Goal: Information Seeking & Learning: Learn about a topic

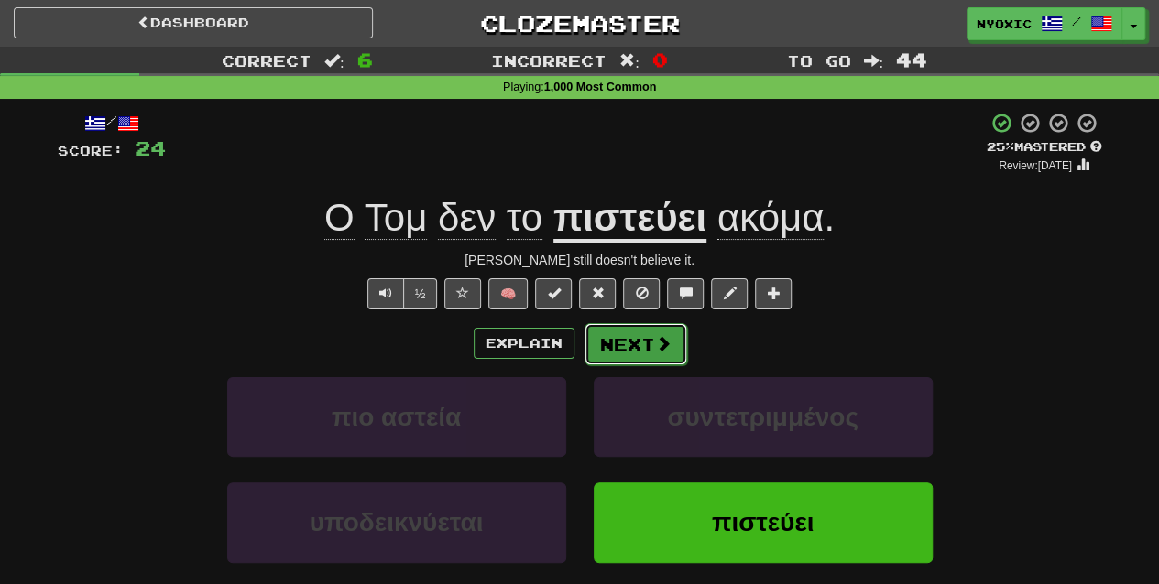
click at [661, 343] on span at bounding box center [663, 343] width 16 height 16
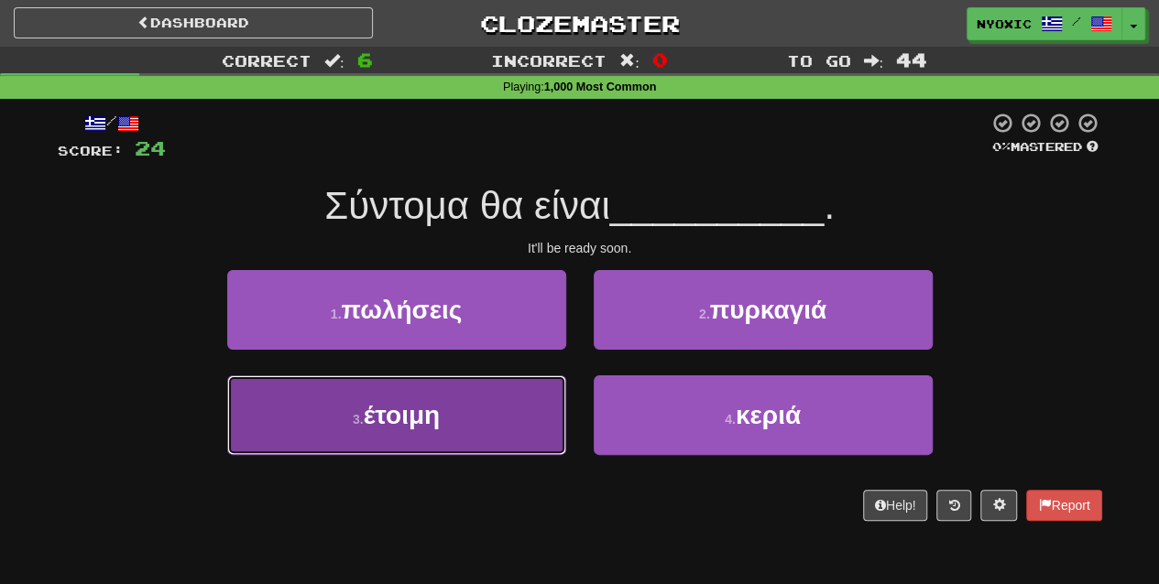
click at [486, 428] on button "3 . έτοιμη" at bounding box center [396, 416] width 339 height 80
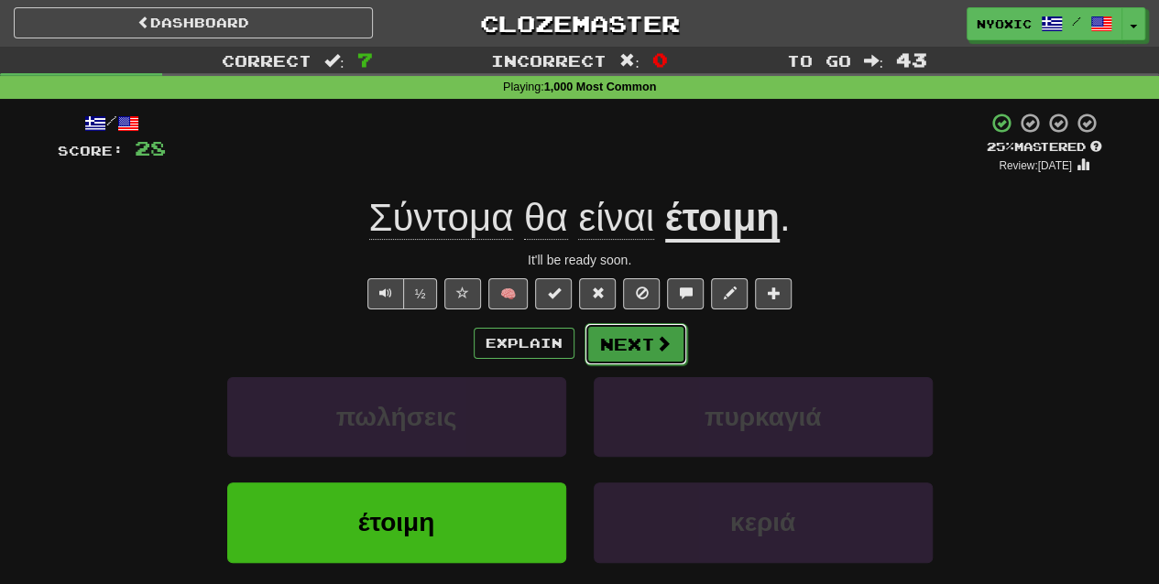
click at [614, 345] on button "Next" at bounding box center [635, 344] width 103 height 42
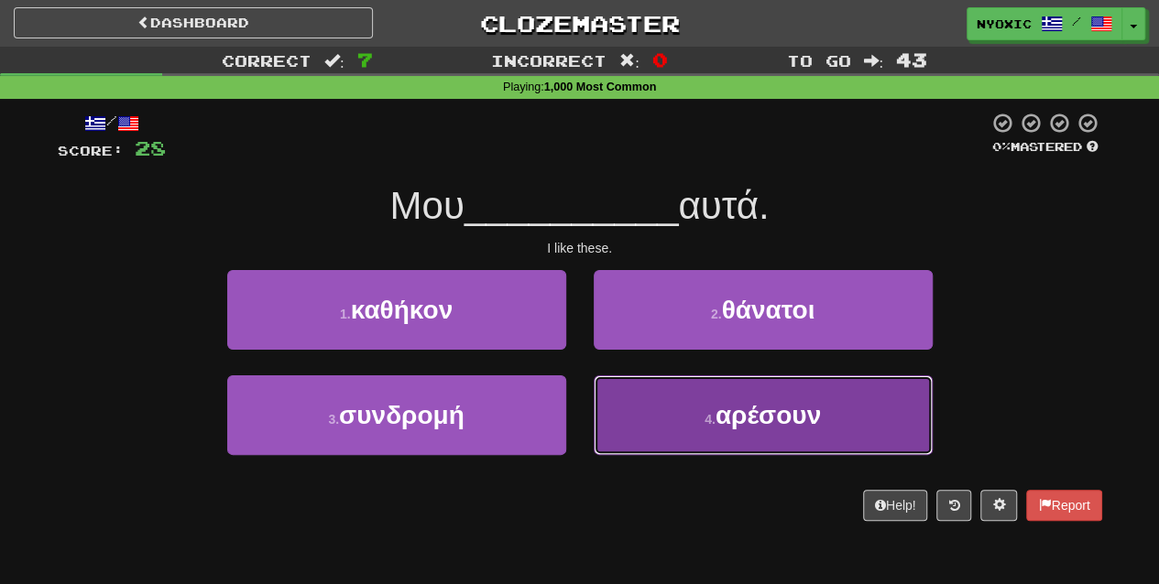
click at [684, 420] on button "4 . αρέσουν" at bounding box center [763, 416] width 339 height 80
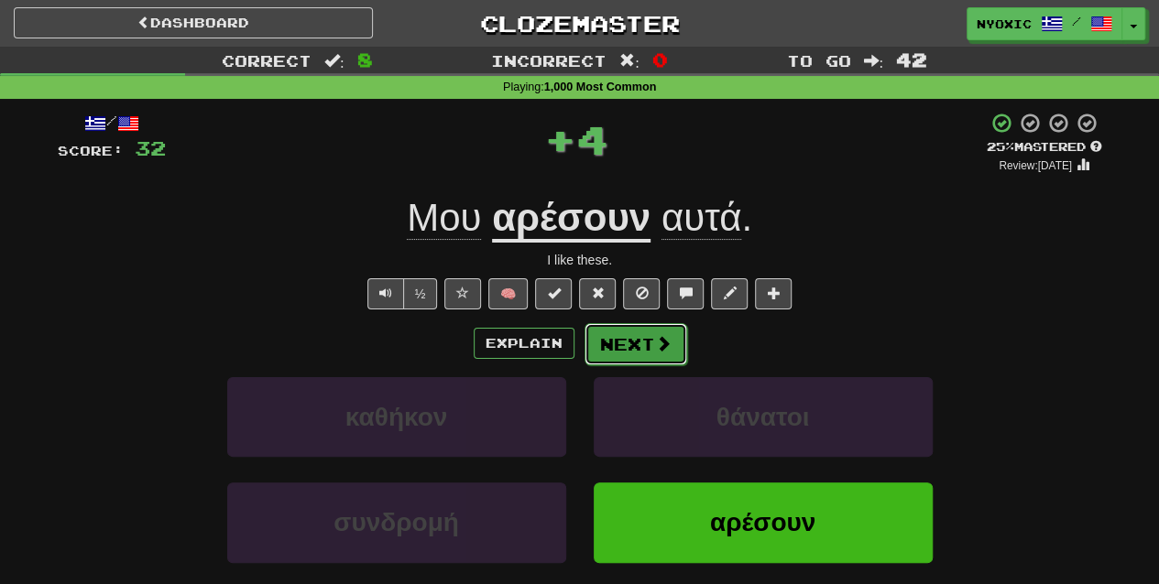
click at [626, 350] on button "Next" at bounding box center [635, 344] width 103 height 42
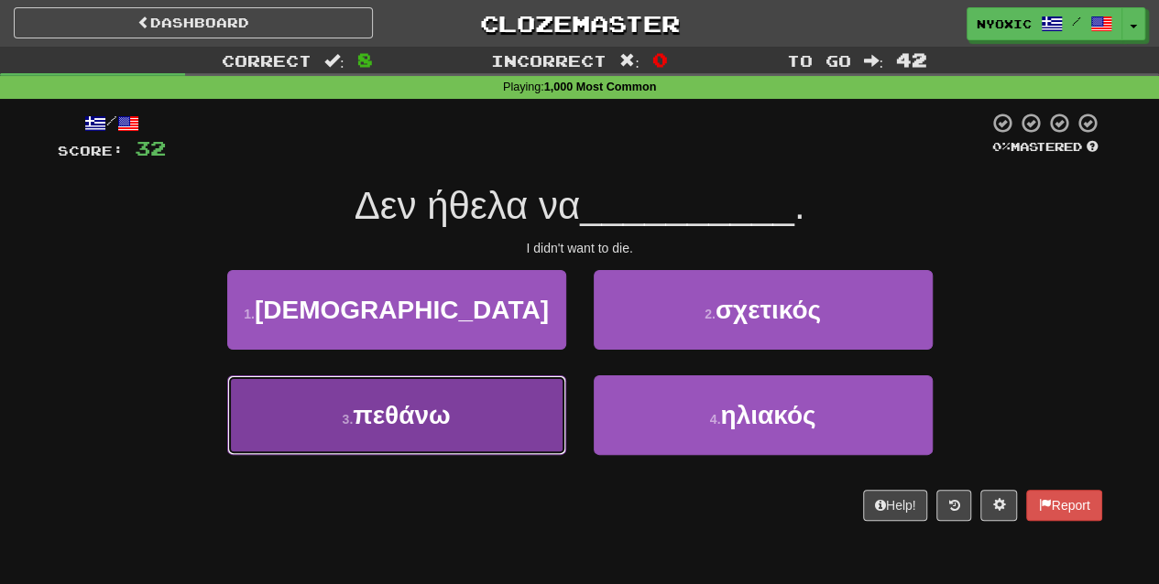
click at [518, 409] on button "3 . πεθάνω" at bounding box center [396, 416] width 339 height 80
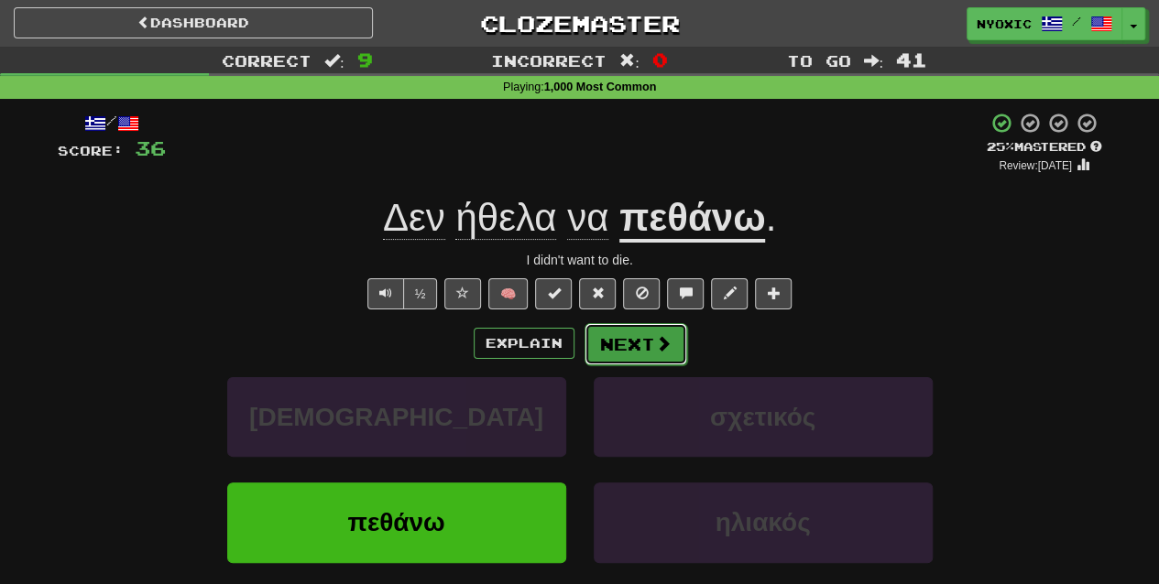
click at [619, 348] on button "Next" at bounding box center [635, 344] width 103 height 42
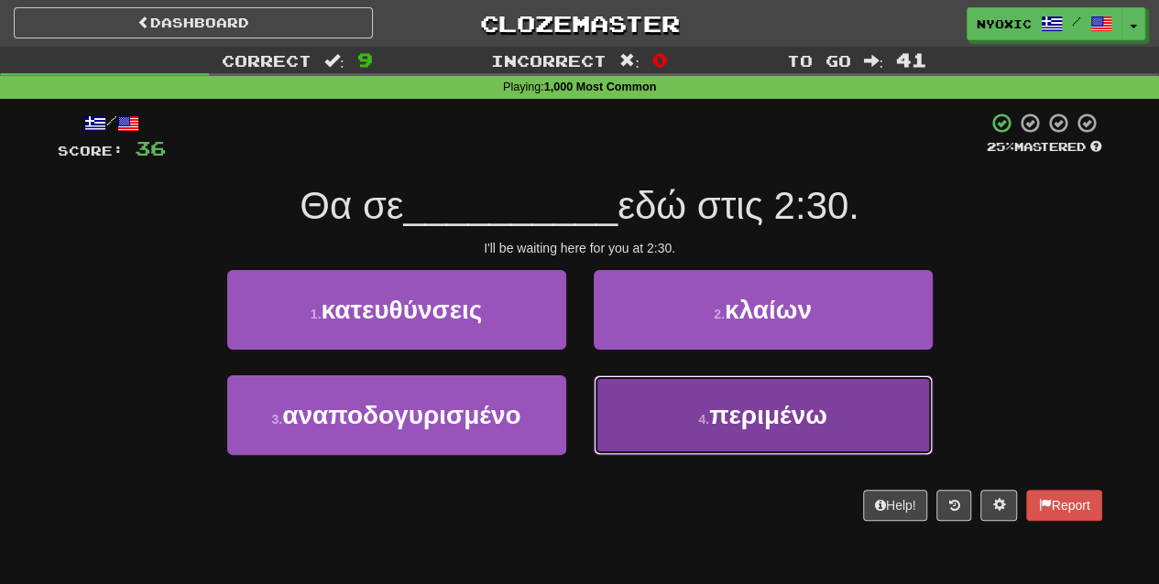
click at [684, 431] on button "4 . περιμένω" at bounding box center [763, 416] width 339 height 80
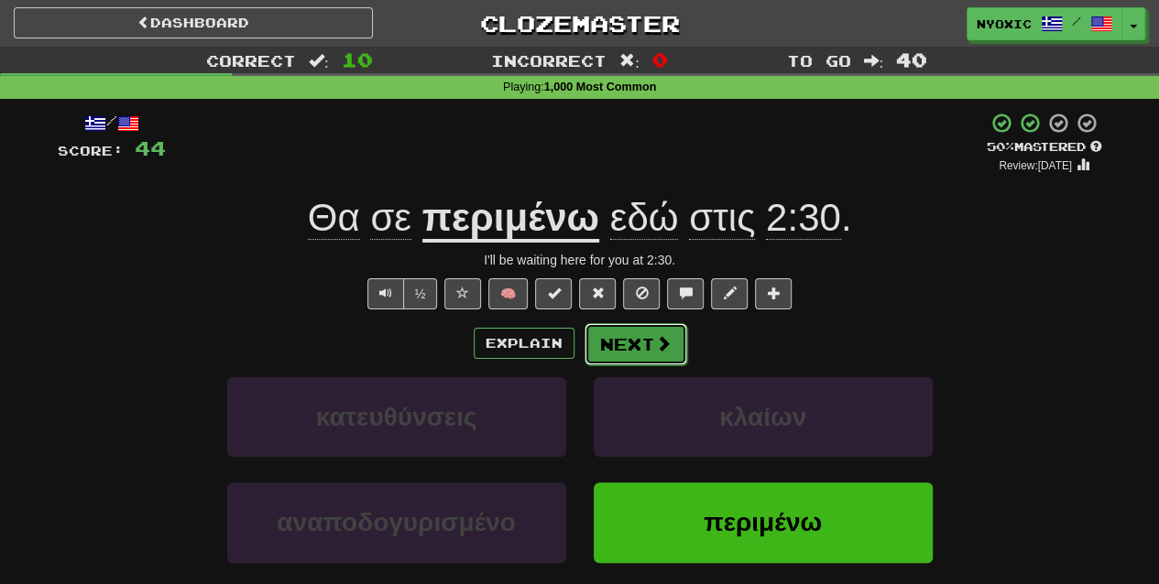
click at [667, 351] on span at bounding box center [663, 343] width 16 height 16
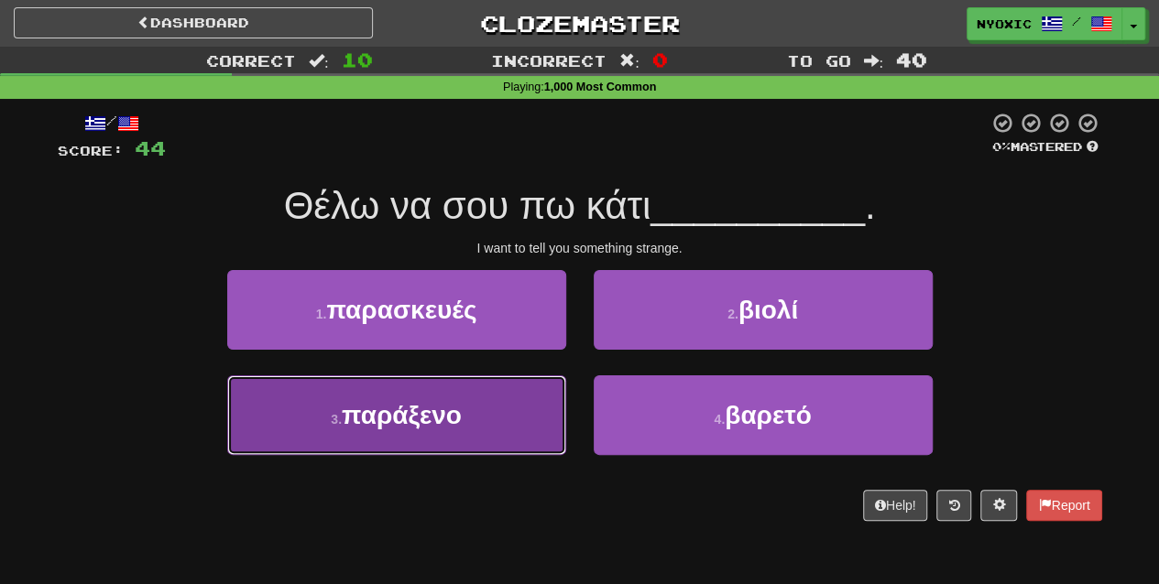
click at [480, 448] on button "3 . παράξενο" at bounding box center [396, 416] width 339 height 80
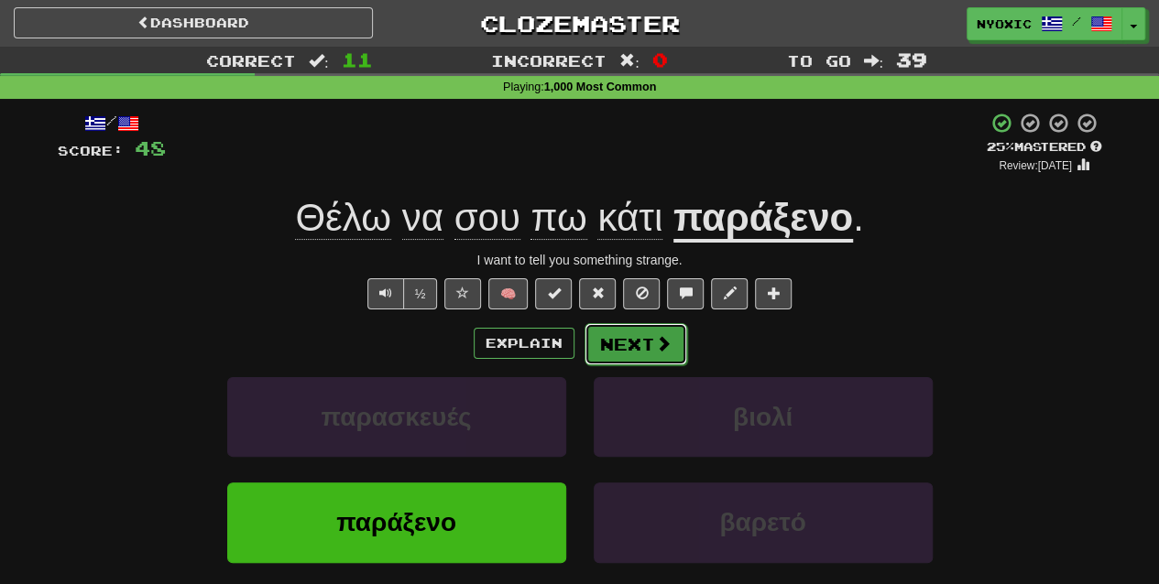
click at [639, 336] on button "Next" at bounding box center [635, 344] width 103 height 42
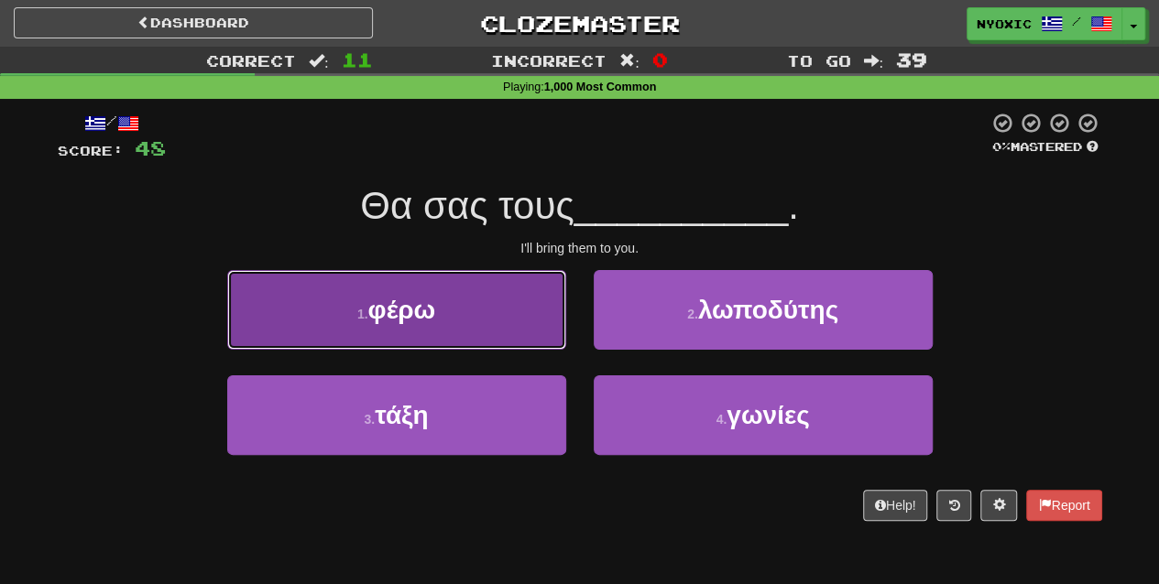
click at [497, 318] on button "1 . φέρω" at bounding box center [396, 310] width 339 height 80
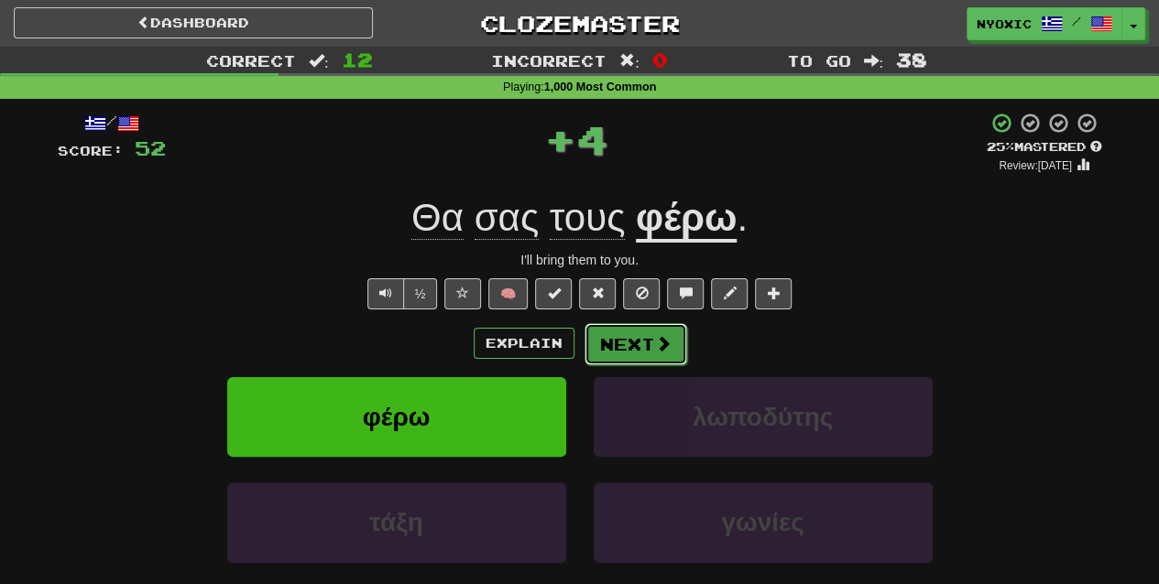
click at [636, 342] on button "Next" at bounding box center [635, 344] width 103 height 42
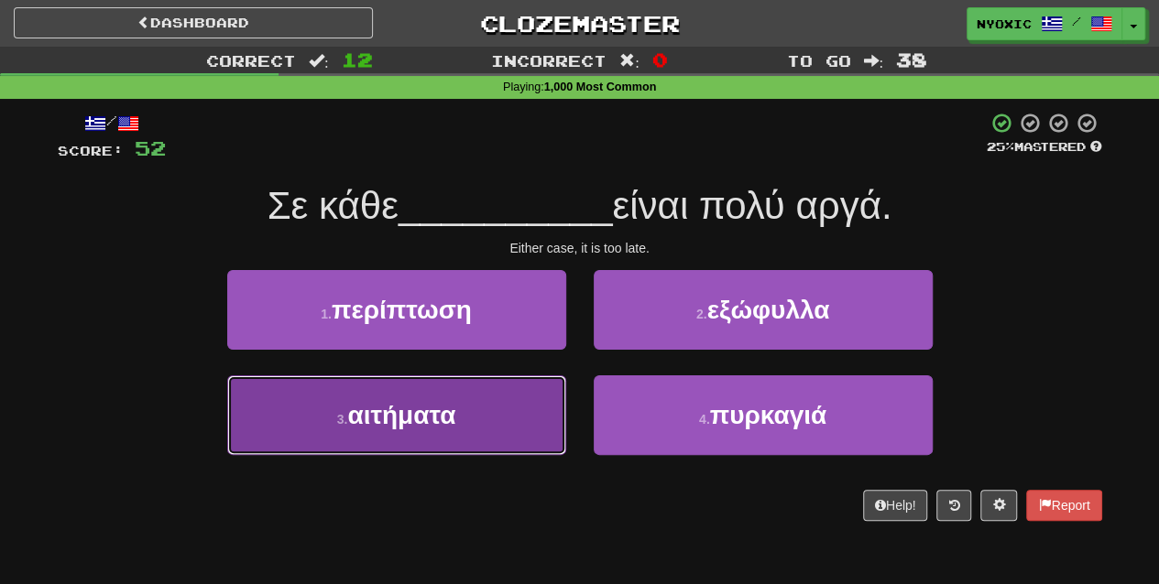
click at [484, 431] on button "3 . αιτήματα" at bounding box center [396, 416] width 339 height 80
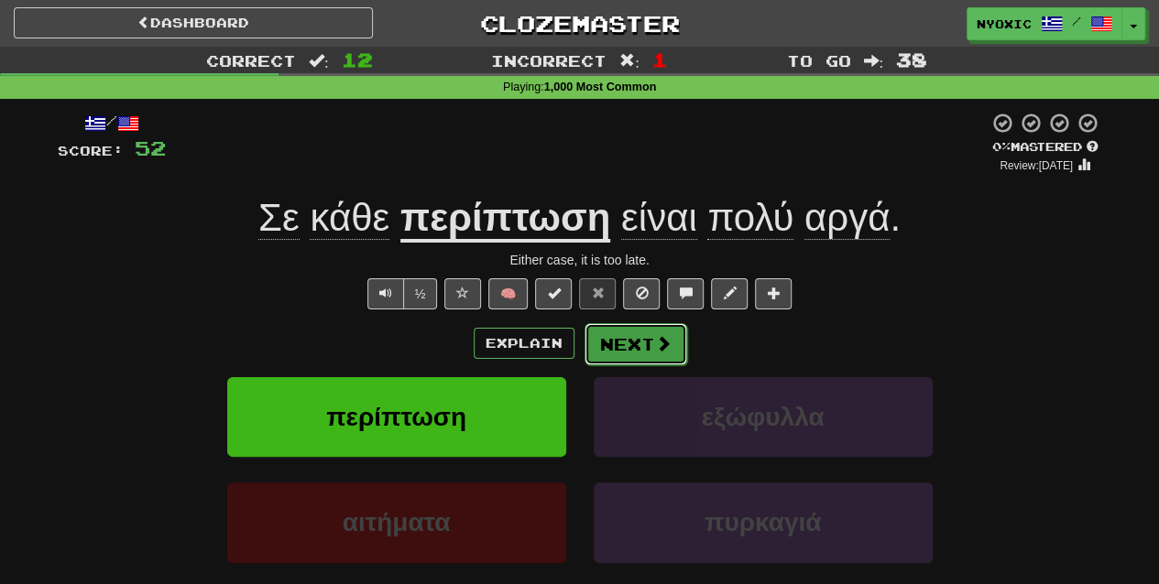
click at [610, 339] on button "Next" at bounding box center [635, 344] width 103 height 42
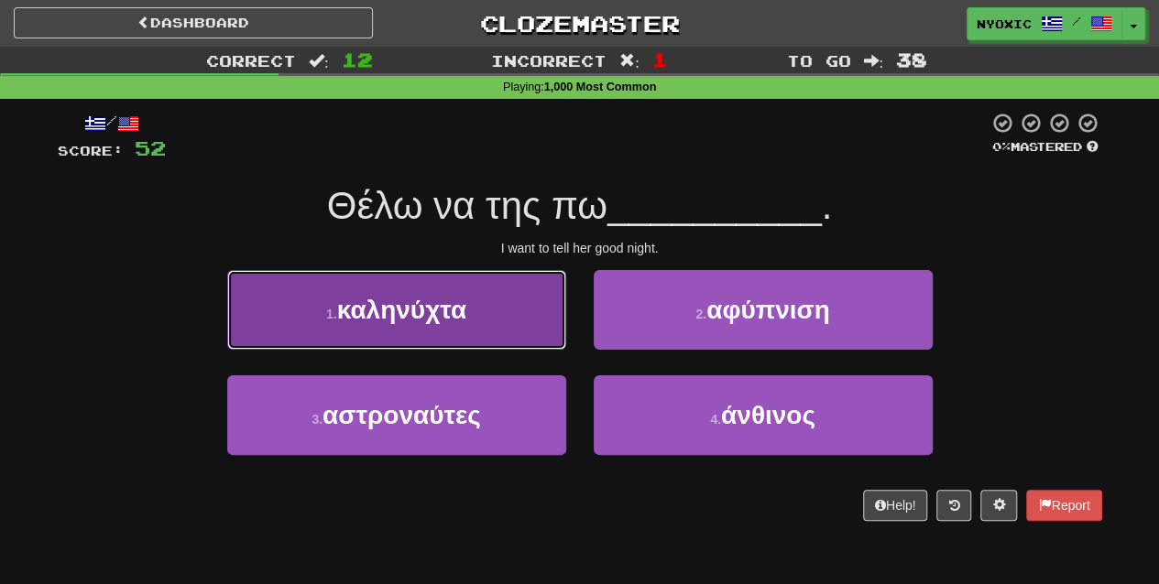
click at [482, 321] on button "1 . καληνύχτα" at bounding box center [396, 310] width 339 height 80
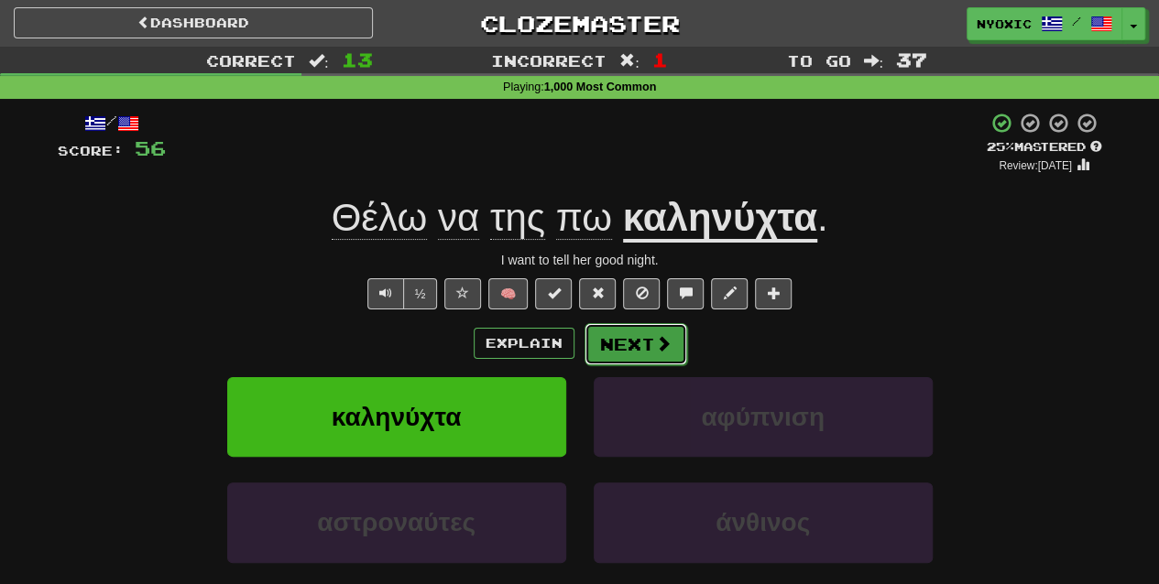
click at [646, 350] on button "Next" at bounding box center [635, 344] width 103 height 42
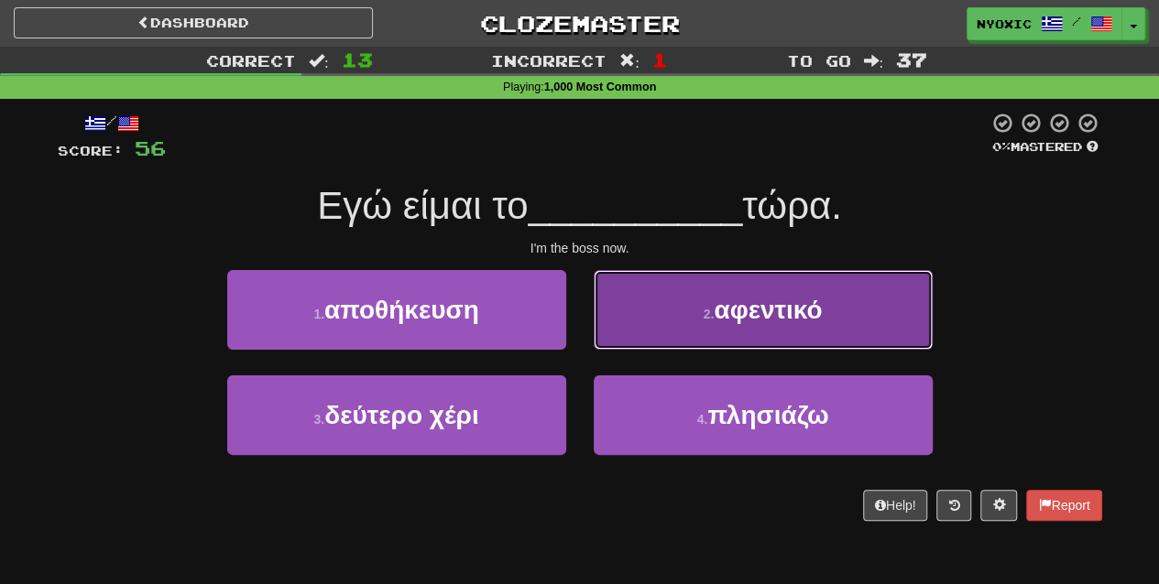
click at [689, 325] on button "2 . αφεντικό" at bounding box center [763, 310] width 339 height 80
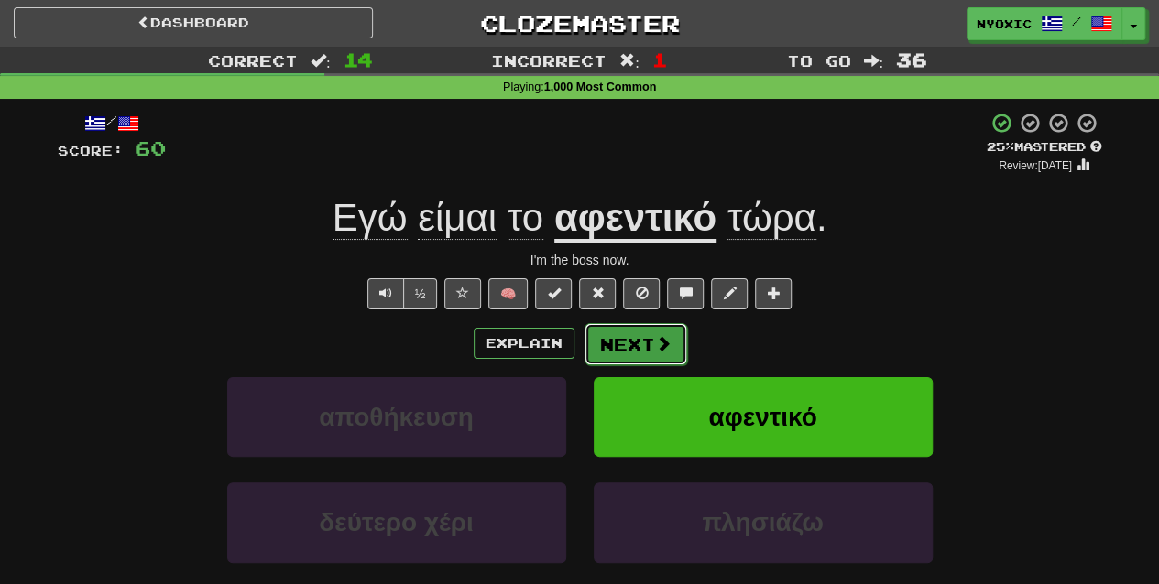
click at [647, 348] on button "Next" at bounding box center [635, 344] width 103 height 42
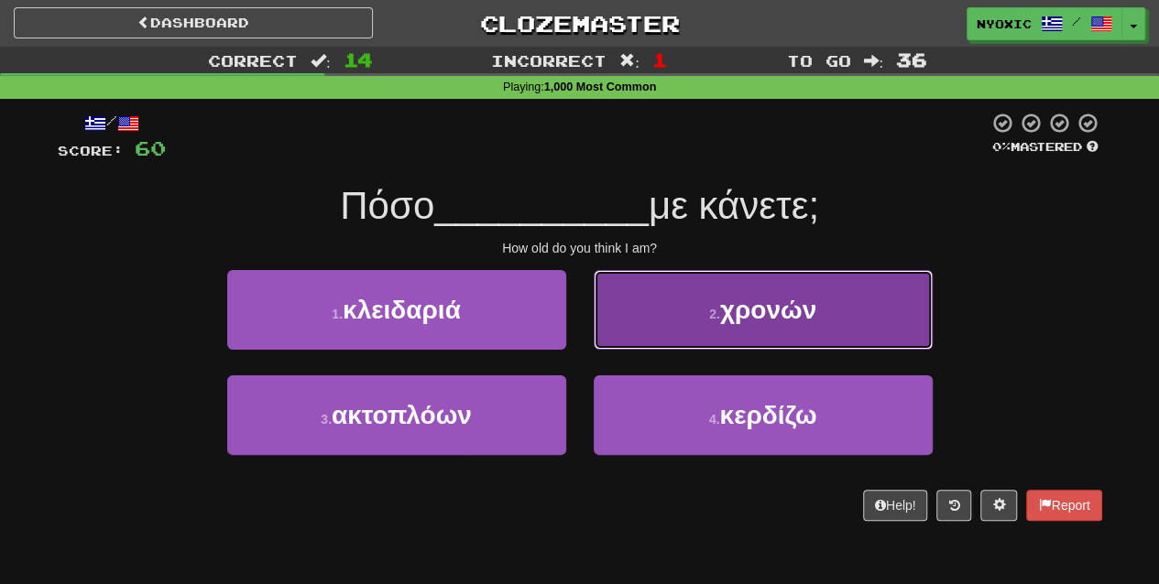
click at [710, 333] on button "2 . χρονών" at bounding box center [763, 310] width 339 height 80
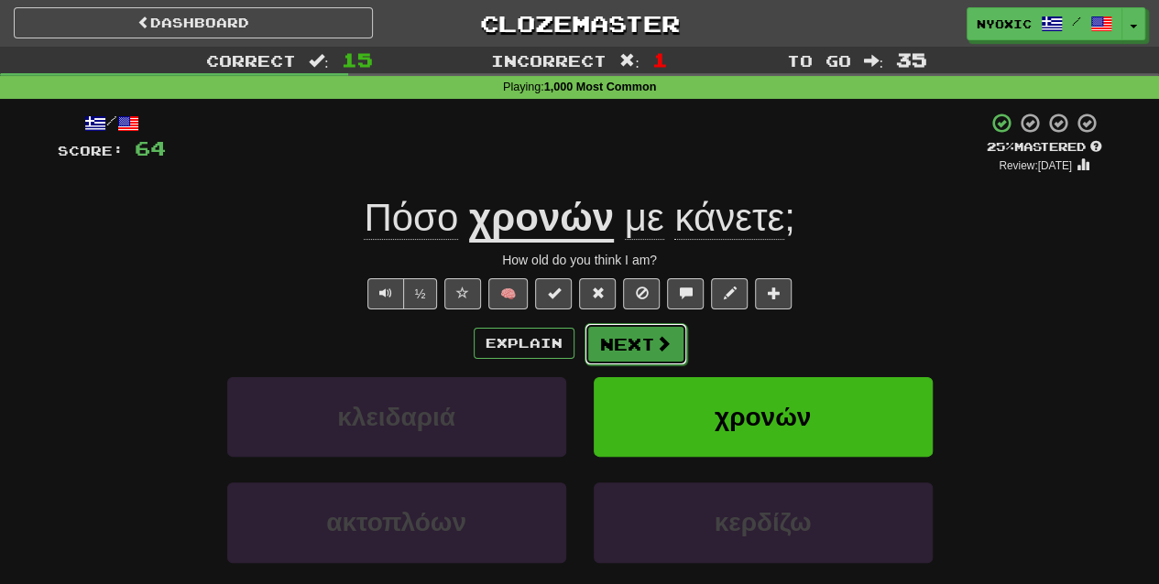
click at [655, 338] on span at bounding box center [663, 343] width 16 height 16
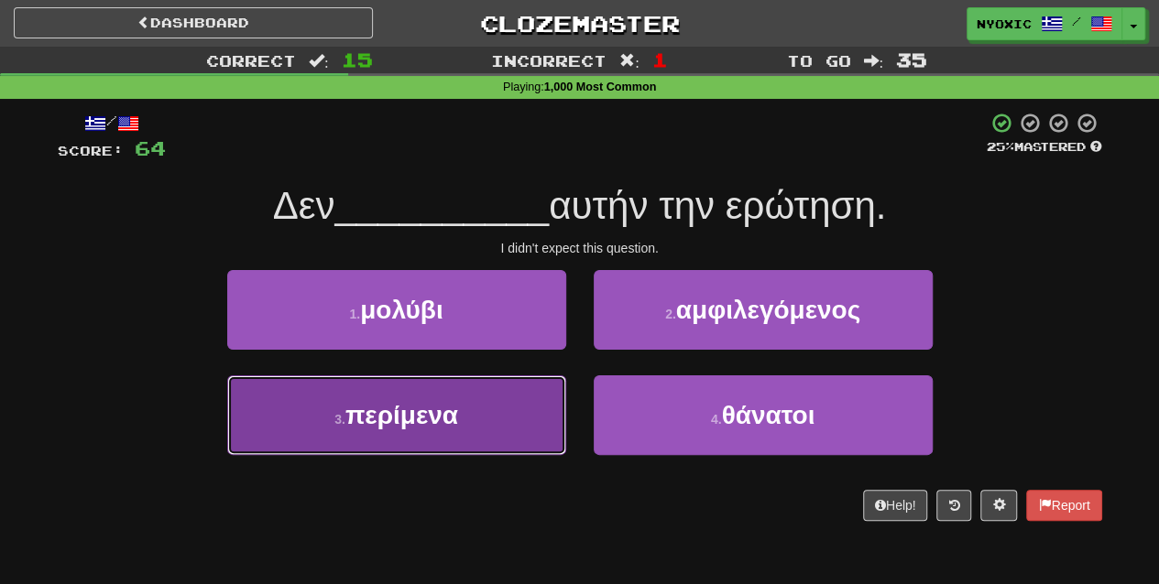
click at [504, 423] on button "3 . περίμενα" at bounding box center [396, 416] width 339 height 80
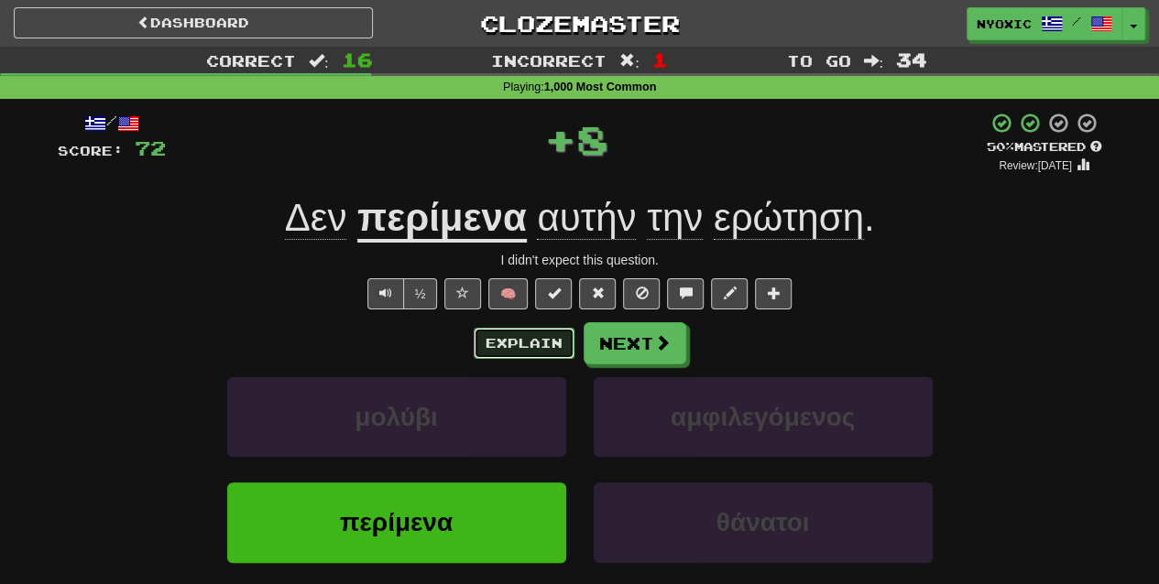
click at [540, 341] on button "Explain" at bounding box center [524, 343] width 101 height 31
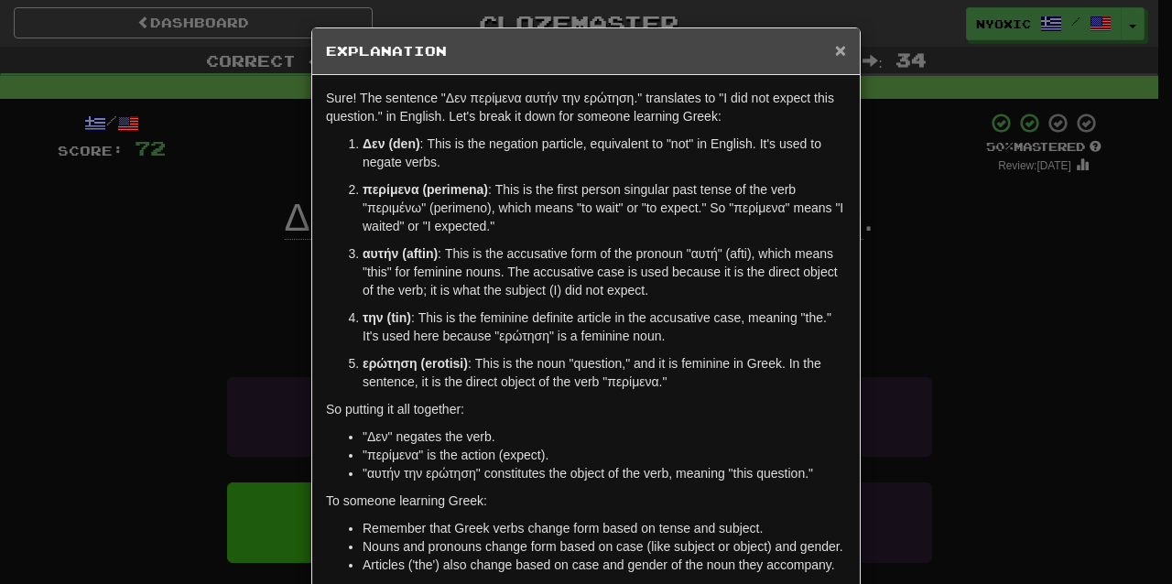
click at [835, 49] on span "×" at bounding box center [840, 49] width 11 height 21
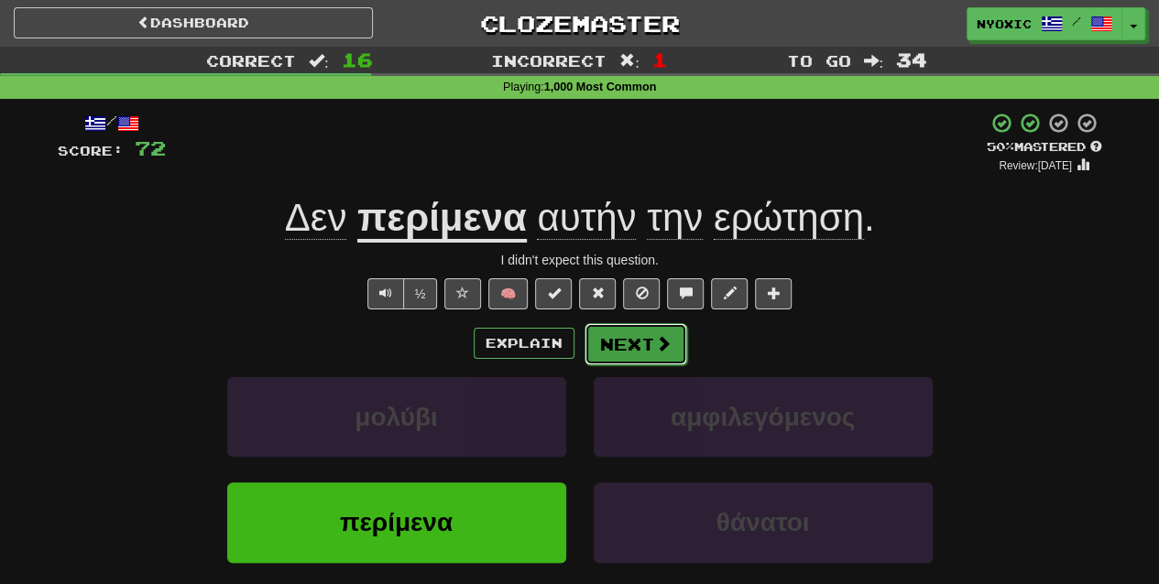
click at [658, 342] on span at bounding box center [663, 343] width 16 height 16
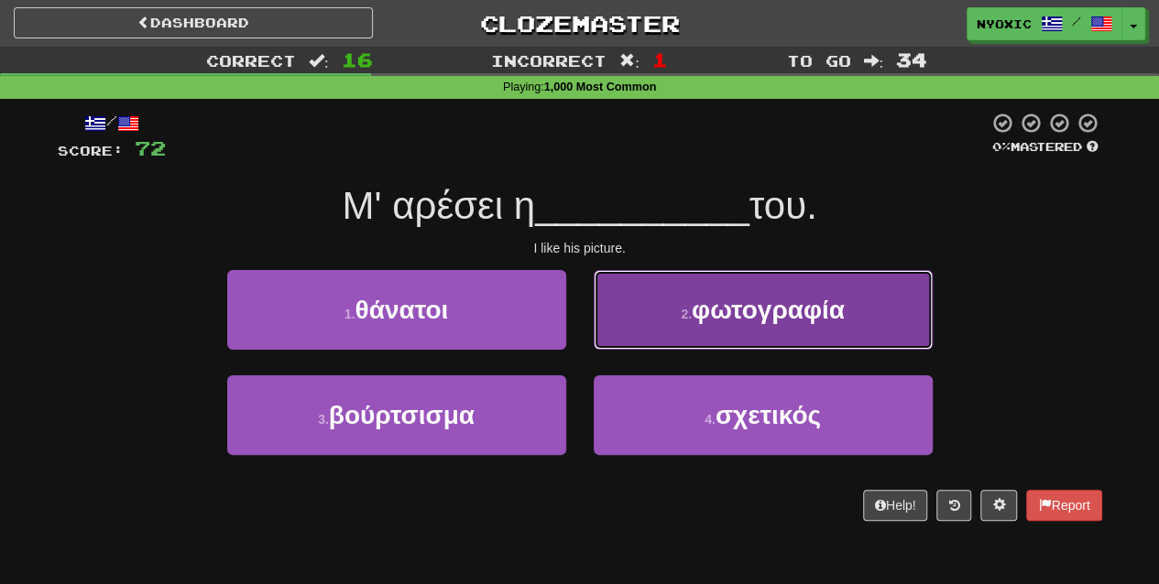
click at [668, 332] on button "2 . φωτογραφία" at bounding box center [763, 310] width 339 height 80
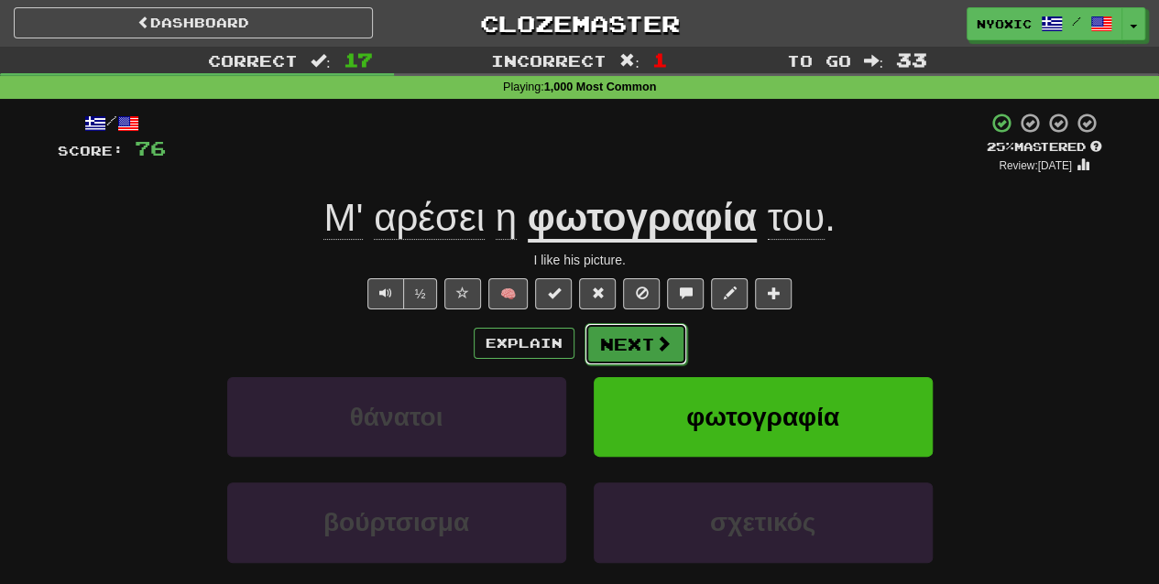
click at [648, 337] on button "Next" at bounding box center [635, 344] width 103 height 42
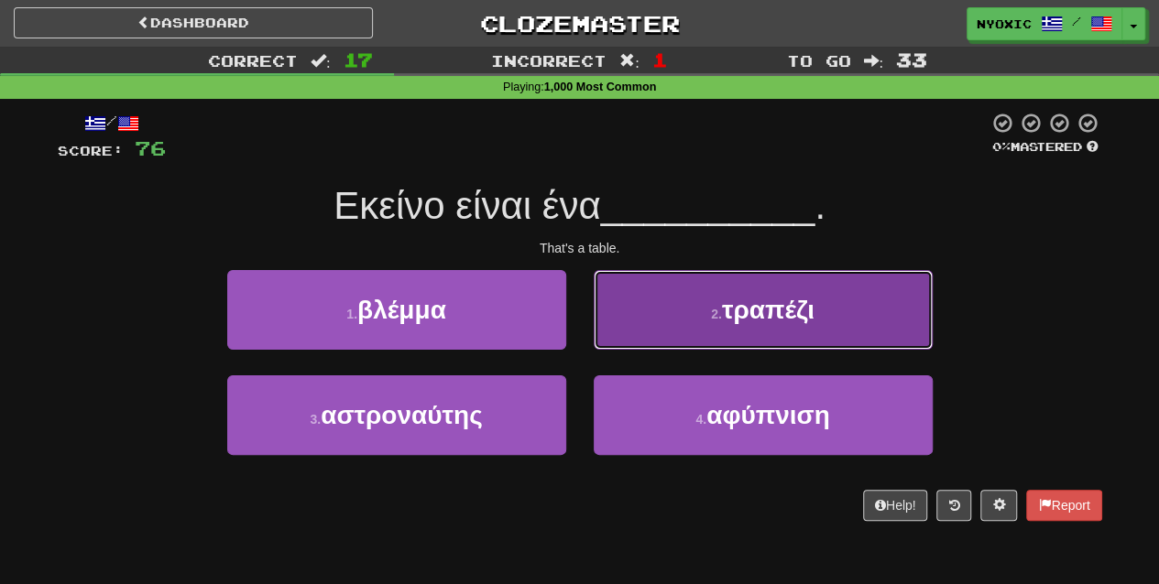
click at [714, 333] on button "2 . τραπέζι" at bounding box center [763, 310] width 339 height 80
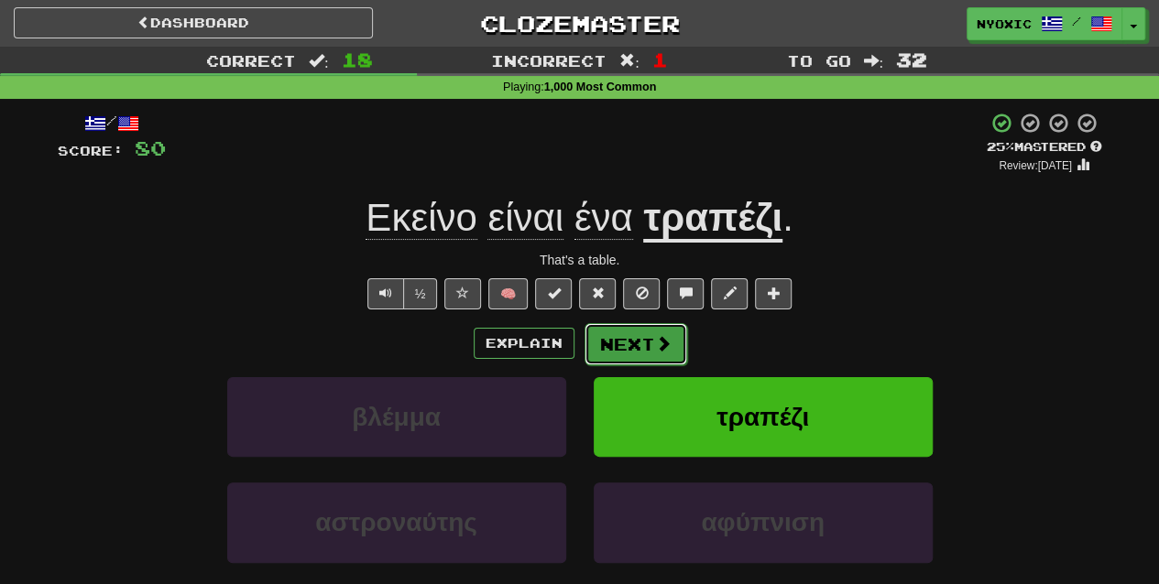
click at [614, 355] on button "Next" at bounding box center [635, 344] width 103 height 42
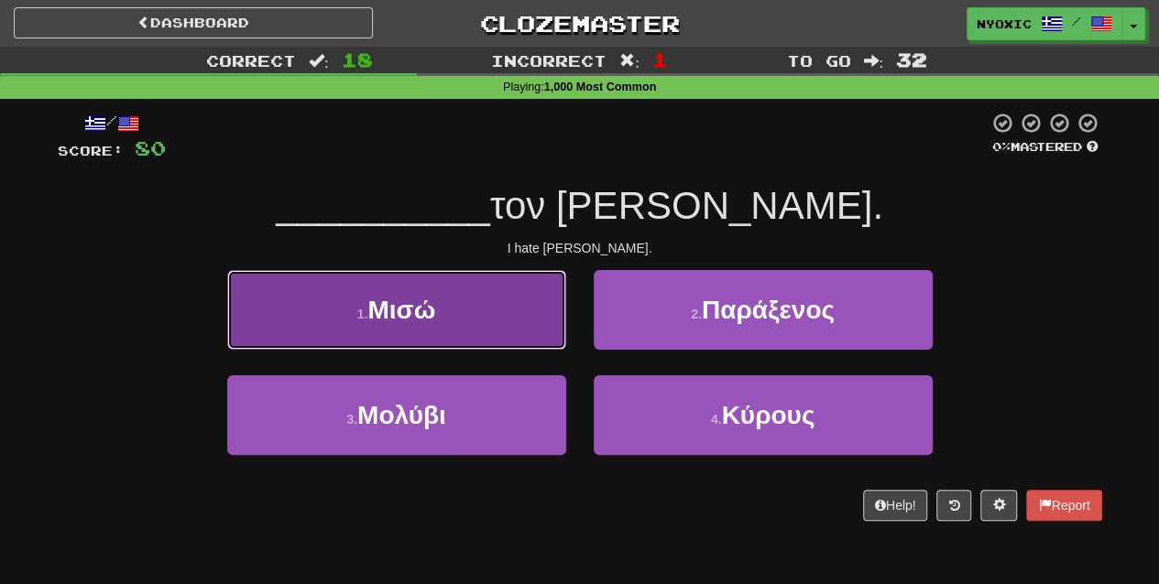
click at [480, 284] on button "1 . Μισώ" at bounding box center [396, 310] width 339 height 80
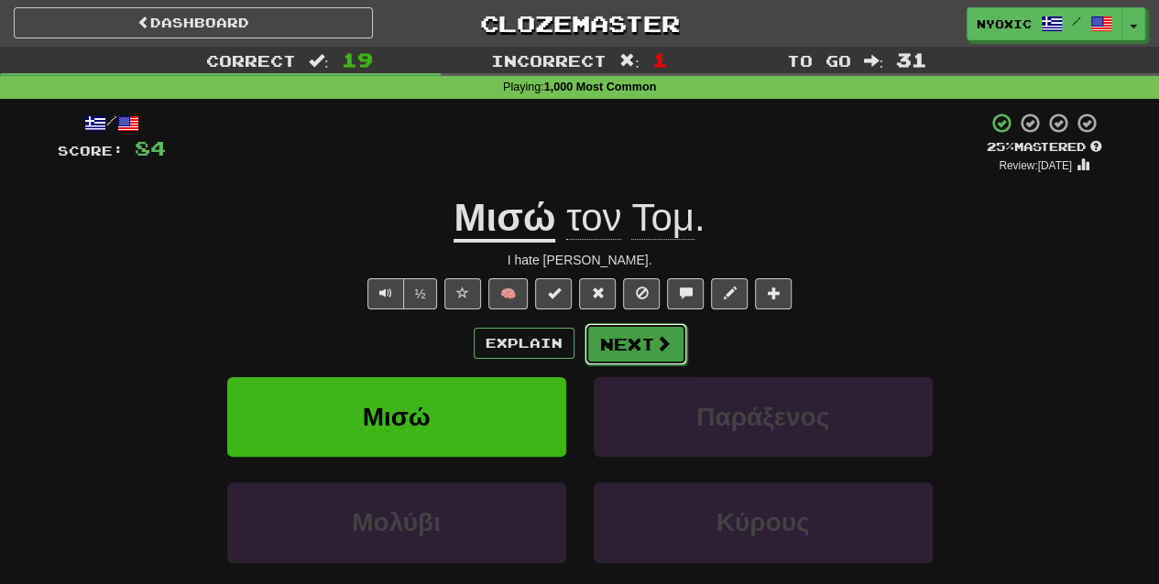
click at [641, 342] on button "Next" at bounding box center [635, 344] width 103 height 42
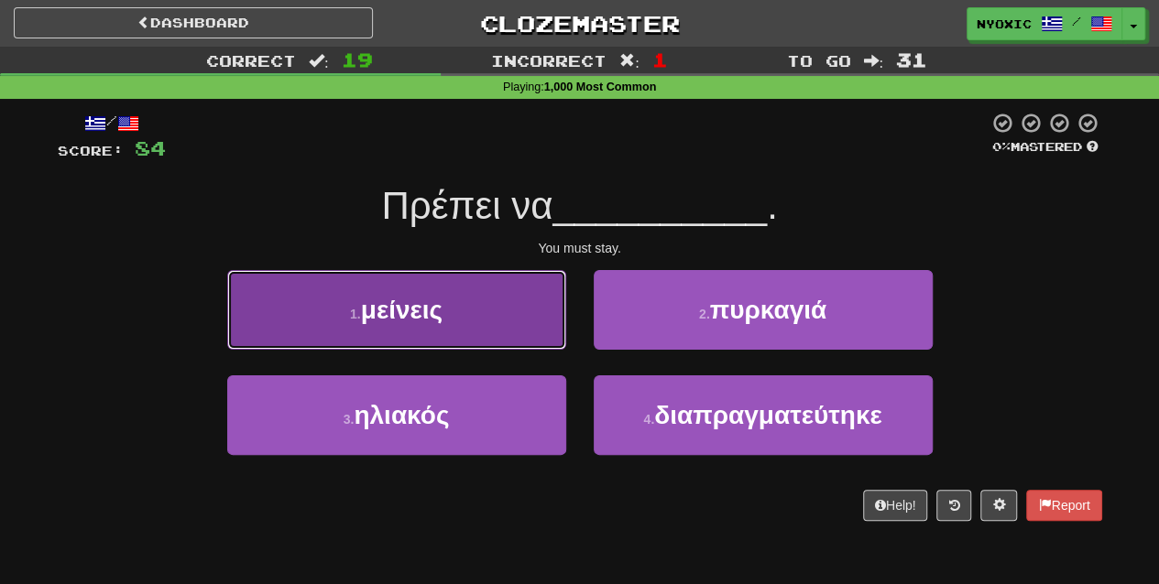
click at [521, 320] on button "1 . μείνεις" at bounding box center [396, 310] width 339 height 80
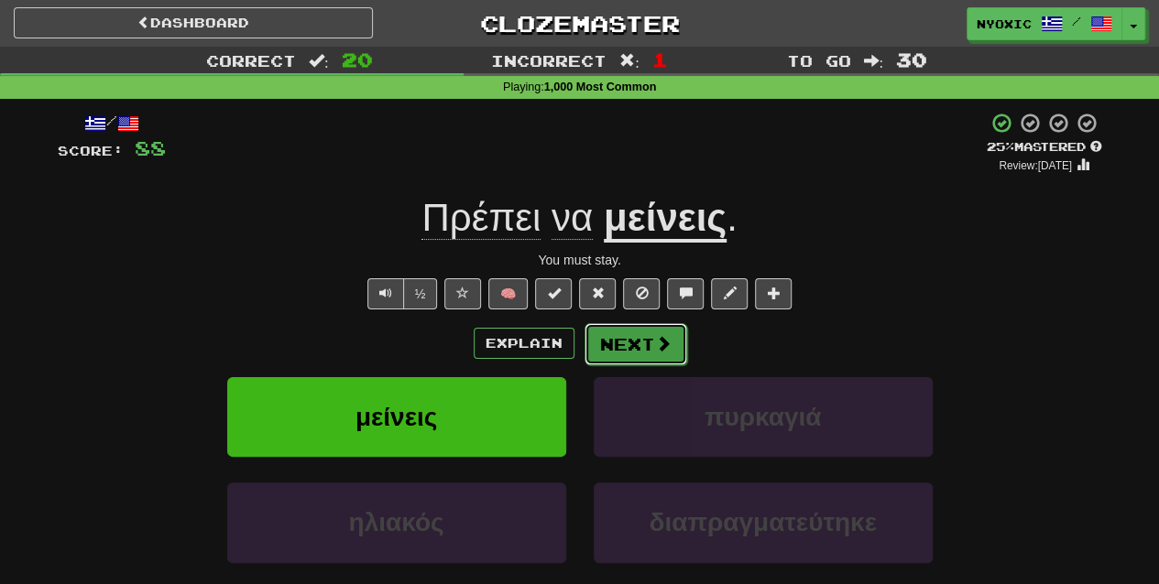
click at [663, 343] on span at bounding box center [663, 343] width 16 height 16
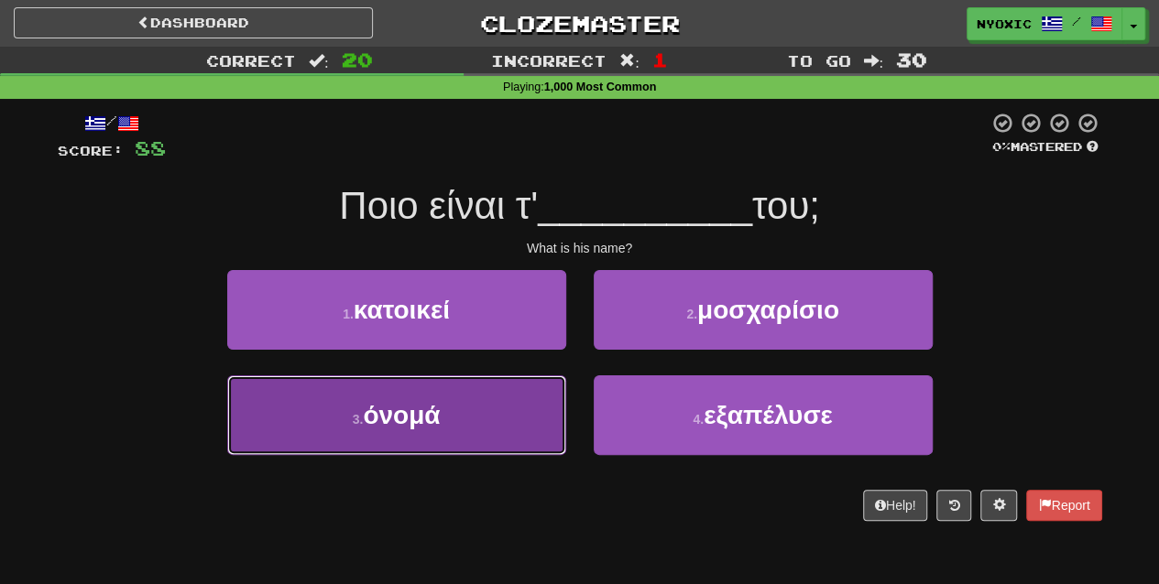
click at [521, 415] on button "3 . όνομά" at bounding box center [396, 416] width 339 height 80
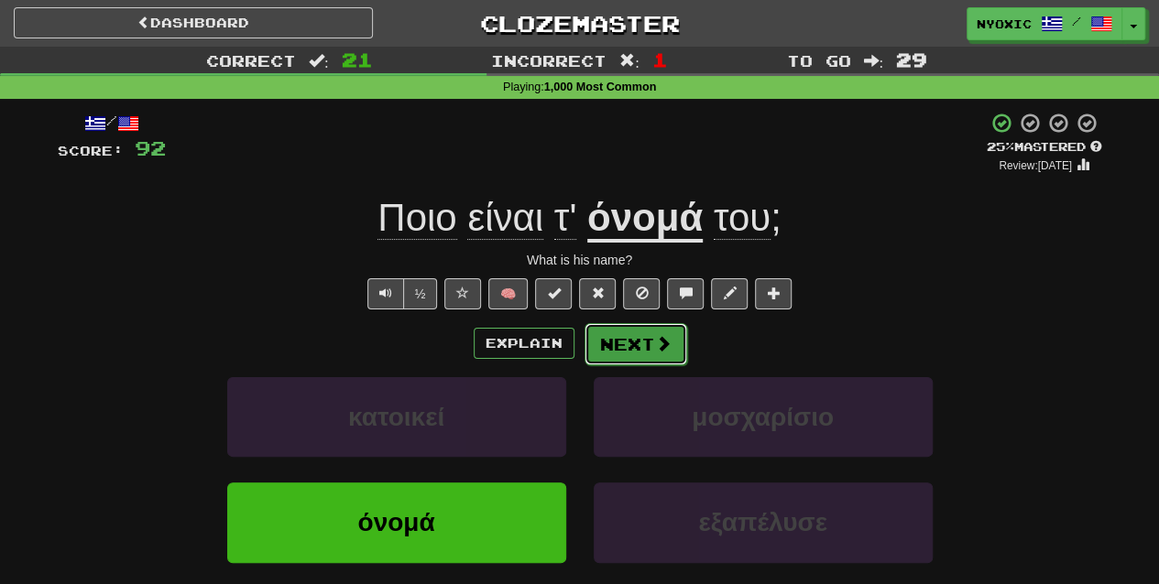
click at [635, 346] on button "Next" at bounding box center [635, 344] width 103 height 42
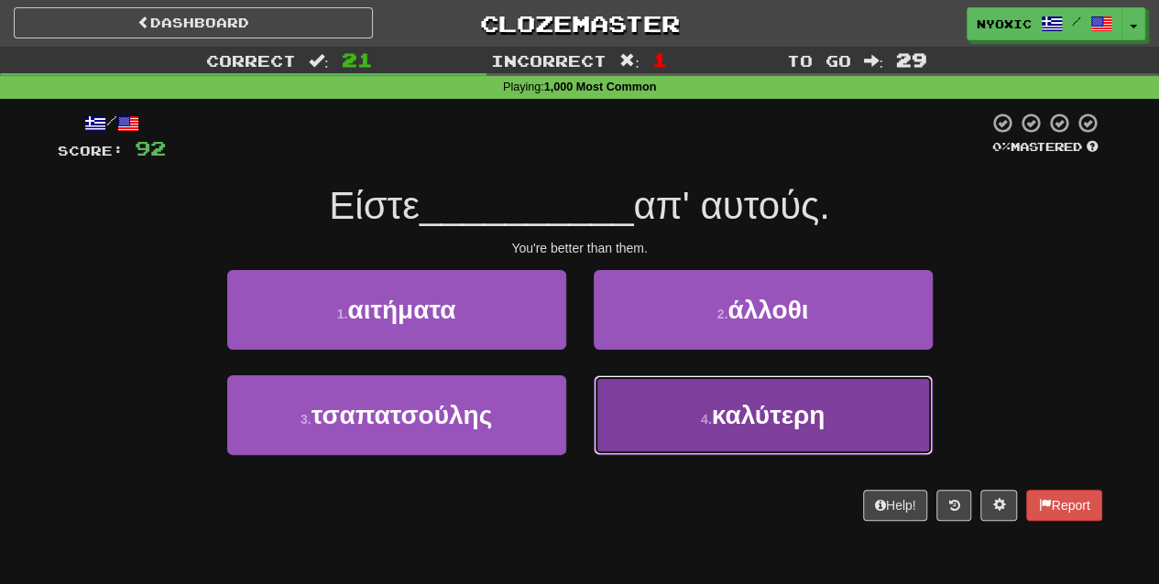
click at [687, 445] on button "4 . καλύτερη" at bounding box center [763, 416] width 339 height 80
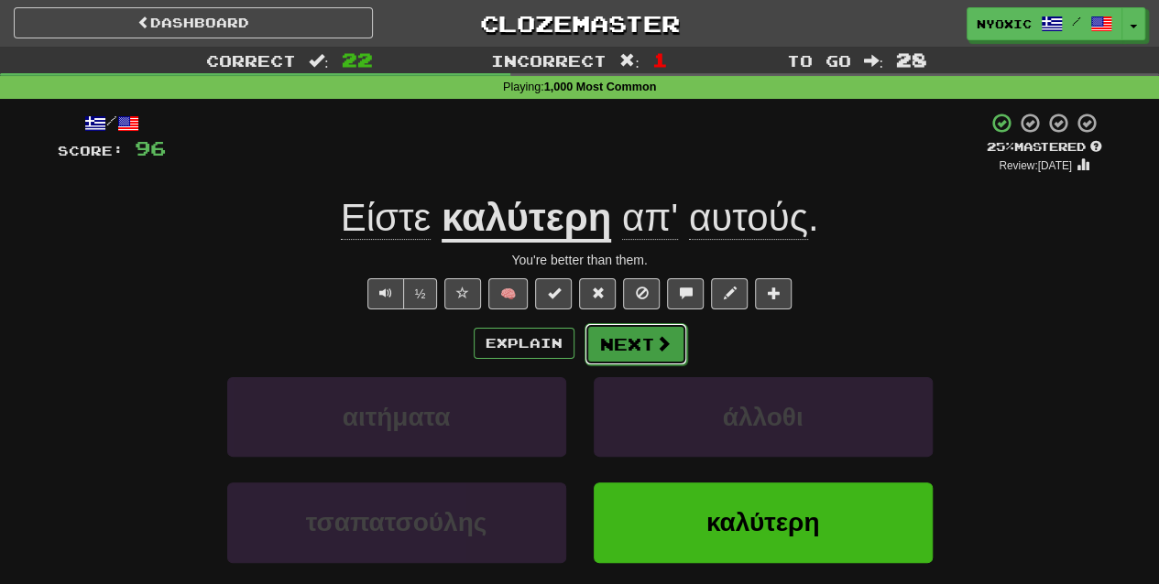
click at [677, 334] on button "Next" at bounding box center [635, 344] width 103 height 42
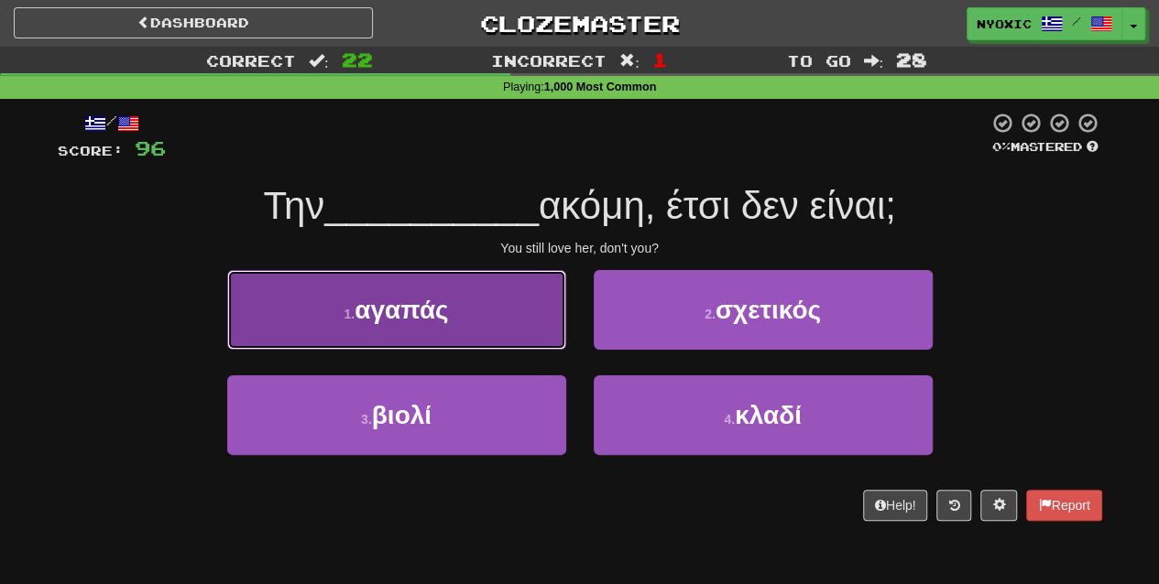
click at [517, 315] on button "1 . αγαπάς" at bounding box center [396, 310] width 339 height 80
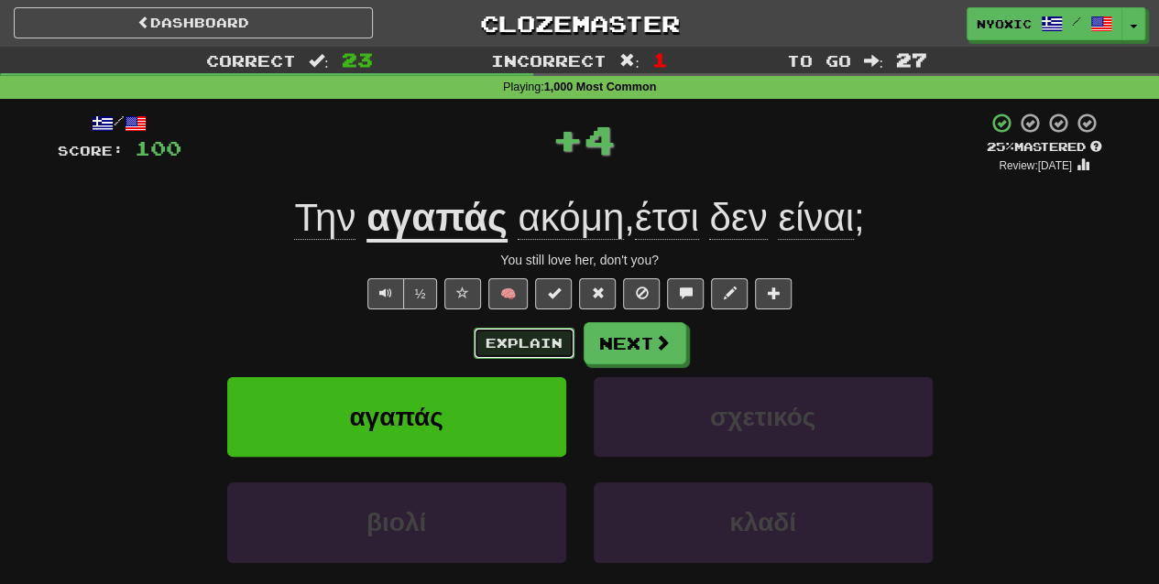
click at [517, 344] on button "Explain" at bounding box center [524, 343] width 101 height 31
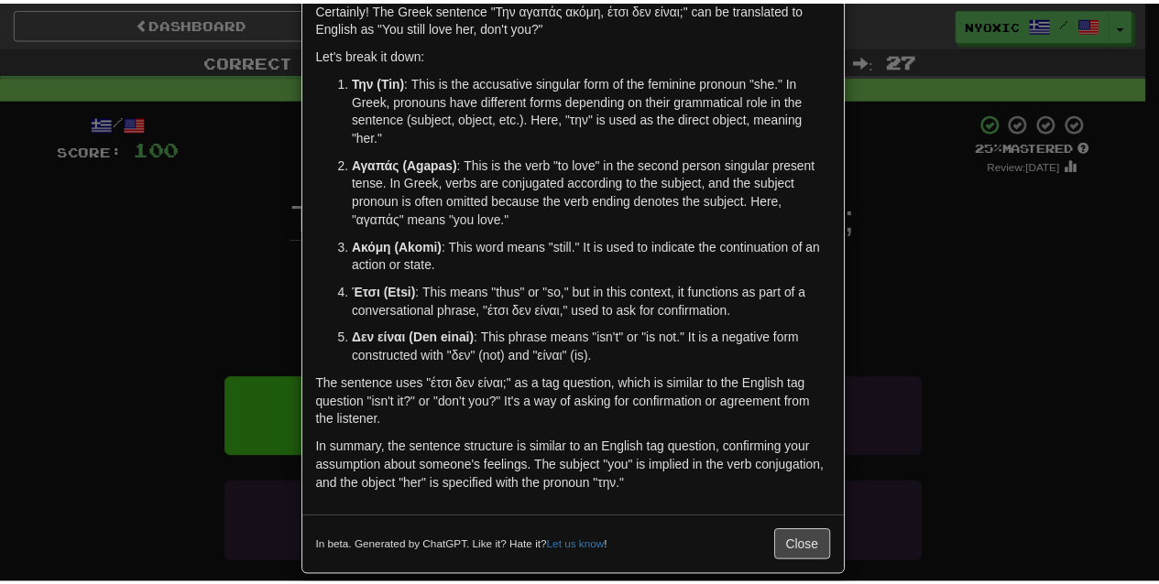
scroll to position [92, 0]
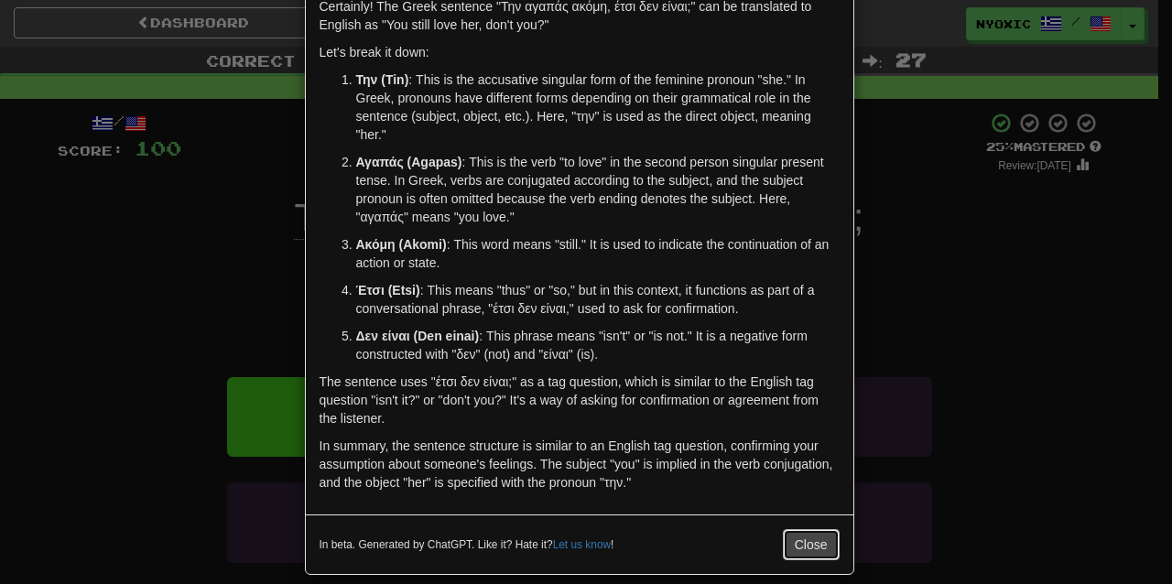
click at [799, 540] on button "Close" at bounding box center [811, 544] width 57 height 31
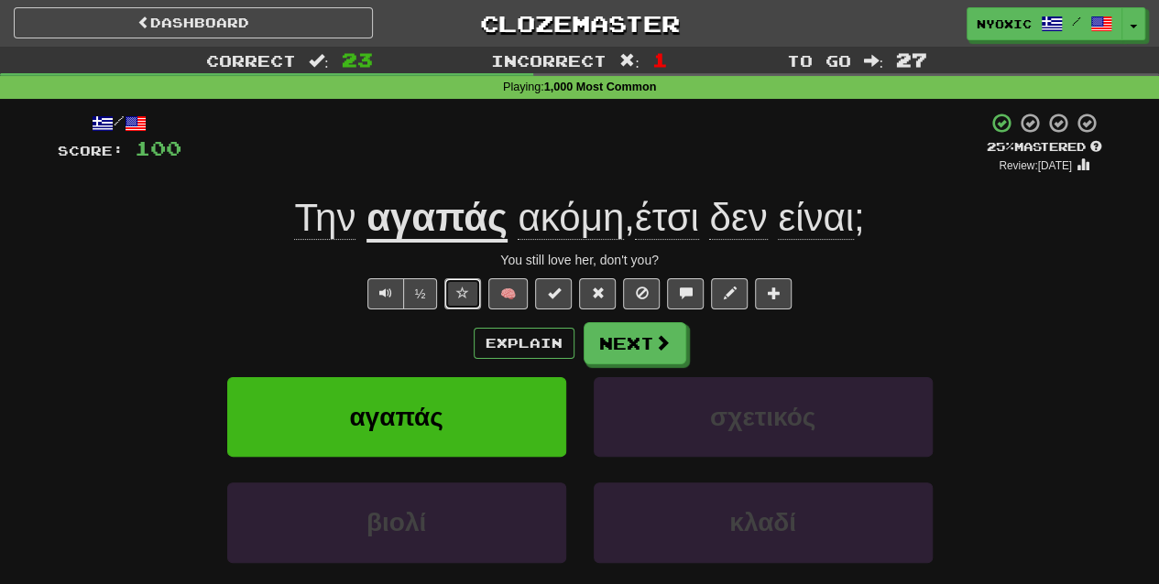
click at [456, 294] on button at bounding box center [462, 293] width 37 height 31
click at [563, 343] on button "Explain" at bounding box center [524, 343] width 101 height 31
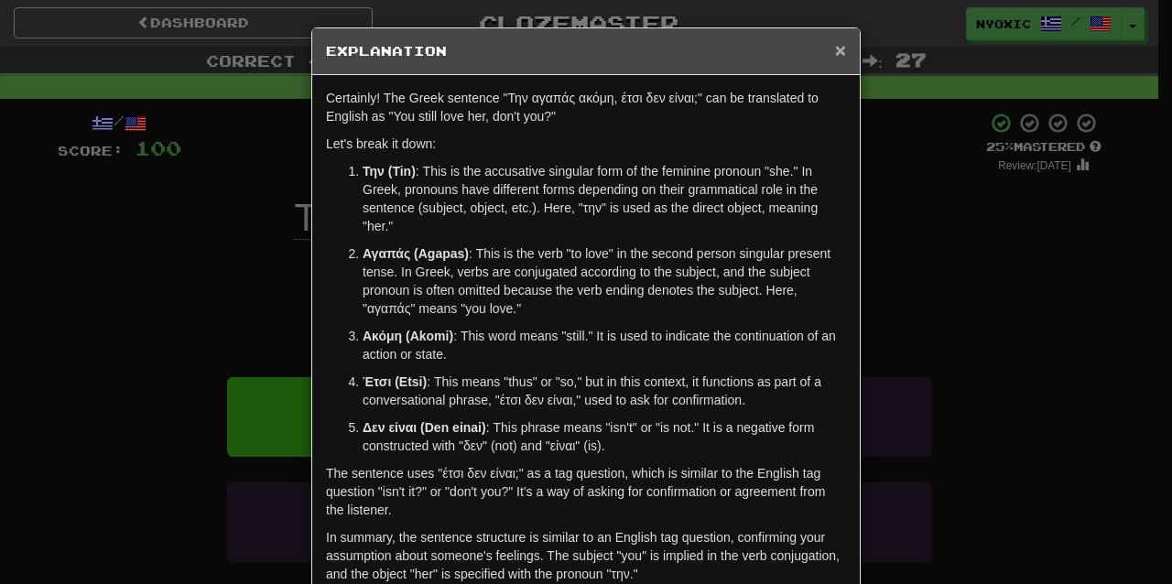
click at [836, 51] on span "×" at bounding box center [840, 49] width 11 height 21
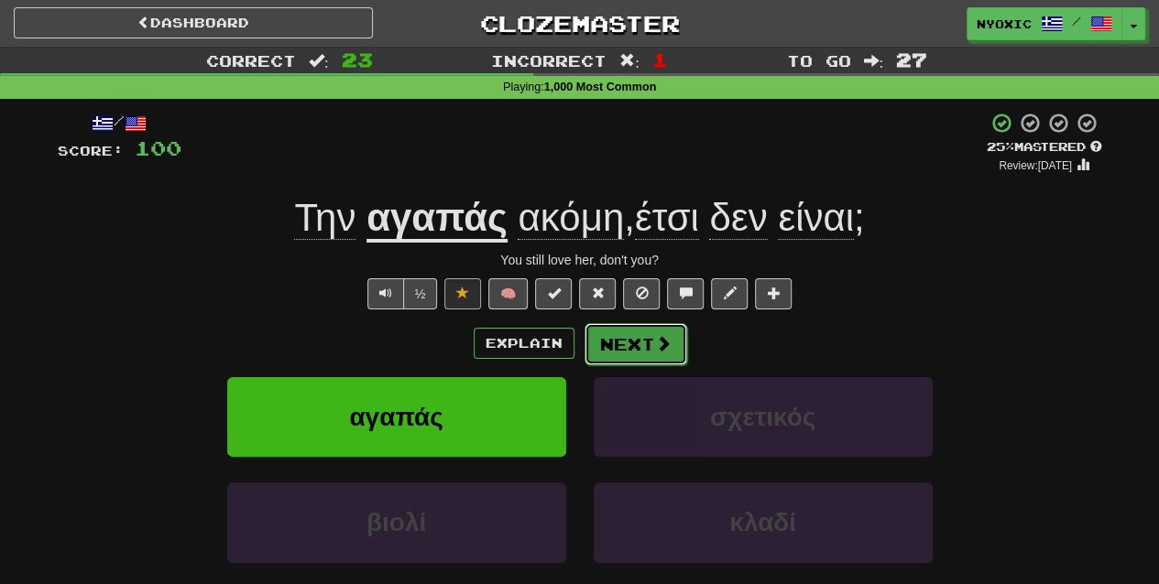
click at [621, 345] on button "Next" at bounding box center [635, 344] width 103 height 42
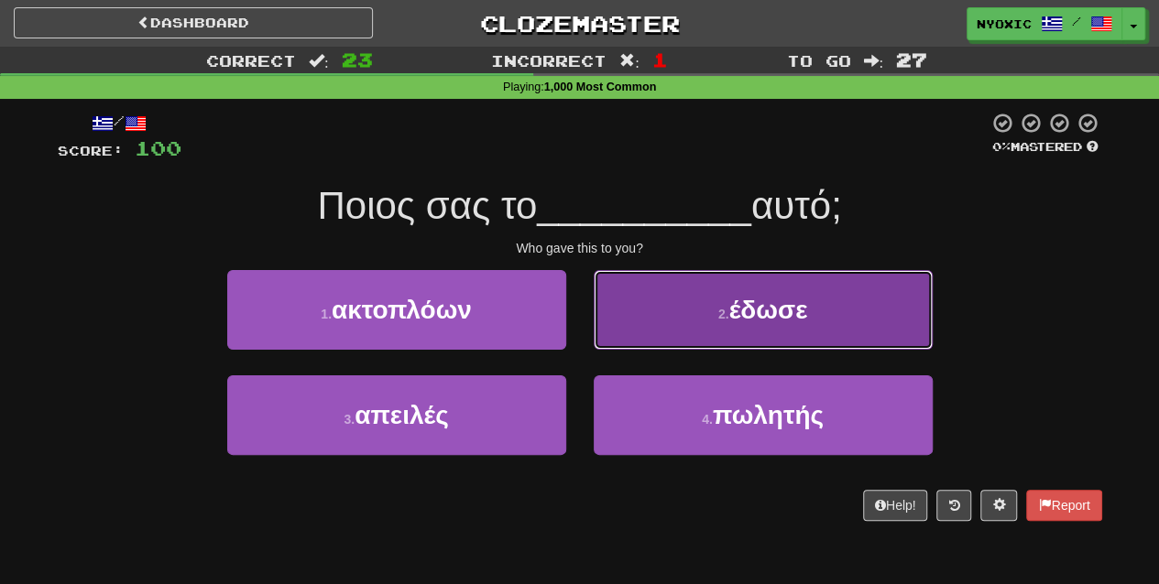
click at [764, 326] on button "2 . έδωσε" at bounding box center [763, 310] width 339 height 80
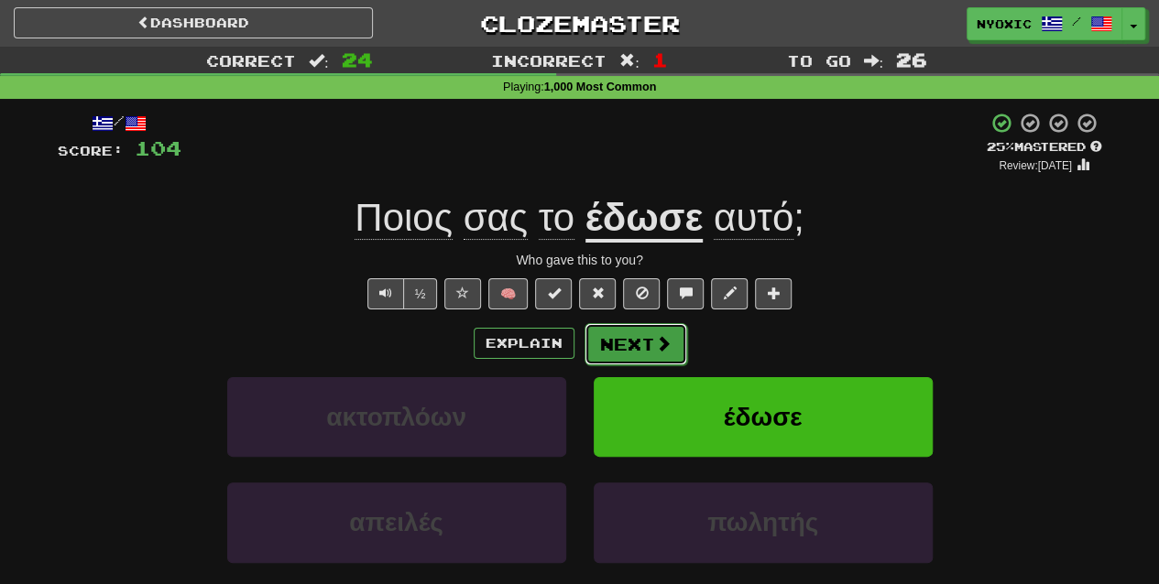
click at [630, 343] on button "Next" at bounding box center [635, 344] width 103 height 42
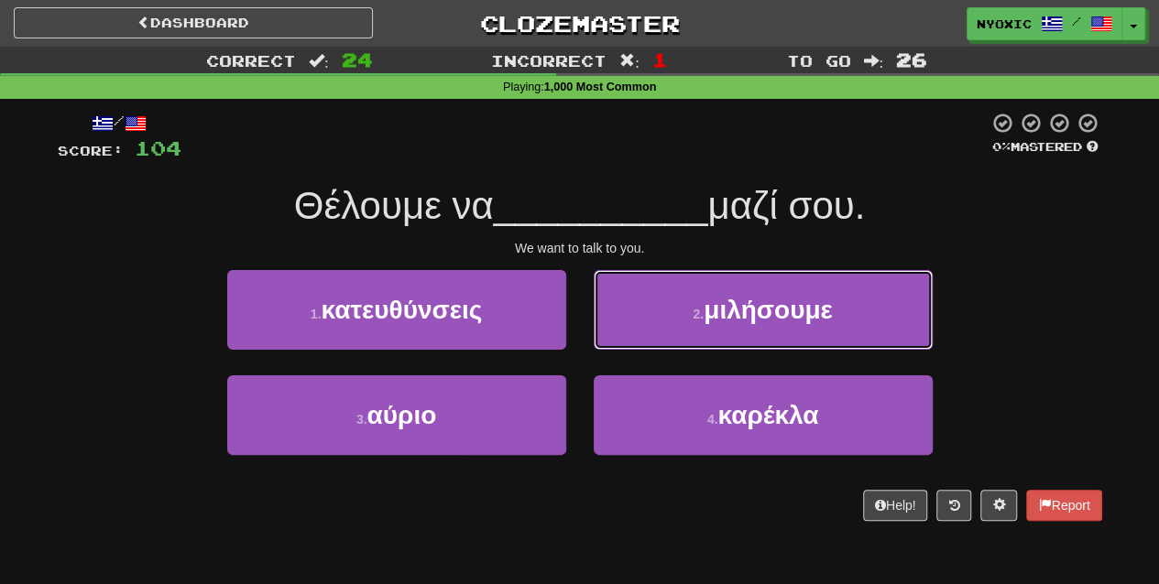
click at [630, 343] on button "2 . μιλήσουμε" at bounding box center [763, 310] width 339 height 80
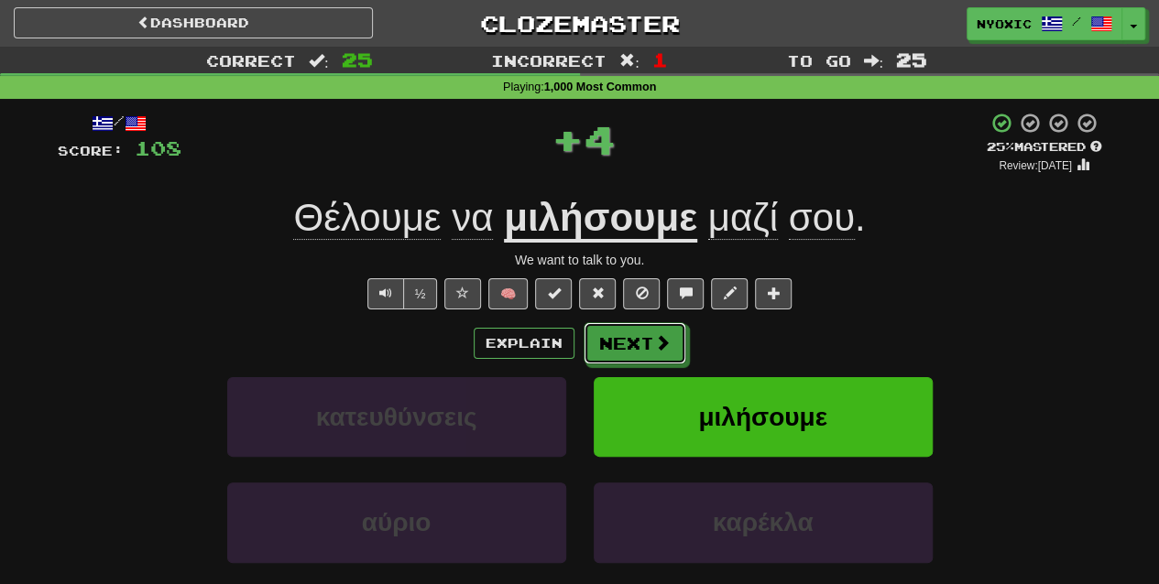
click at [630, 343] on button "Next" at bounding box center [634, 343] width 103 height 42
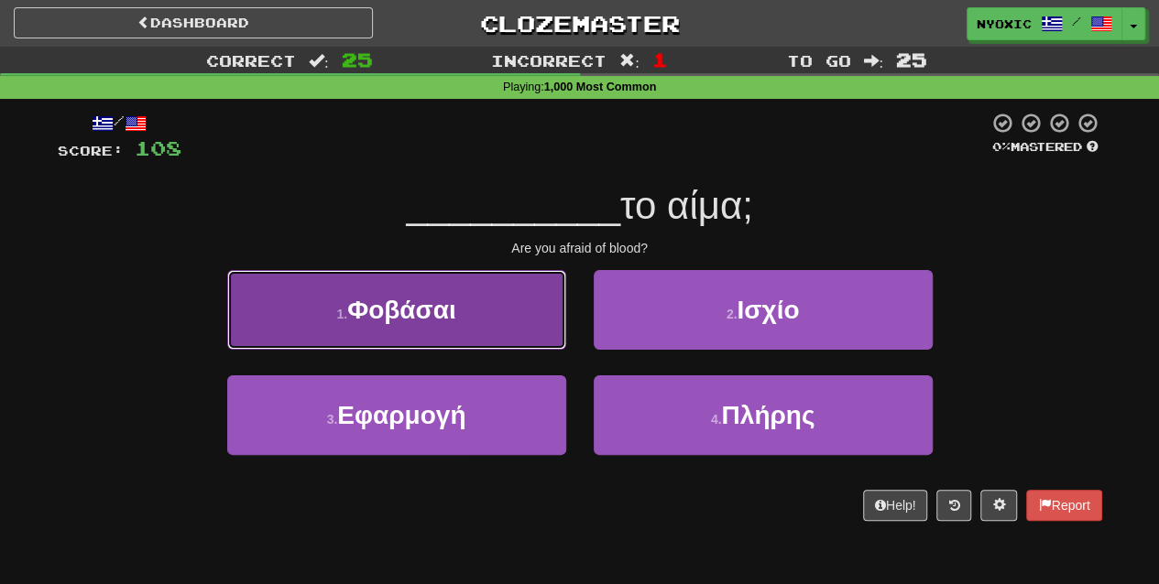
click at [521, 338] on button "1 . Φοβάσαι" at bounding box center [396, 310] width 339 height 80
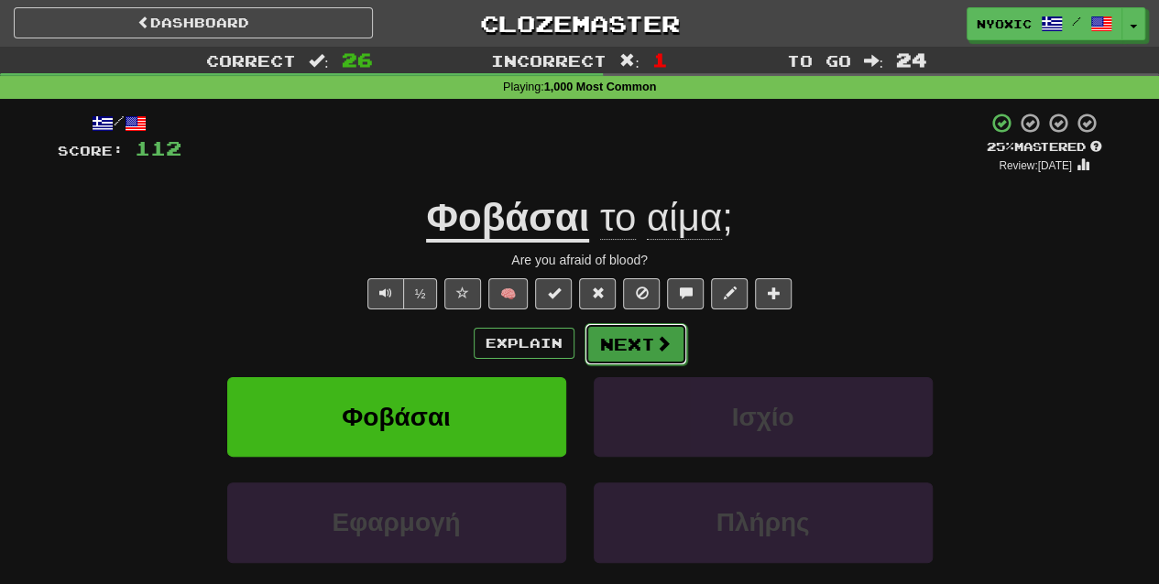
click at [609, 339] on button "Next" at bounding box center [635, 344] width 103 height 42
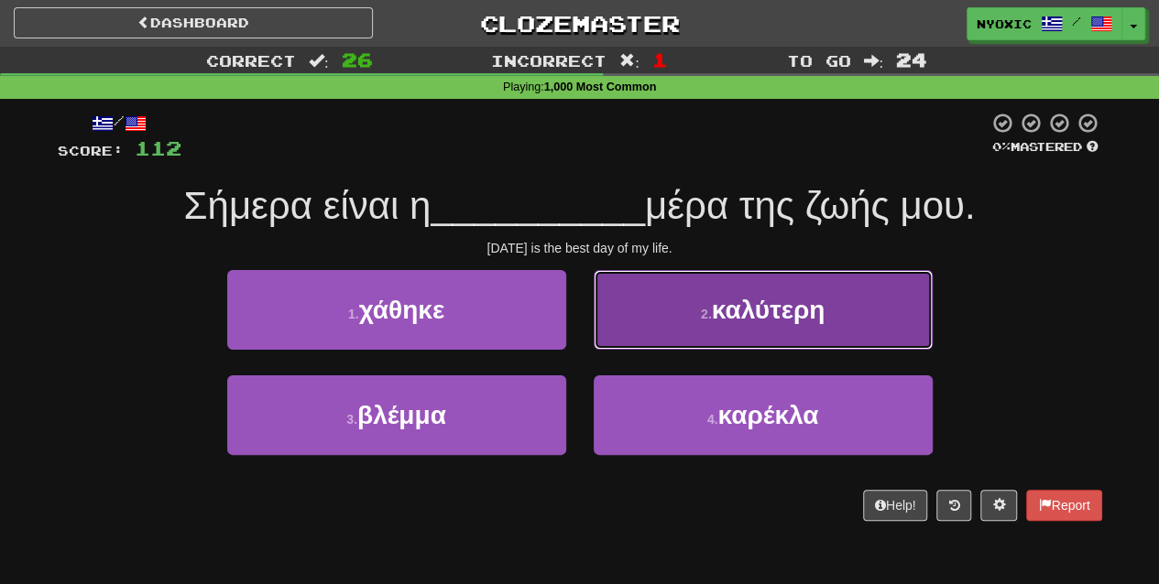
click at [632, 332] on button "2 . καλύτερη" at bounding box center [763, 310] width 339 height 80
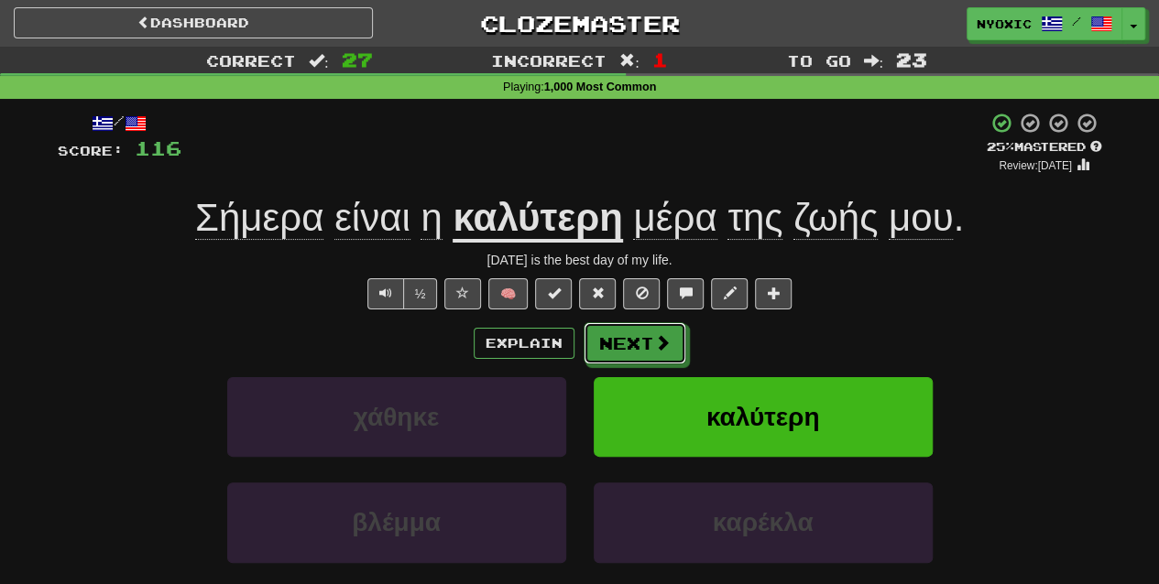
click at [632, 332] on button "Next" at bounding box center [634, 343] width 103 height 42
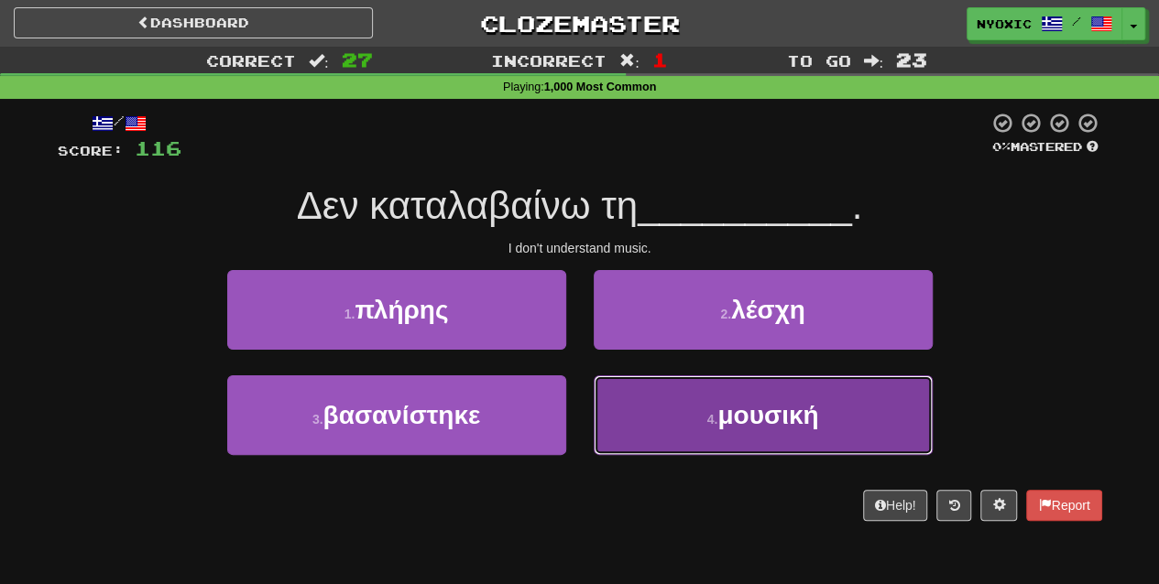
click at [714, 443] on button "4 . μουσική" at bounding box center [763, 416] width 339 height 80
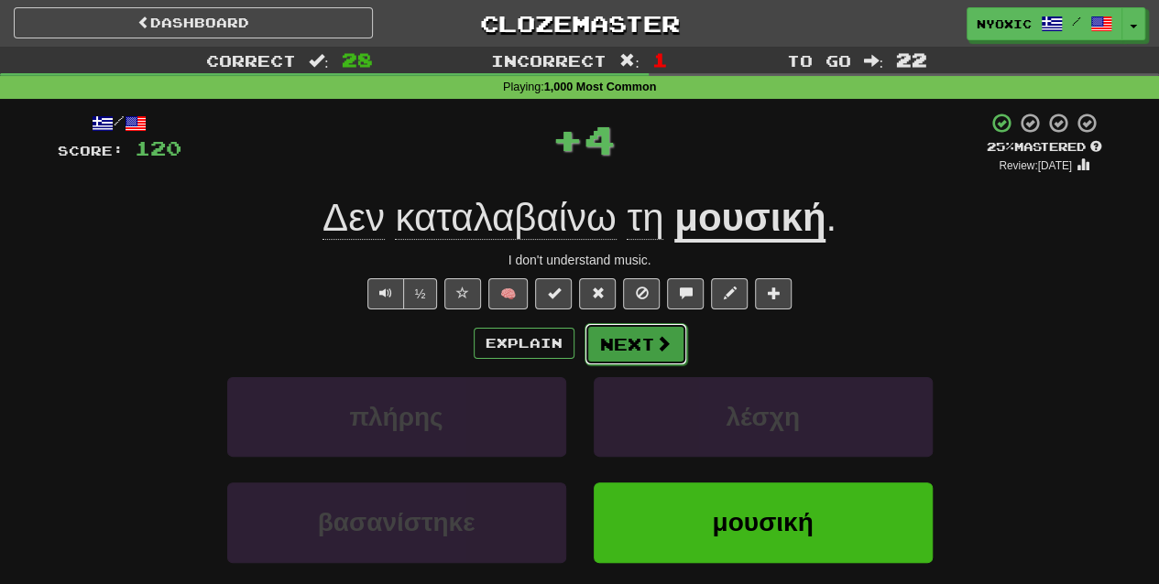
click at [637, 348] on button "Next" at bounding box center [635, 344] width 103 height 42
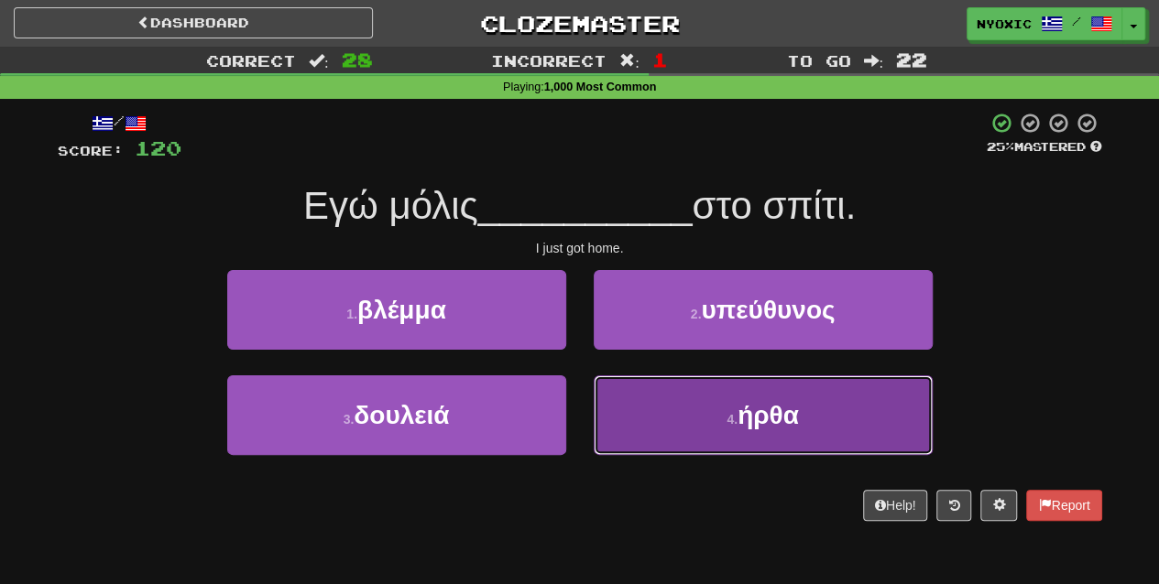
click at [702, 449] on button "4 . ήρθα" at bounding box center [763, 416] width 339 height 80
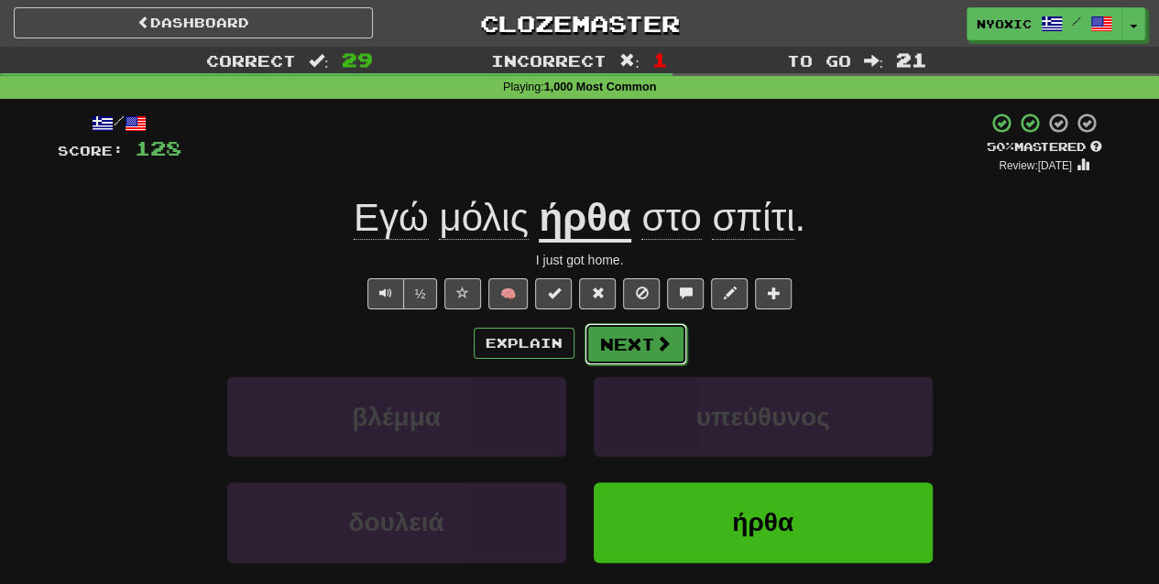
click at [655, 349] on span at bounding box center [663, 343] width 16 height 16
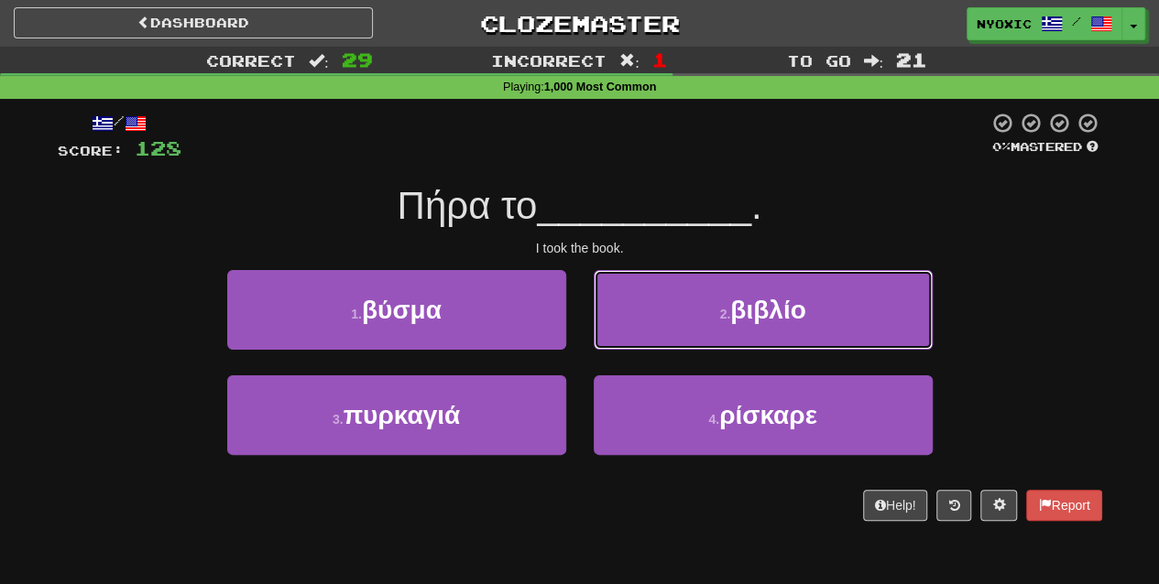
click at [652, 349] on button "2 . βιβλίο" at bounding box center [763, 310] width 339 height 80
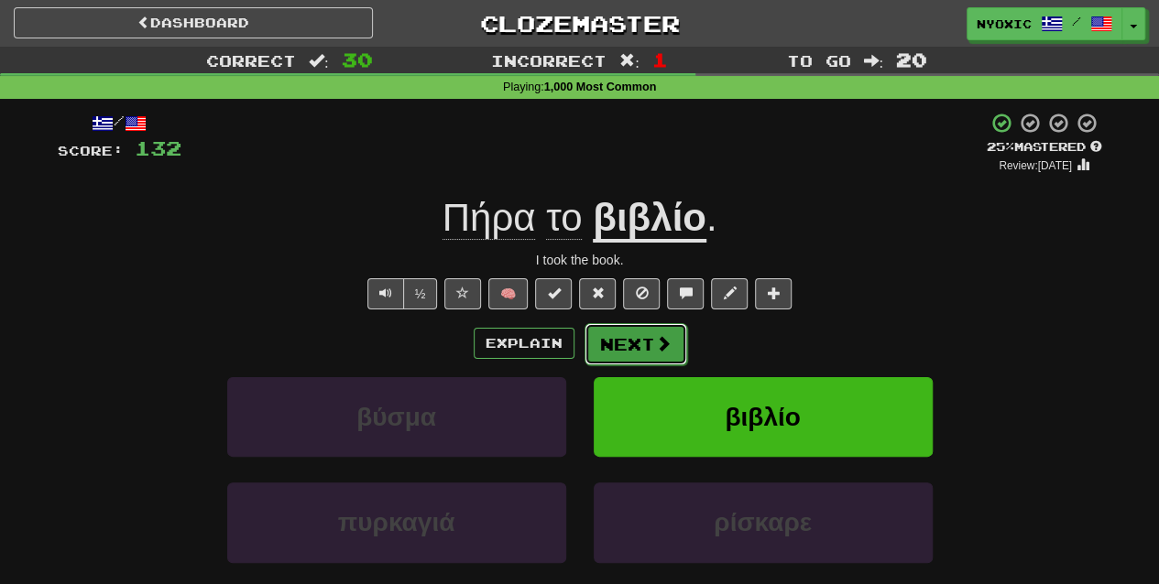
click at [655, 343] on span at bounding box center [663, 343] width 16 height 16
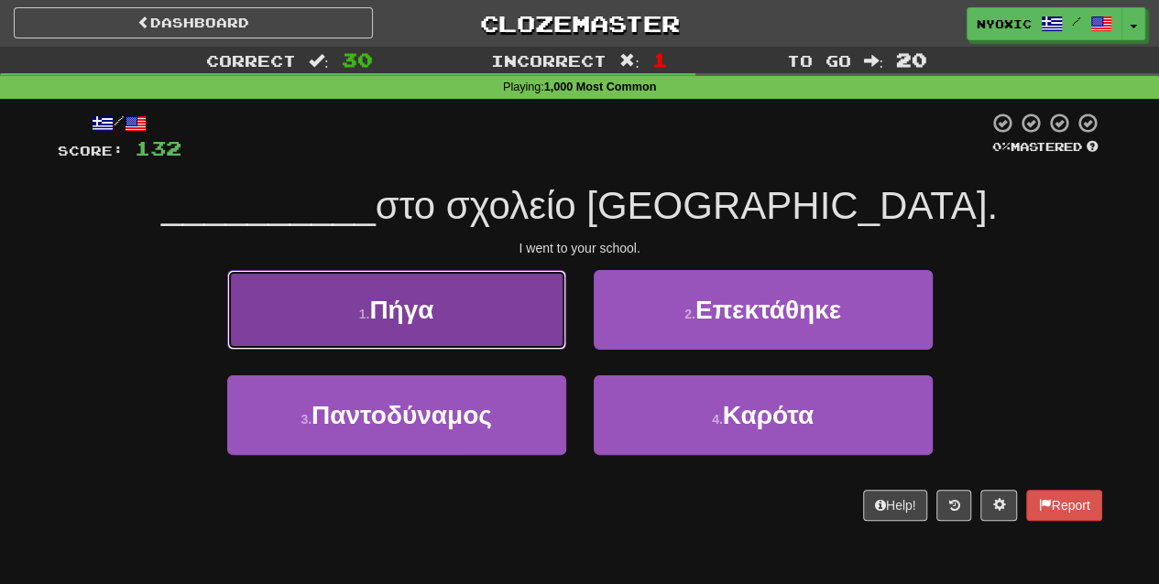
click at [500, 322] on button "1 . Πήγα" at bounding box center [396, 310] width 339 height 80
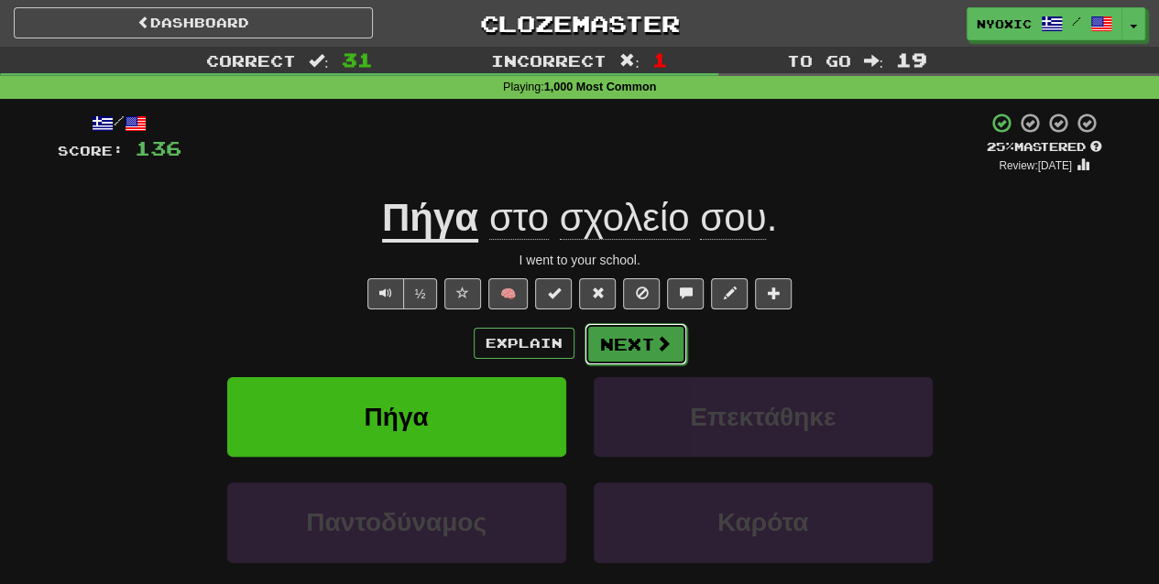
click at [600, 339] on button "Next" at bounding box center [635, 344] width 103 height 42
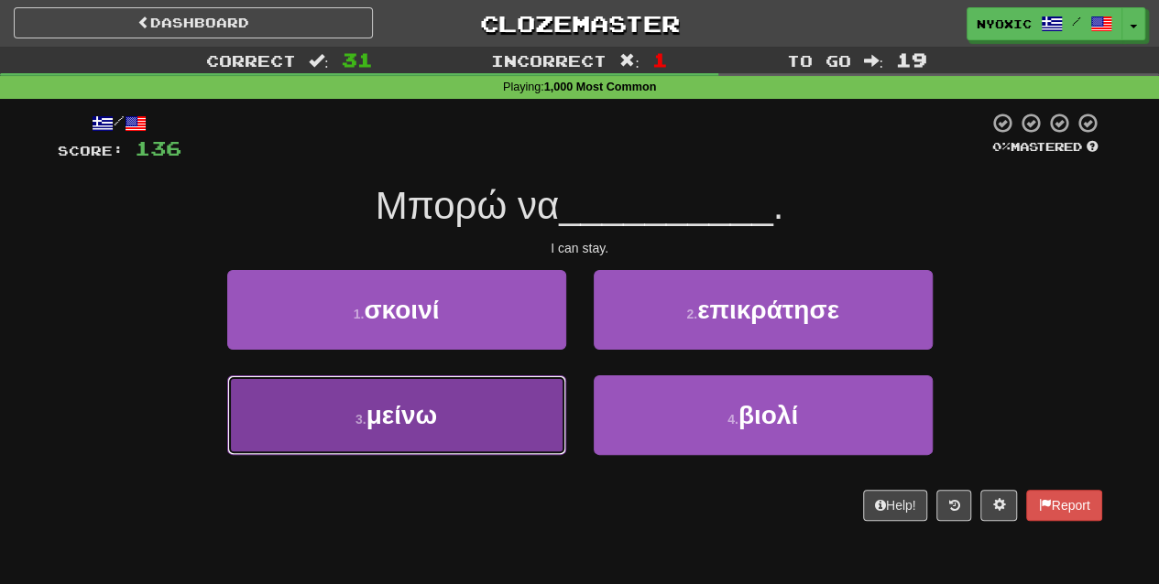
click at [539, 424] on button "3 . μείνω" at bounding box center [396, 416] width 339 height 80
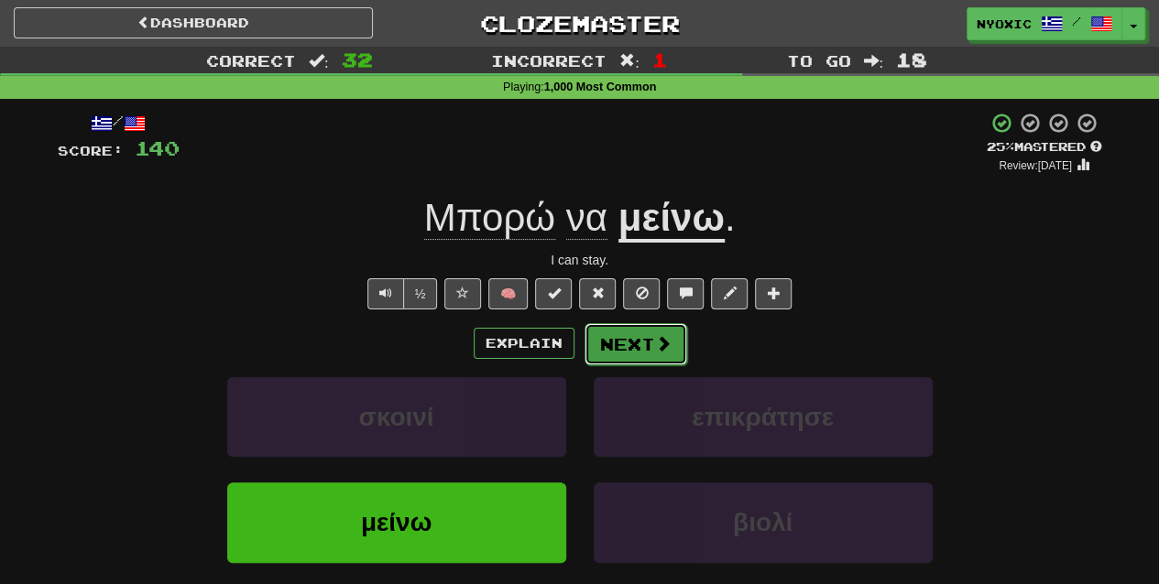
click at [638, 348] on button "Next" at bounding box center [635, 344] width 103 height 42
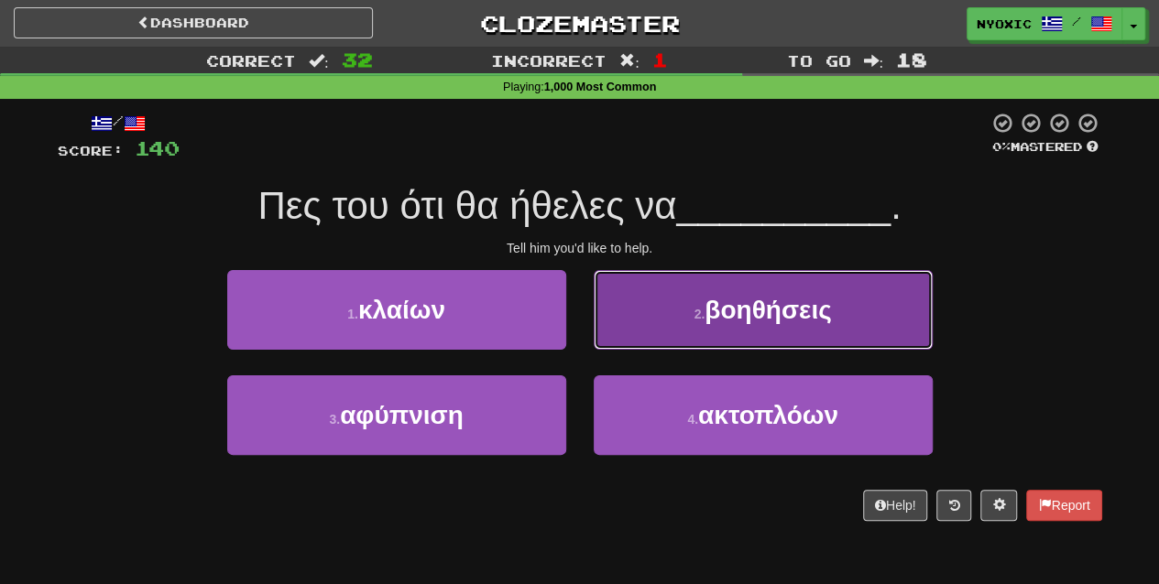
click at [703, 343] on button "2 . βοηθήσεις" at bounding box center [763, 310] width 339 height 80
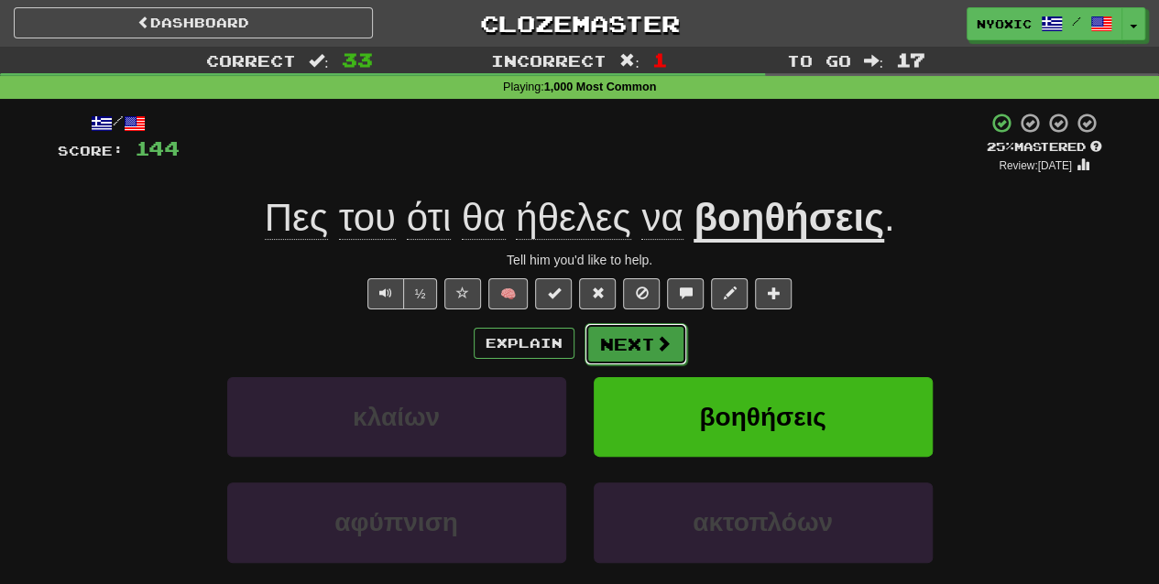
click at [655, 343] on span at bounding box center [663, 343] width 16 height 16
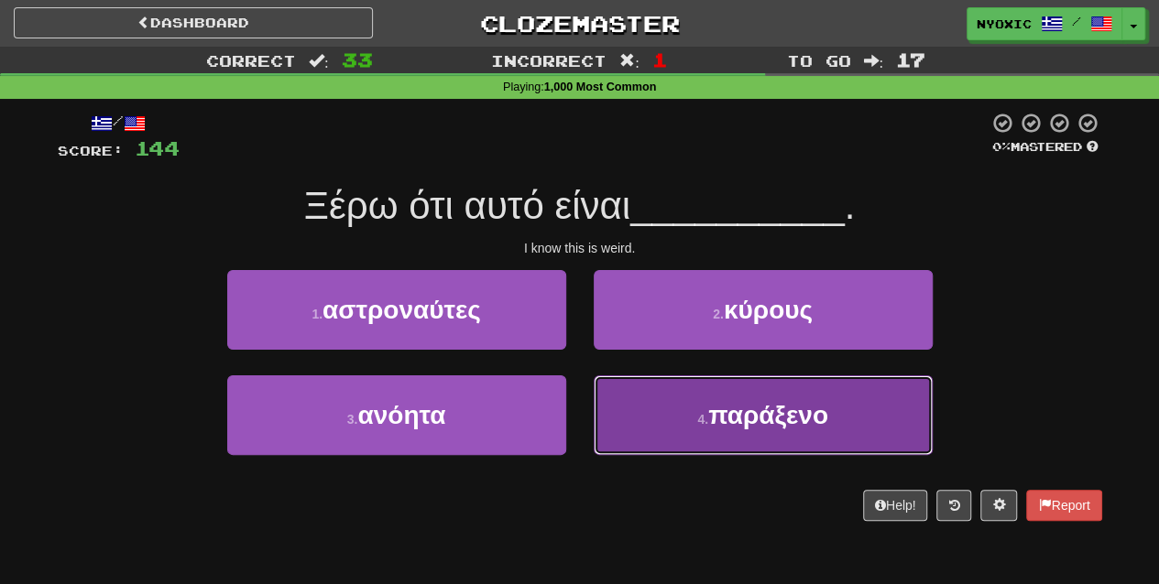
click at [711, 421] on span "παράξενο" at bounding box center [768, 415] width 120 height 28
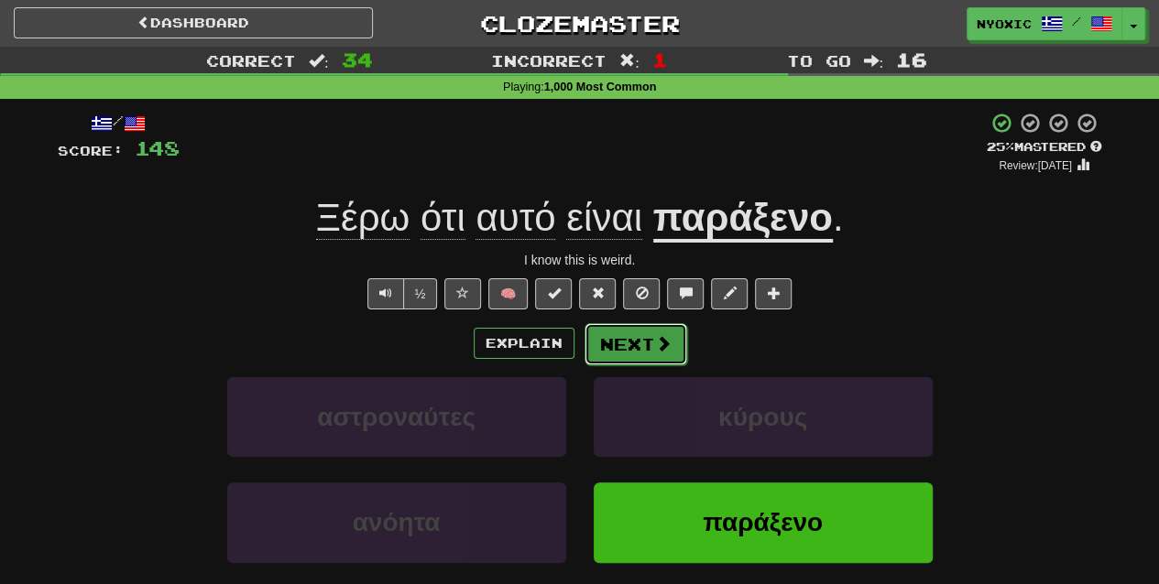
click at [617, 339] on button "Next" at bounding box center [635, 344] width 103 height 42
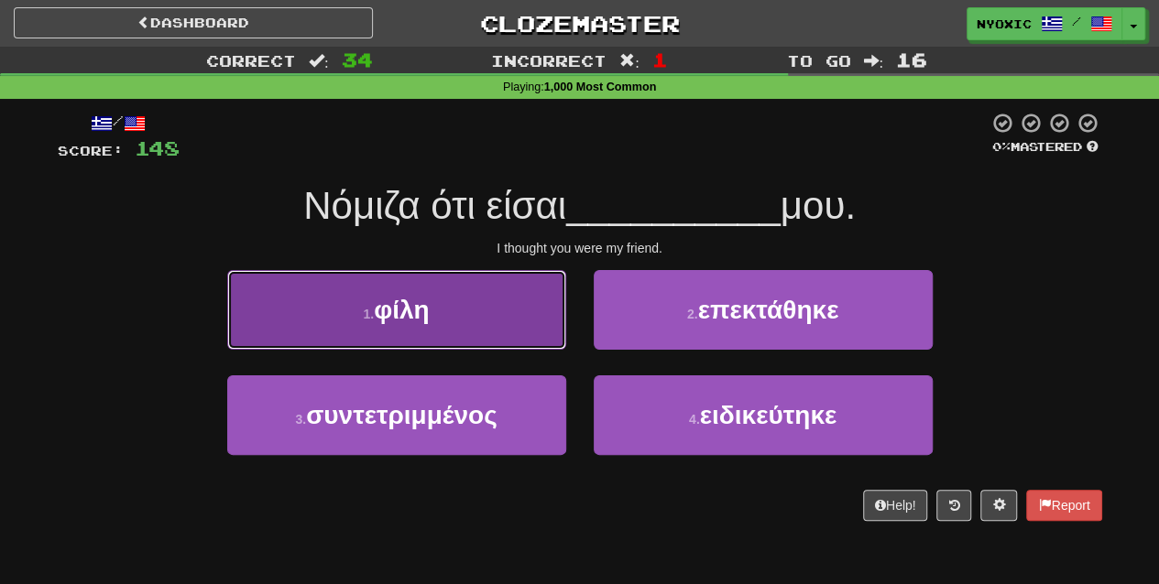
click at [513, 344] on button "1 . φίλη" at bounding box center [396, 310] width 339 height 80
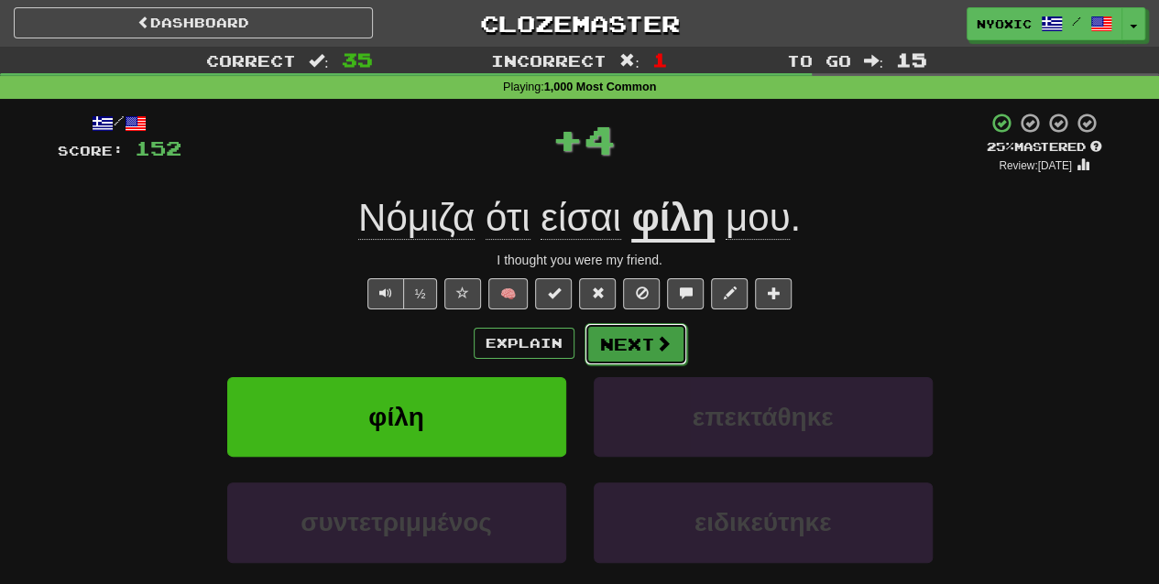
click at [628, 329] on button "Next" at bounding box center [635, 344] width 103 height 42
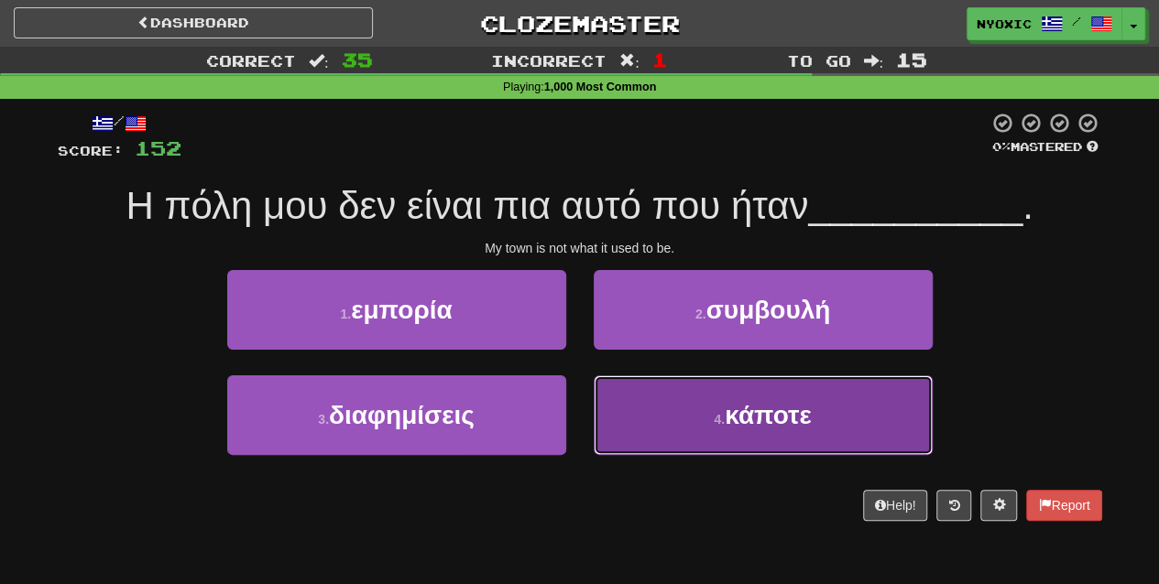
click at [683, 408] on button "4 . κάποτε" at bounding box center [763, 416] width 339 height 80
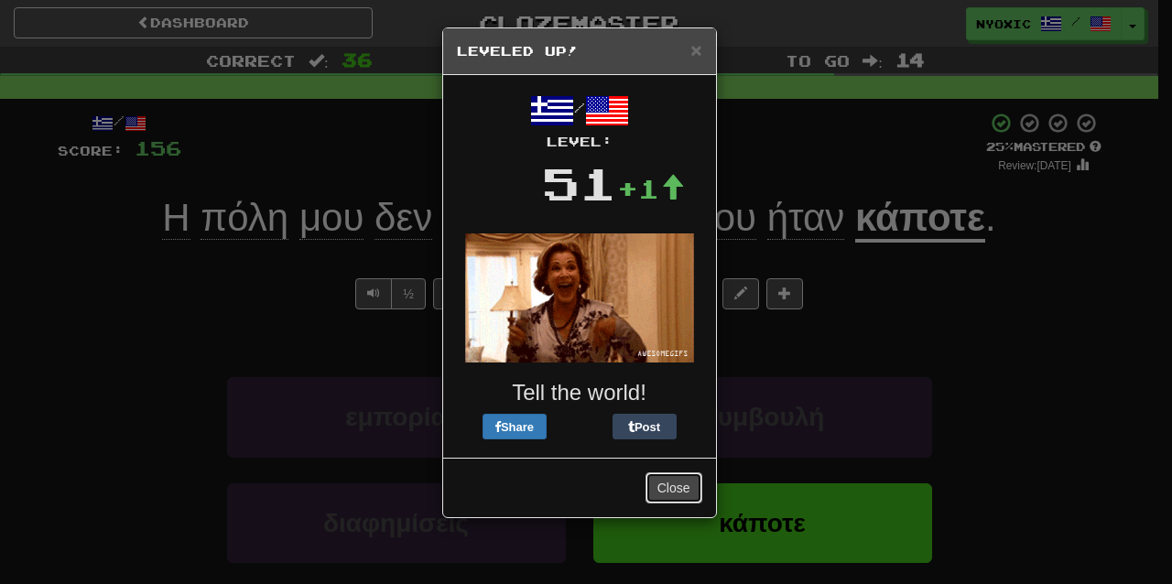
click at [681, 478] on button "Close" at bounding box center [674, 488] width 57 height 31
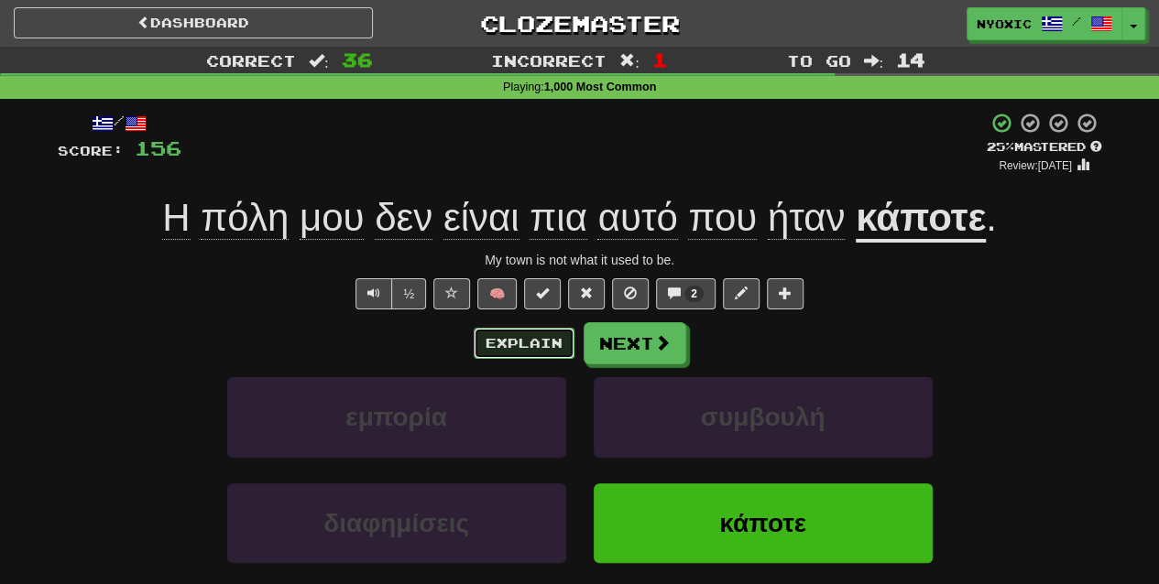
click at [498, 343] on button "Explain" at bounding box center [524, 343] width 101 height 31
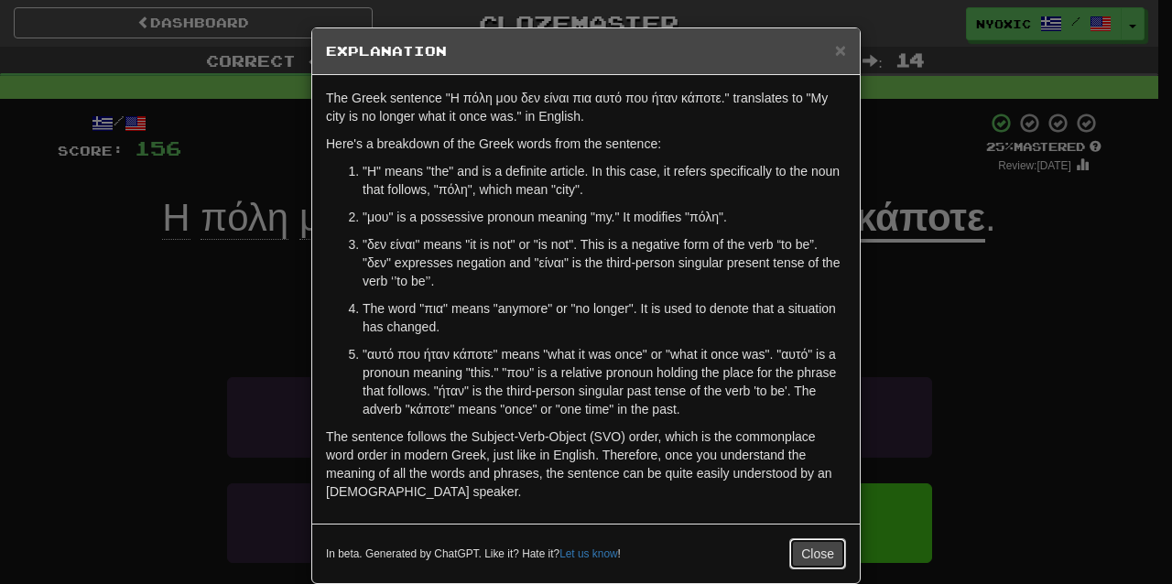
click at [815, 559] on button "Close" at bounding box center [818, 554] width 57 height 31
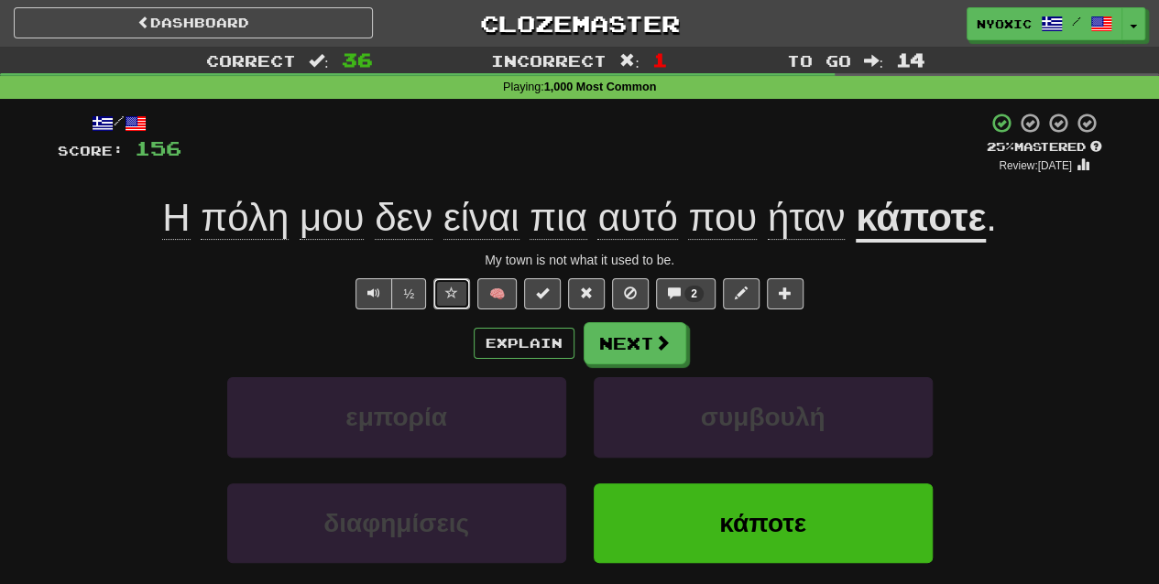
click at [460, 289] on button at bounding box center [451, 293] width 37 height 31
click at [614, 327] on button "Next" at bounding box center [635, 344] width 103 height 42
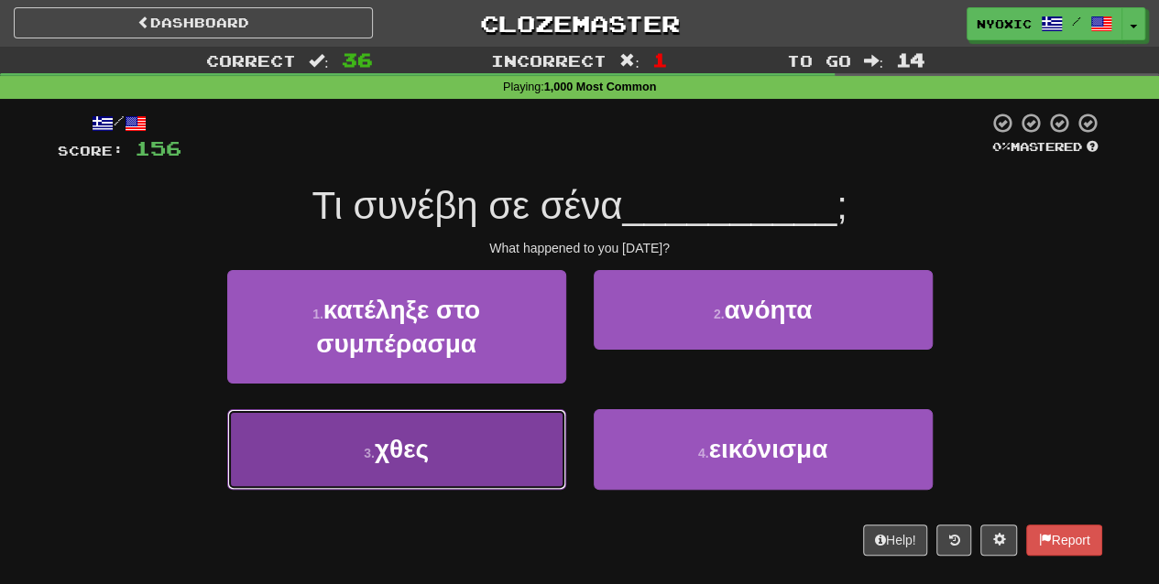
click at [517, 429] on button "3 . χθες" at bounding box center [396, 449] width 339 height 80
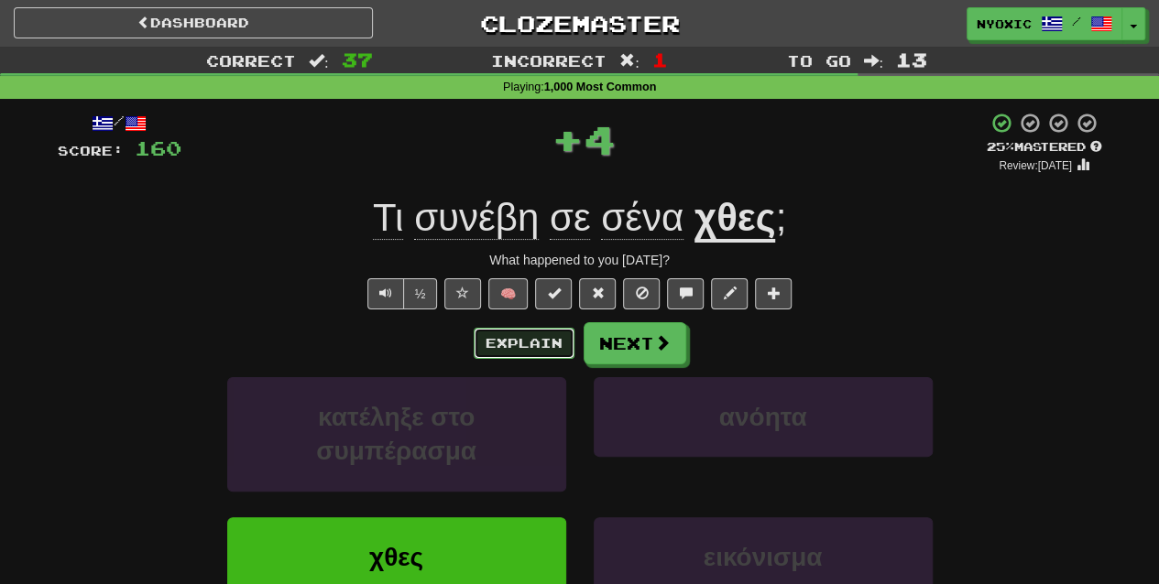
click at [526, 349] on button "Explain" at bounding box center [524, 343] width 101 height 31
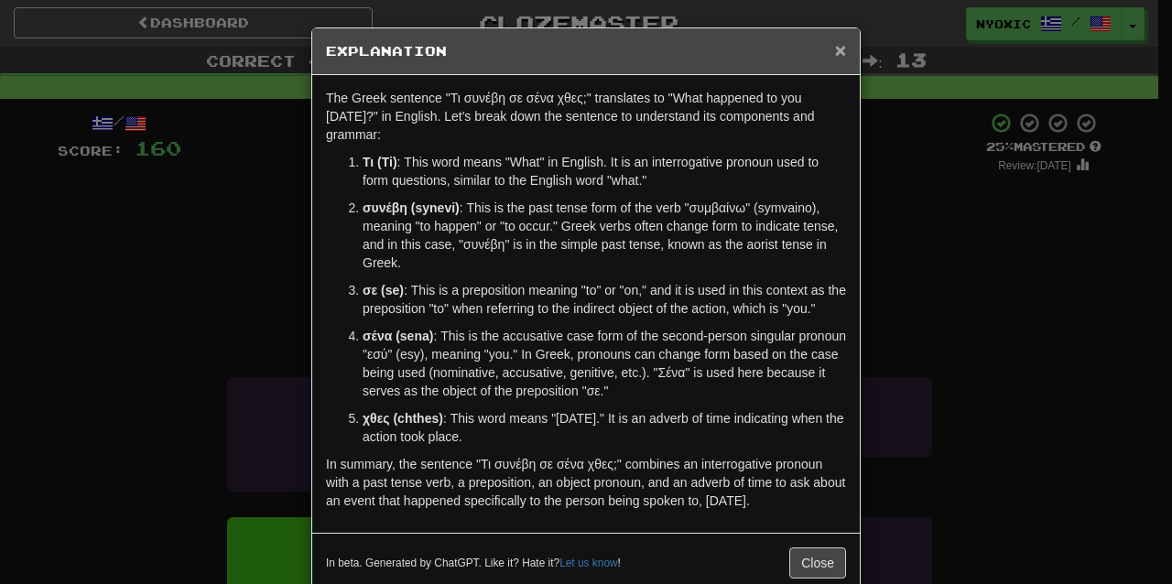
click at [837, 39] on span "×" at bounding box center [840, 49] width 11 height 21
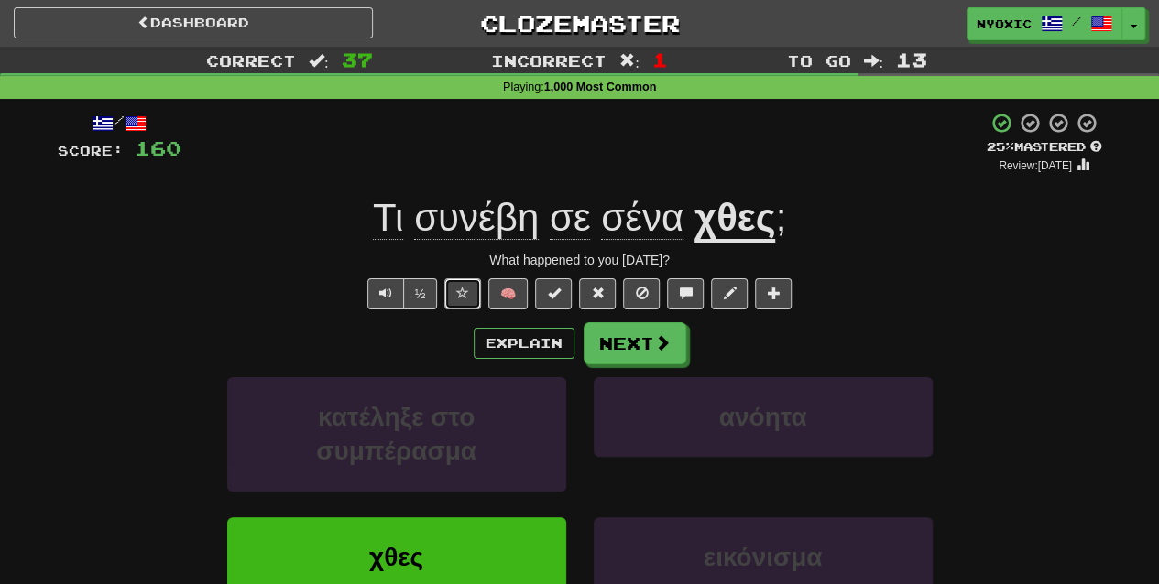
click at [474, 293] on button at bounding box center [462, 293] width 37 height 31
click at [629, 351] on button "Next" at bounding box center [635, 344] width 103 height 42
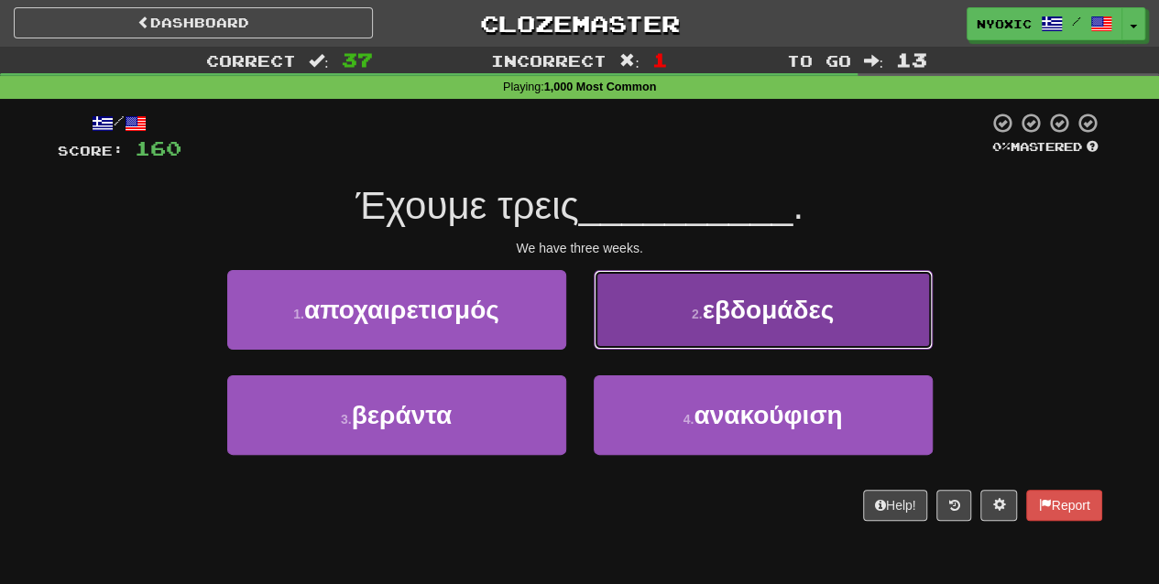
click at [779, 277] on button "2 . εβδομάδες" at bounding box center [763, 310] width 339 height 80
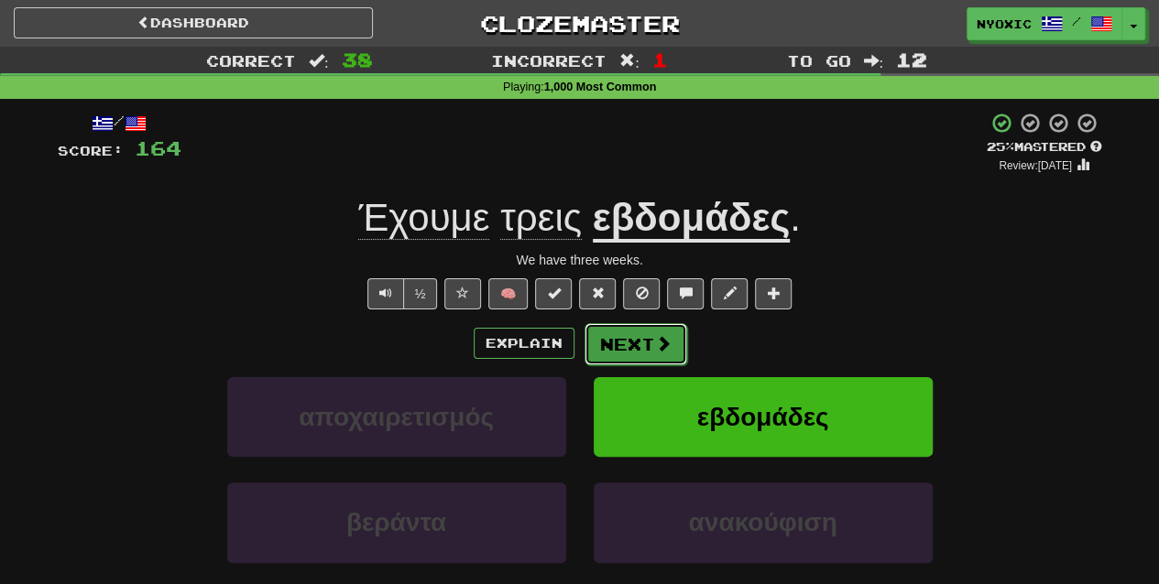
click at [629, 337] on button "Next" at bounding box center [635, 344] width 103 height 42
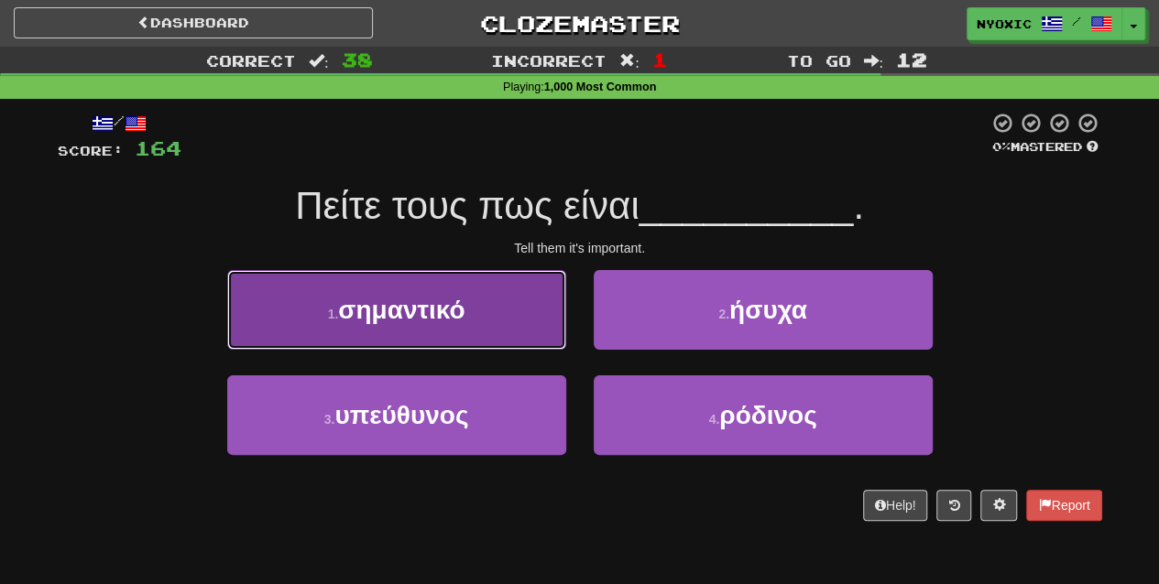
click at [418, 300] on span "σημαντικό" at bounding box center [401, 310] width 126 height 28
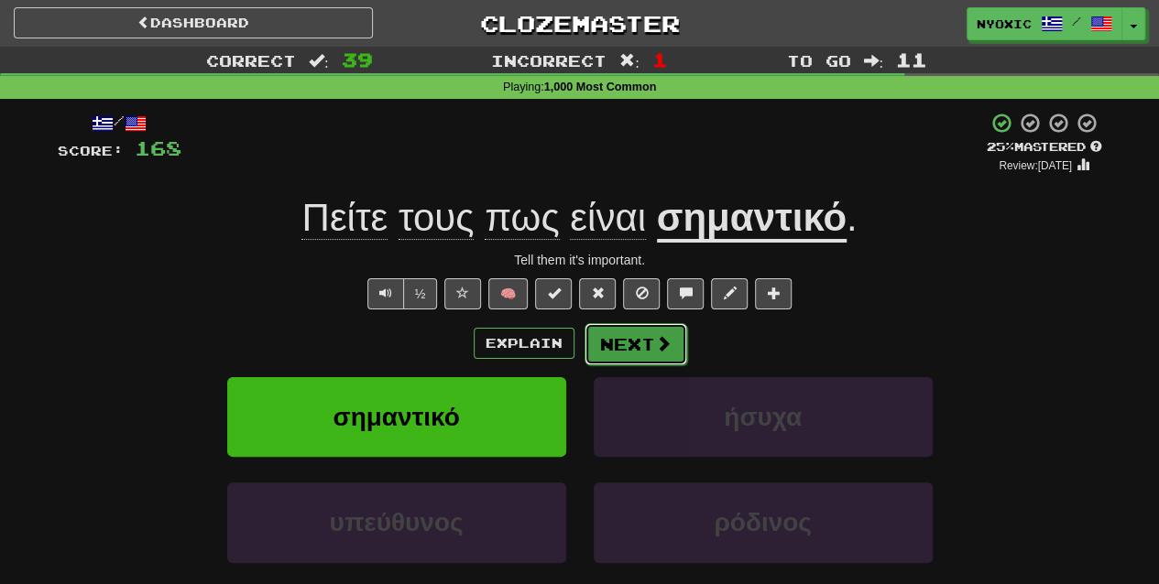
click at [665, 350] on span at bounding box center [663, 343] width 16 height 16
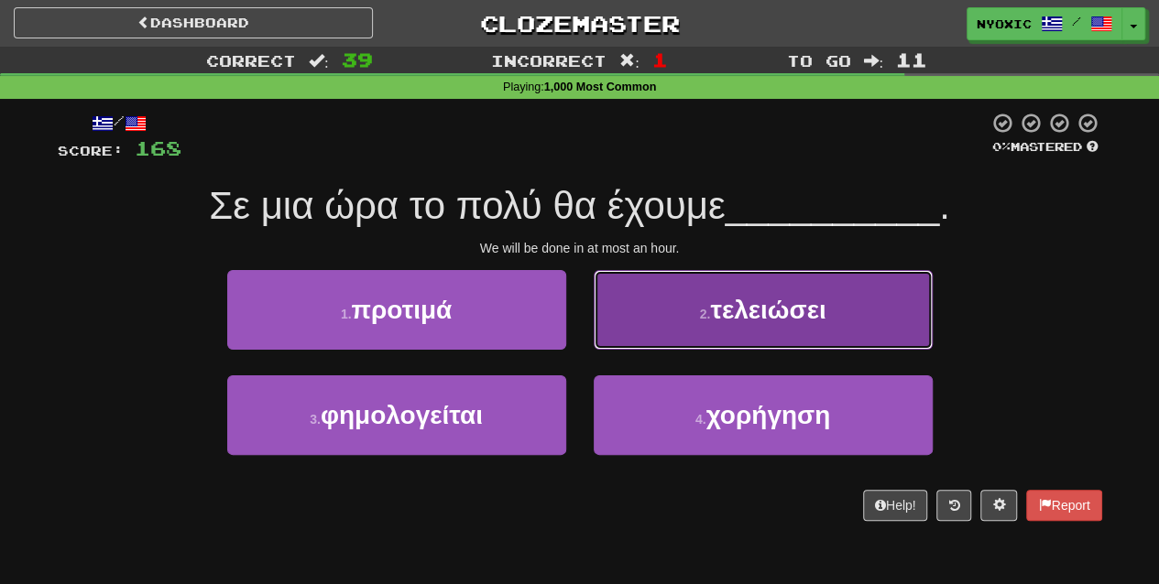
click at [678, 299] on button "2 . τελειώσει" at bounding box center [763, 310] width 339 height 80
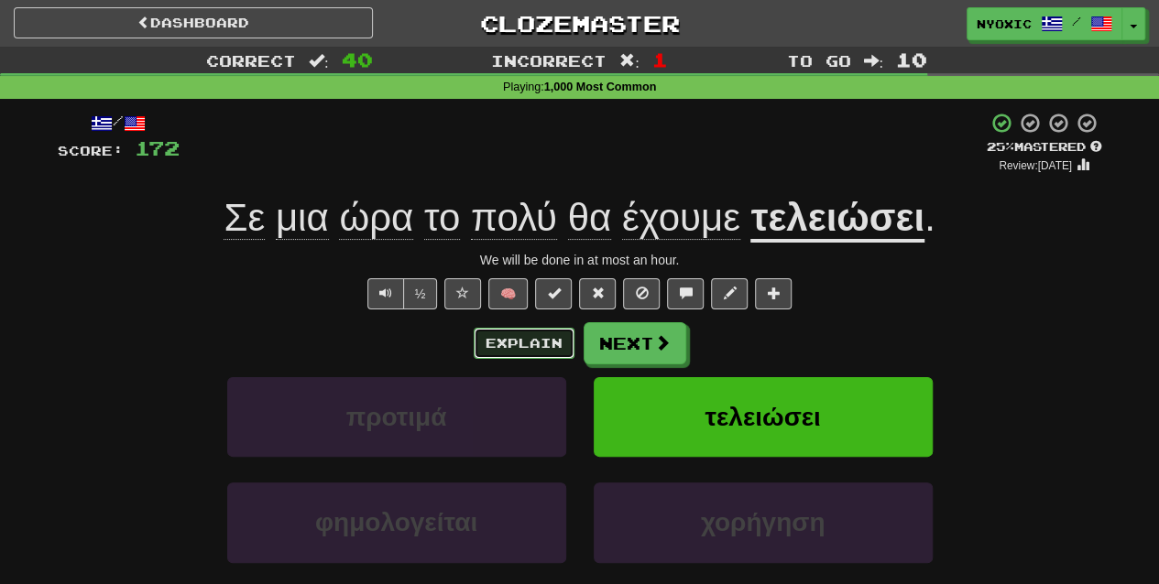
click at [519, 342] on button "Explain" at bounding box center [524, 343] width 101 height 31
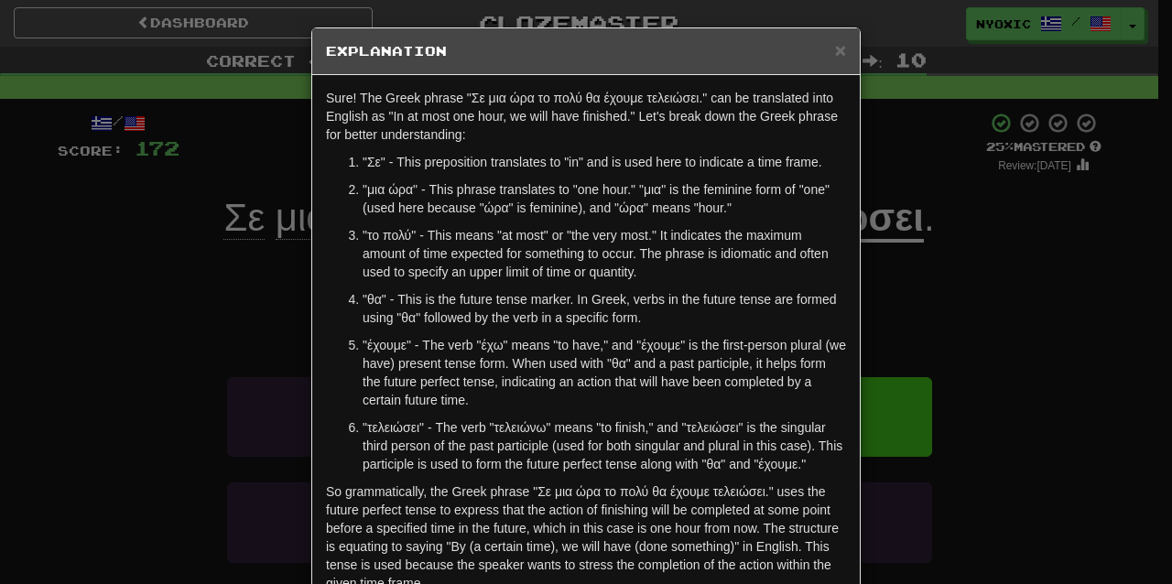
click at [315, 344] on div "Sure! The Greek phrase "Σε μια ώρα το πολύ θα έχουμε τελειώσει." can be transla…" at bounding box center [586, 345] width 548 height 540
click at [313, 422] on div "Sure! The Greek phrase "Σε μια ώρα το πολύ θα έχουμε τελειώσει." can be transla…" at bounding box center [586, 345] width 548 height 540
click at [839, 54] on span "×" at bounding box center [840, 49] width 11 height 21
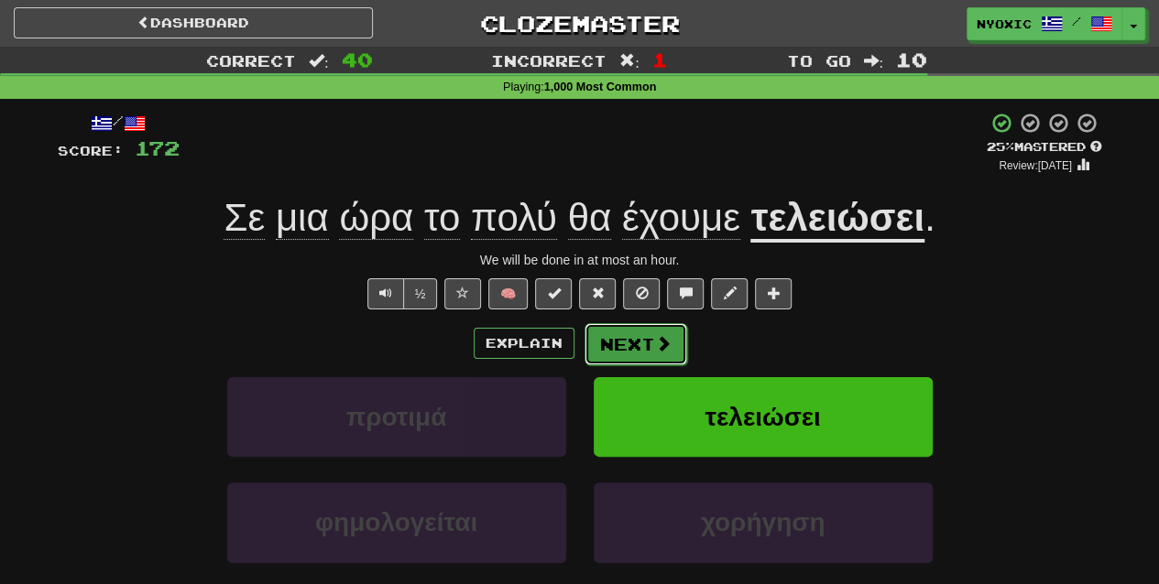
click at [670, 338] on button "Next" at bounding box center [635, 344] width 103 height 42
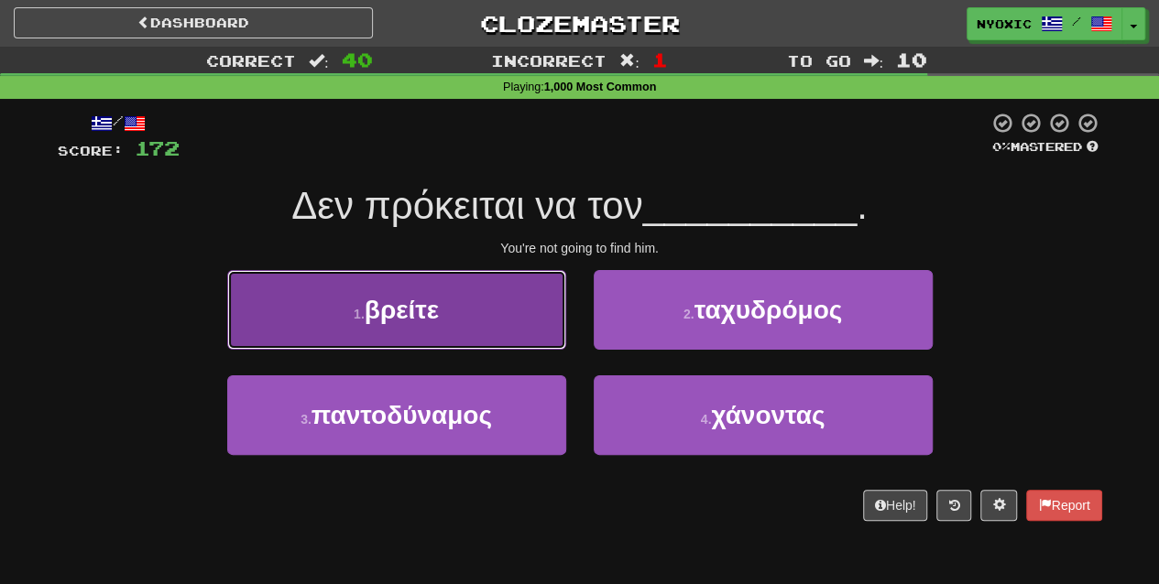
click at [533, 318] on button "1 . βρείτε" at bounding box center [396, 310] width 339 height 80
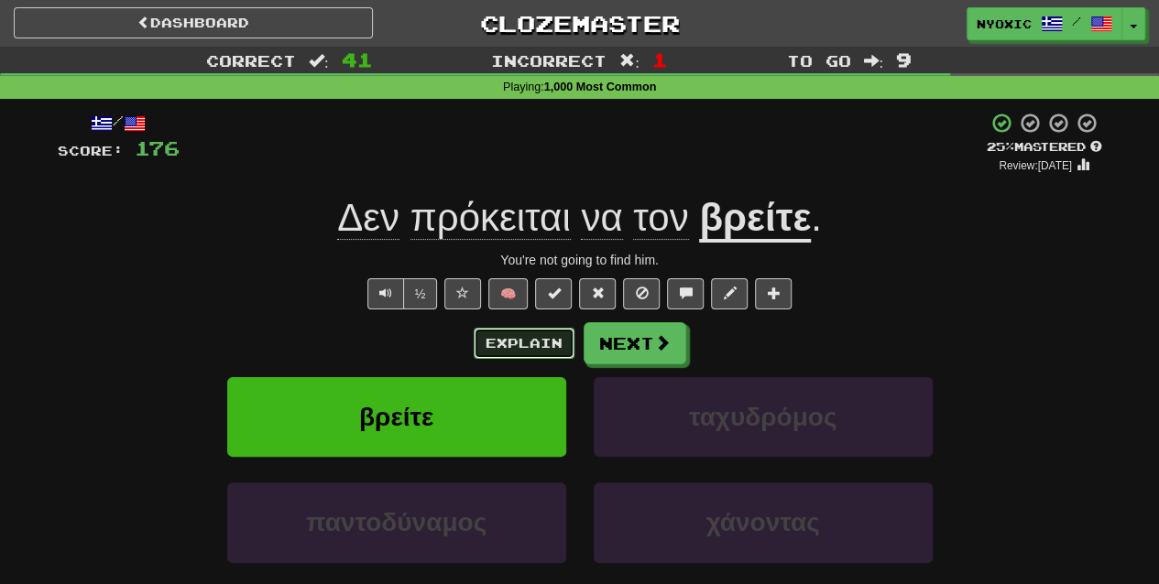
click at [533, 339] on button "Explain" at bounding box center [524, 343] width 101 height 31
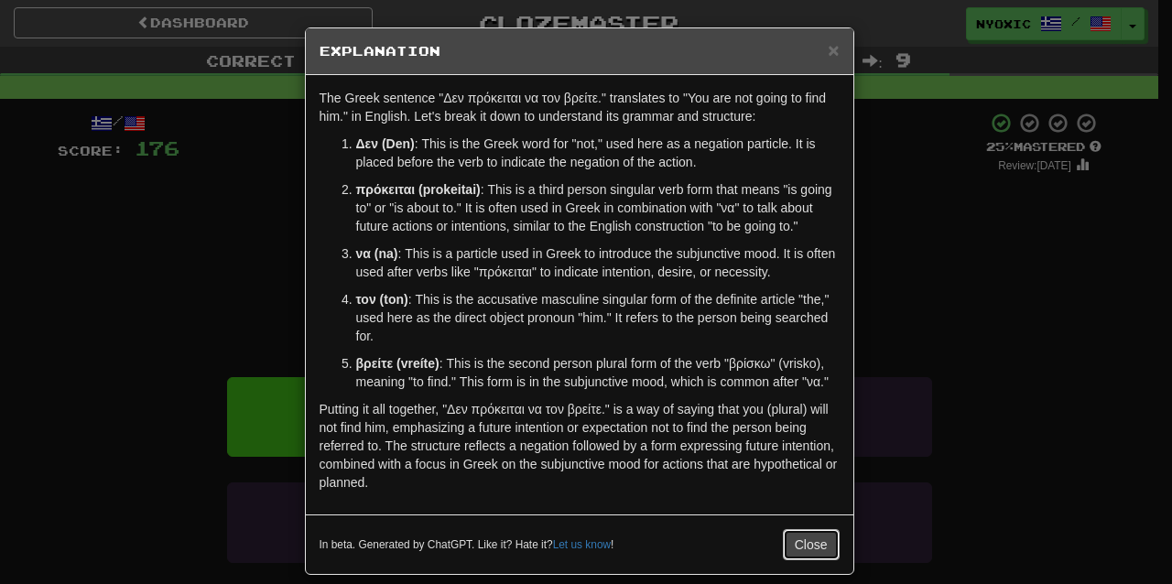
click at [804, 537] on button "Close" at bounding box center [811, 544] width 57 height 31
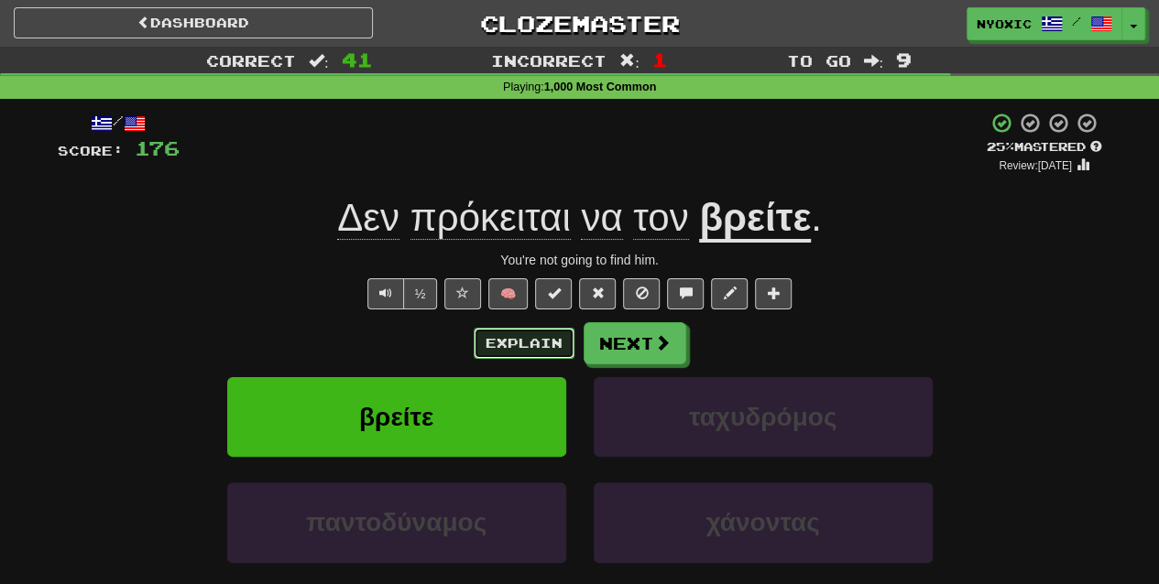
click at [539, 352] on button "Explain" at bounding box center [524, 343] width 101 height 31
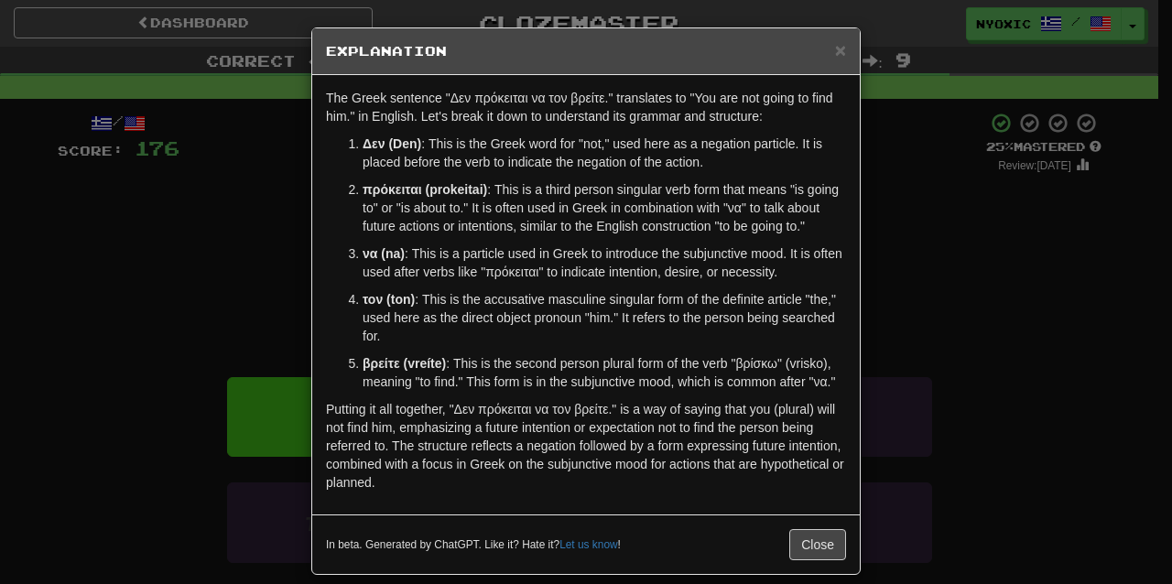
click at [311, 356] on div "× Explanation The Greek sentence "Δεν πρόκειται να τον βρείτε." translates to "…" at bounding box center [586, 301] width 550 height 548
click at [172, 423] on div "× Explanation The Greek sentence "Δεν πρόκειται να τον βρείτε." translates to "…" at bounding box center [586, 292] width 1172 height 584
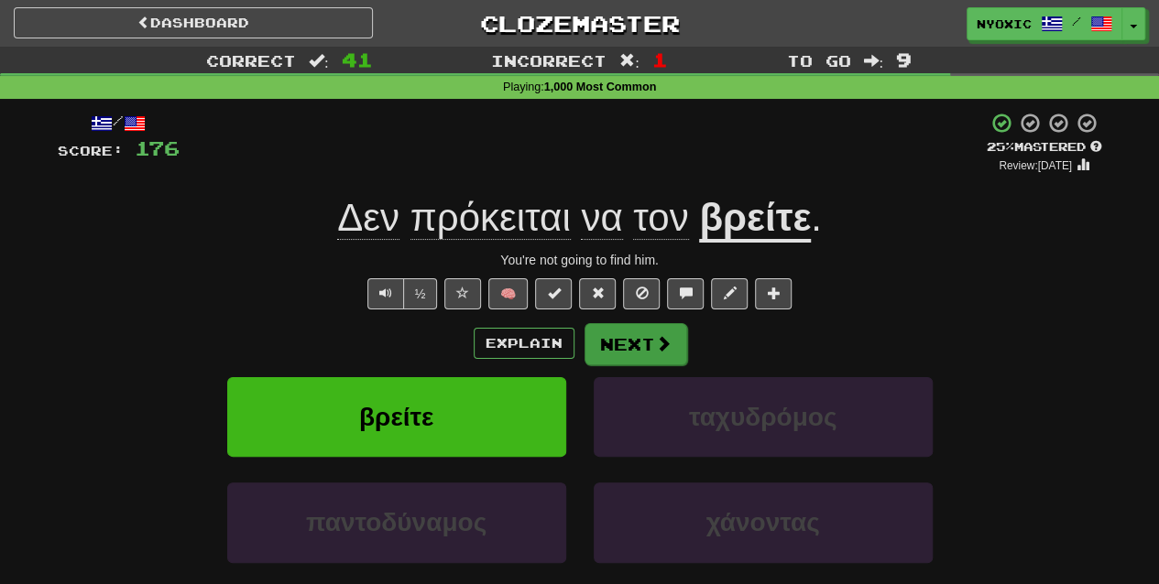
click at [582, 335] on div "Explain Next" at bounding box center [580, 343] width 1044 height 42
click at [619, 352] on button "Next" at bounding box center [635, 344] width 103 height 42
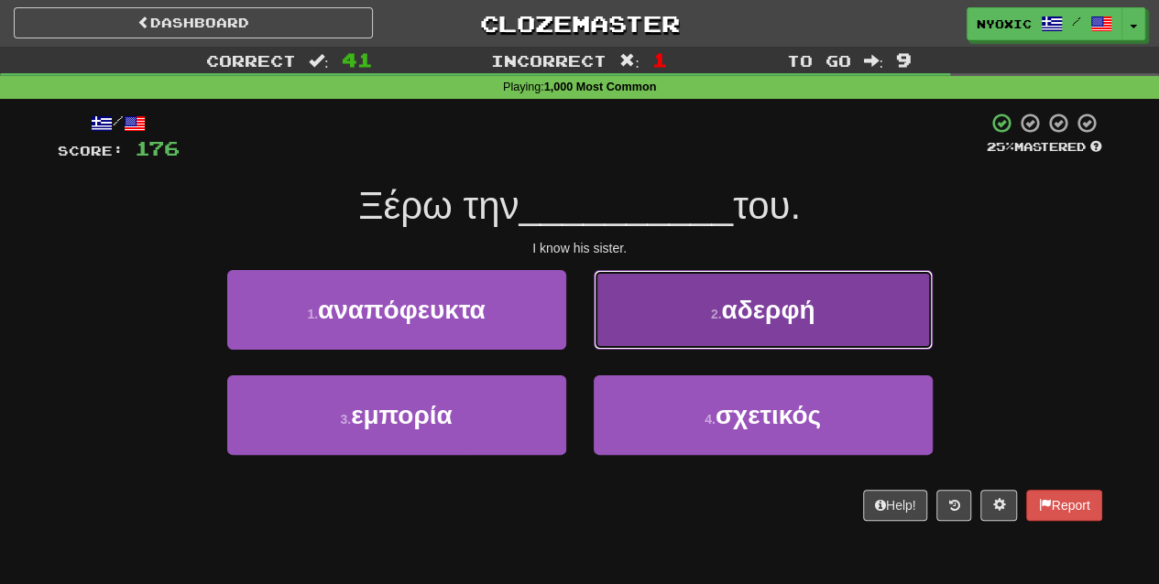
click at [711, 349] on button "2 . αδερφή" at bounding box center [763, 310] width 339 height 80
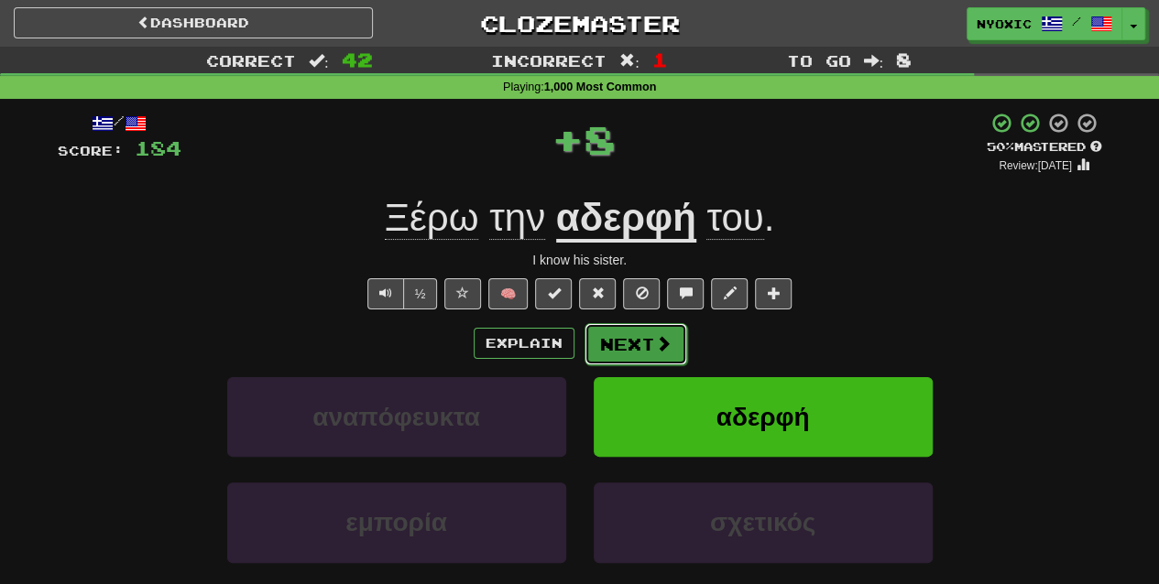
click at [659, 338] on span at bounding box center [663, 343] width 16 height 16
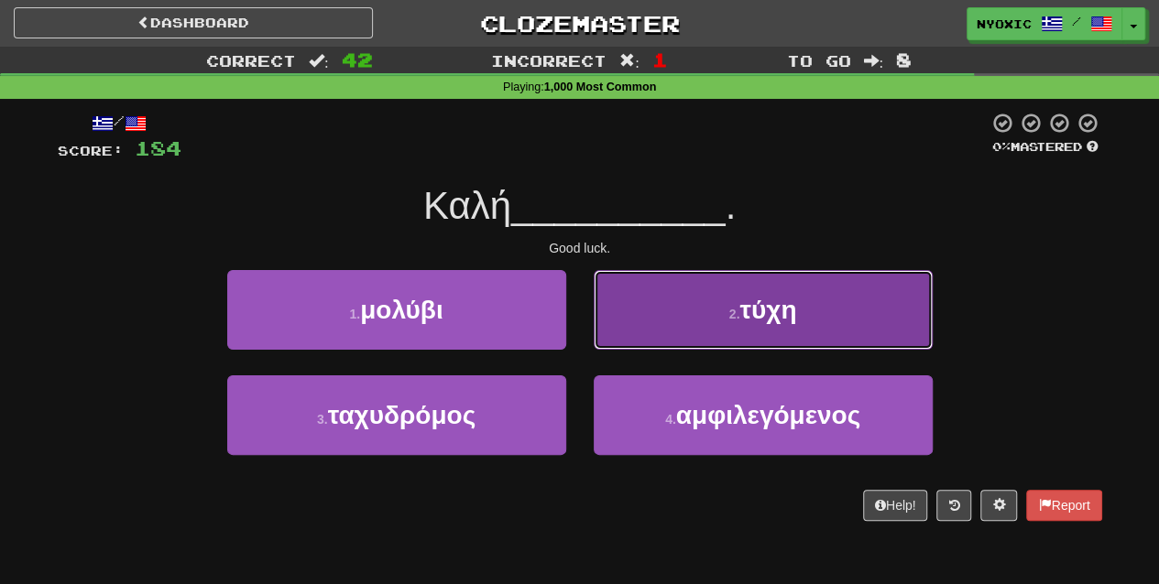
click at [794, 346] on button "2 . τύχη" at bounding box center [763, 310] width 339 height 80
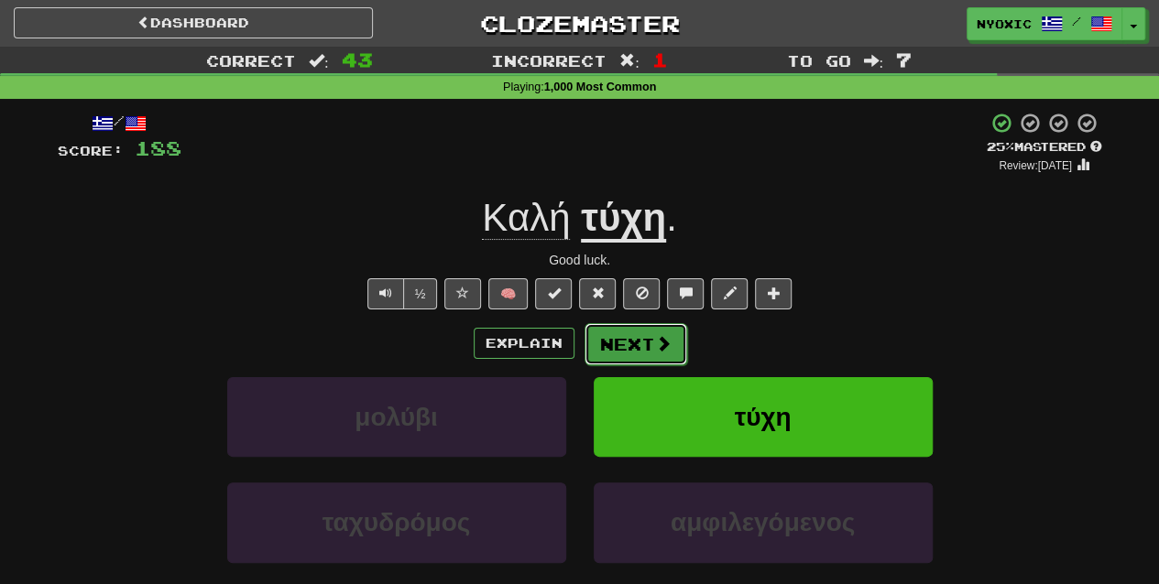
click at [628, 337] on button "Next" at bounding box center [635, 344] width 103 height 42
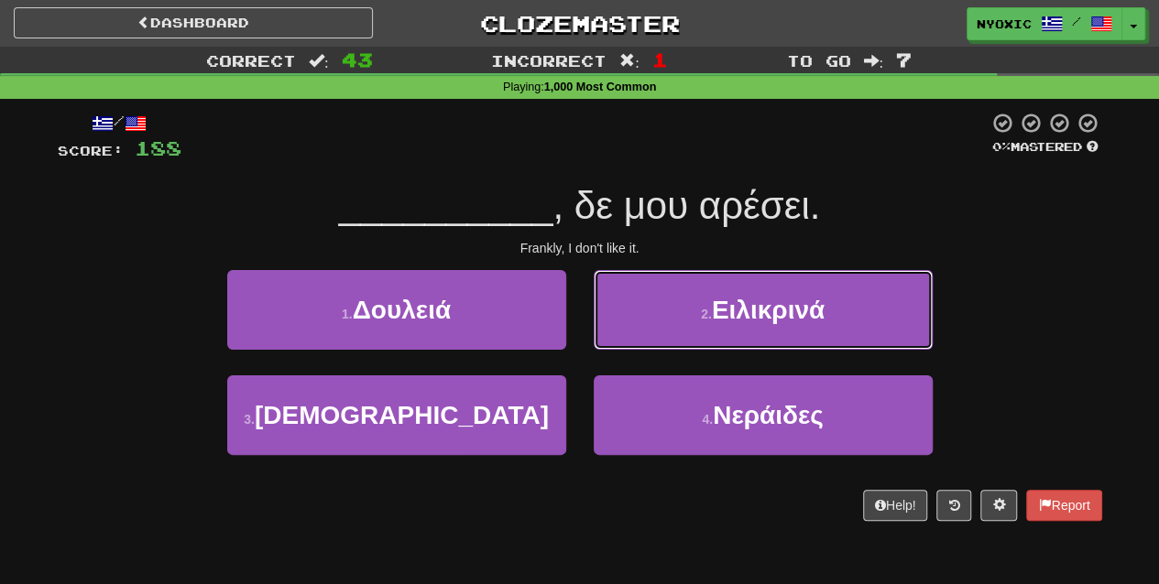
click at [628, 337] on button "2 . Ειλικρινά" at bounding box center [763, 310] width 339 height 80
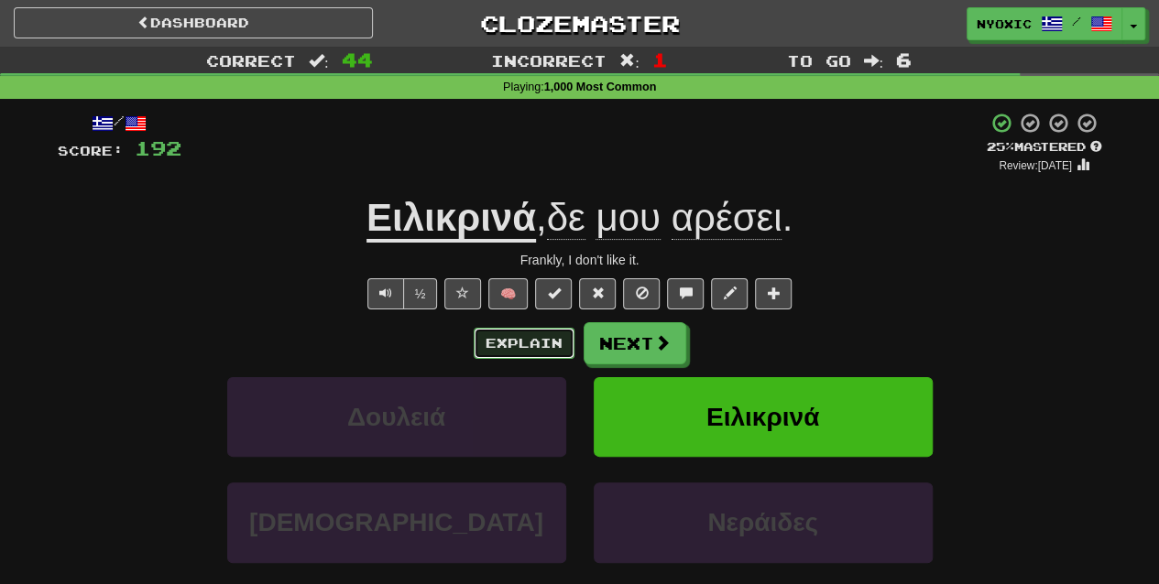
click at [482, 337] on button "Explain" at bounding box center [524, 343] width 101 height 31
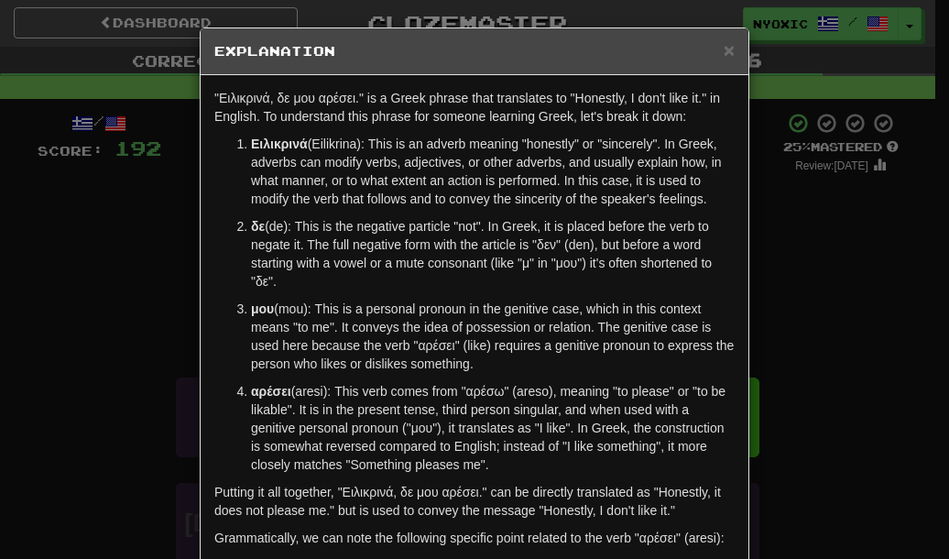
click at [454, 184] on p "Ειλικρινά (Eilikrina): This is an adverb meaning "honestly" or "sincerely". In …" at bounding box center [493, 171] width 484 height 73
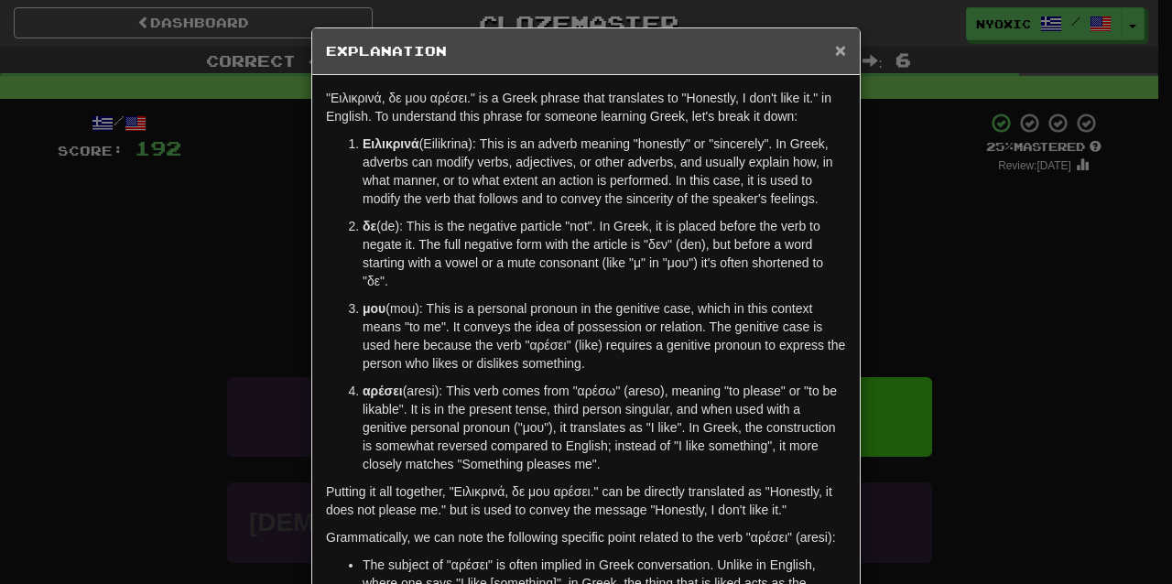
click at [835, 48] on span "×" at bounding box center [840, 49] width 11 height 21
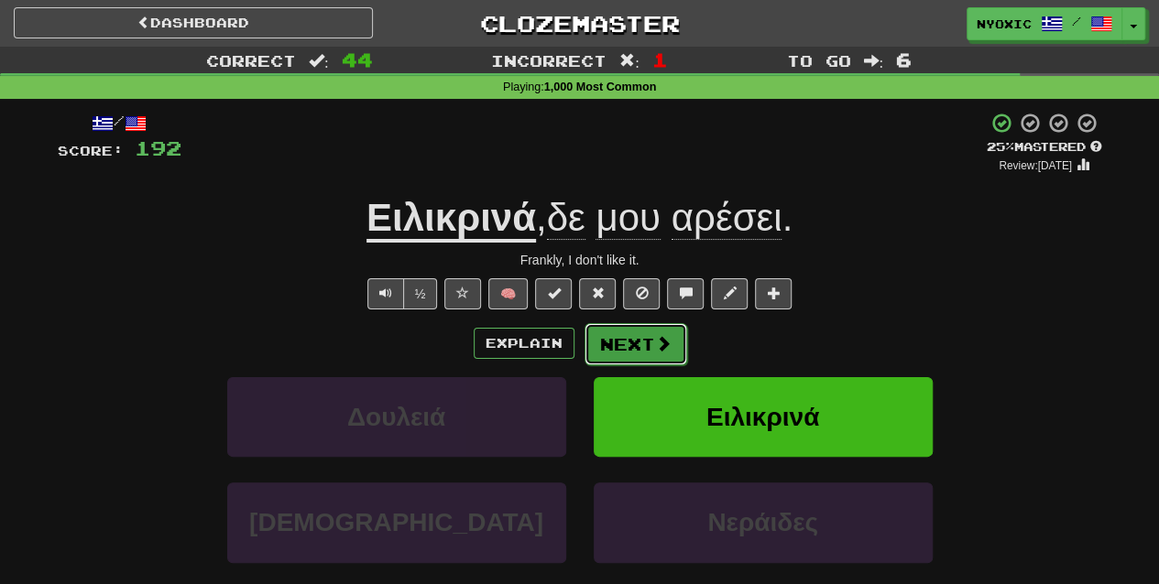
click at [655, 344] on span at bounding box center [663, 343] width 16 height 16
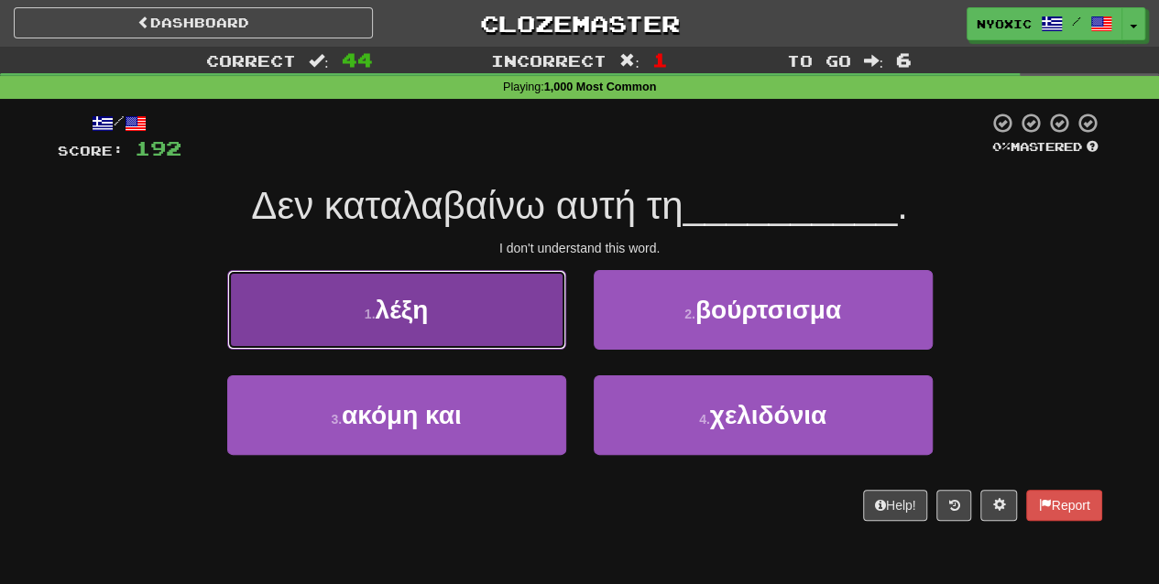
click at [513, 327] on button "1 . λέξη" at bounding box center [396, 310] width 339 height 80
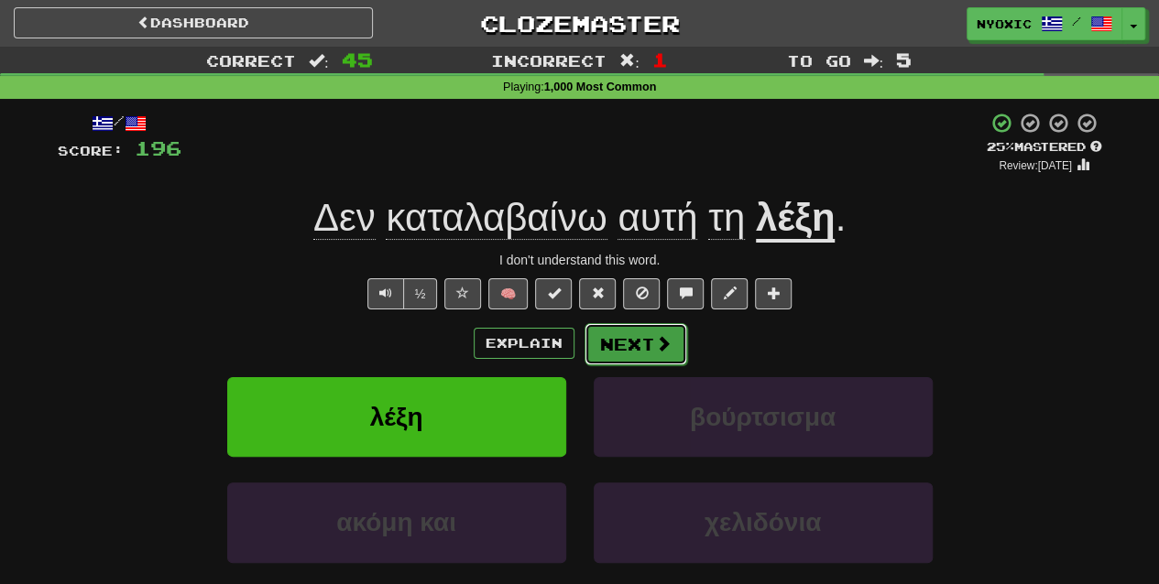
click at [642, 335] on button "Next" at bounding box center [635, 344] width 103 height 42
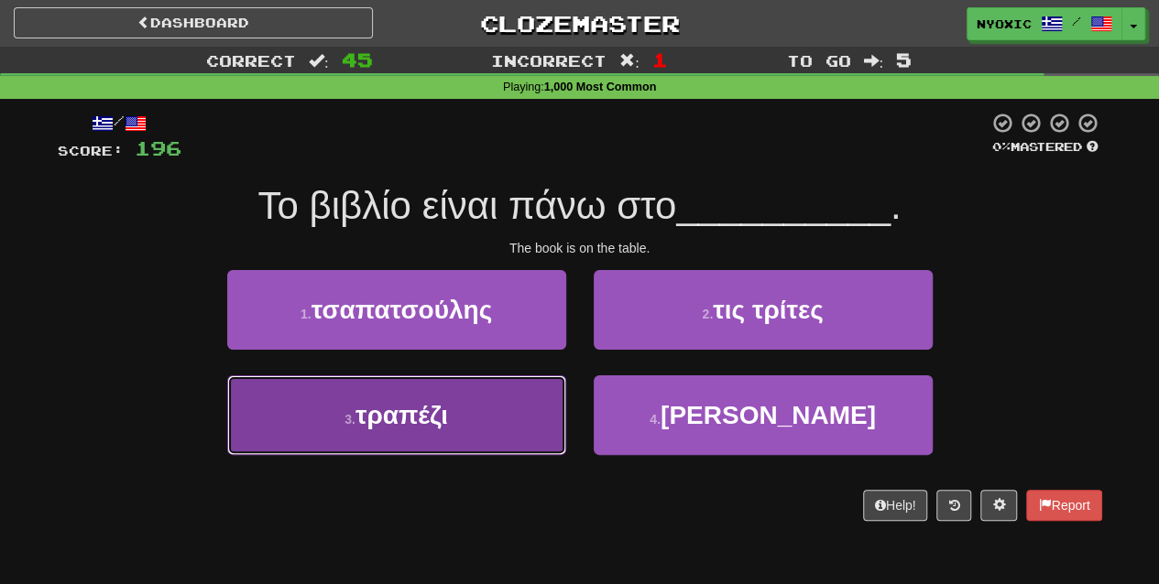
click at [462, 409] on button "3 . τραπέζι" at bounding box center [396, 416] width 339 height 80
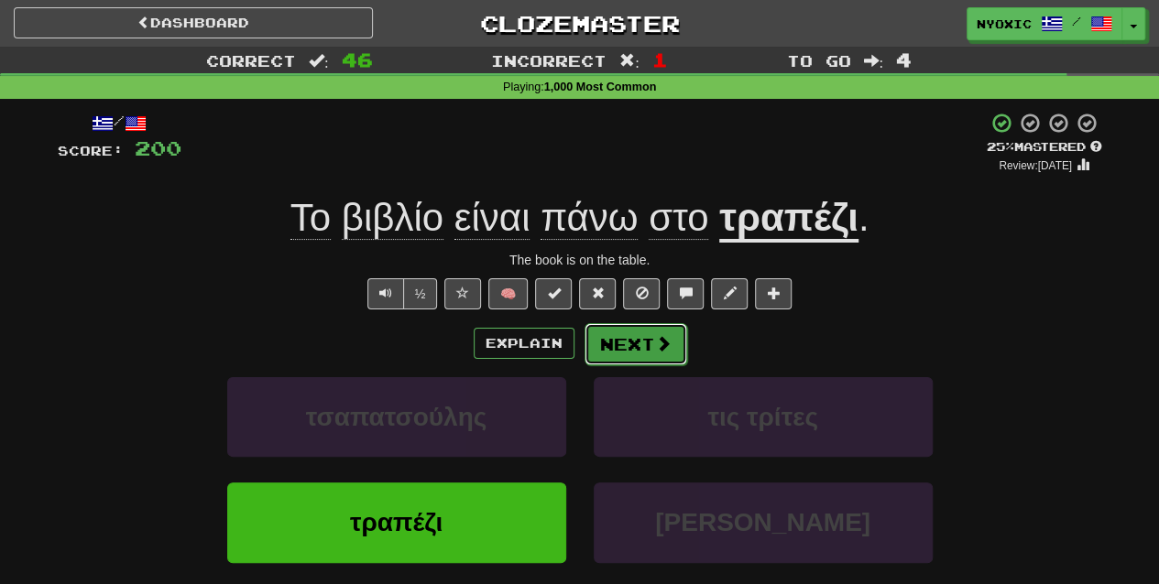
click at [621, 346] on button "Next" at bounding box center [635, 344] width 103 height 42
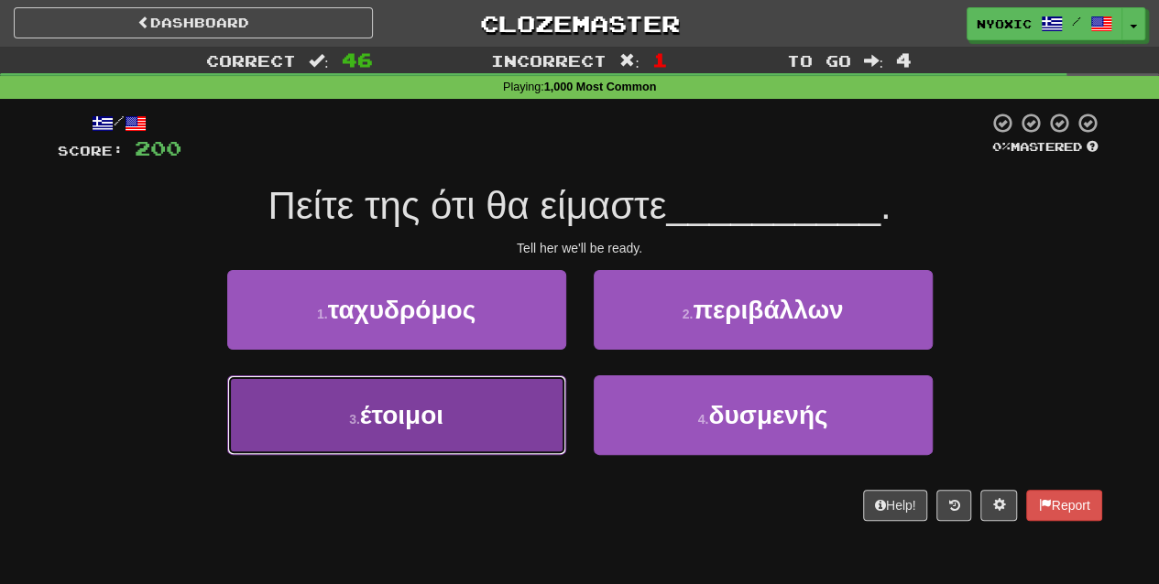
click at [469, 409] on button "3 . έτοιμοι" at bounding box center [396, 416] width 339 height 80
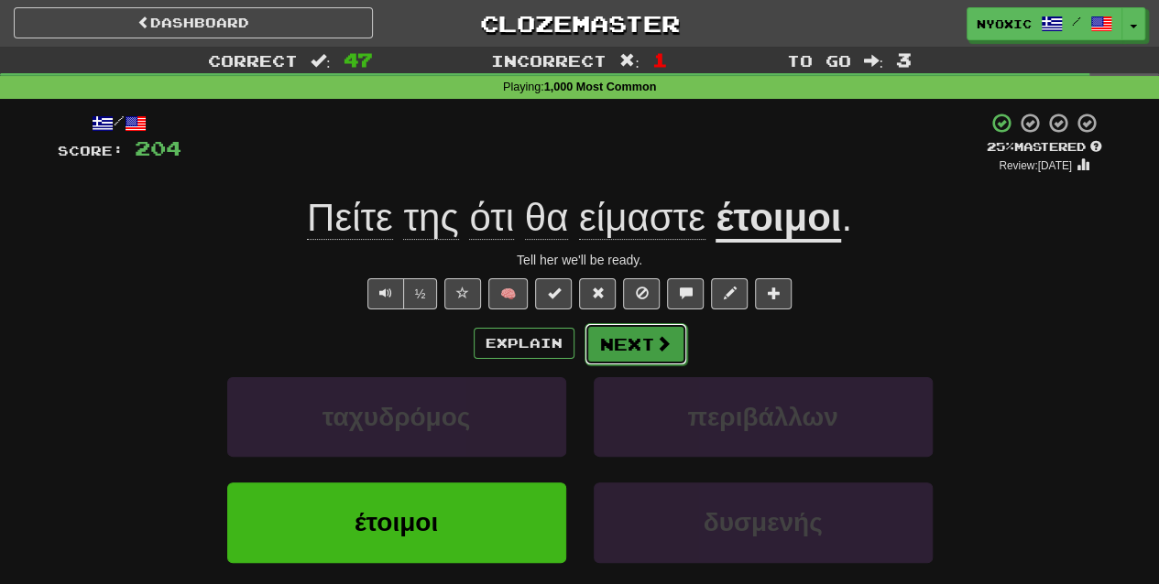
click at [629, 352] on button "Next" at bounding box center [635, 344] width 103 height 42
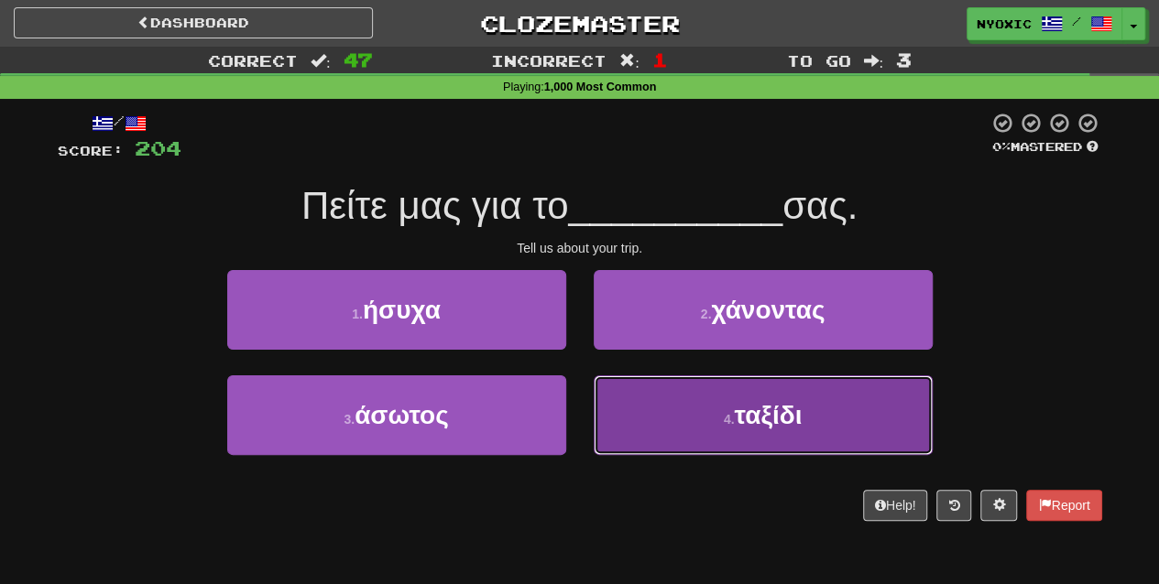
click at [696, 432] on button "4 . ταξίδι" at bounding box center [763, 416] width 339 height 80
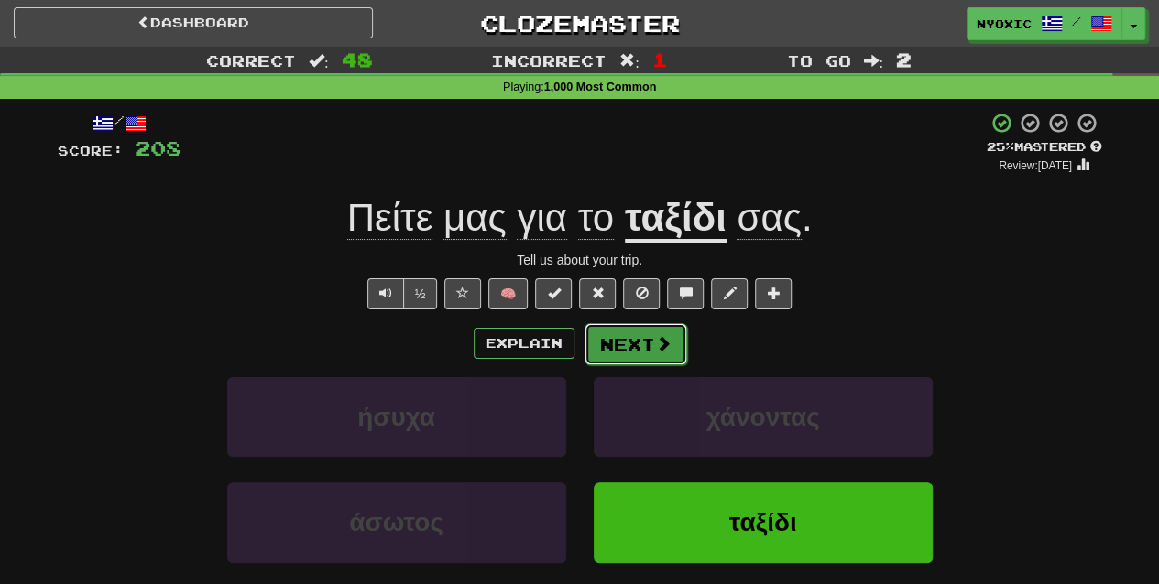
click at [650, 363] on button "Next" at bounding box center [635, 344] width 103 height 42
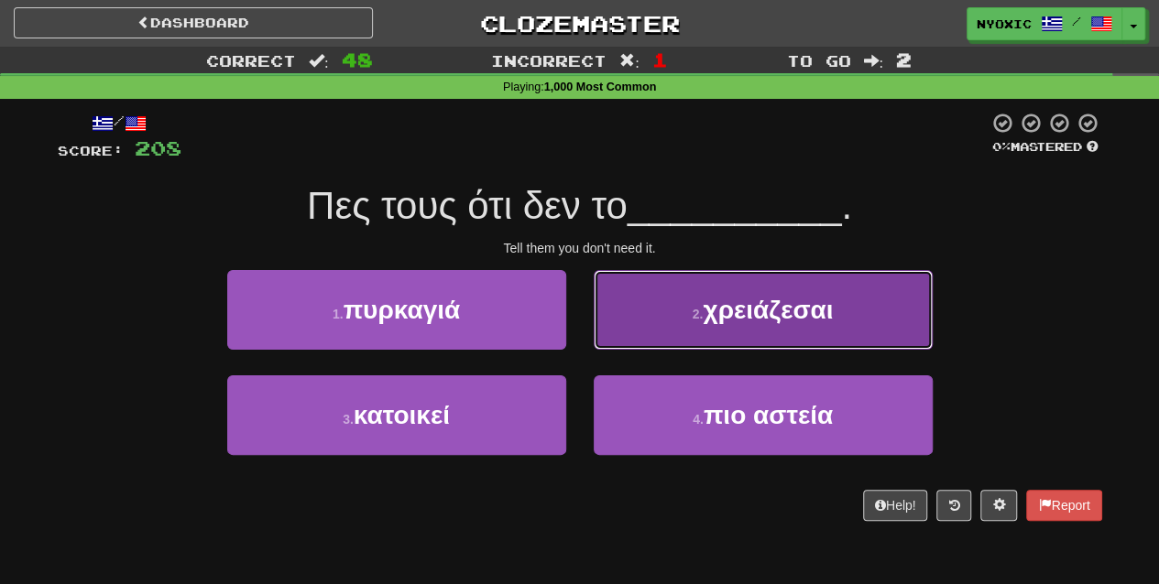
click at [704, 326] on button "2 . χρειάζεσαι" at bounding box center [763, 310] width 339 height 80
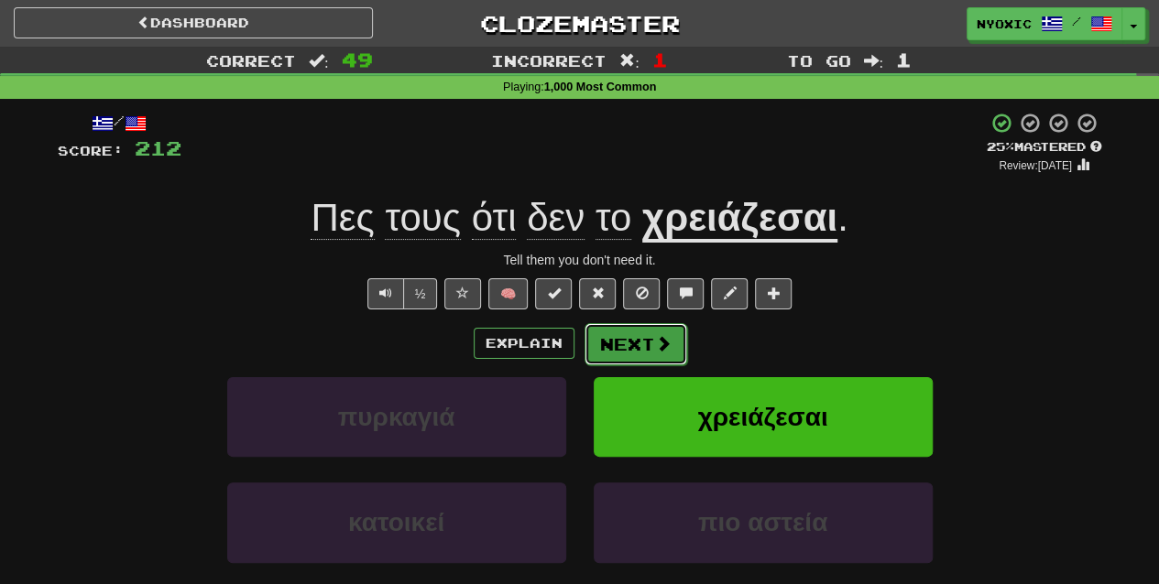
click at [662, 347] on span at bounding box center [663, 343] width 16 height 16
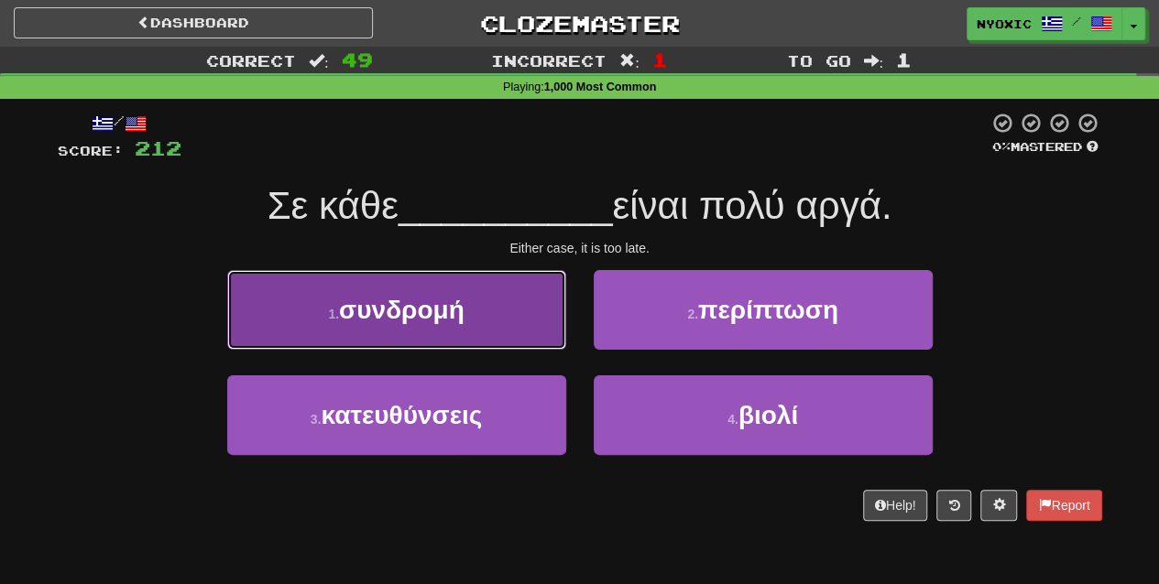
click at [476, 330] on button "1 . συνδρομή" at bounding box center [396, 310] width 339 height 80
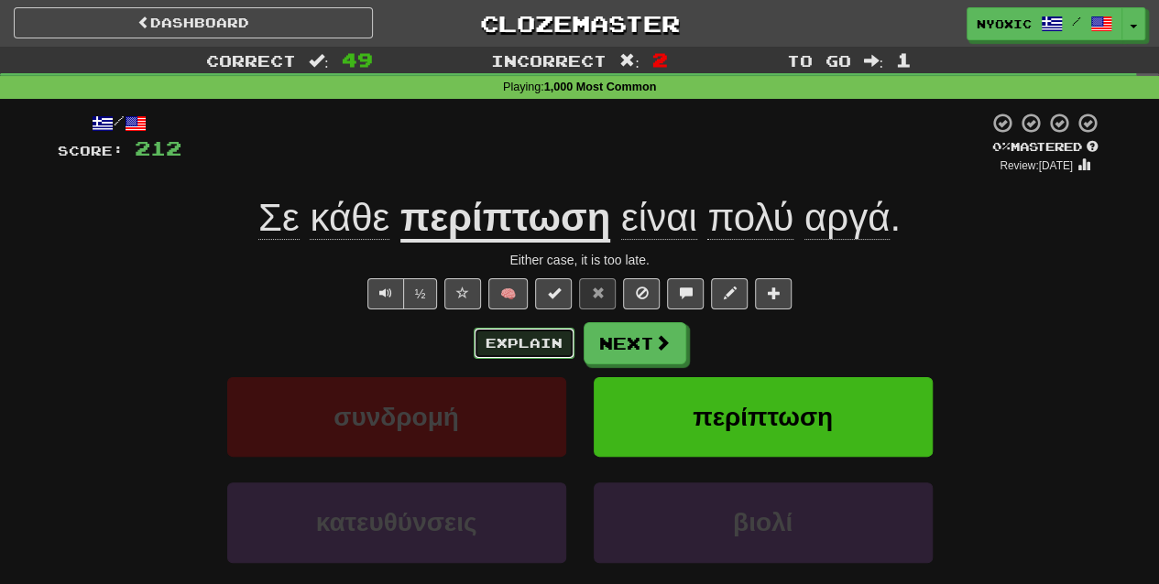
click at [561, 342] on button "Explain" at bounding box center [524, 343] width 101 height 31
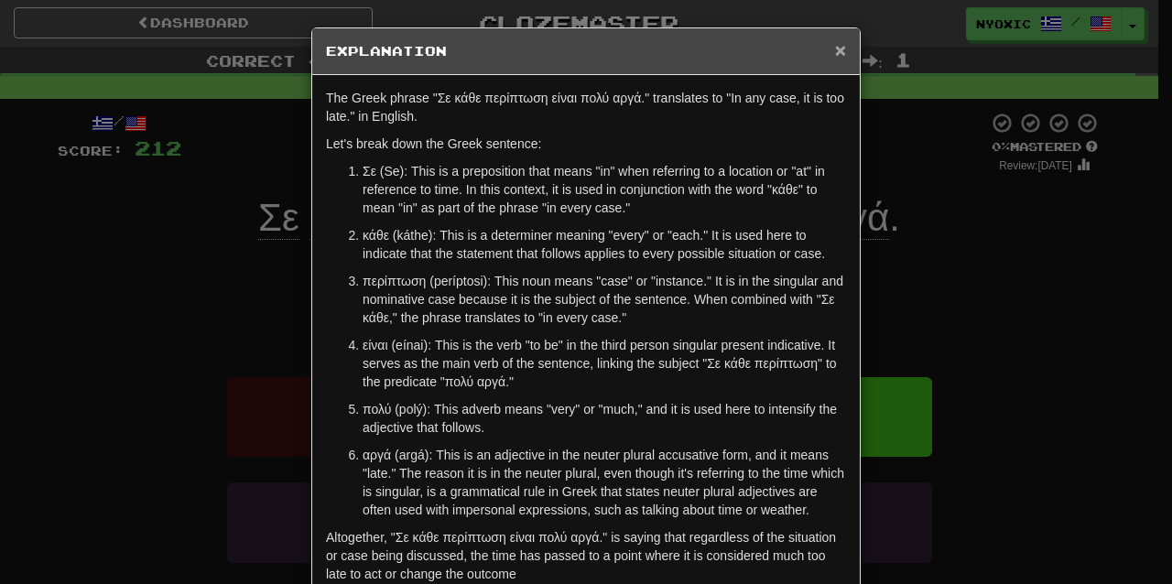
click at [838, 43] on span "×" at bounding box center [840, 49] width 11 height 21
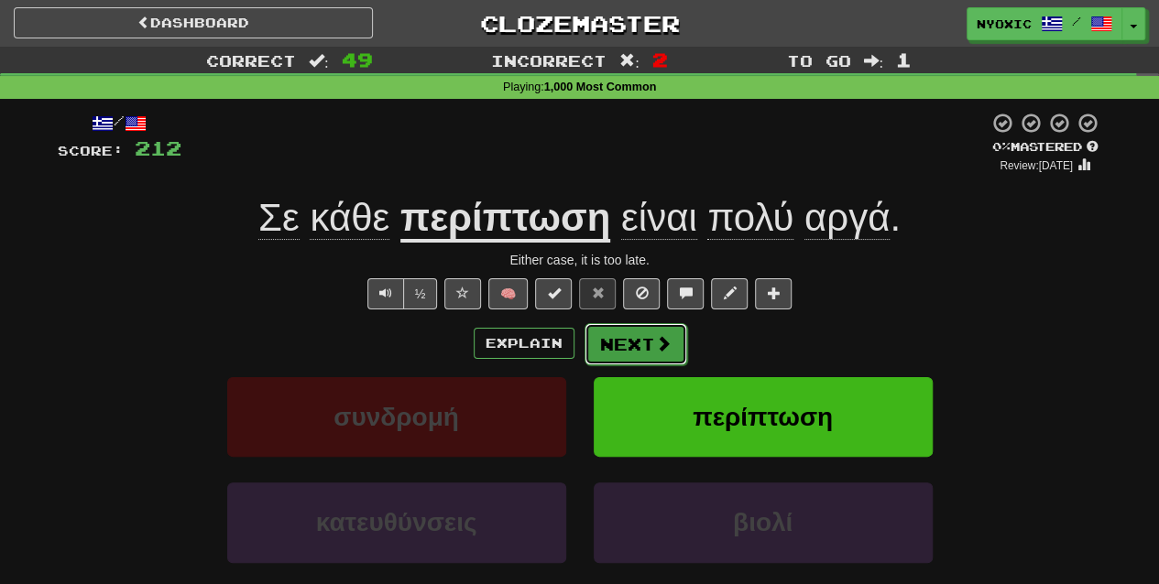
click at [670, 335] on button "Next" at bounding box center [635, 344] width 103 height 42
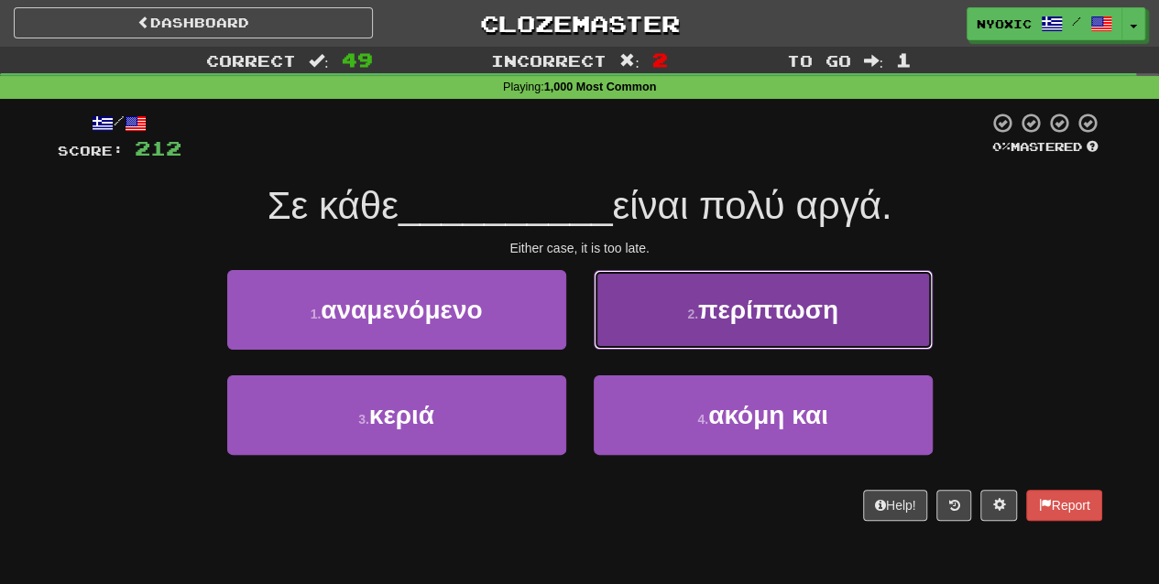
click at [687, 342] on button "2 . περίπτωση" at bounding box center [763, 310] width 339 height 80
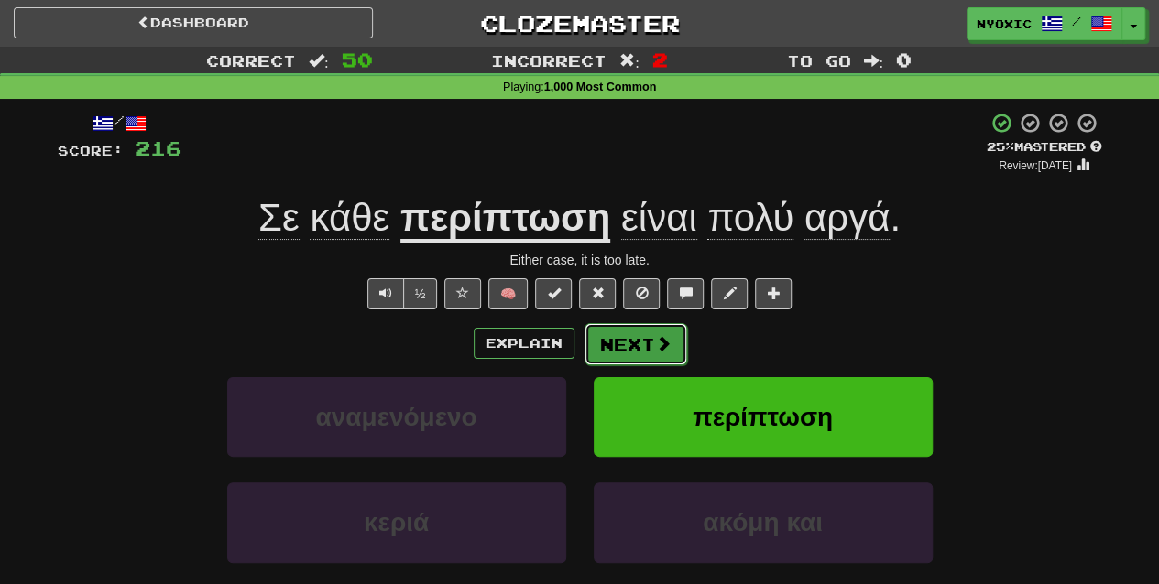
click at [655, 344] on span at bounding box center [663, 343] width 16 height 16
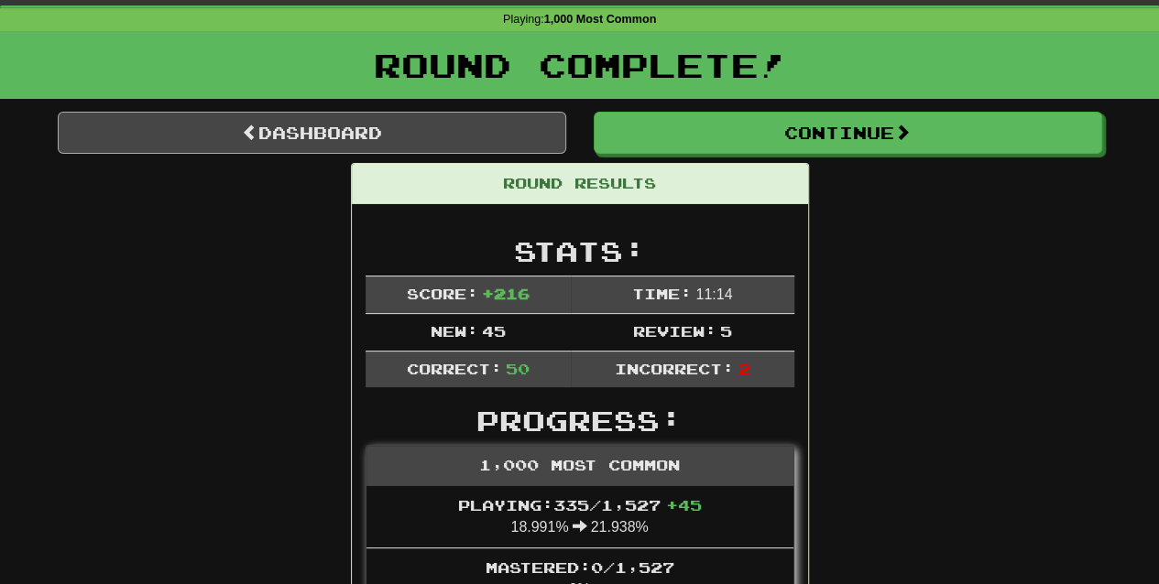
scroll to position [0, 0]
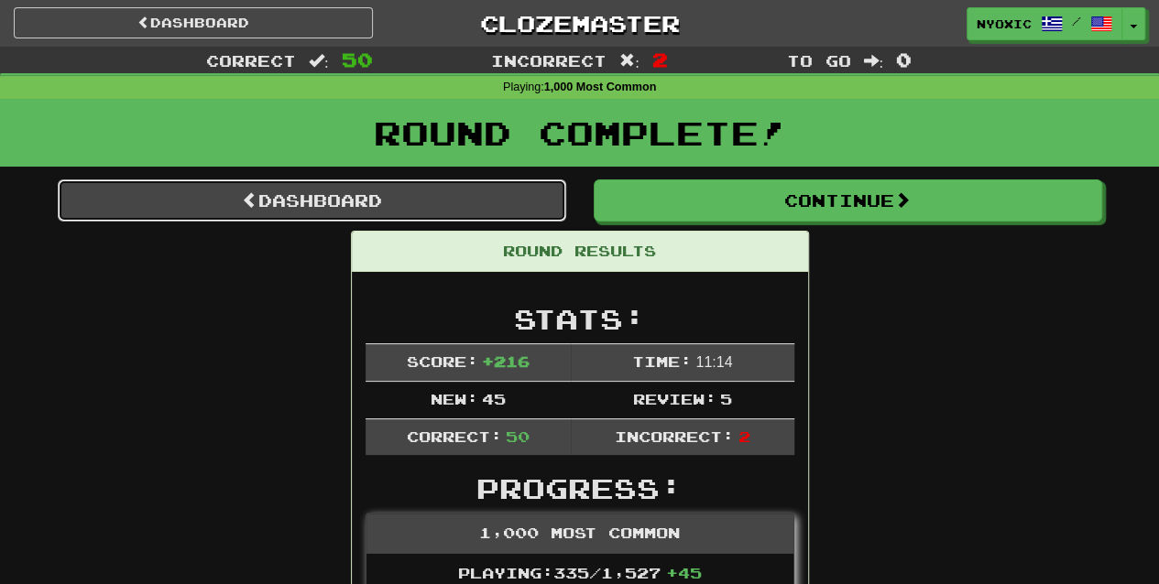
click at [333, 196] on link "Dashboard" at bounding box center [312, 201] width 508 height 42
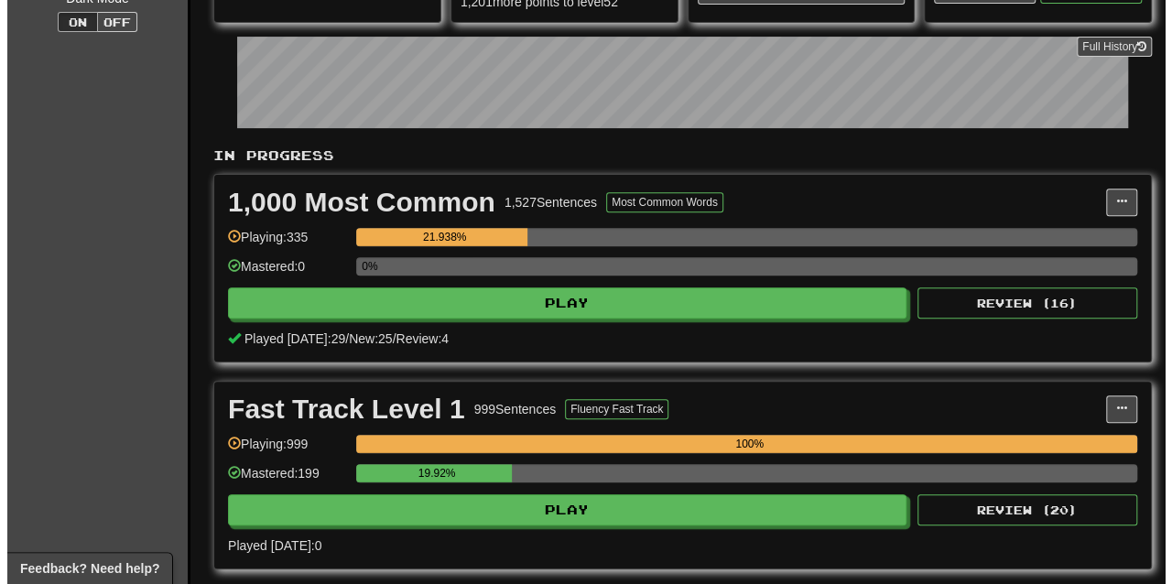
scroll to position [251, 0]
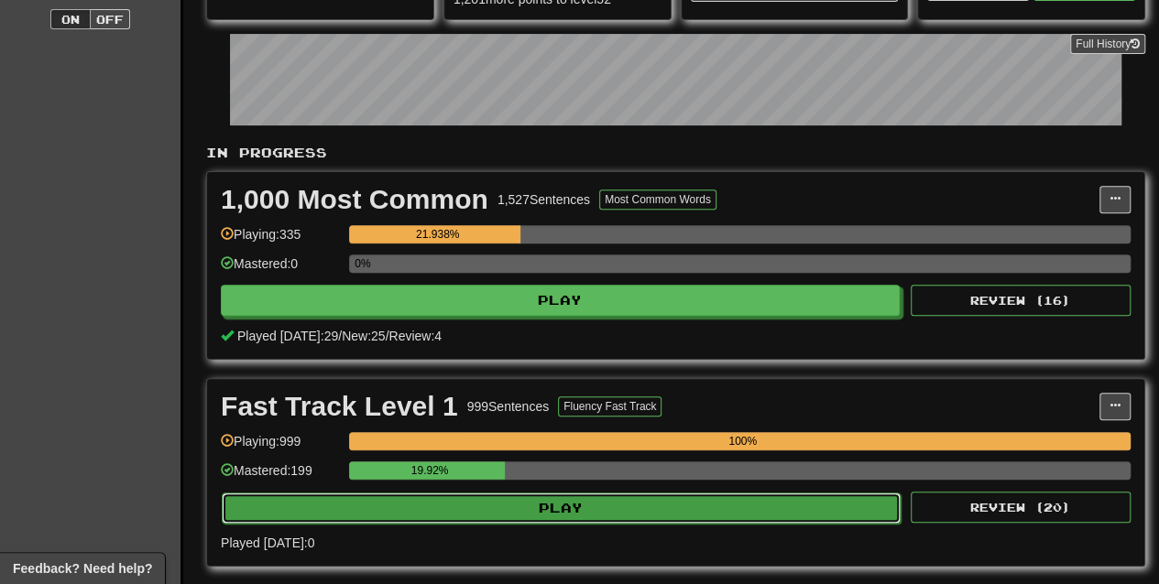
click at [502, 495] on button "Play" at bounding box center [561, 508] width 679 height 31
select select "**"
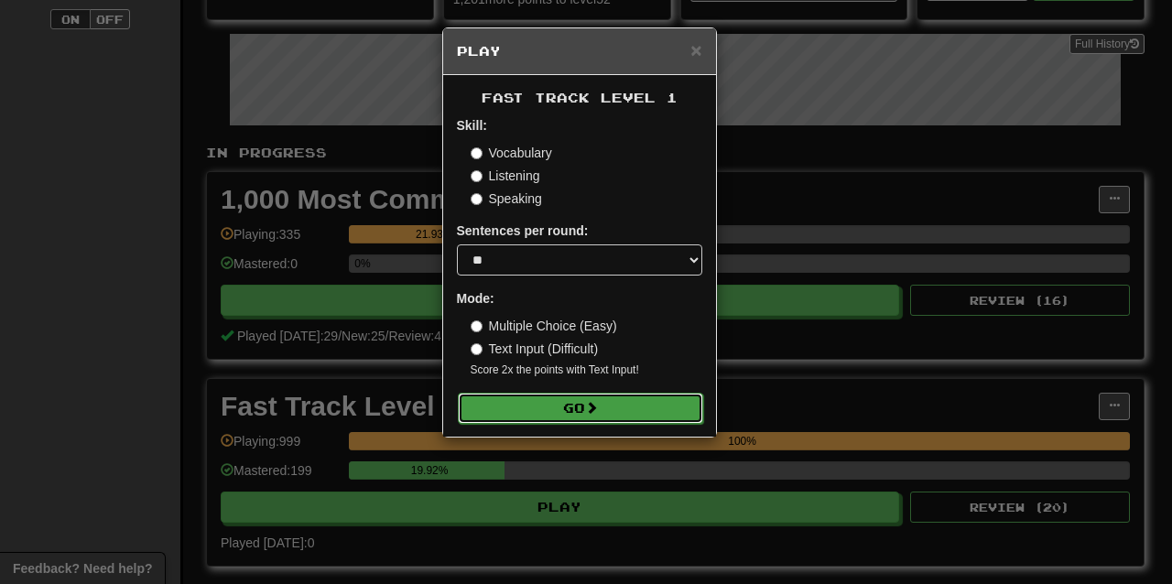
click at [521, 418] on button "Go" at bounding box center [580, 408] width 245 height 31
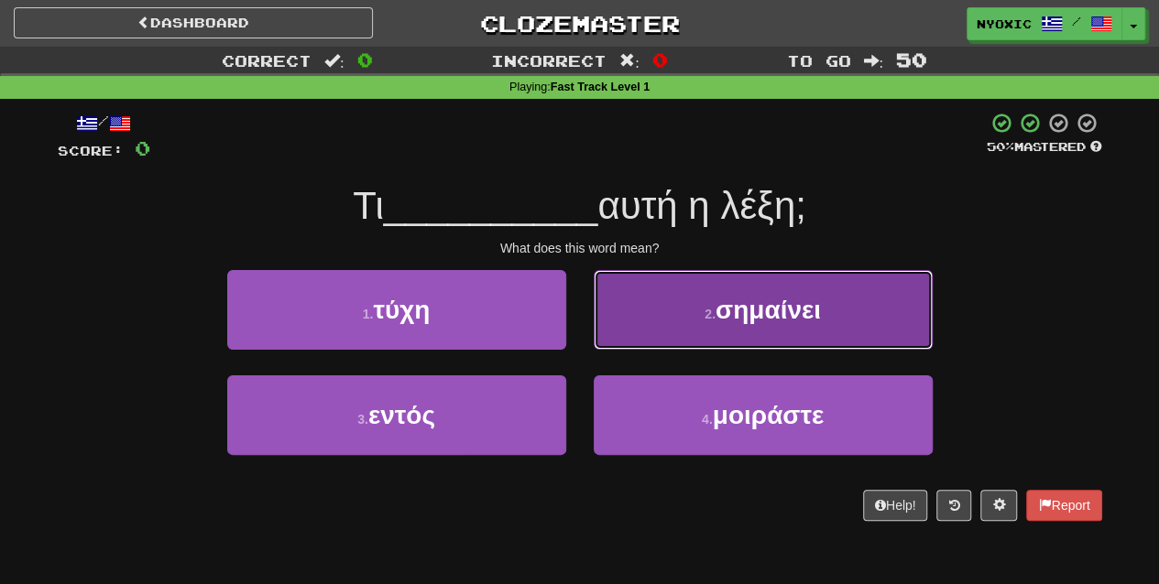
click at [712, 292] on button "2 . σημαίνει" at bounding box center [763, 310] width 339 height 80
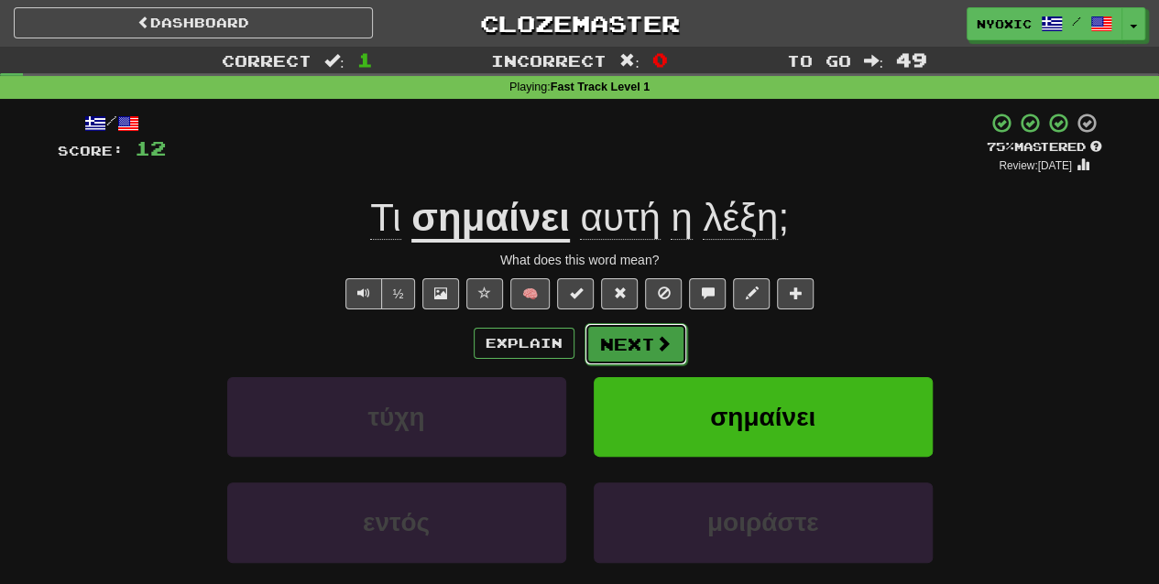
click at [629, 347] on button "Next" at bounding box center [635, 344] width 103 height 42
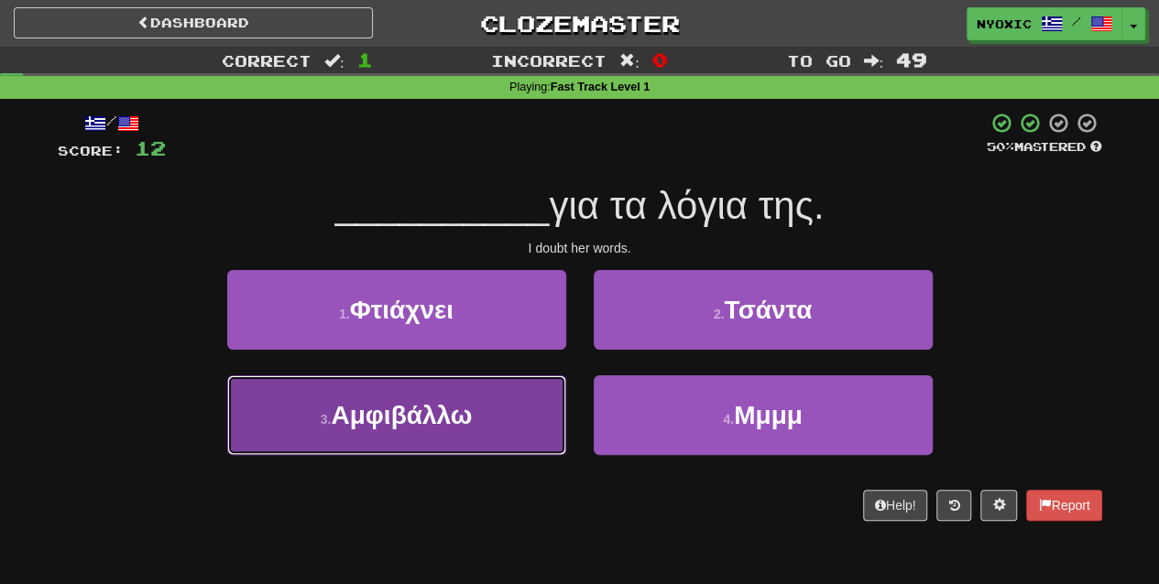
click at [472, 427] on span "Αμφιβάλλω" at bounding box center [401, 415] width 141 height 28
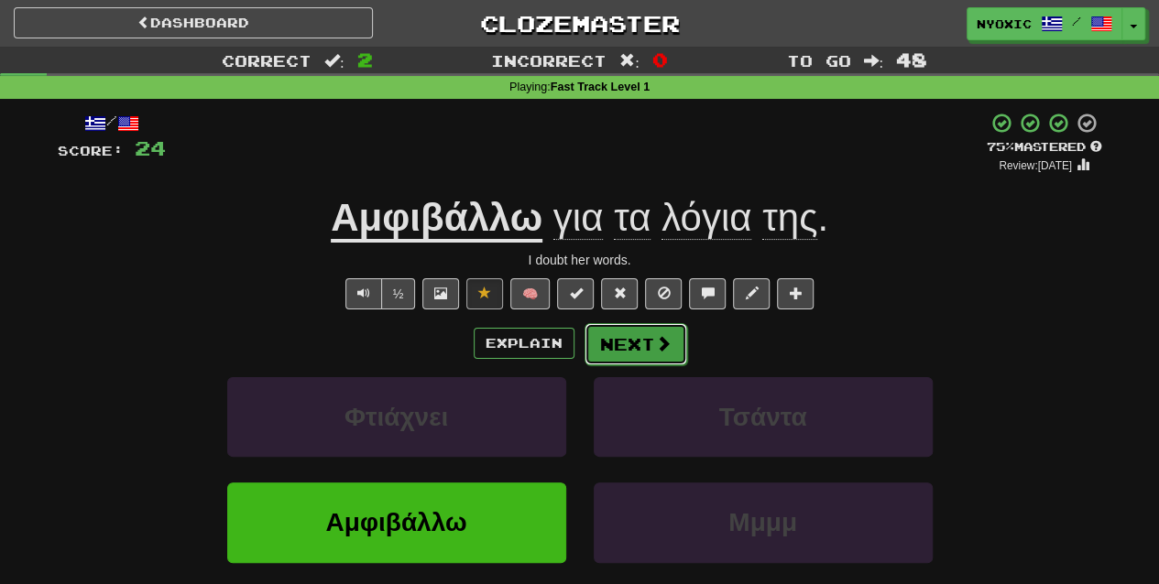
click at [619, 345] on button "Next" at bounding box center [635, 344] width 103 height 42
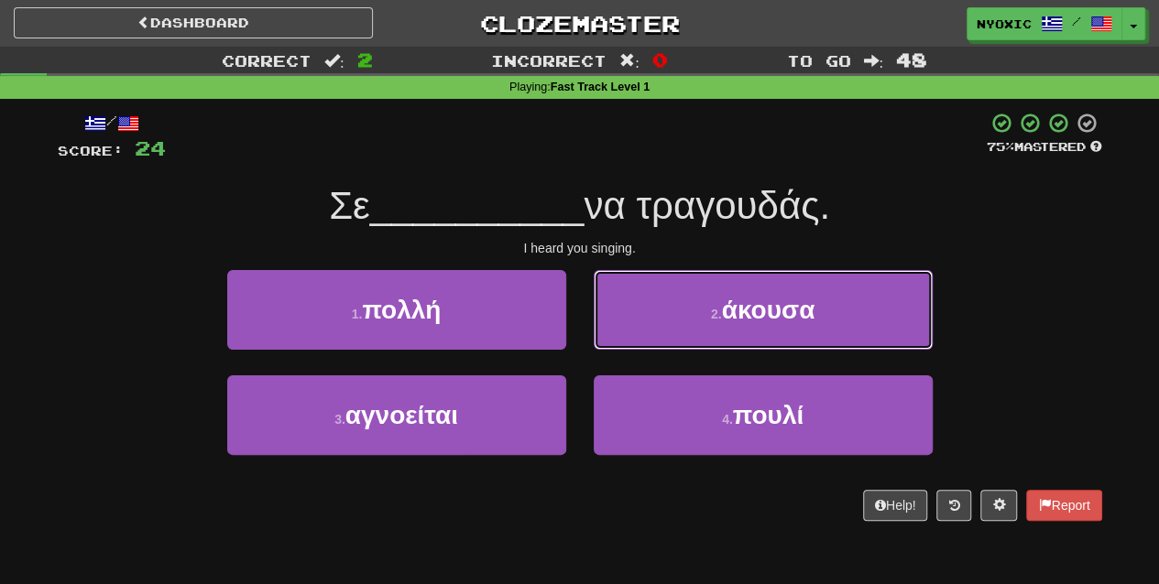
click at [619, 345] on button "2 . άκουσα" at bounding box center [763, 310] width 339 height 80
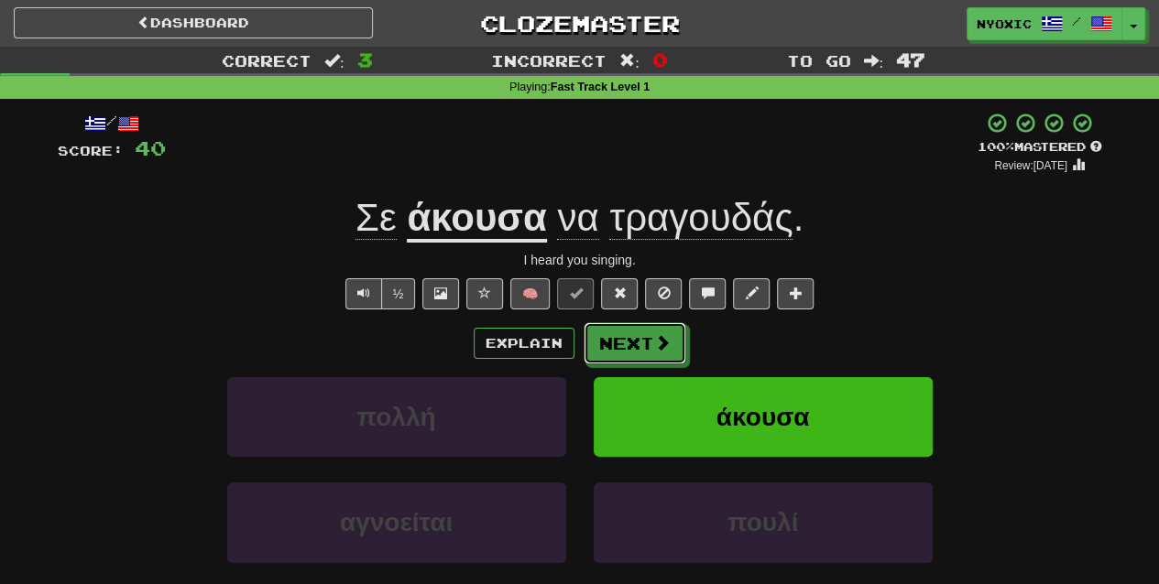
click at [619, 345] on button "Next" at bounding box center [634, 343] width 103 height 42
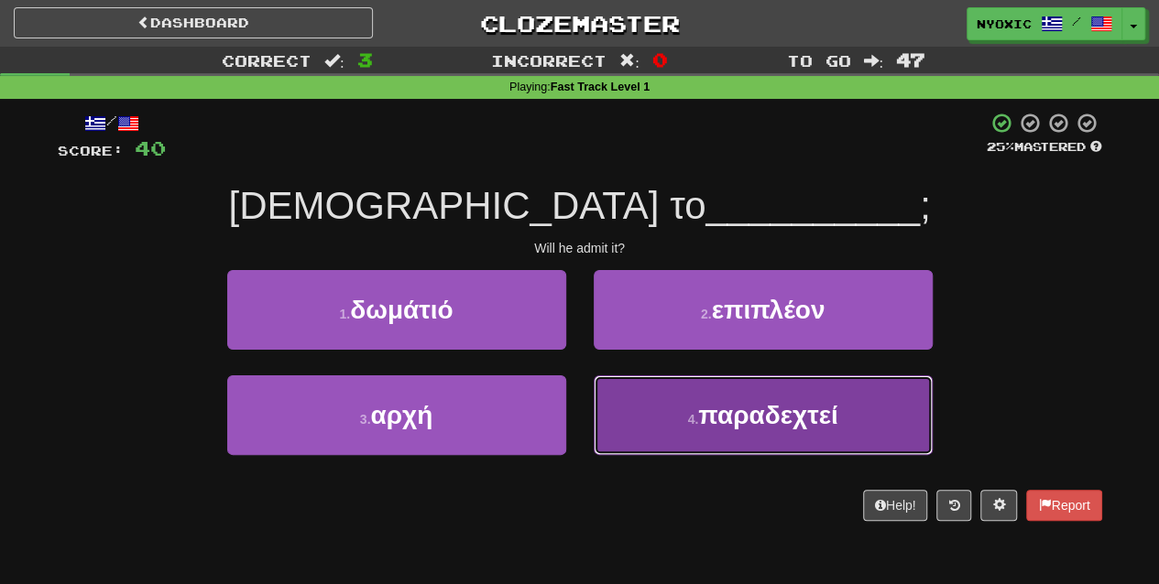
click at [692, 436] on button "4 . παραδεχτεί" at bounding box center [763, 416] width 339 height 80
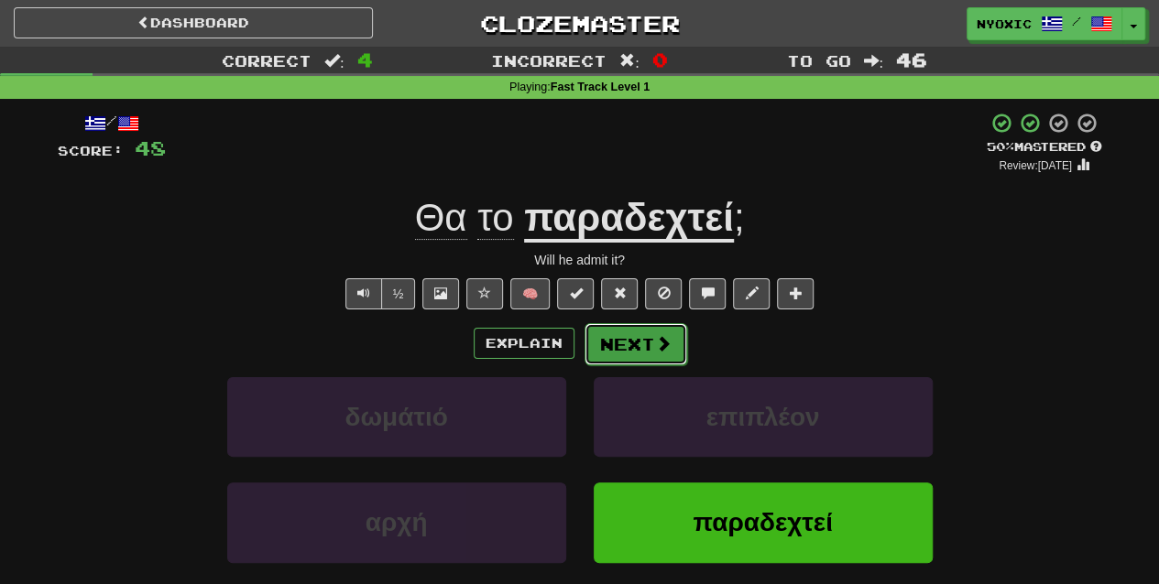
click at [627, 338] on button "Next" at bounding box center [635, 344] width 103 height 42
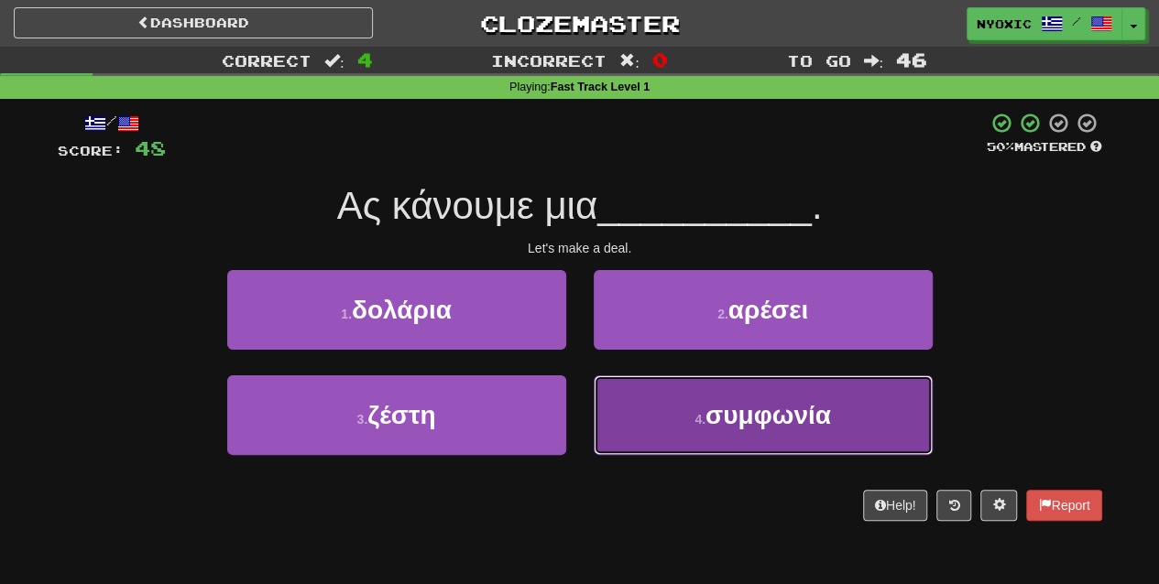
click at [668, 410] on button "4 . συμφωνία" at bounding box center [763, 416] width 339 height 80
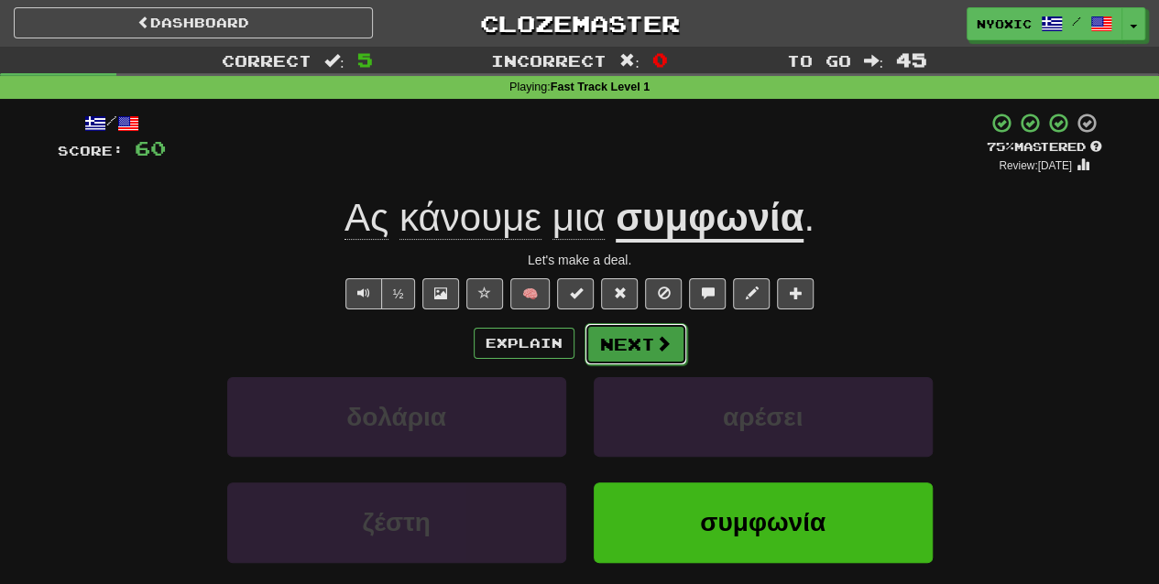
click at [661, 346] on span at bounding box center [663, 343] width 16 height 16
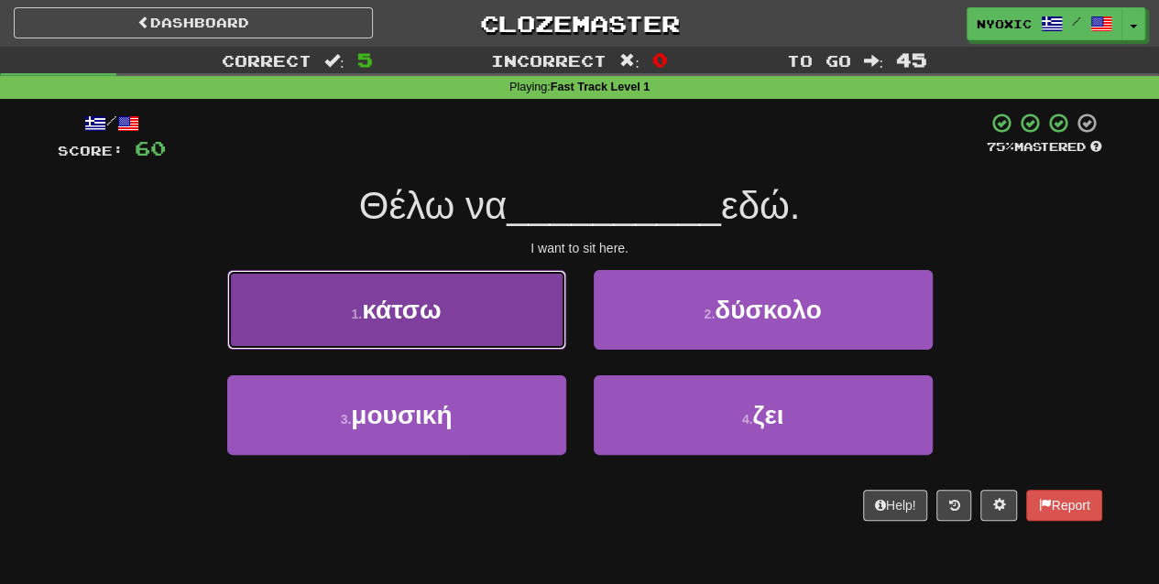
click at [510, 328] on button "1 . κάτσω" at bounding box center [396, 310] width 339 height 80
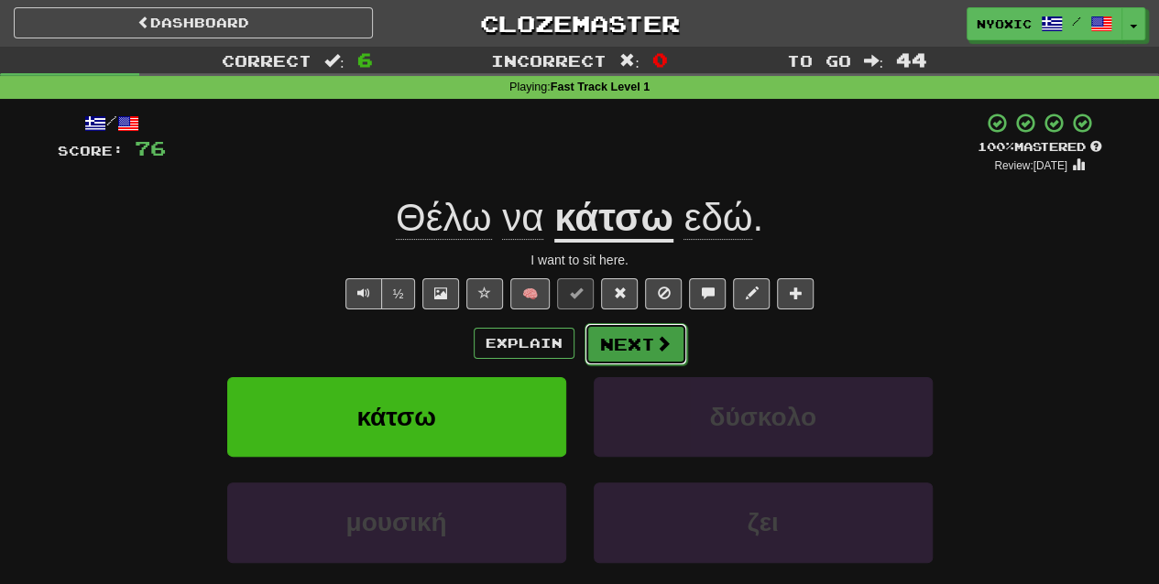
click at [649, 339] on button "Next" at bounding box center [635, 344] width 103 height 42
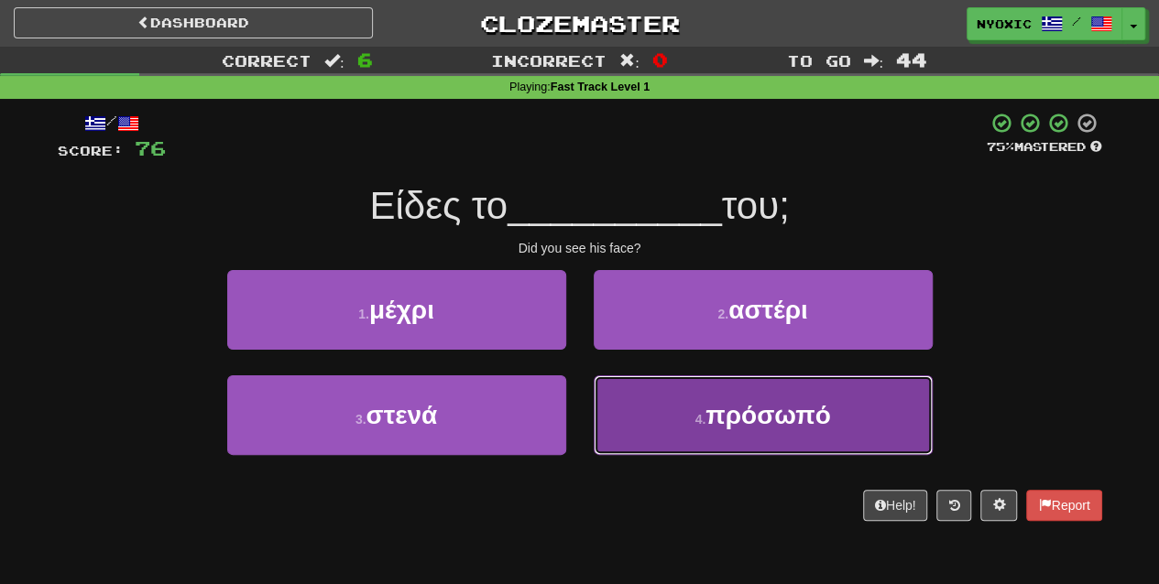
click at [665, 402] on button "4 . πρόσωπό" at bounding box center [763, 416] width 339 height 80
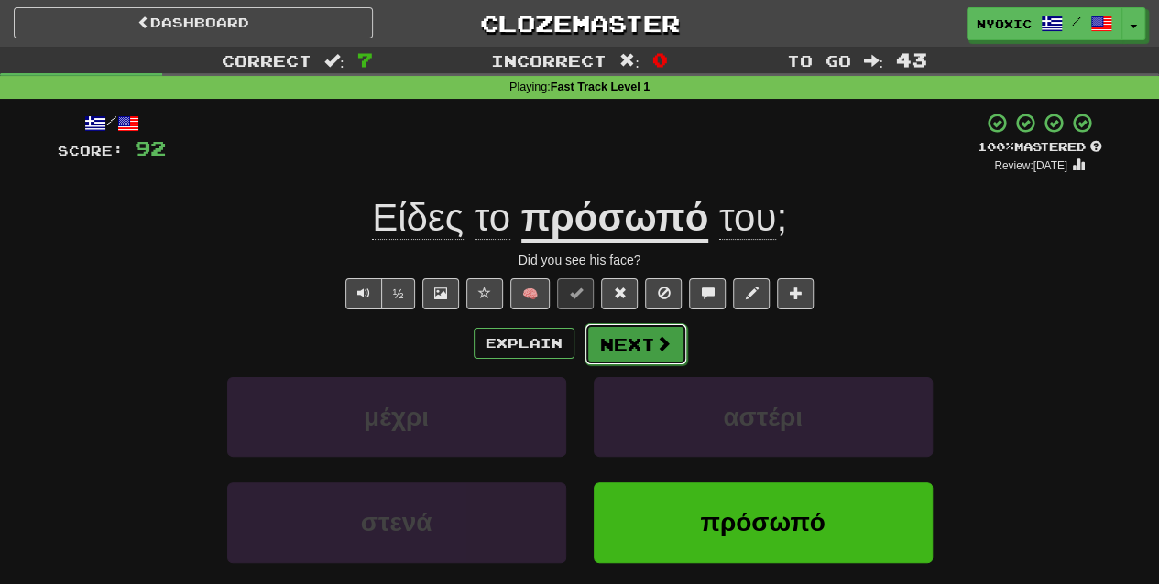
click at [601, 338] on button "Next" at bounding box center [635, 344] width 103 height 42
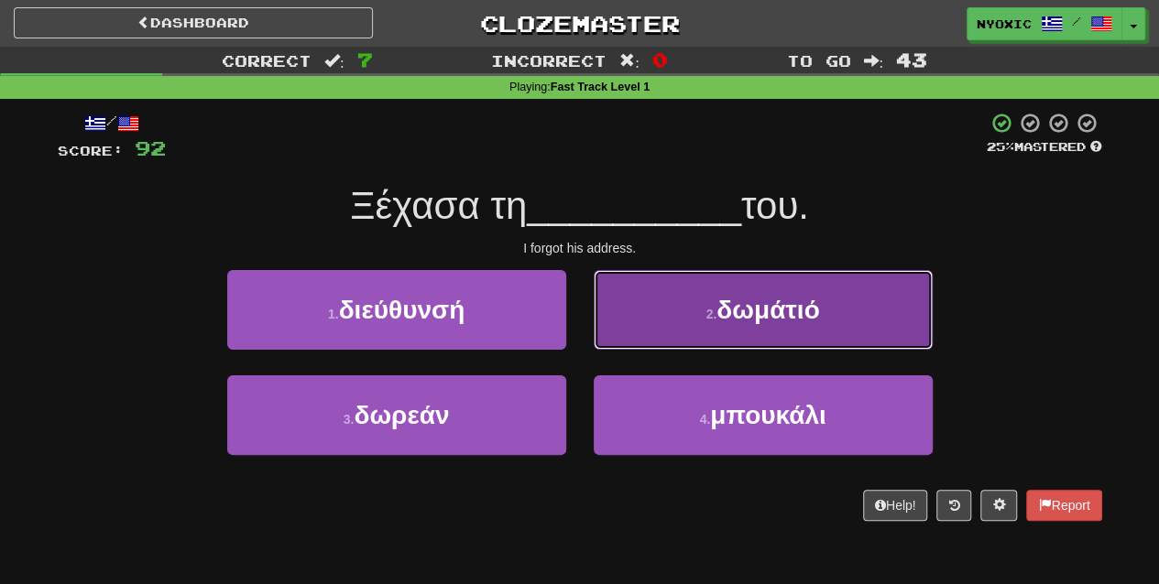
click at [706, 325] on button "2 . δωμάτιό" at bounding box center [763, 310] width 339 height 80
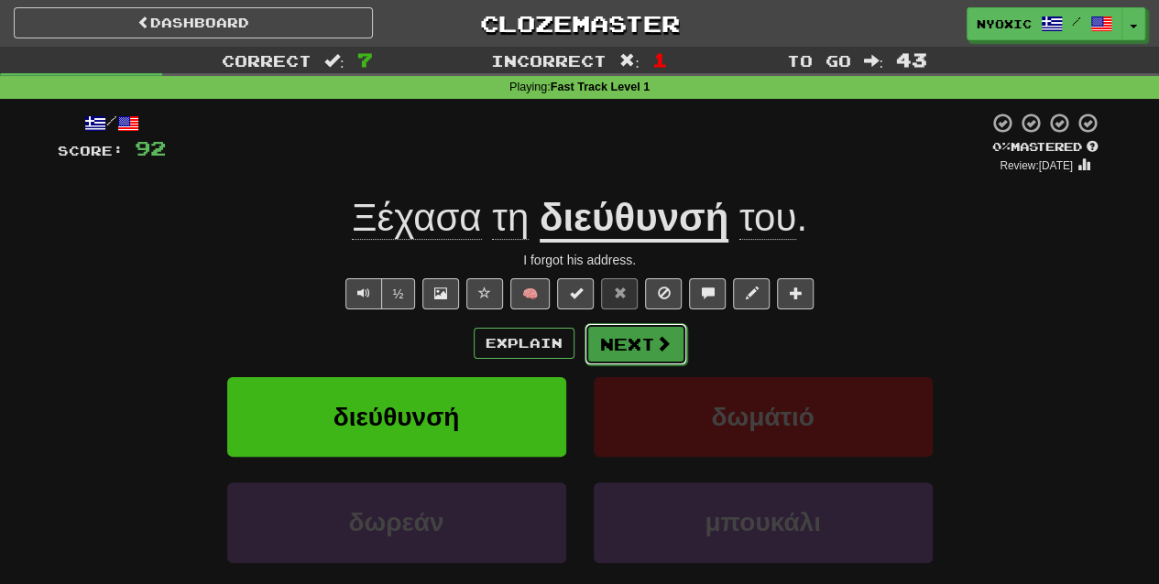
click at [669, 335] on button "Next" at bounding box center [635, 344] width 103 height 42
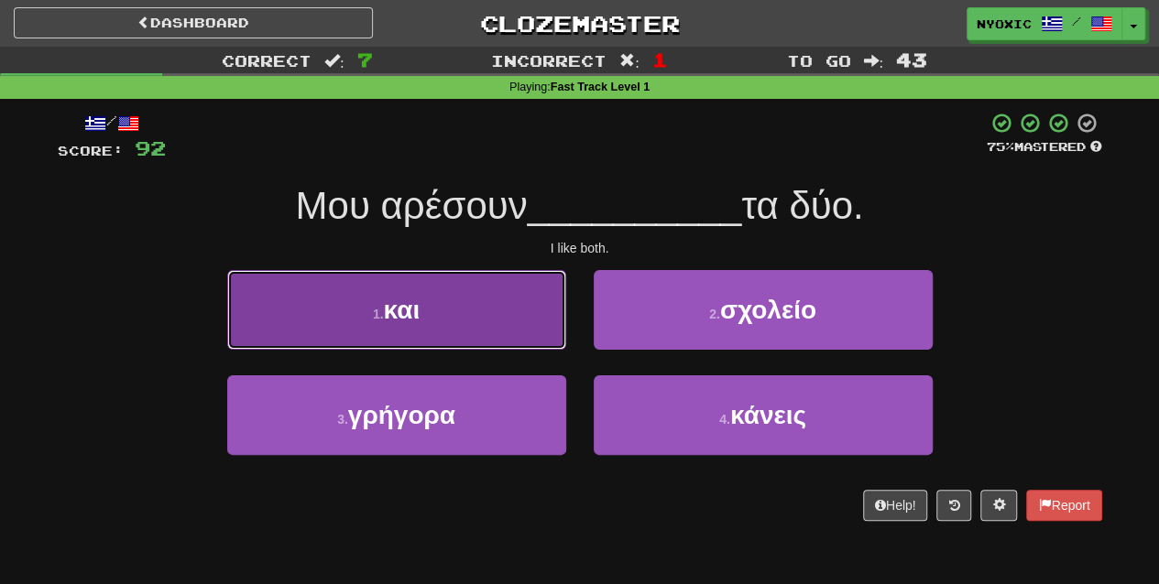
click at [543, 332] on button "1 . και" at bounding box center [396, 310] width 339 height 80
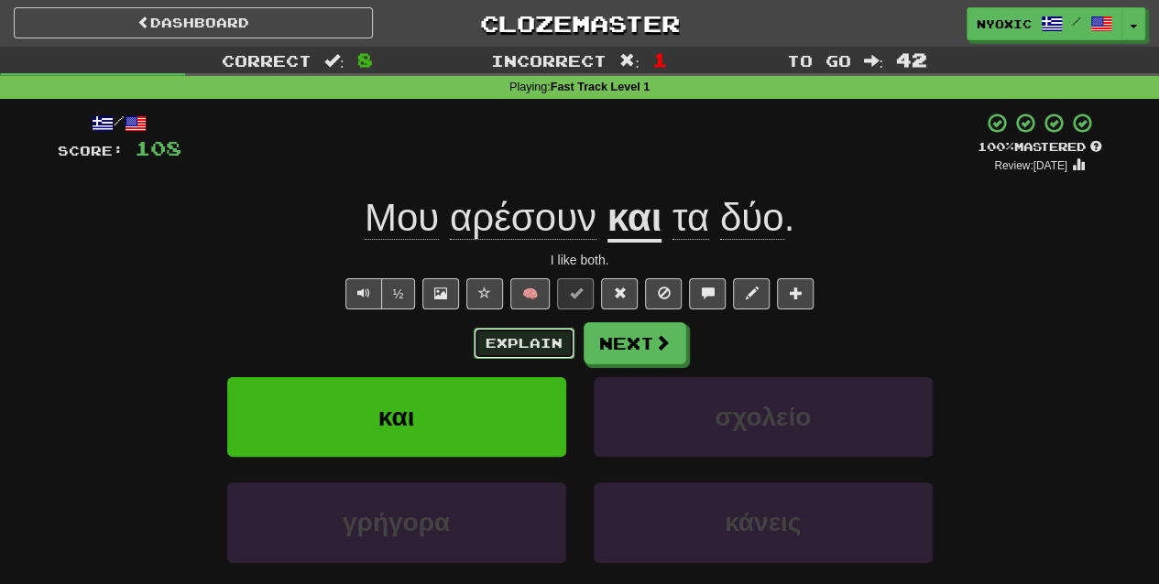
click at [531, 335] on button "Explain" at bounding box center [524, 343] width 101 height 31
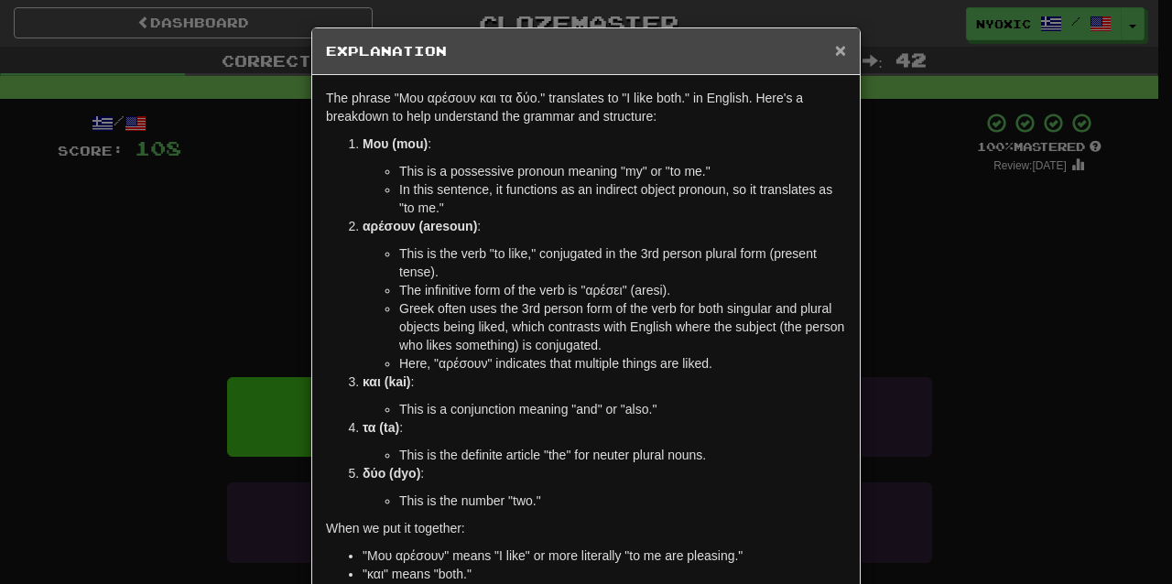
click at [837, 48] on span "×" at bounding box center [840, 49] width 11 height 21
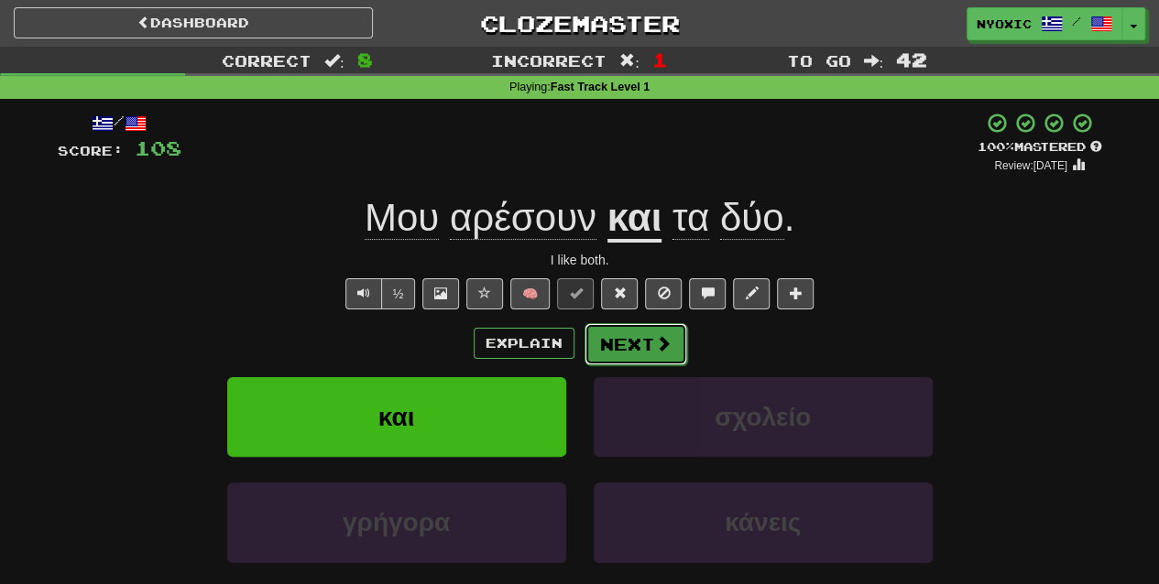
click at [661, 344] on span at bounding box center [663, 343] width 16 height 16
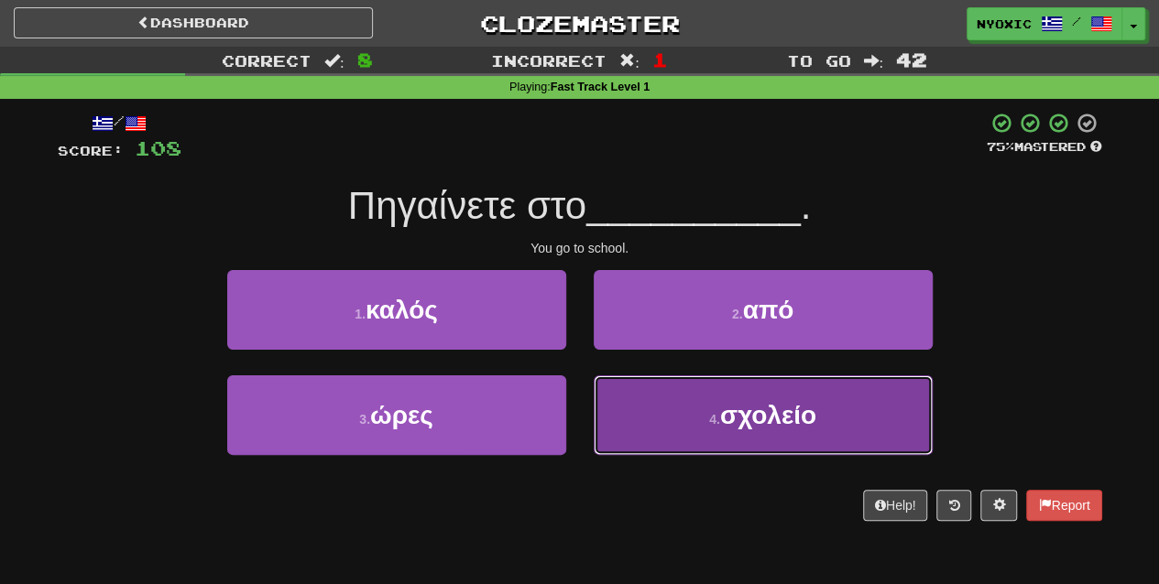
click at [672, 434] on button "4 . σχολείο" at bounding box center [763, 416] width 339 height 80
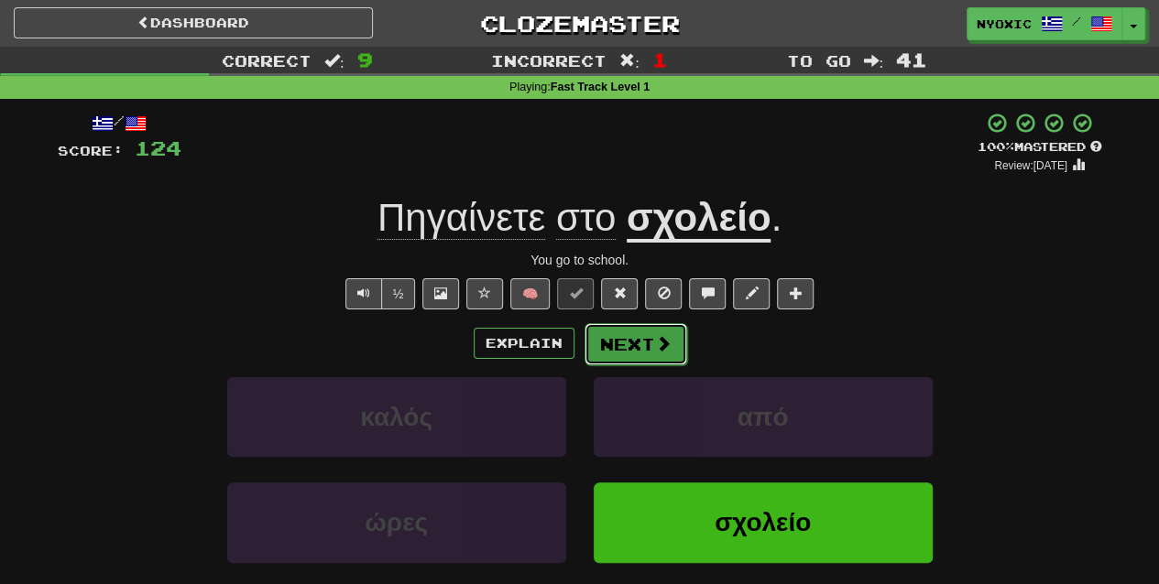
click at [640, 336] on button "Next" at bounding box center [635, 344] width 103 height 42
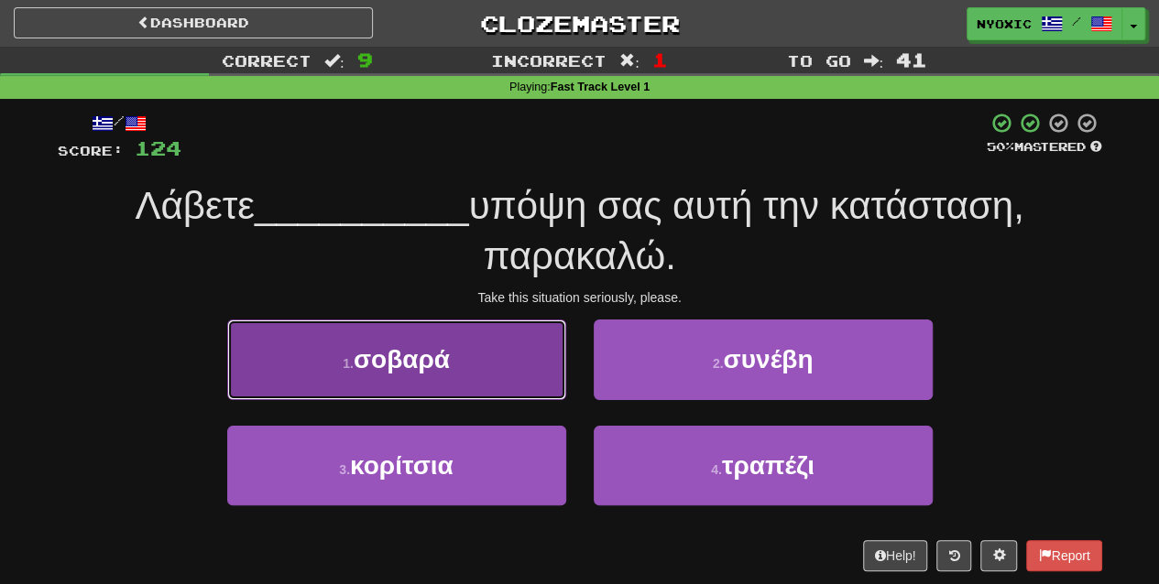
click at [491, 381] on button "1 . σοβαρά" at bounding box center [396, 360] width 339 height 80
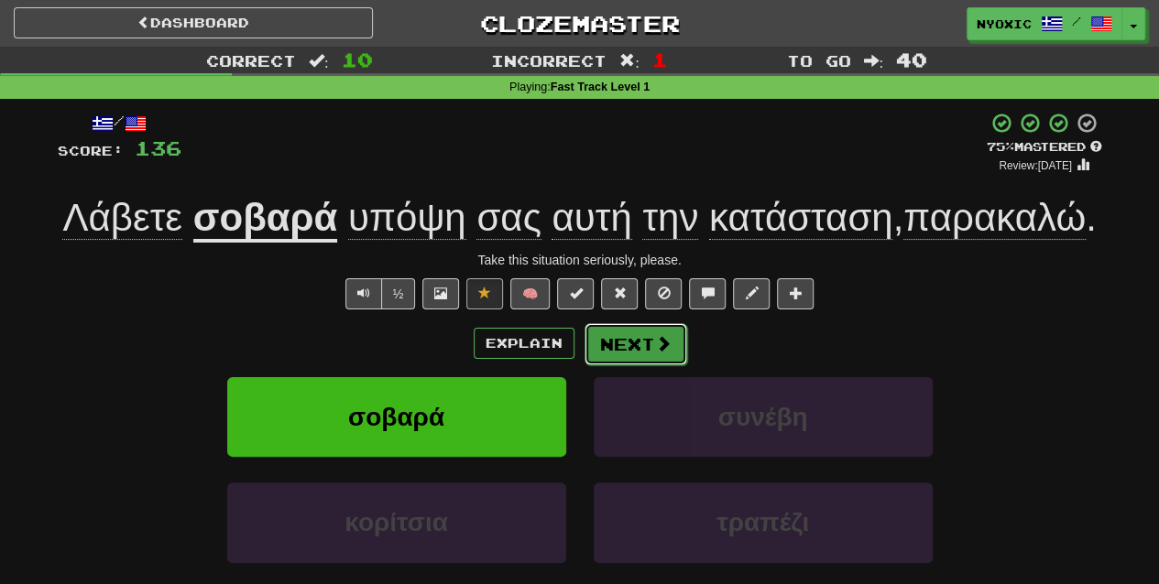
click at [602, 350] on button "Next" at bounding box center [635, 344] width 103 height 42
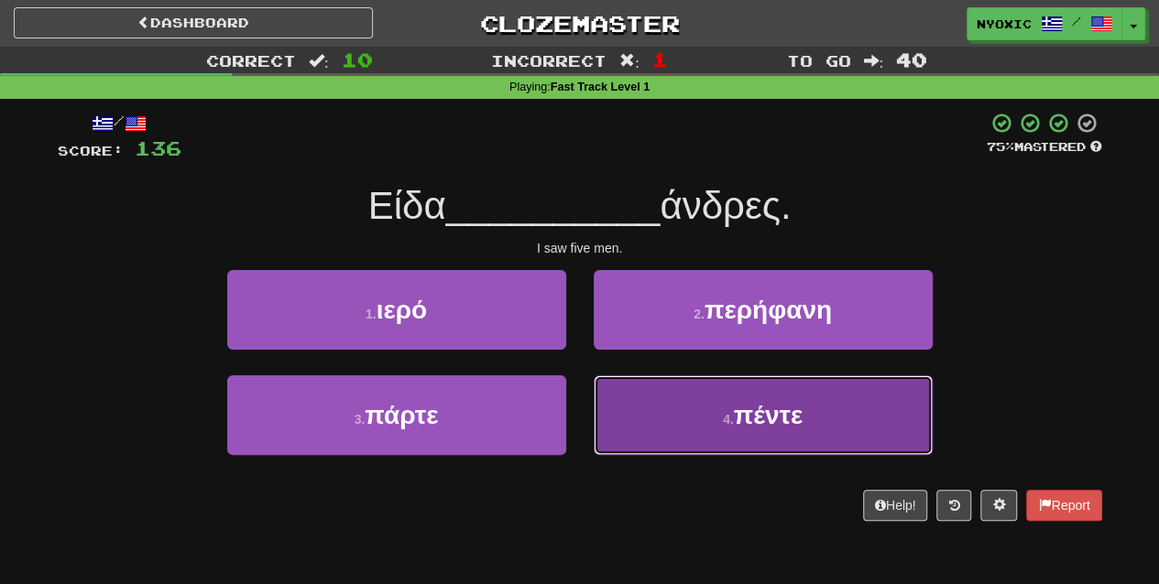
click at [694, 420] on button "4 . πέντε" at bounding box center [763, 416] width 339 height 80
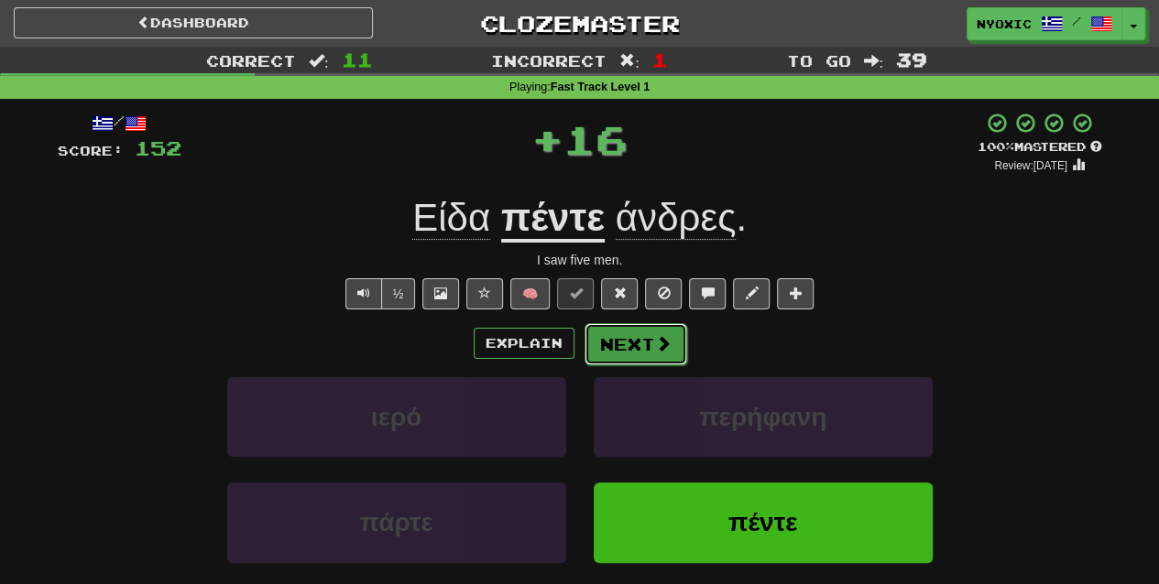
click at [668, 346] on span at bounding box center [663, 343] width 16 height 16
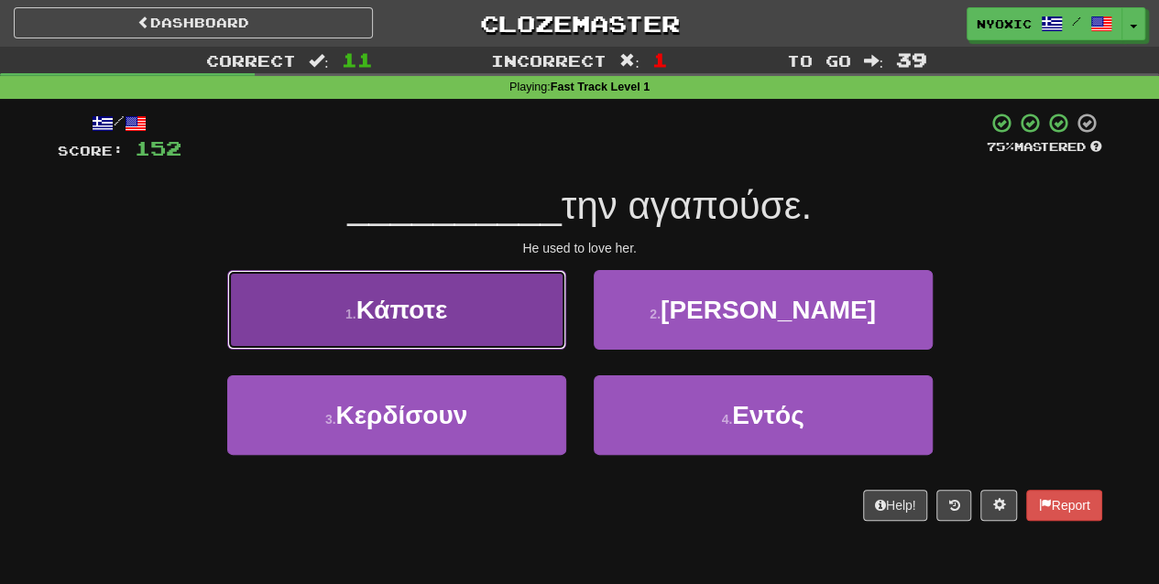
click at [481, 324] on button "1 . Κάποτε" at bounding box center [396, 310] width 339 height 80
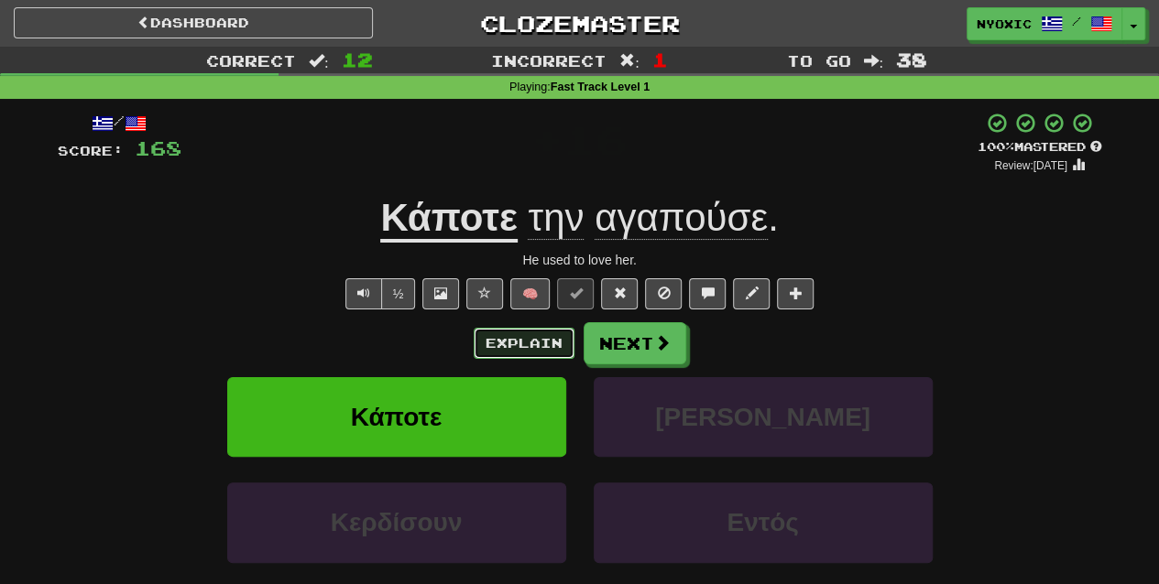
click at [555, 333] on button "Explain" at bounding box center [524, 343] width 101 height 31
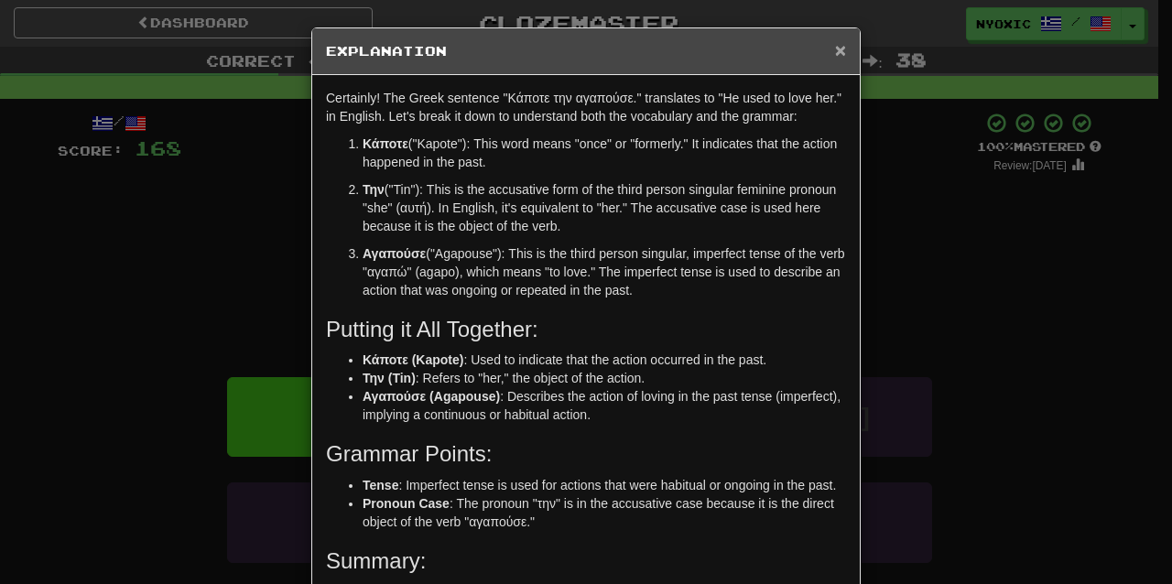
click at [835, 47] on span "×" at bounding box center [840, 49] width 11 height 21
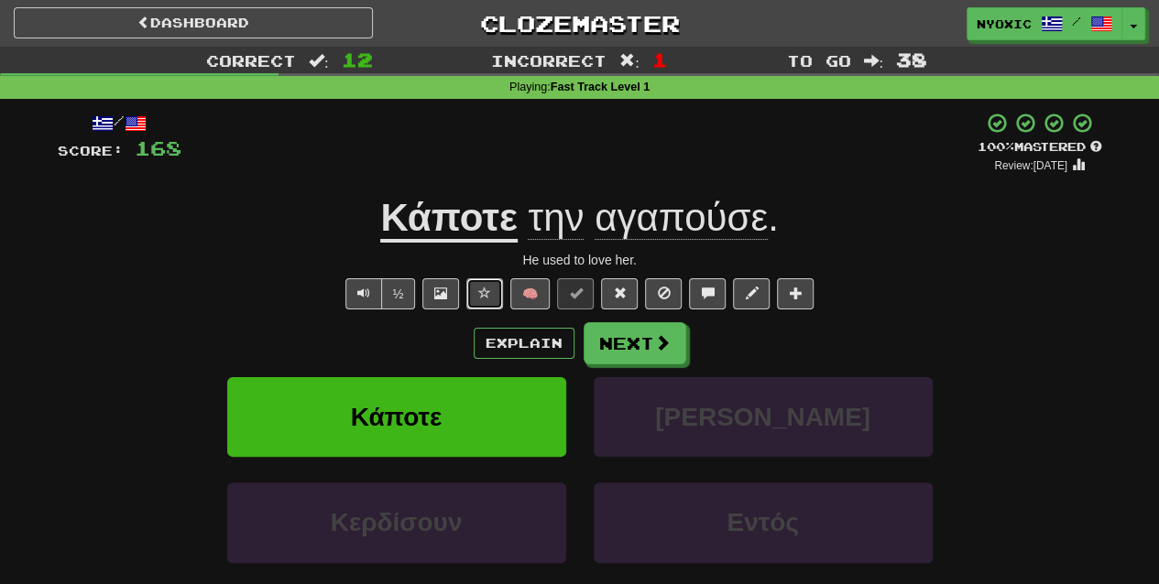
click at [474, 293] on button at bounding box center [484, 293] width 37 height 31
click at [491, 328] on button "Explain" at bounding box center [524, 343] width 101 height 31
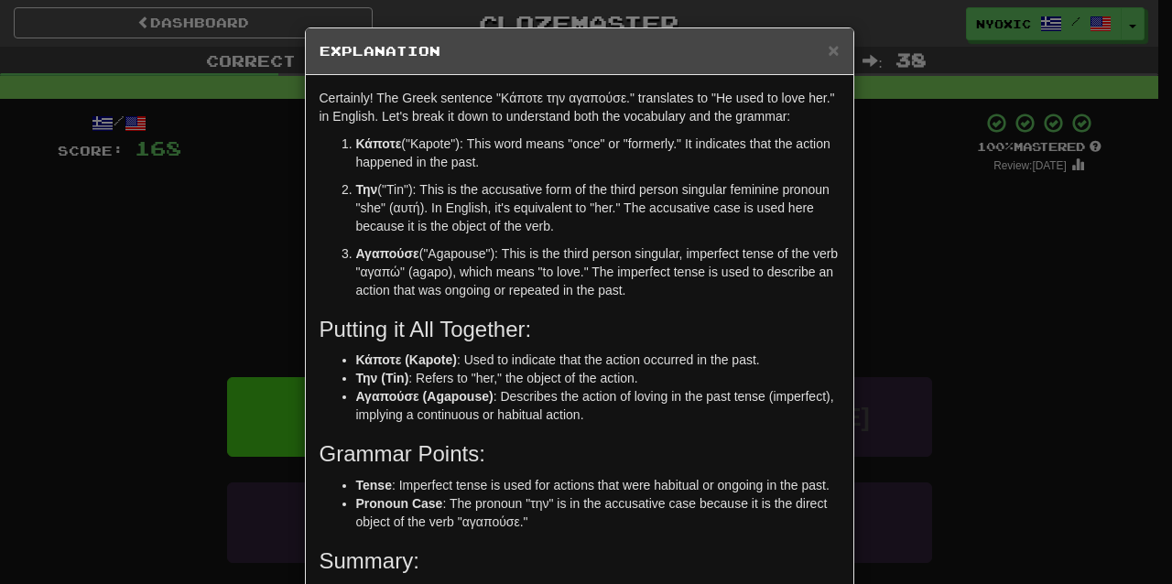
click at [410, 209] on p "Την ("Tin"): This is the accusative form of the third person singular feminine …" at bounding box center [598, 207] width 484 height 55
click at [830, 50] on span "×" at bounding box center [833, 49] width 11 height 21
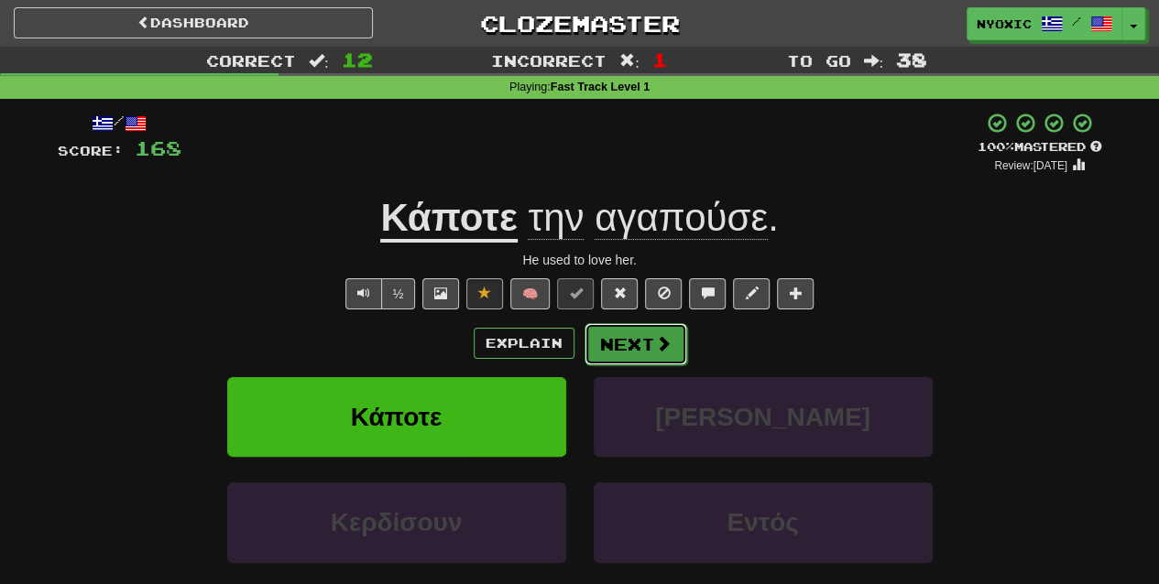
click at [626, 336] on button "Next" at bounding box center [635, 344] width 103 height 42
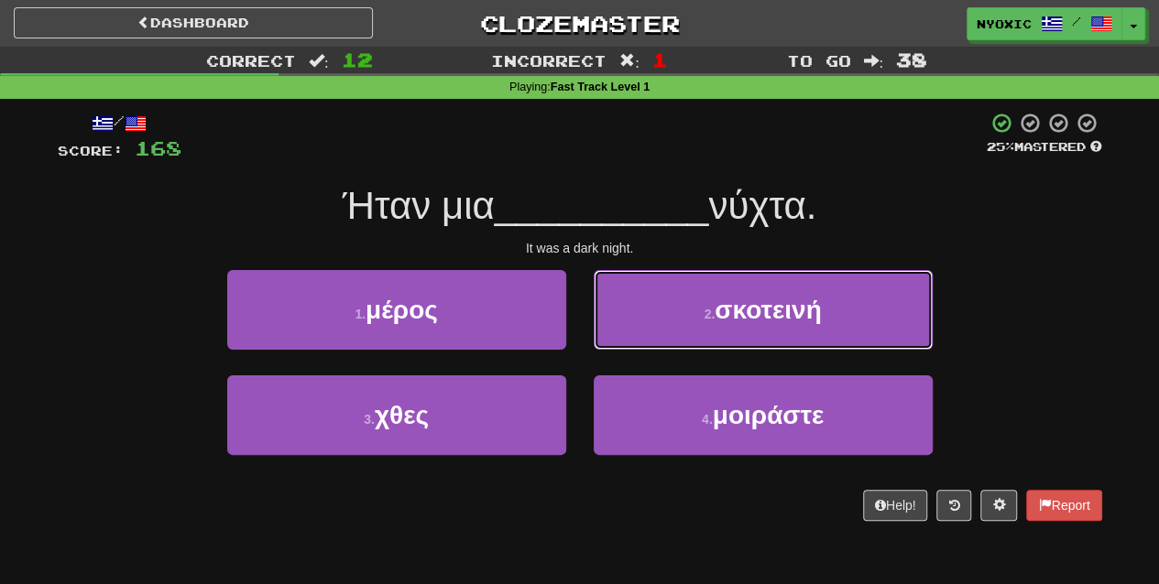
click at [626, 336] on button "2 . σκοτεινή" at bounding box center [763, 310] width 339 height 80
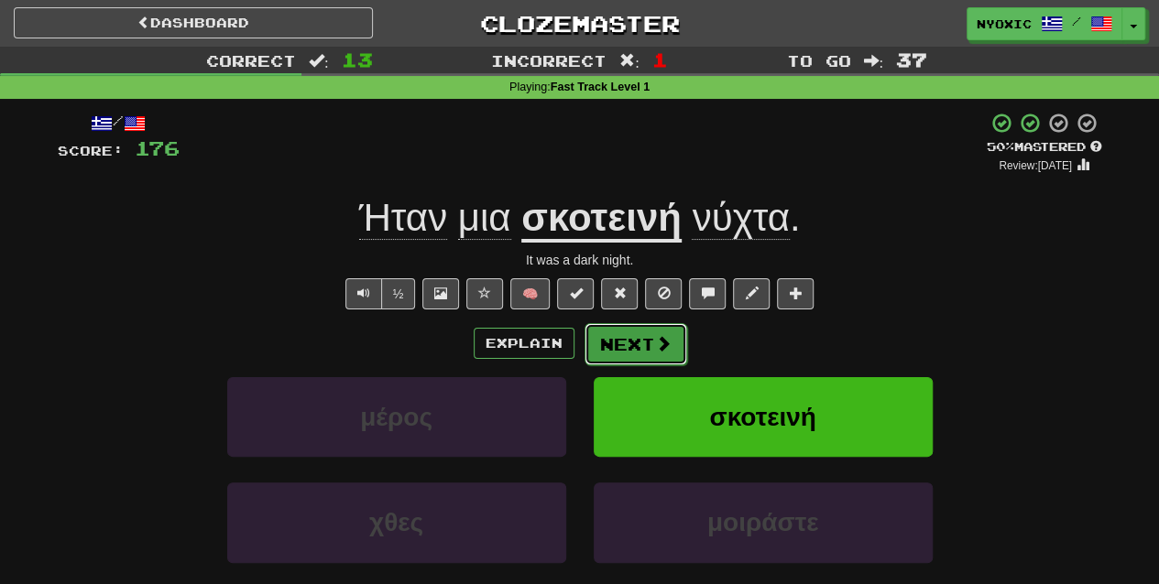
click at [630, 341] on button "Next" at bounding box center [635, 344] width 103 height 42
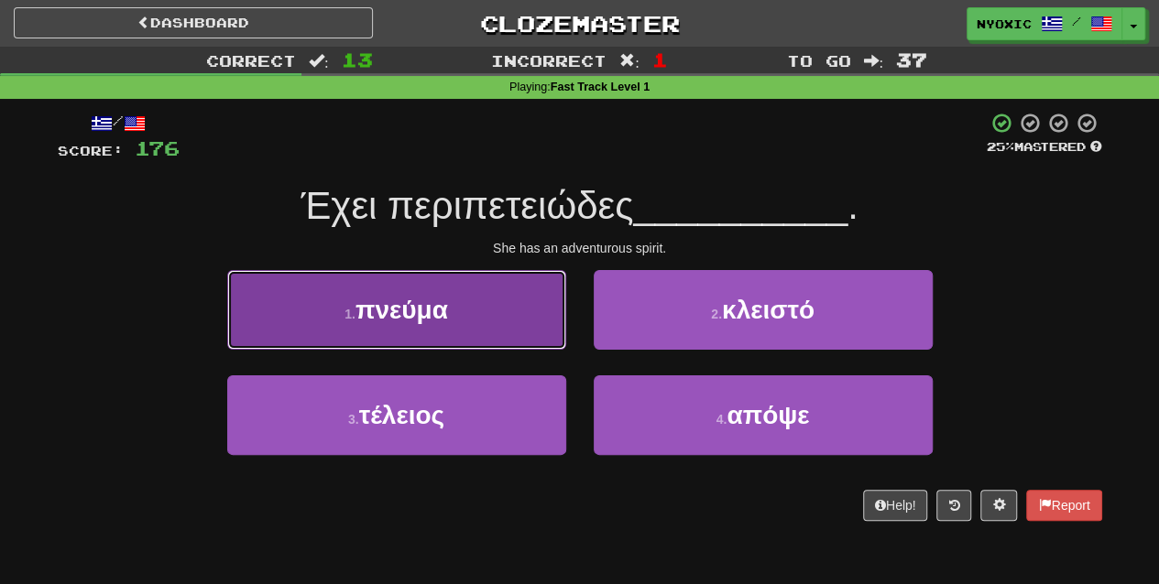
click at [513, 319] on button "1 . πνεύμα" at bounding box center [396, 310] width 339 height 80
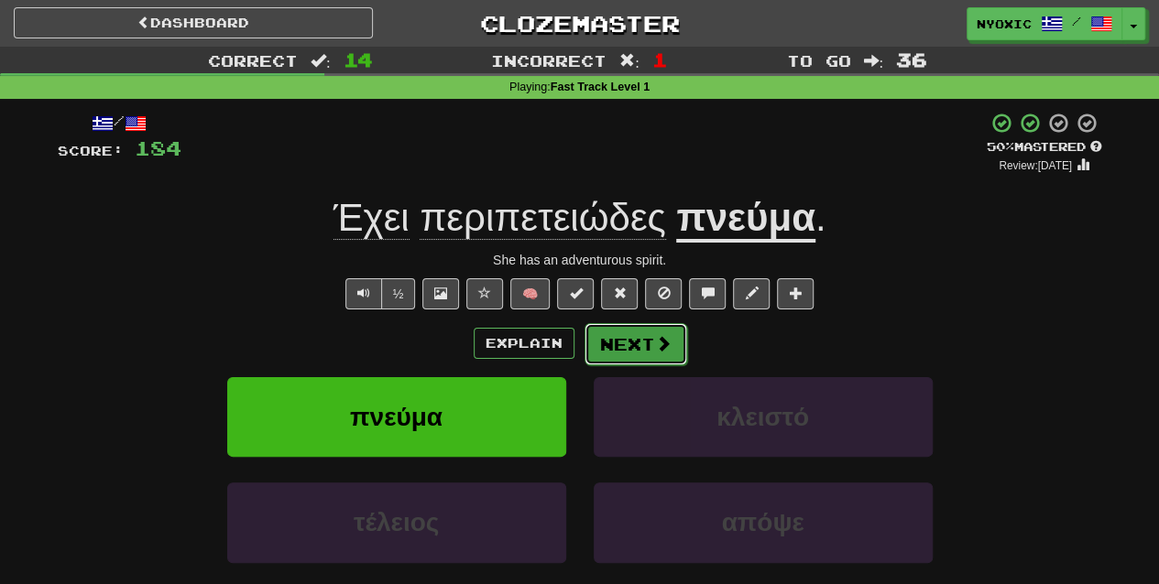
click at [665, 341] on span at bounding box center [663, 343] width 16 height 16
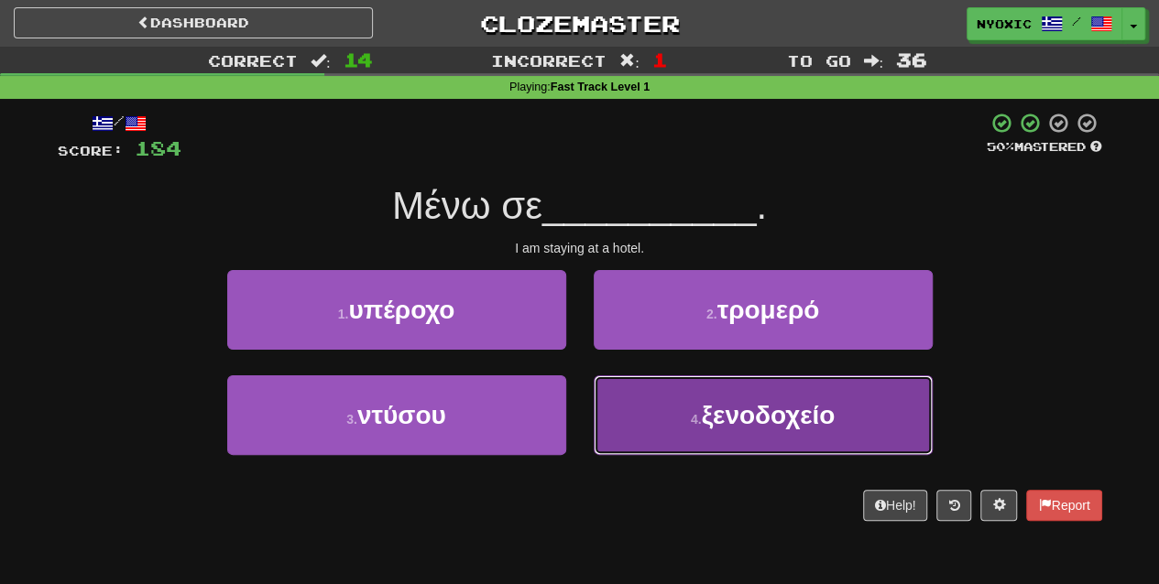
click at [684, 430] on button "4 . ξενοδοχείο" at bounding box center [763, 416] width 339 height 80
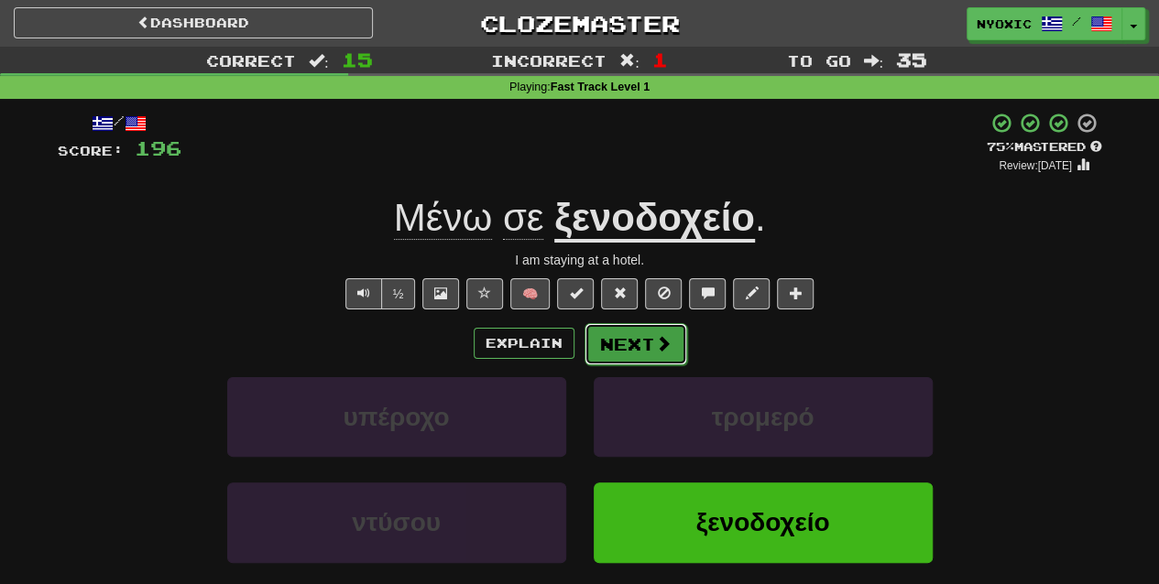
click at [638, 335] on button "Next" at bounding box center [635, 344] width 103 height 42
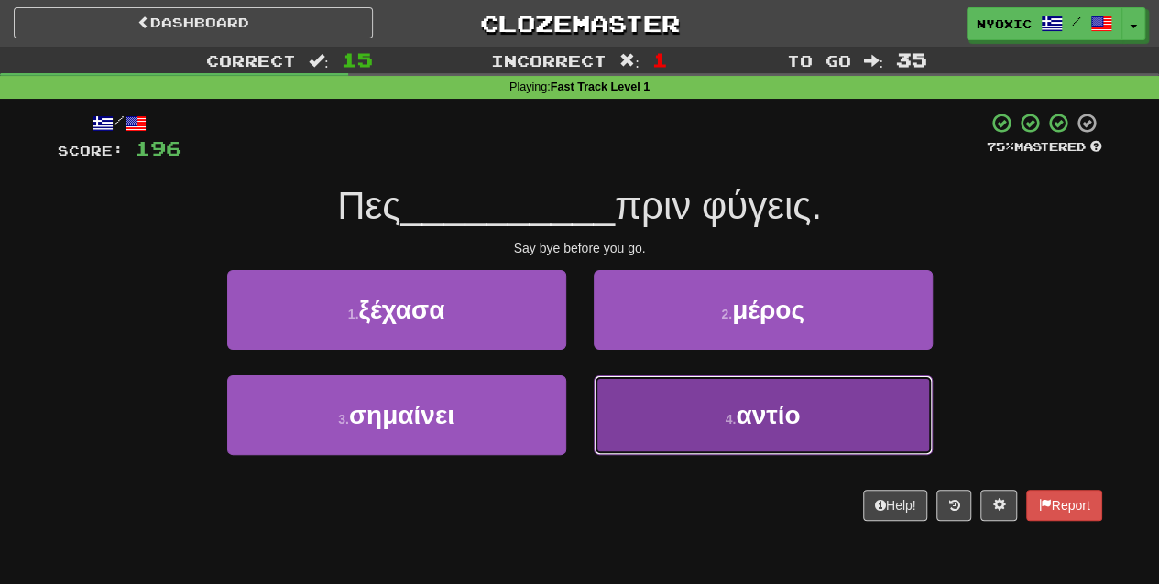
click at [667, 431] on button "4 . αντίο" at bounding box center [763, 416] width 339 height 80
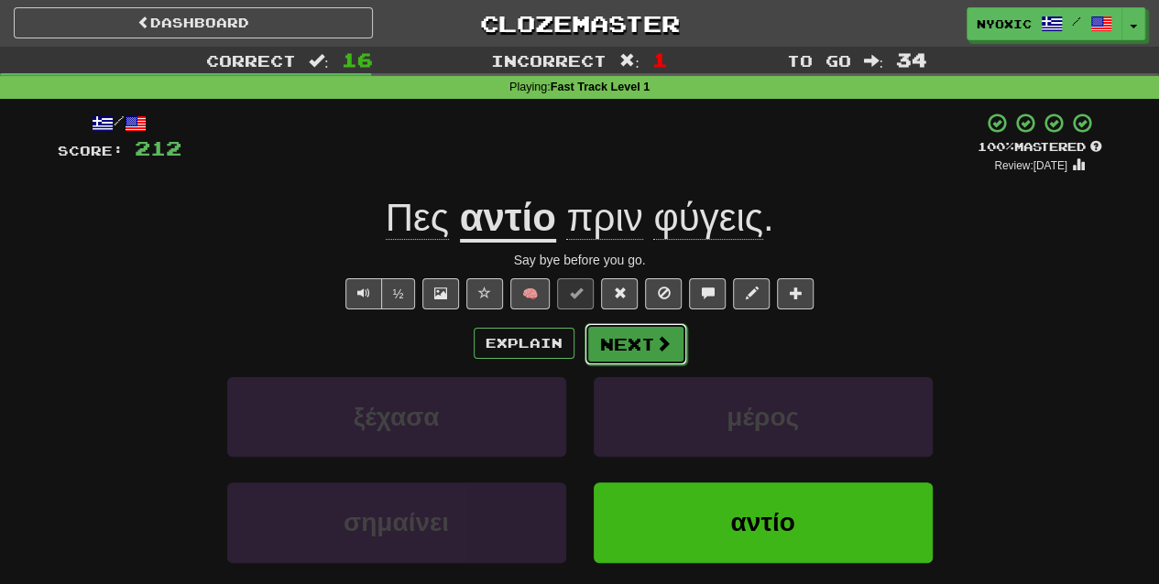
click at [652, 355] on button "Next" at bounding box center [635, 344] width 103 height 42
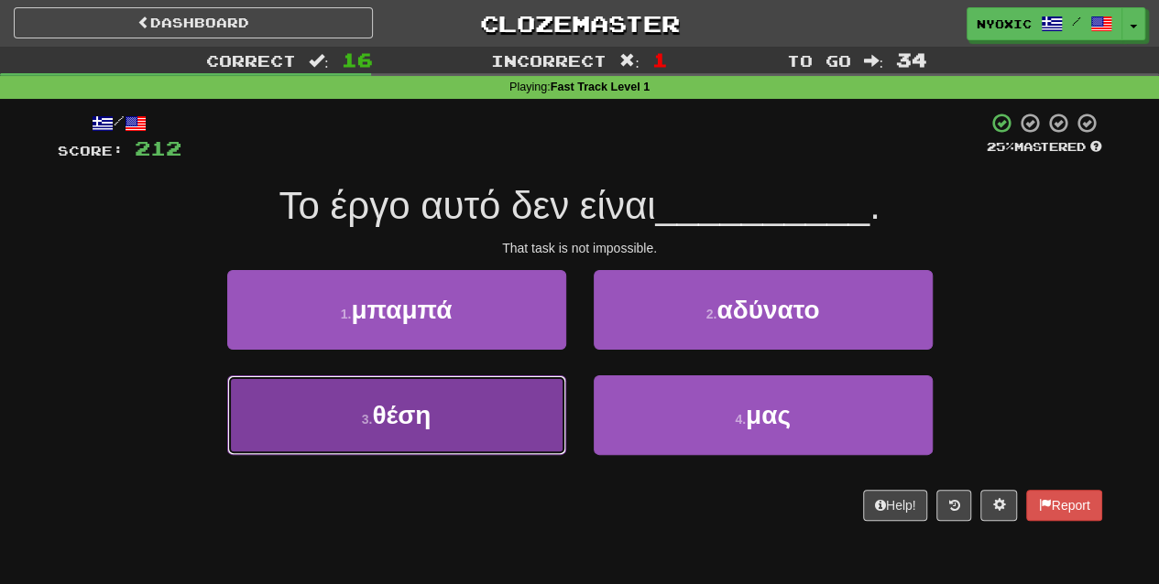
click at [558, 439] on button "3 . θέση" at bounding box center [396, 416] width 339 height 80
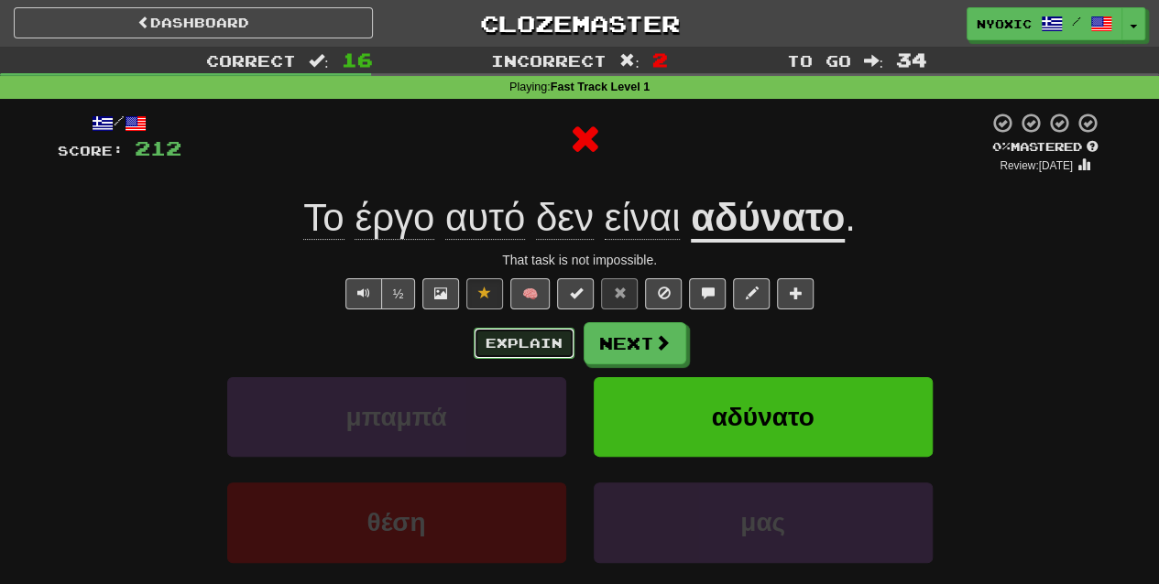
click at [559, 339] on button "Explain" at bounding box center [524, 343] width 101 height 31
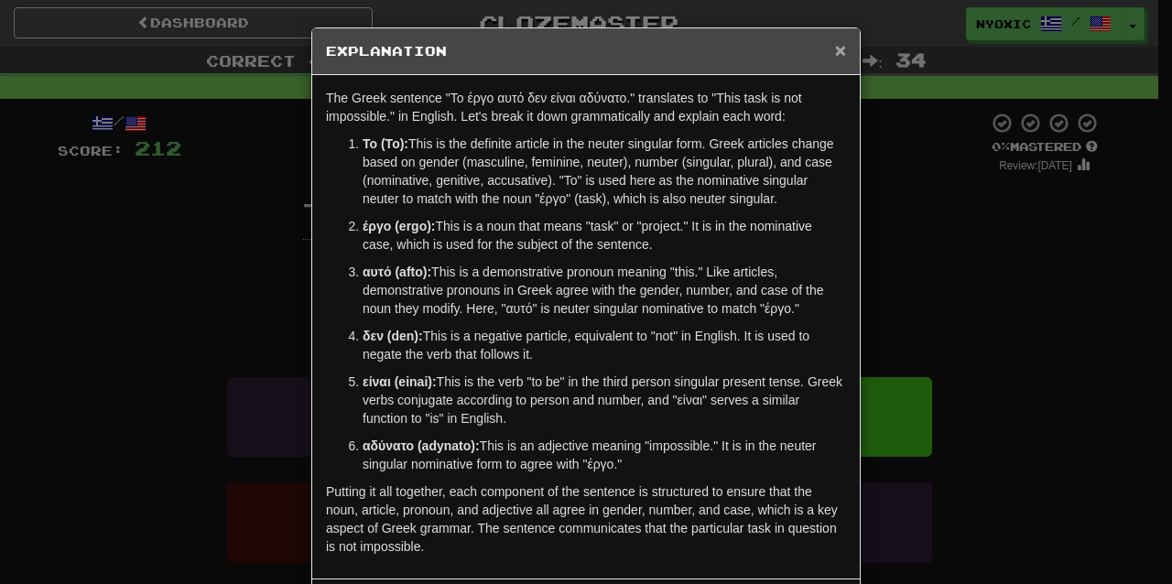
click at [836, 54] on span "×" at bounding box center [840, 49] width 11 height 21
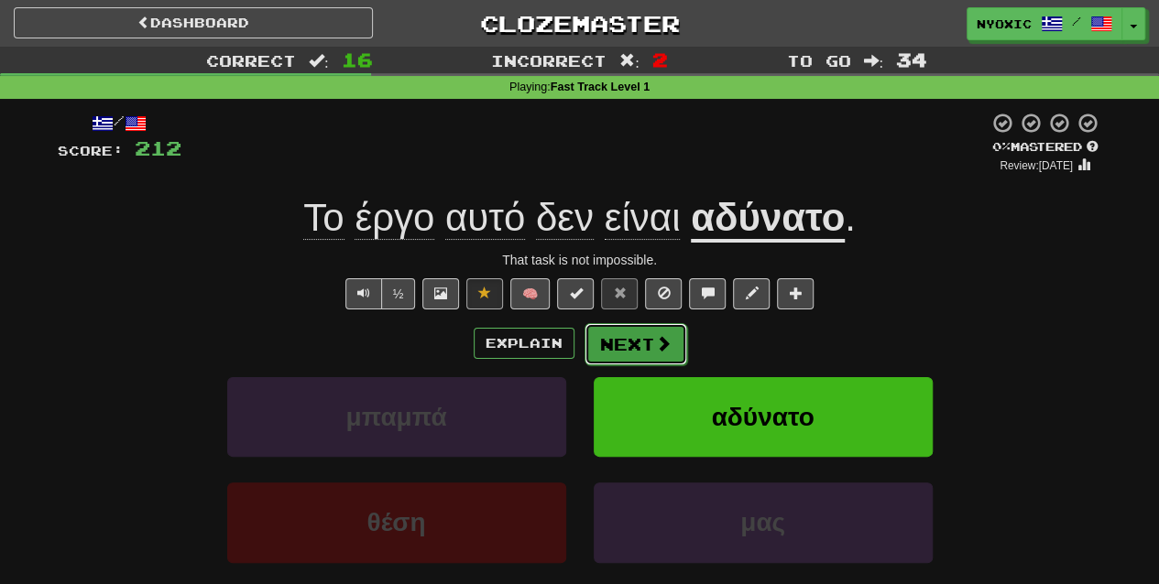
click at [655, 343] on span at bounding box center [663, 343] width 16 height 16
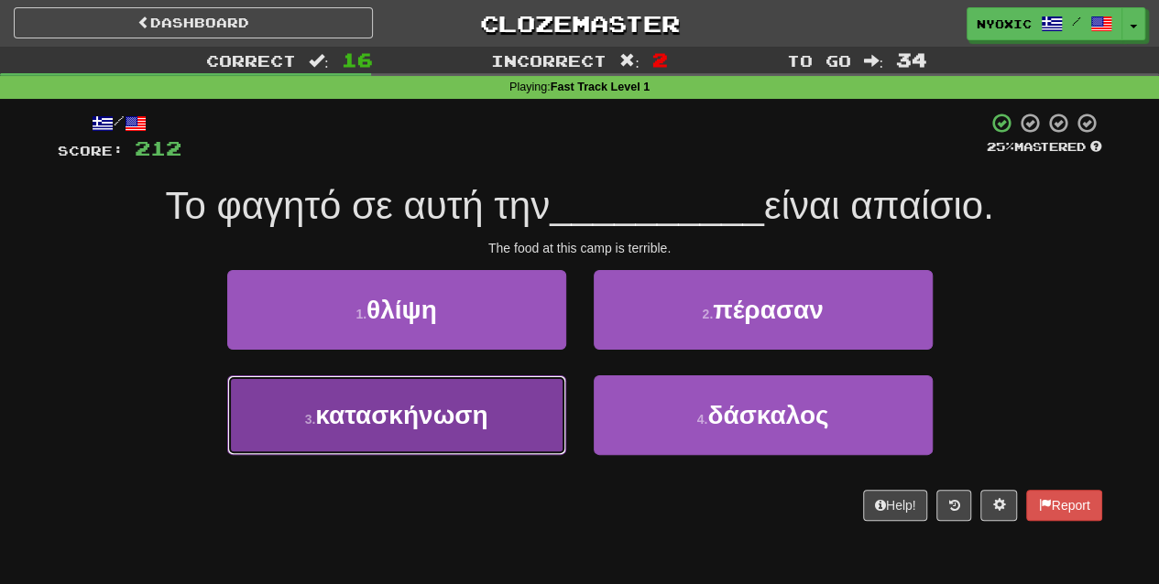
click at [516, 454] on button "3 . κατασκήνωση" at bounding box center [396, 416] width 339 height 80
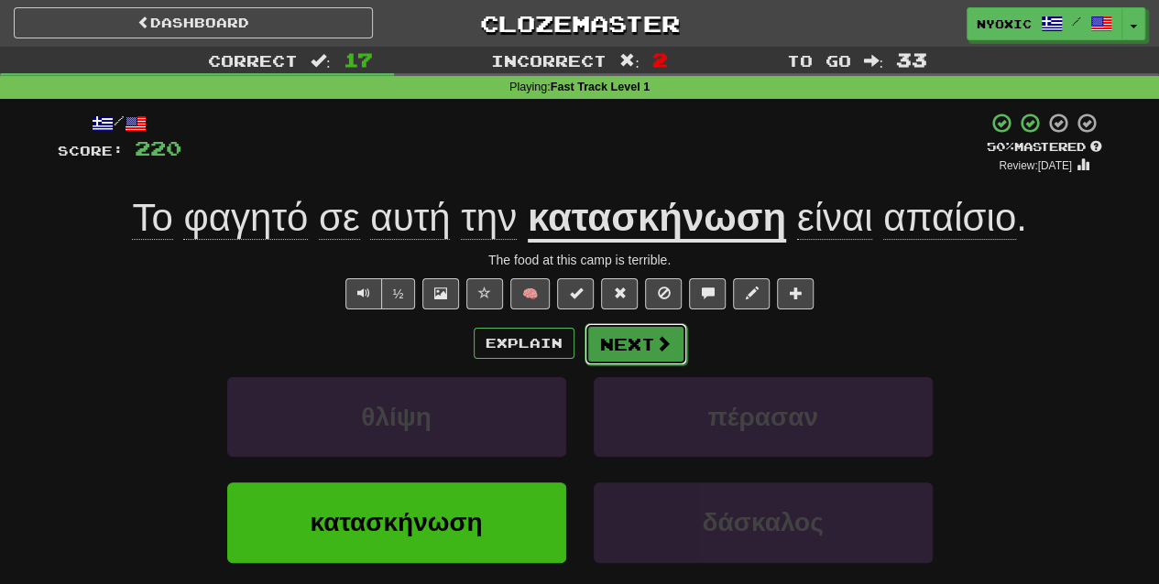
click at [617, 337] on button "Next" at bounding box center [635, 344] width 103 height 42
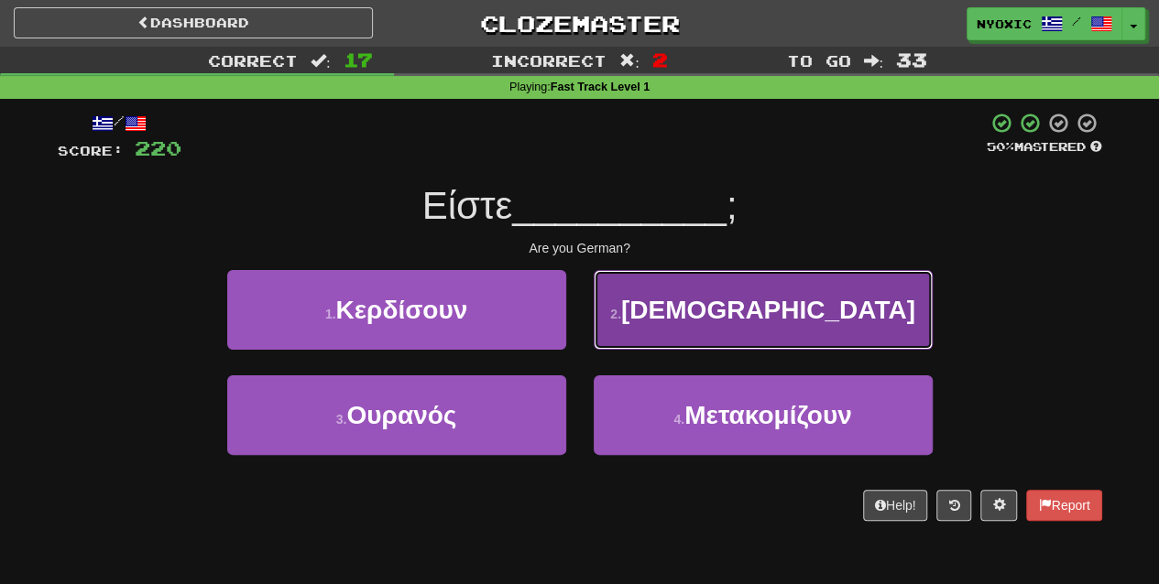
click at [660, 339] on button "2 . [DEMOGRAPHIC_DATA]" at bounding box center [763, 310] width 339 height 80
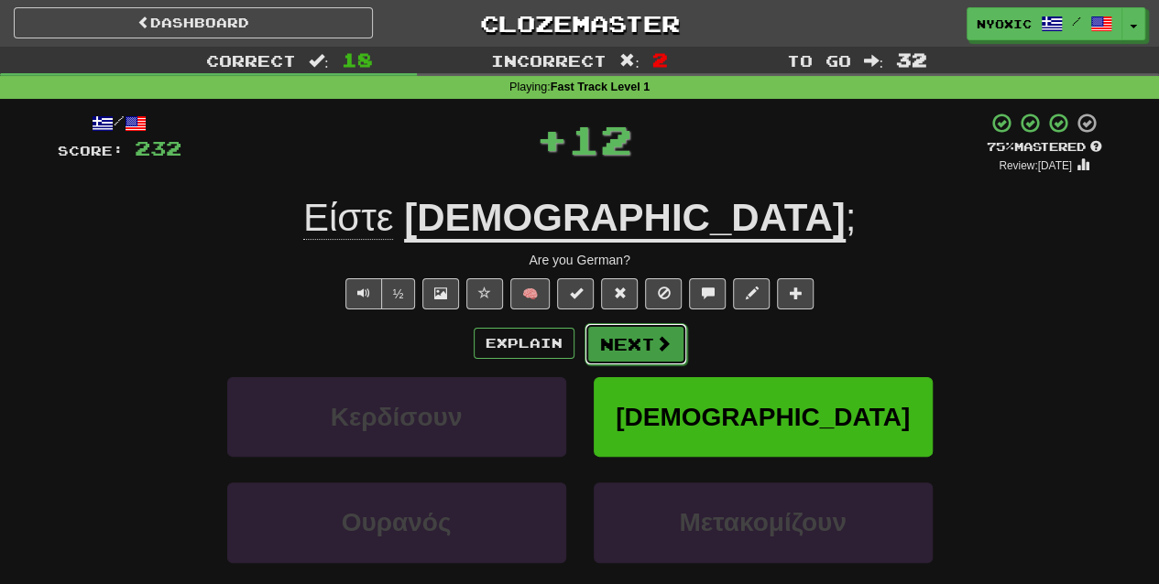
click at [655, 344] on span at bounding box center [663, 343] width 16 height 16
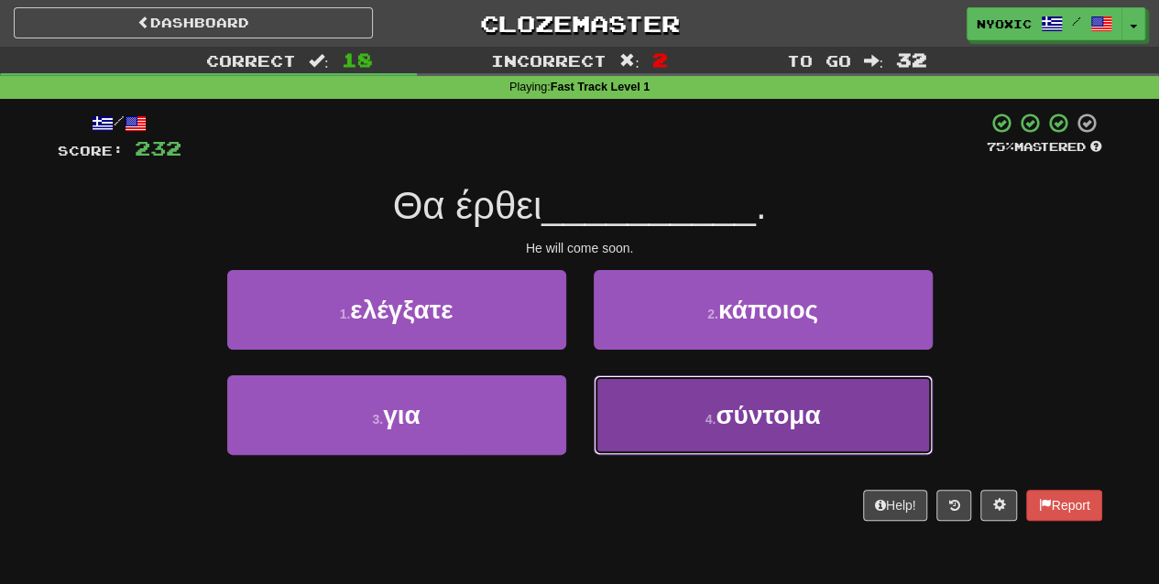
click at [663, 418] on button "4 . σύντομα" at bounding box center [763, 416] width 339 height 80
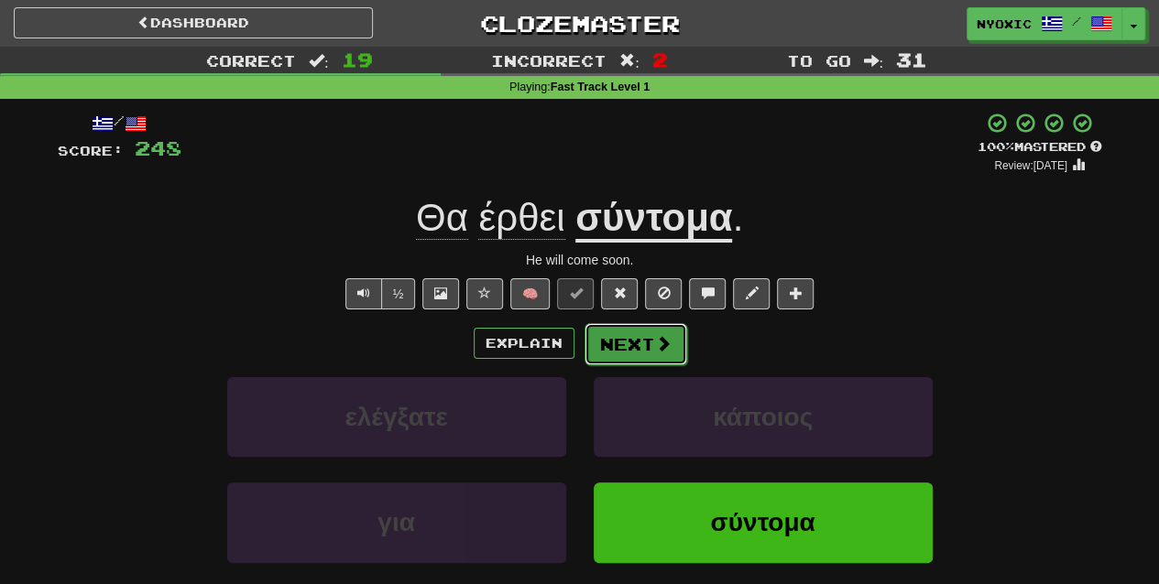
click at [634, 335] on button "Next" at bounding box center [635, 344] width 103 height 42
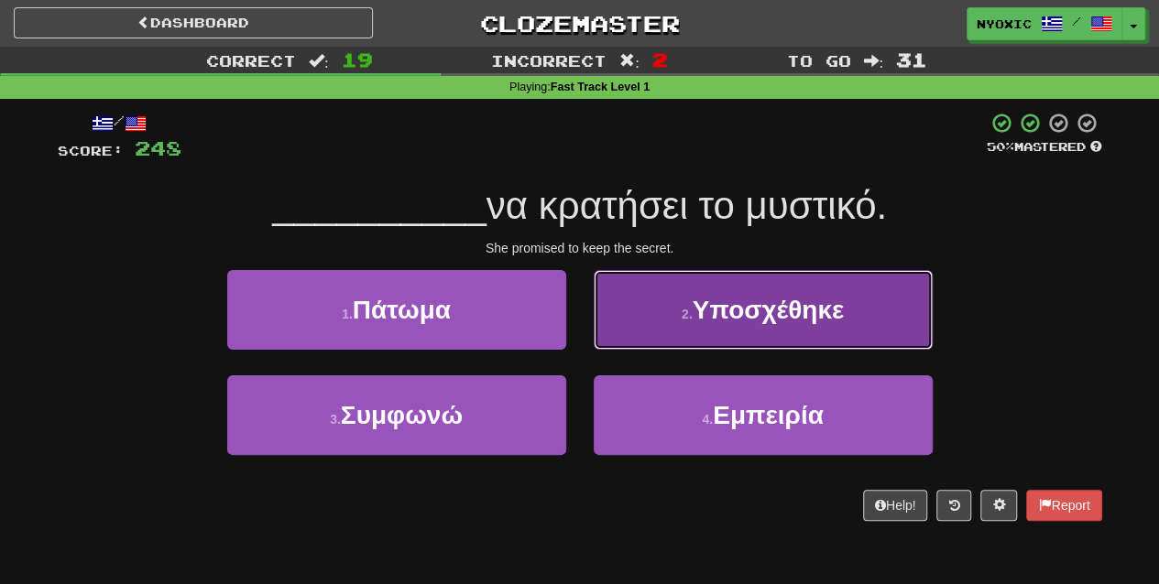
click at [610, 330] on button "2 . Υποσχέθηκε" at bounding box center [763, 310] width 339 height 80
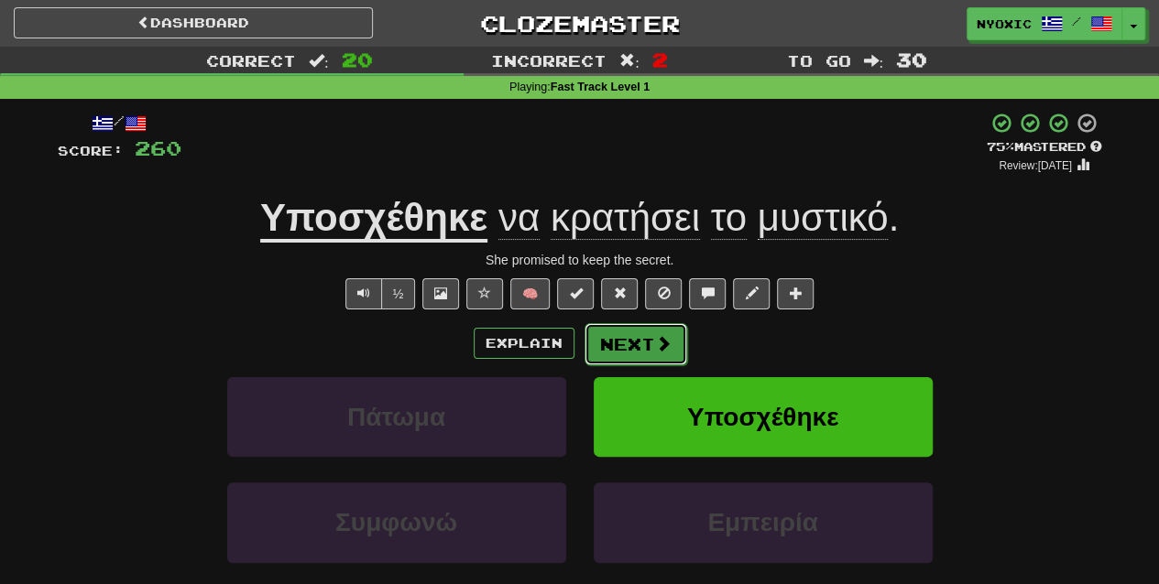
click at [617, 343] on button "Next" at bounding box center [635, 344] width 103 height 42
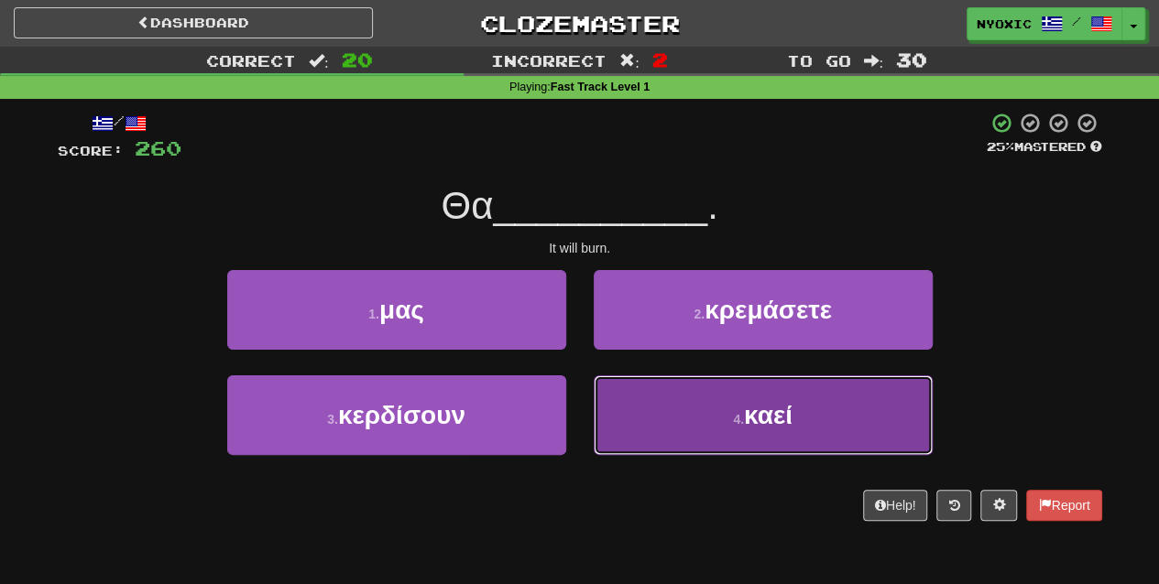
click at [654, 394] on button "4 . καεί" at bounding box center [763, 416] width 339 height 80
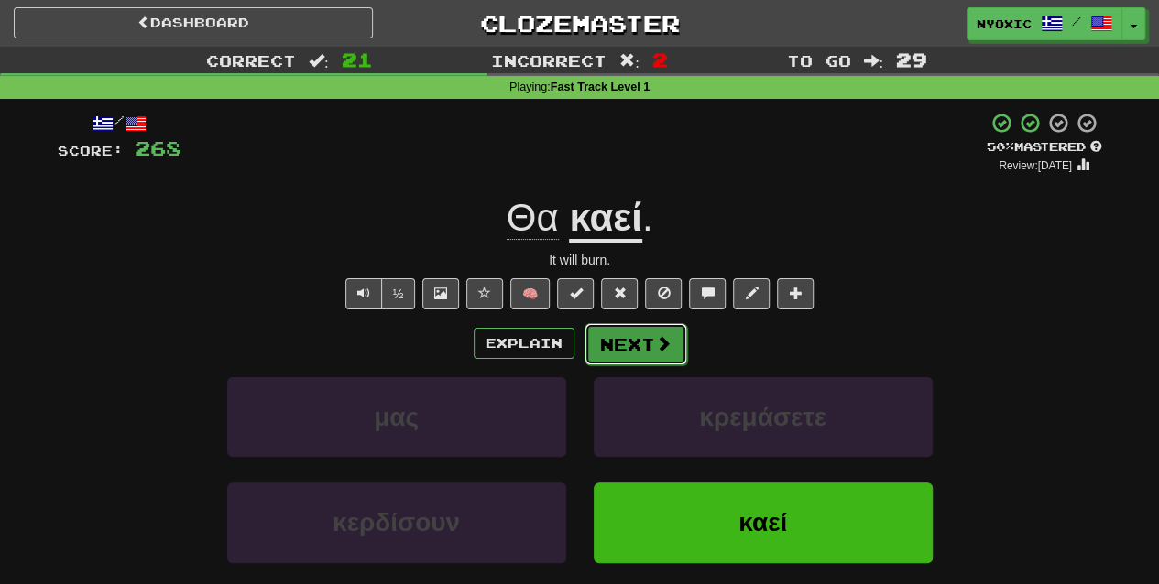
click at [642, 337] on button "Next" at bounding box center [635, 344] width 103 height 42
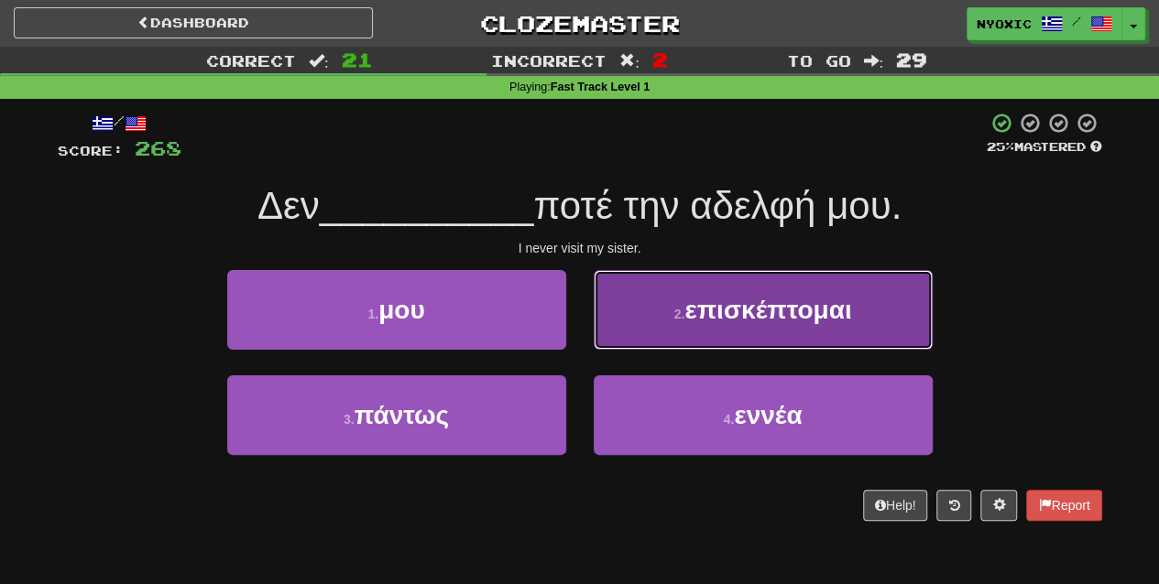
click at [698, 322] on span "επισκέπτομαι" at bounding box center [767, 310] width 167 height 28
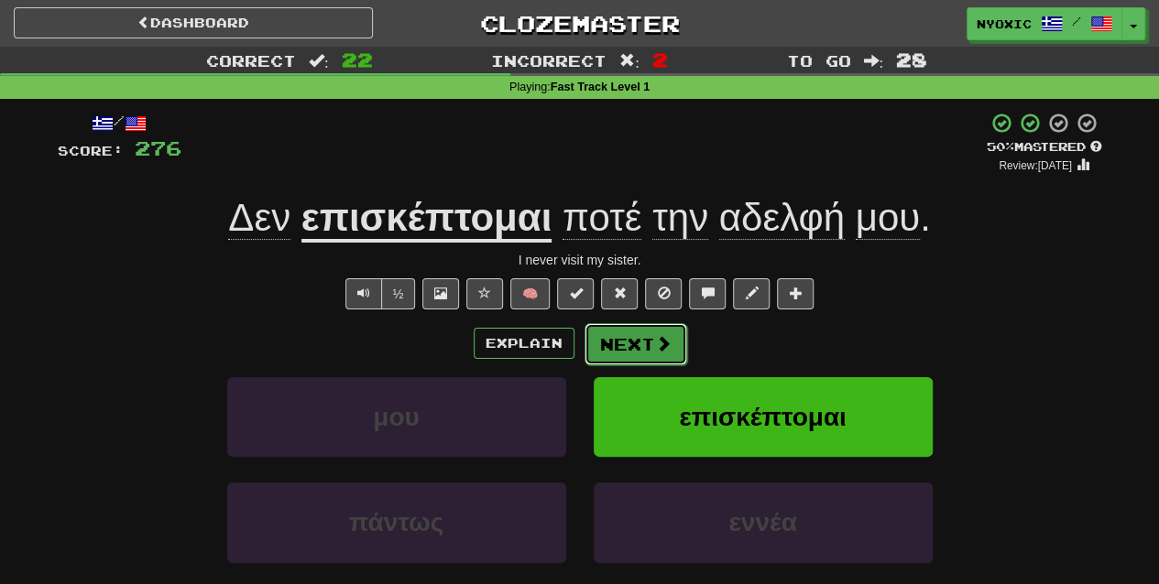
click at [634, 330] on button "Next" at bounding box center [635, 344] width 103 height 42
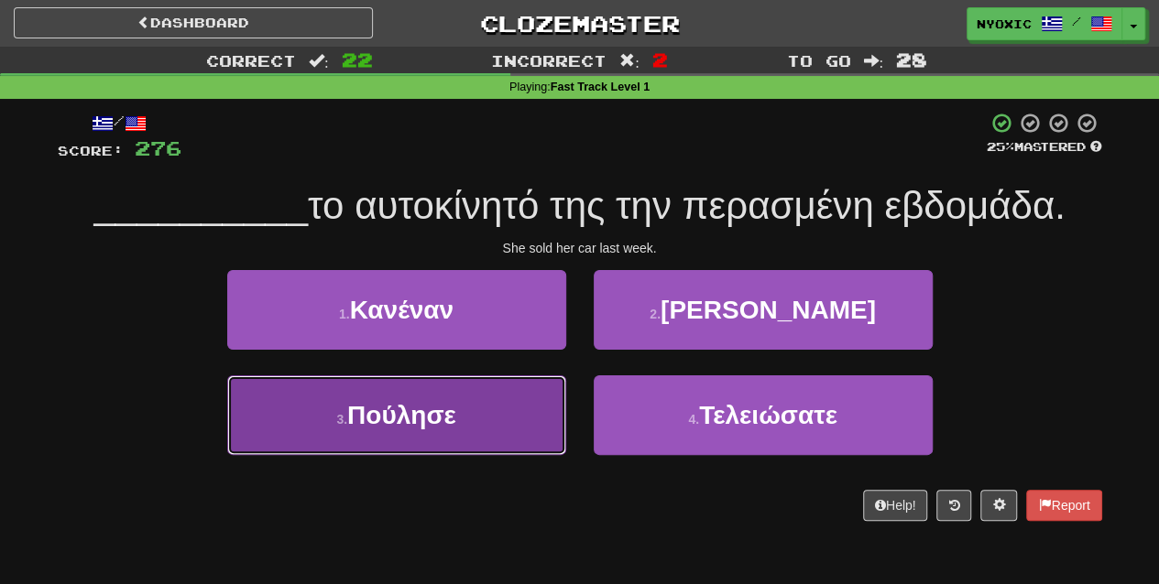
click at [536, 438] on button "3 . Πούλησε" at bounding box center [396, 416] width 339 height 80
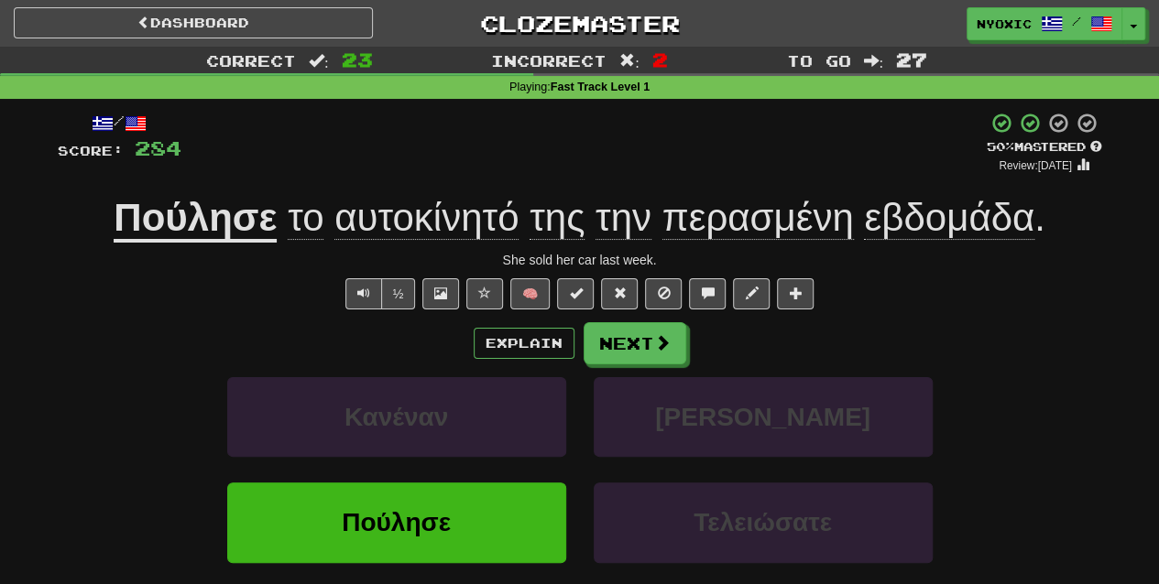
click at [147, 428] on div "[PERSON_NAME]" at bounding box center [579, 429] width 1099 height 105
click at [618, 355] on button "Next" at bounding box center [635, 344] width 103 height 42
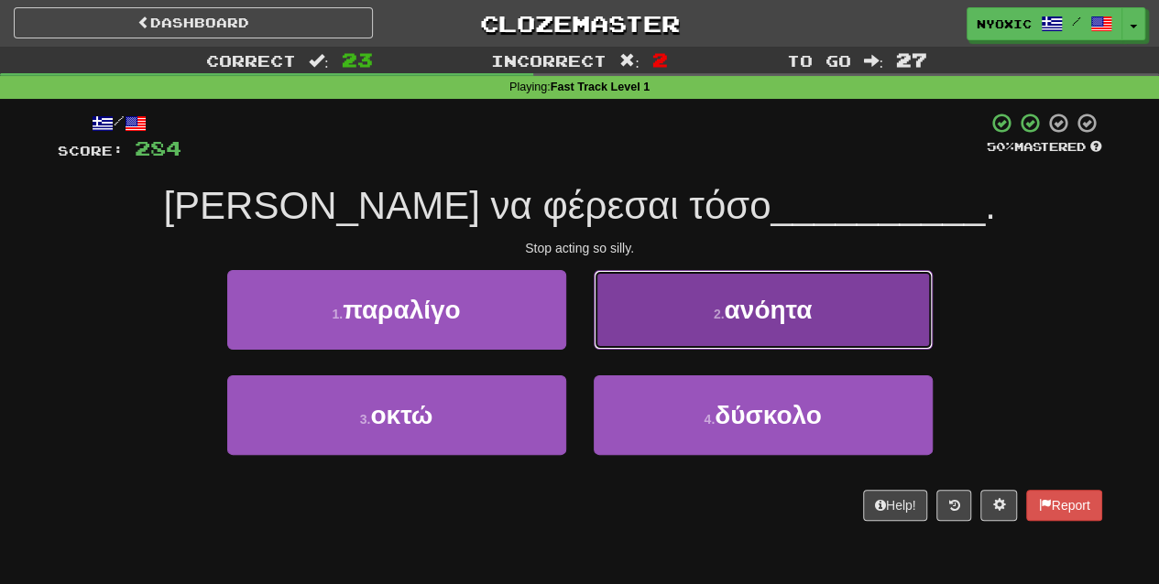
click at [665, 321] on button "2 . ανόητα" at bounding box center [763, 310] width 339 height 80
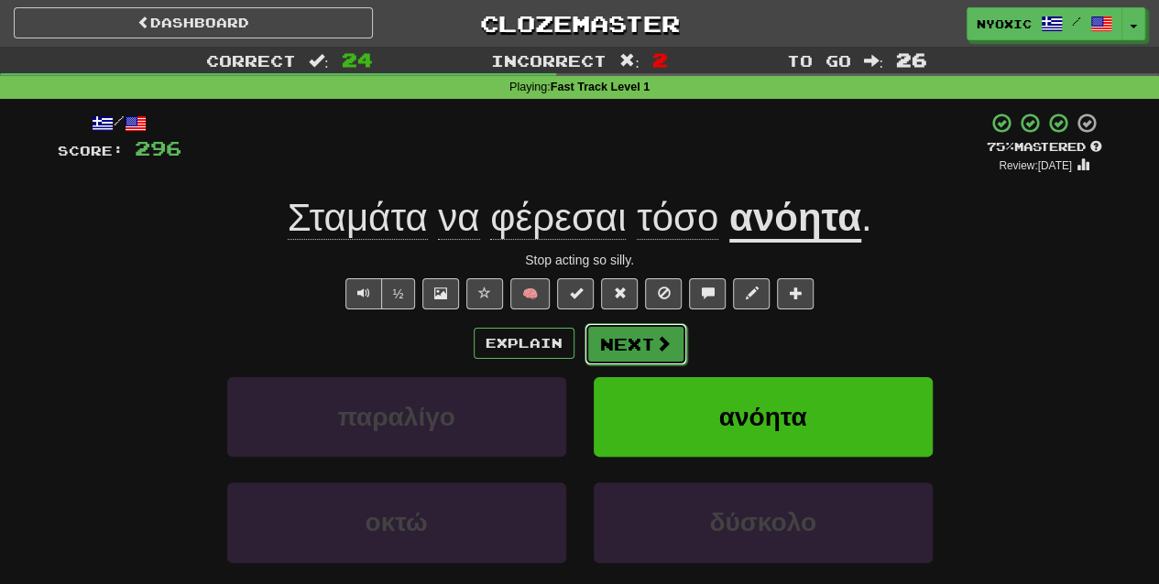
click at [655, 348] on span at bounding box center [663, 343] width 16 height 16
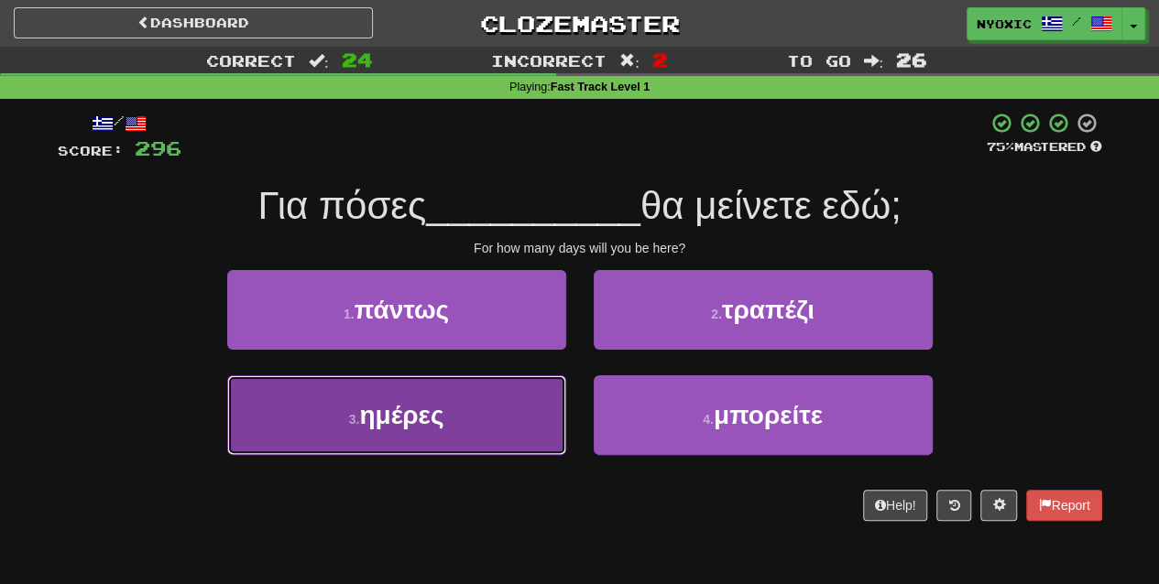
click at [447, 401] on button "3 . ημέρες" at bounding box center [396, 416] width 339 height 80
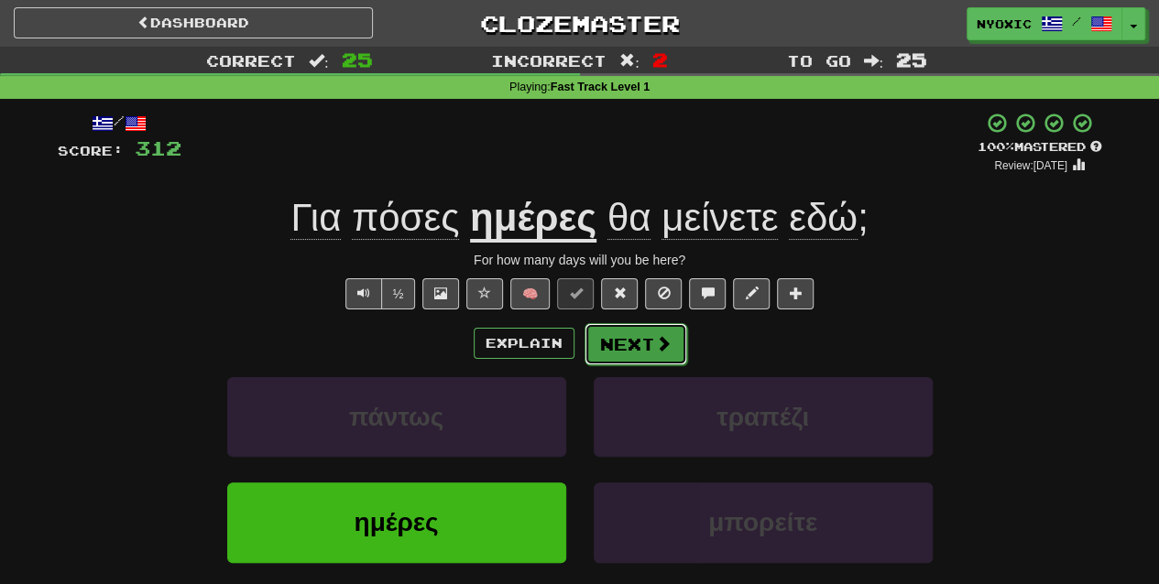
click at [679, 354] on button "Next" at bounding box center [635, 344] width 103 height 42
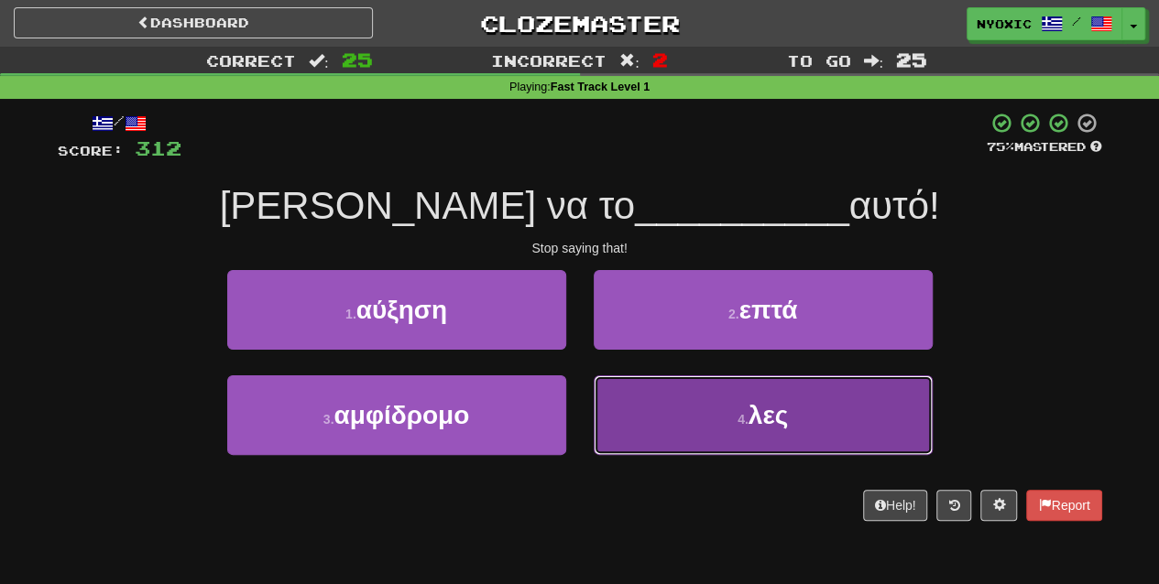
click at [762, 405] on span "λες" at bounding box center [767, 415] width 39 height 28
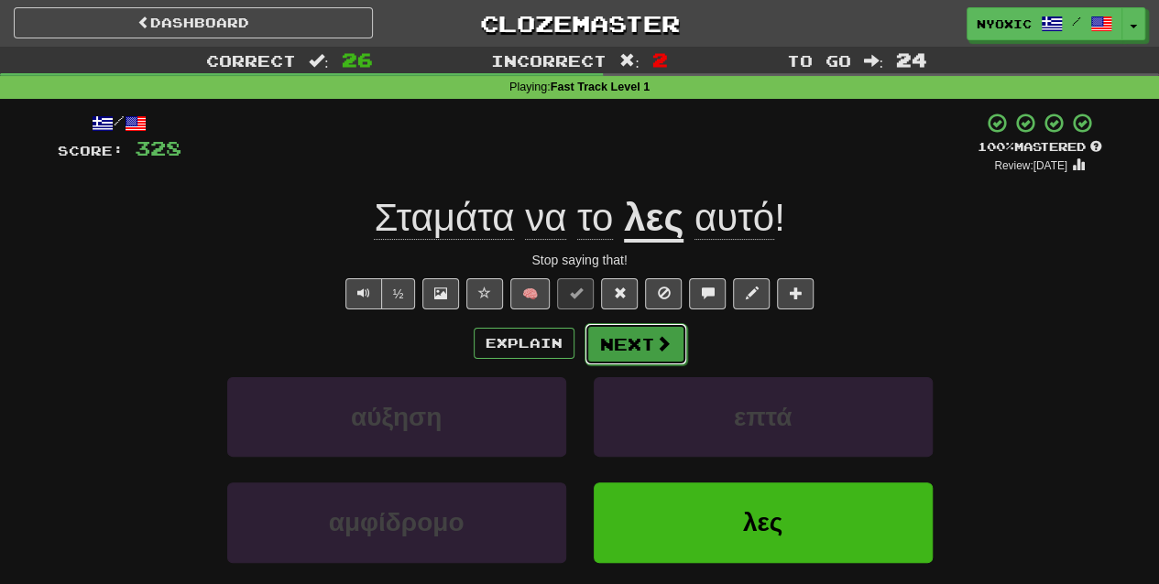
click at [655, 335] on span at bounding box center [663, 343] width 16 height 16
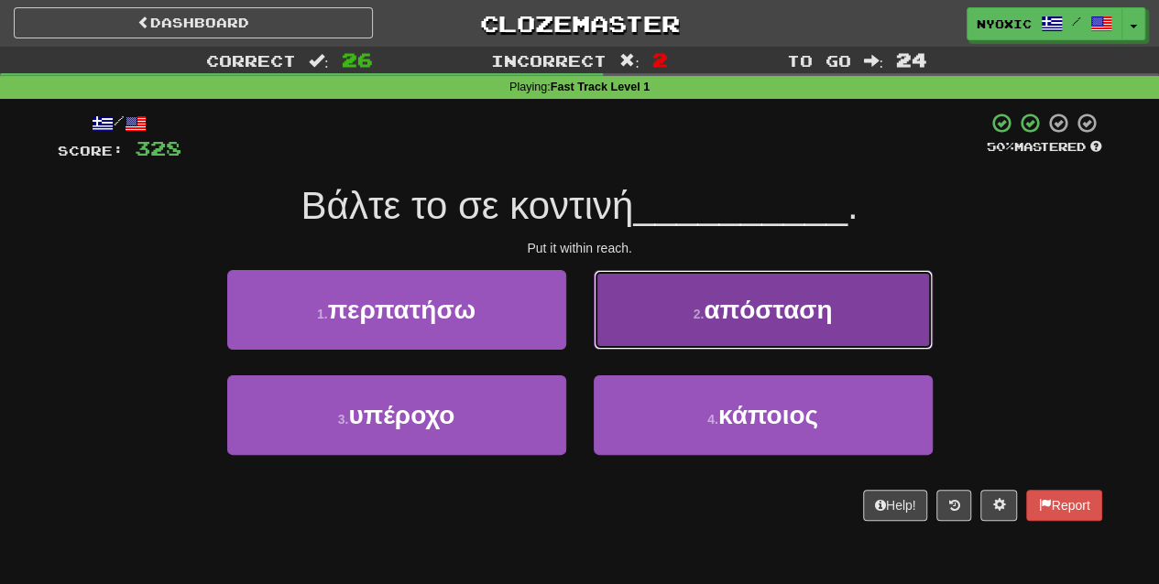
click at [685, 311] on button "2 . απόσταση" at bounding box center [763, 310] width 339 height 80
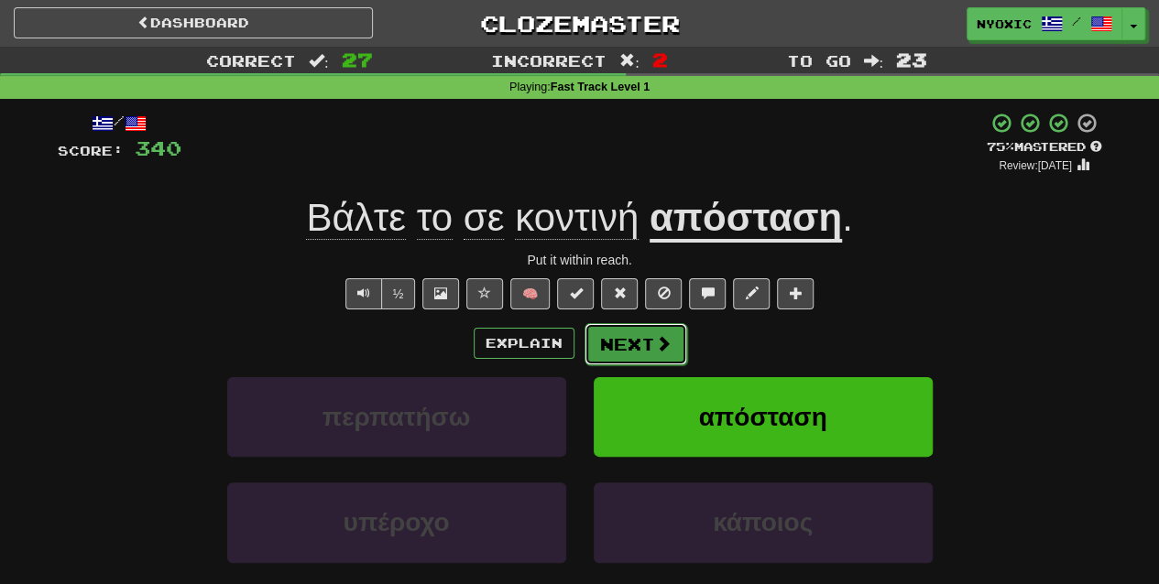
click at [654, 329] on button "Next" at bounding box center [635, 344] width 103 height 42
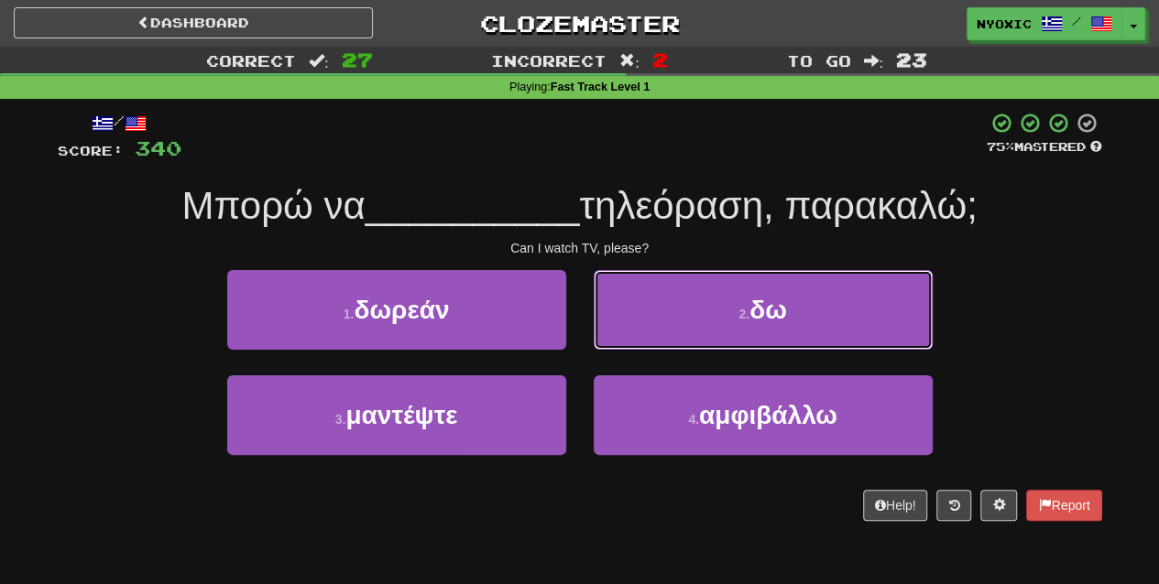
click at [654, 329] on button "2 . δω" at bounding box center [763, 310] width 339 height 80
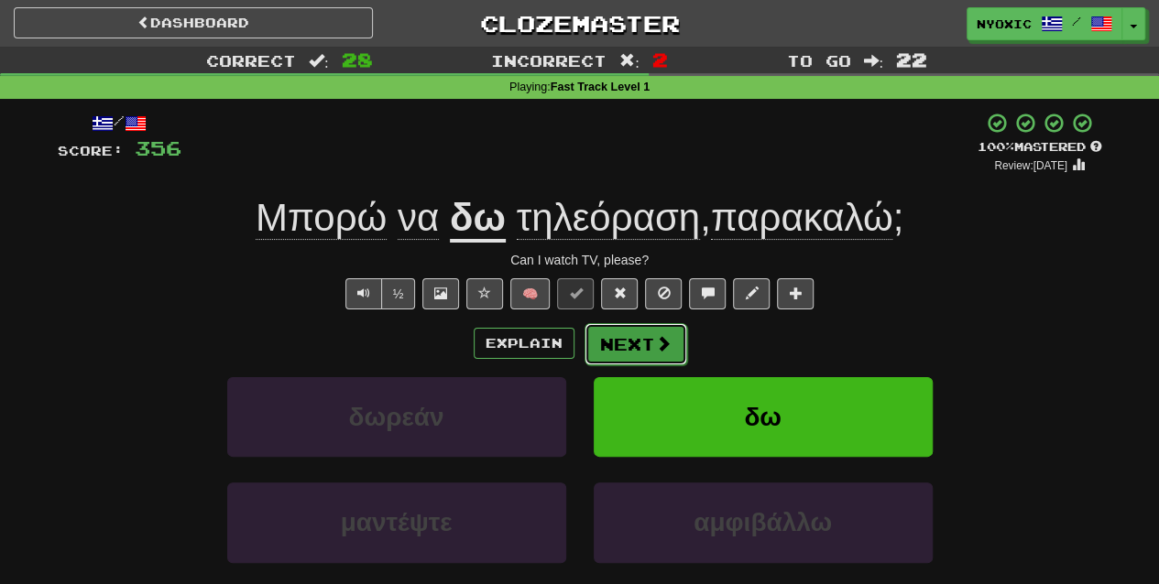
click at [657, 345] on span at bounding box center [663, 343] width 16 height 16
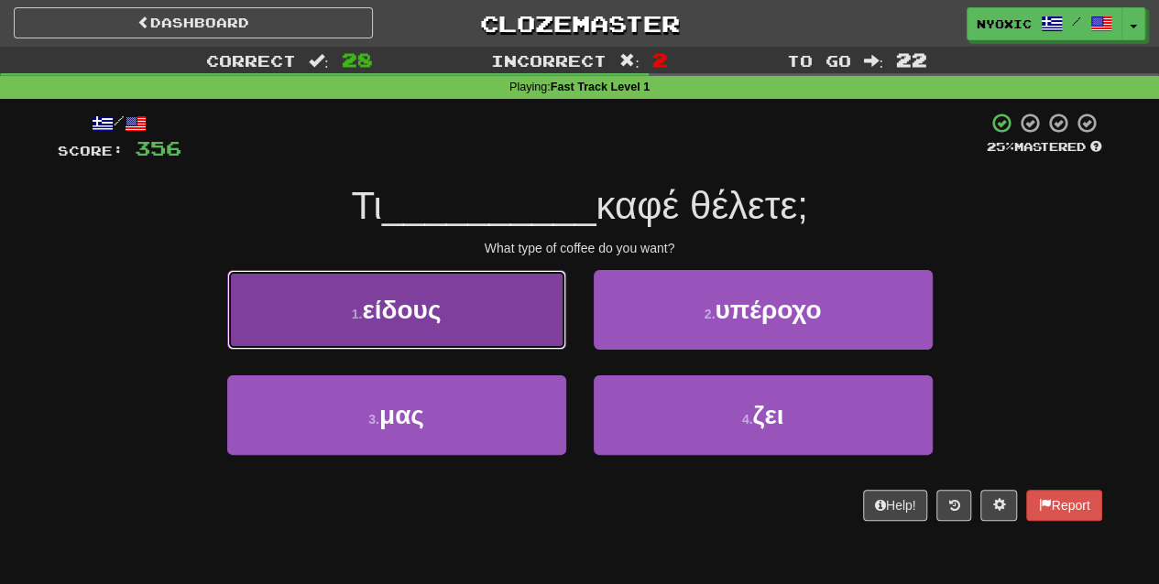
click at [544, 335] on button "1 . είδους" at bounding box center [396, 310] width 339 height 80
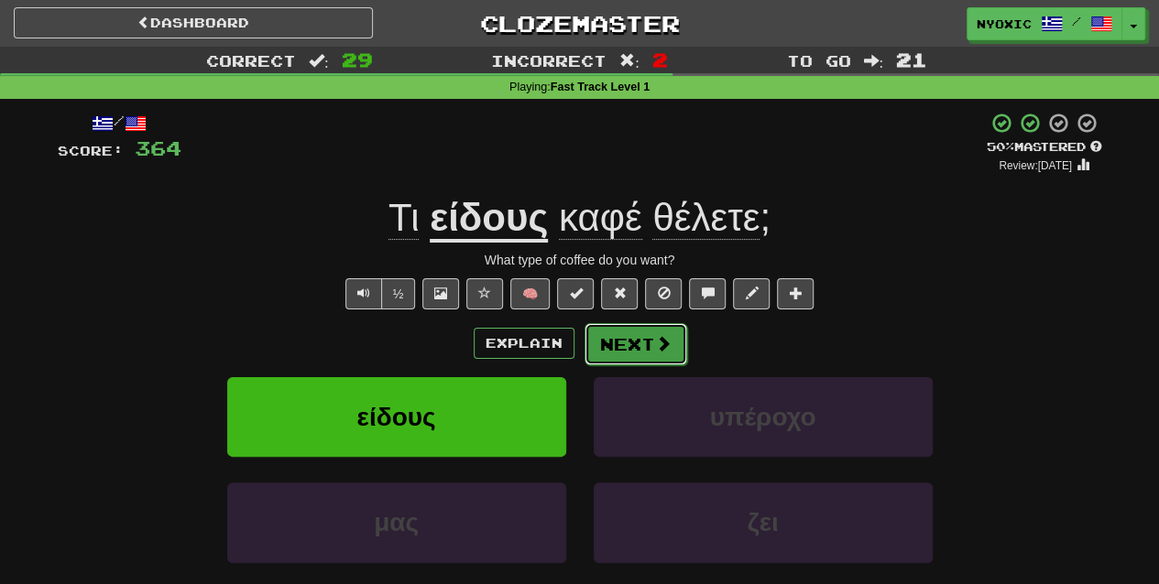
click at [652, 353] on button "Next" at bounding box center [635, 344] width 103 height 42
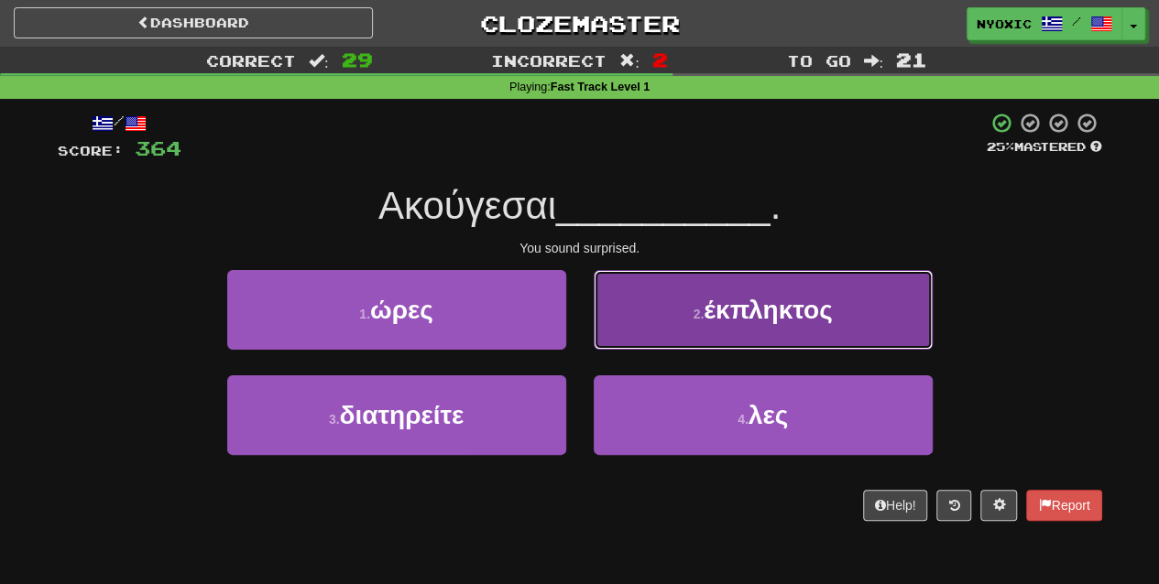
click at [788, 333] on button "2 . έκπληκτος" at bounding box center [763, 310] width 339 height 80
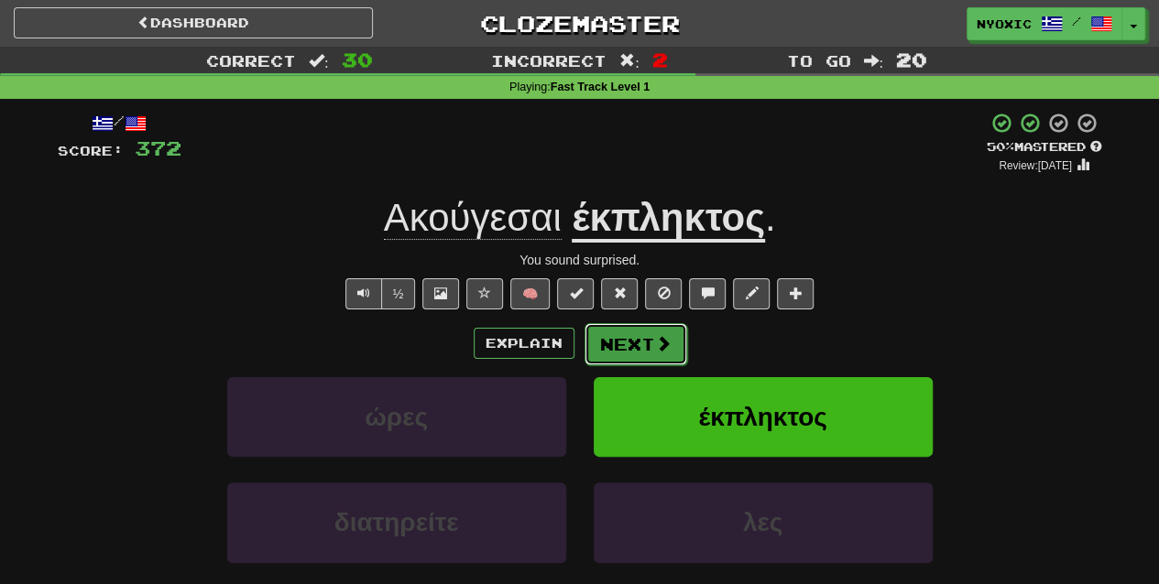
click at [665, 348] on span at bounding box center [663, 343] width 16 height 16
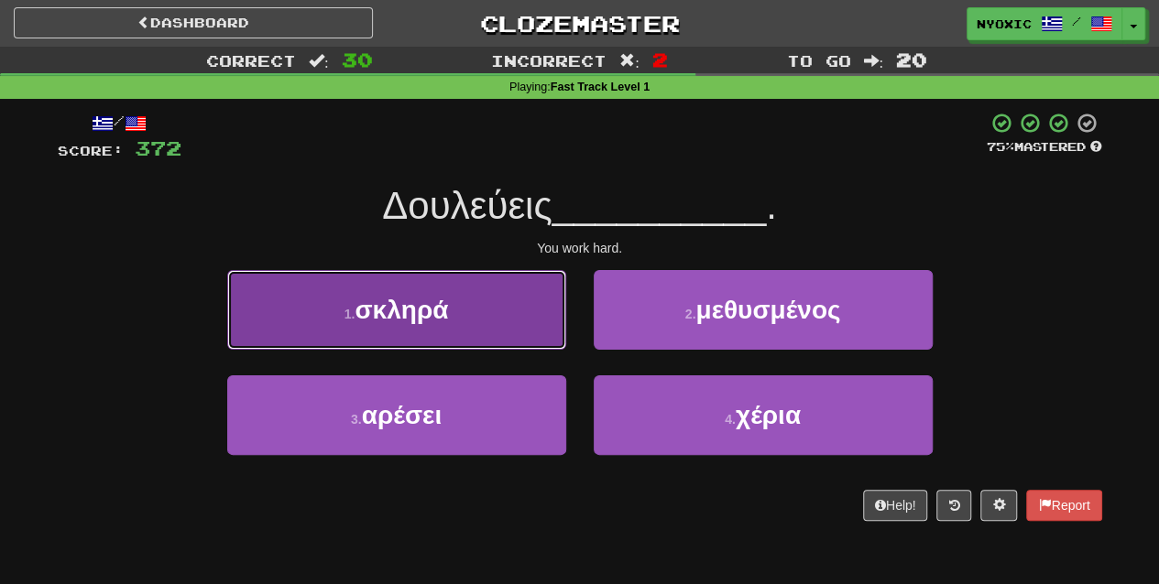
click at [507, 319] on button "1 . σκληρά" at bounding box center [396, 310] width 339 height 80
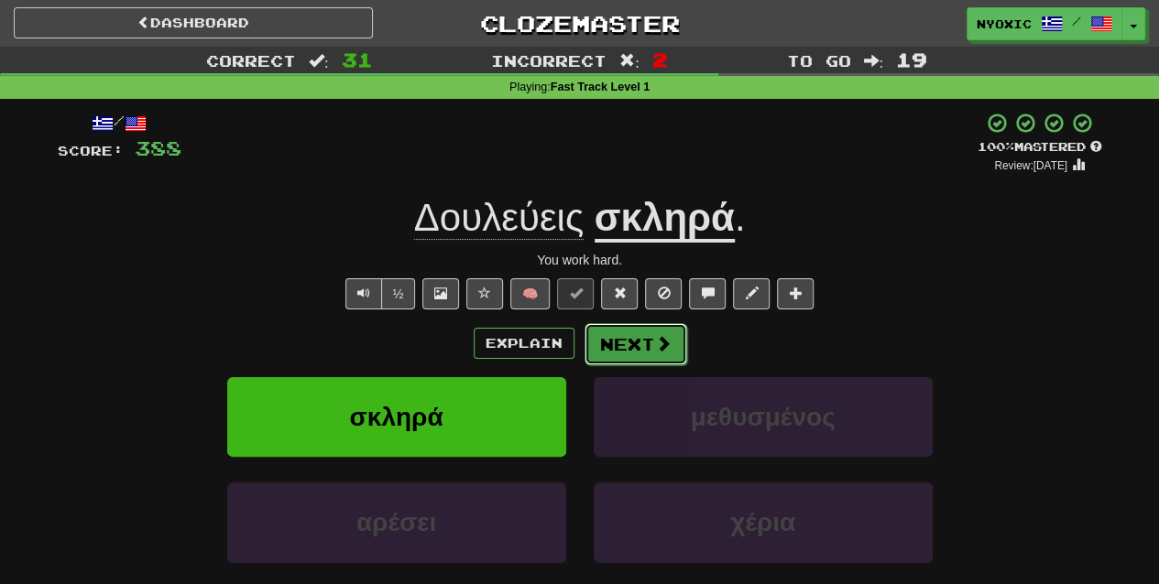
click at [612, 362] on button "Next" at bounding box center [635, 344] width 103 height 42
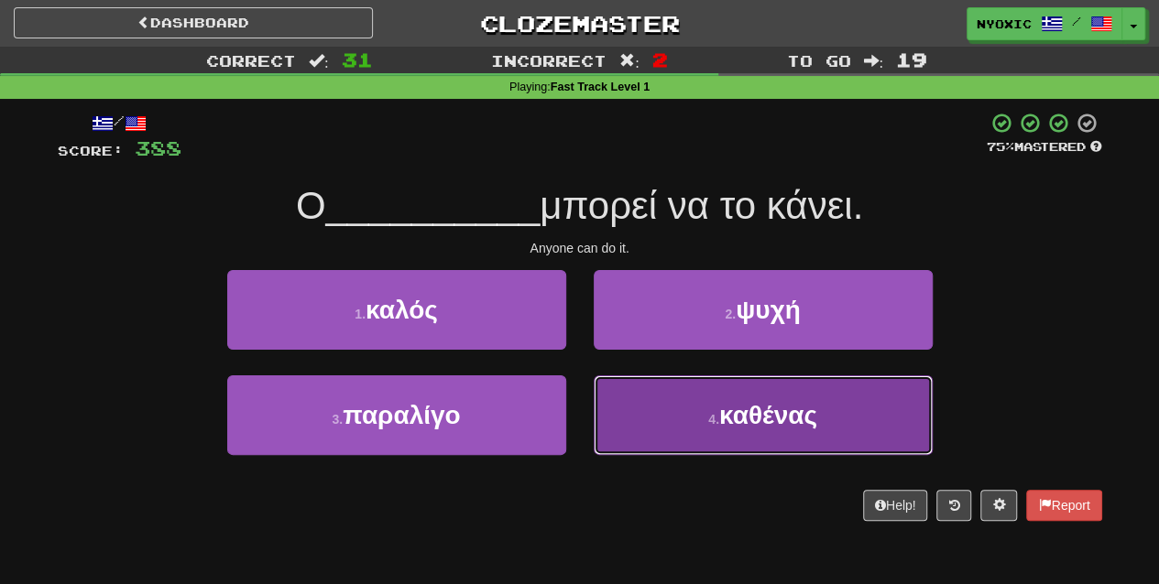
click at [708, 433] on button "4 . καθένας" at bounding box center [763, 416] width 339 height 80
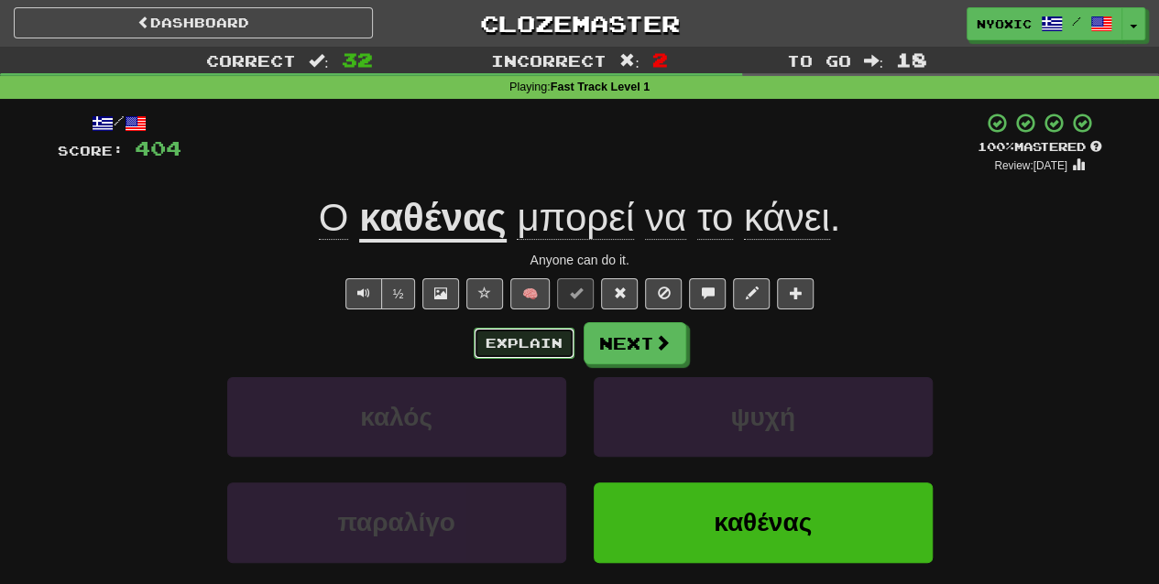
click at [526, 328] on button "Explain" at bounding box center [524, 343] width 101 height 31
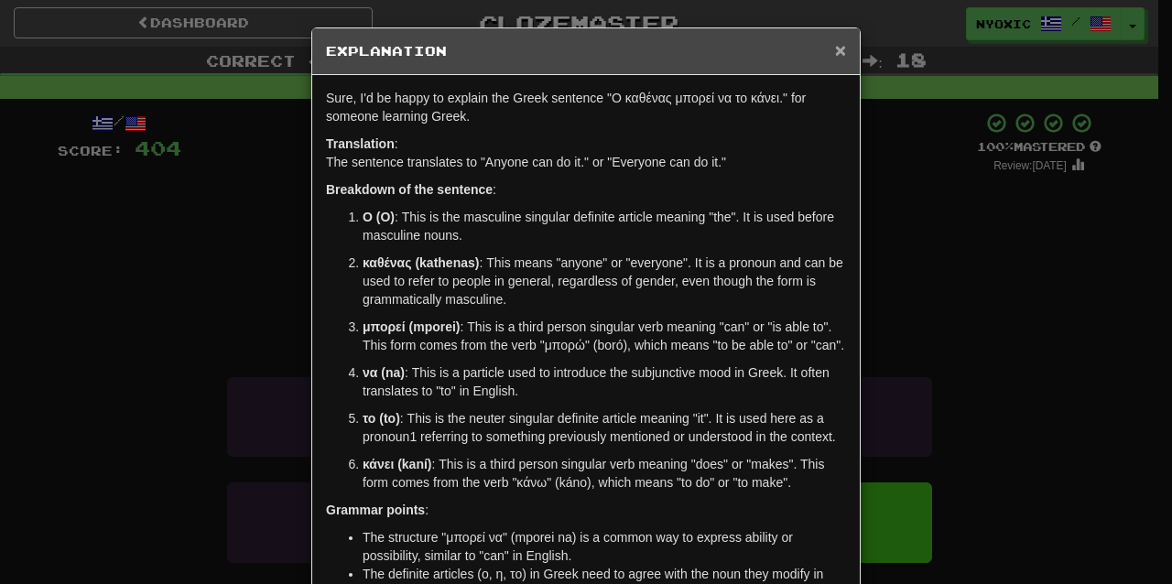
click at [837, 42] on span "×" at bounding box center [840, 49] width 11 height 21
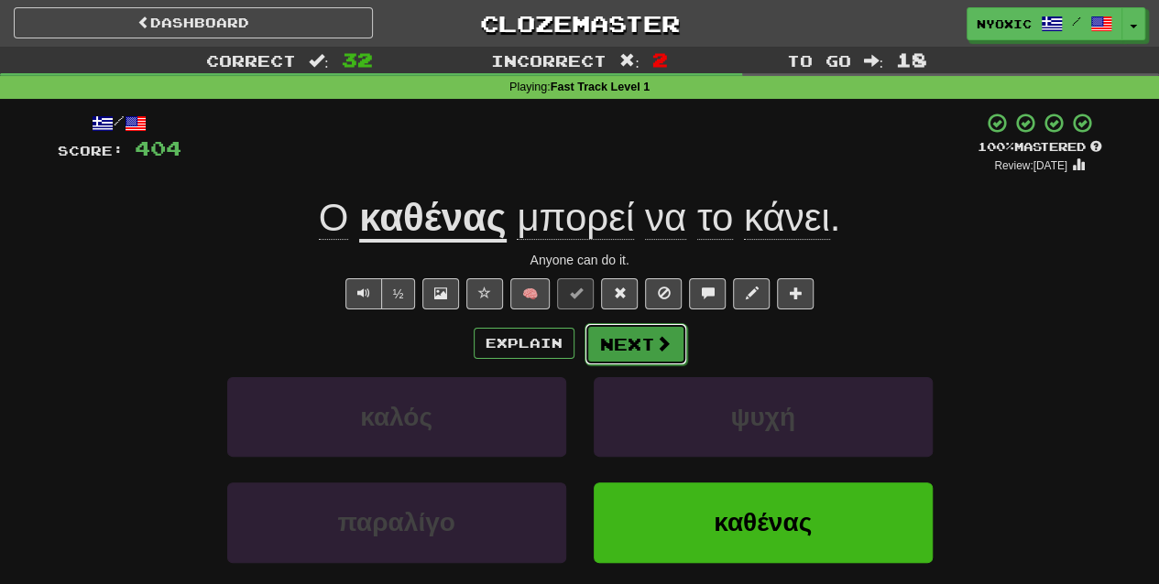
click at [658, 324] on button "Next" at bounding box center [635, 344] width 103 height 42
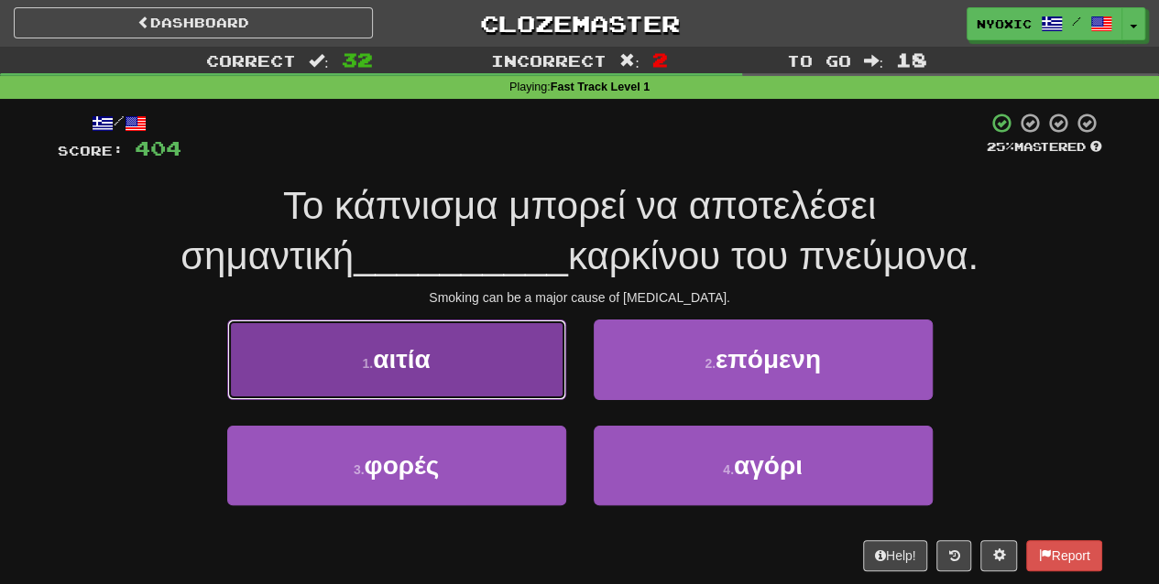
click at [531, 385] on button "1 . αιτία" at bounding box center [396, 360] width 339 height 80
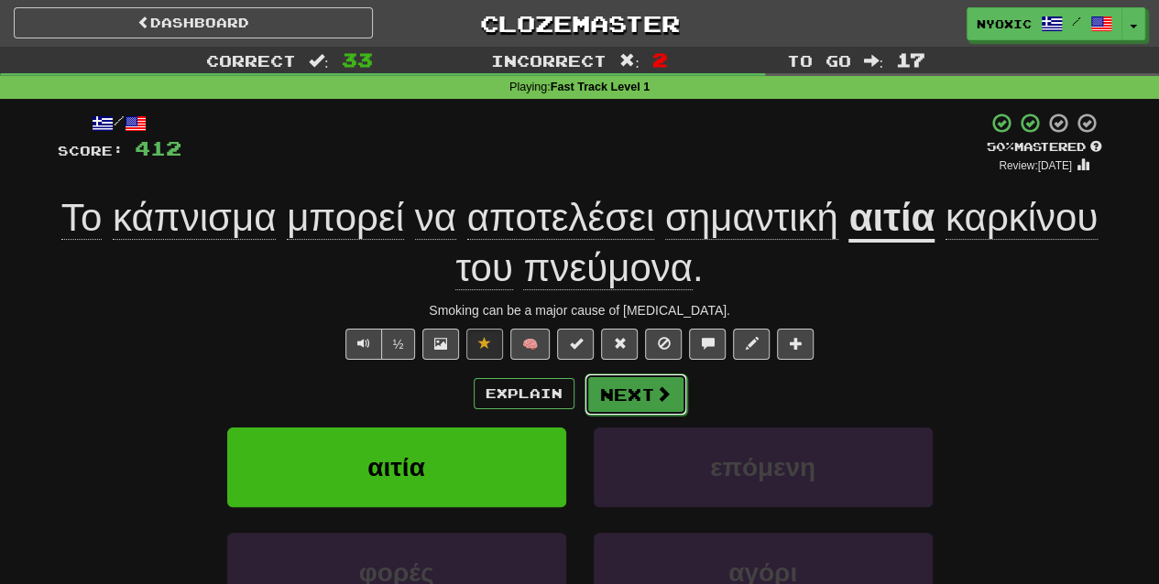
click at [655, 390] on span at bounding box center [663, 394] width 16 height 16
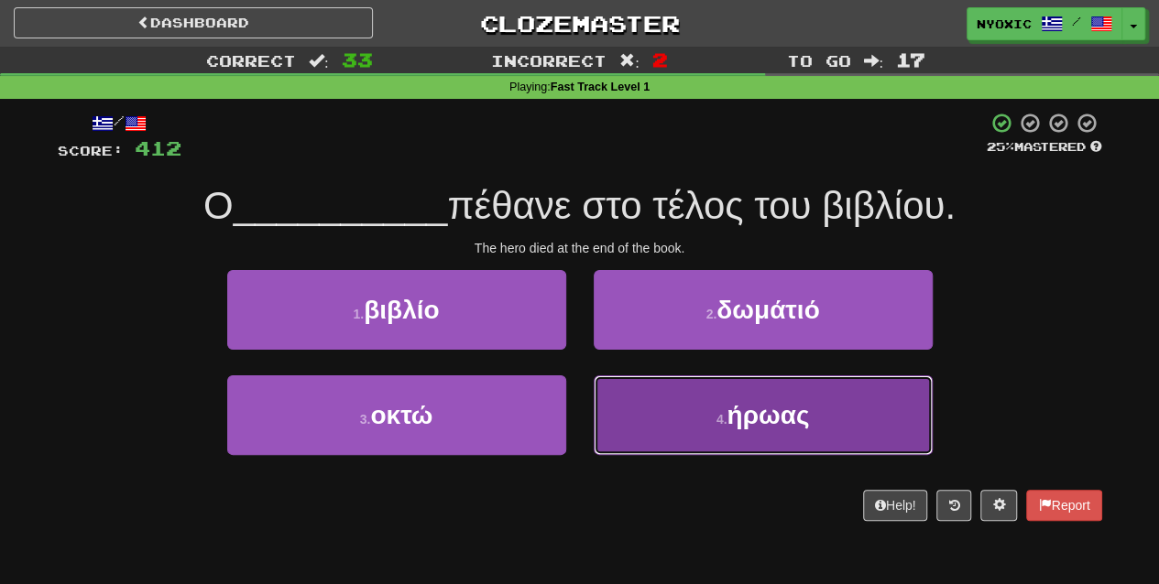
click at [764, 414] on span "ήρωας" at bounding box center [767, 415] width 82 height 28
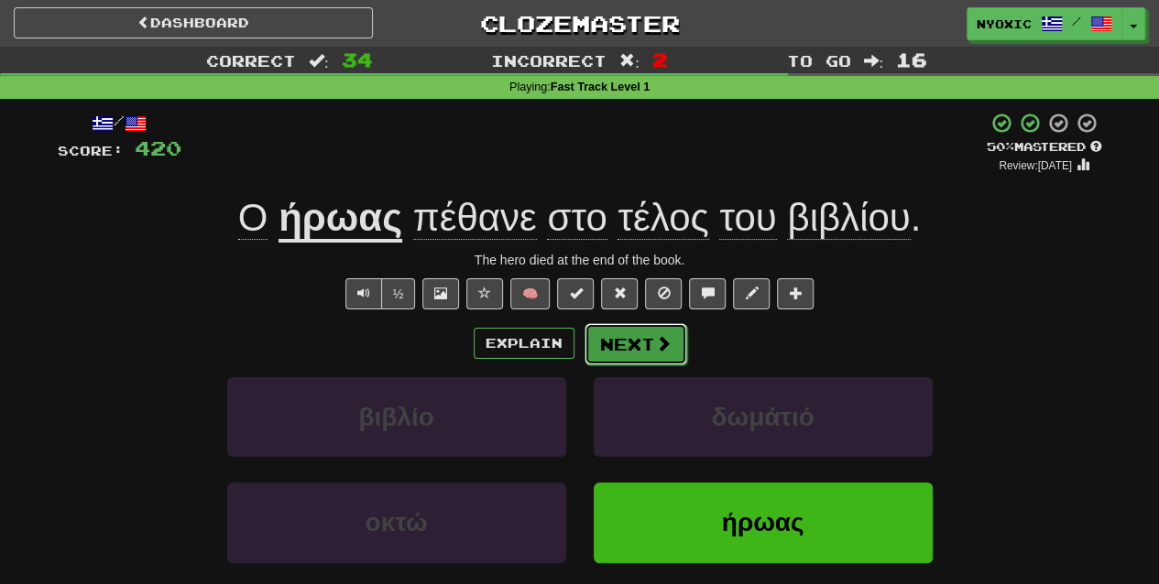
click at [655, 339] on span at bounding box center [663, 343] width 16 height 16
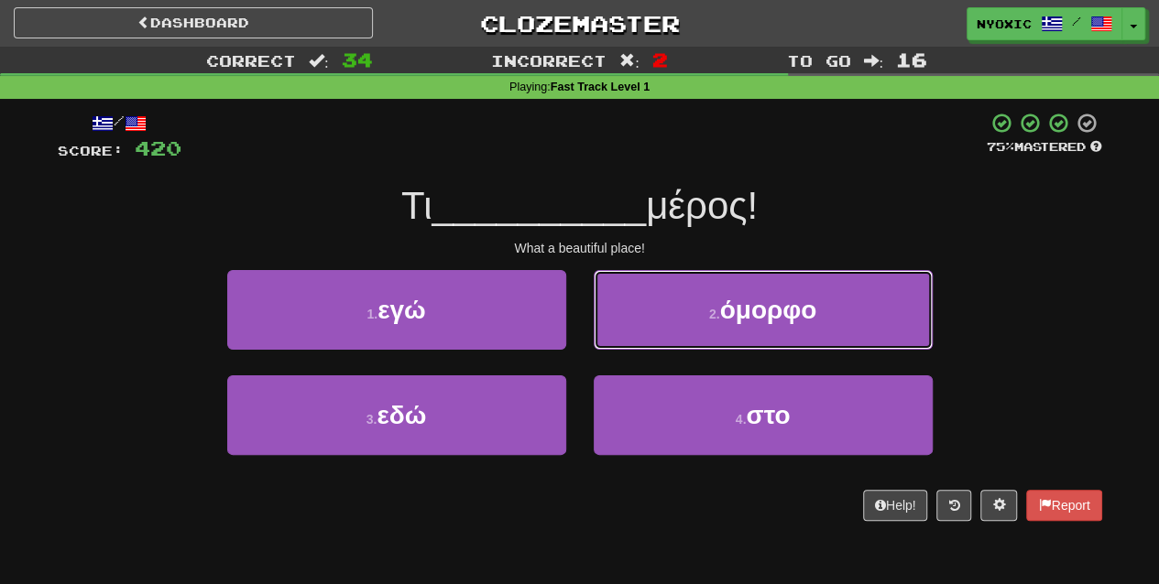
click at [654, 339] on button "2 . όμορφο" at bounding box center [763, 310] width 339 height 80
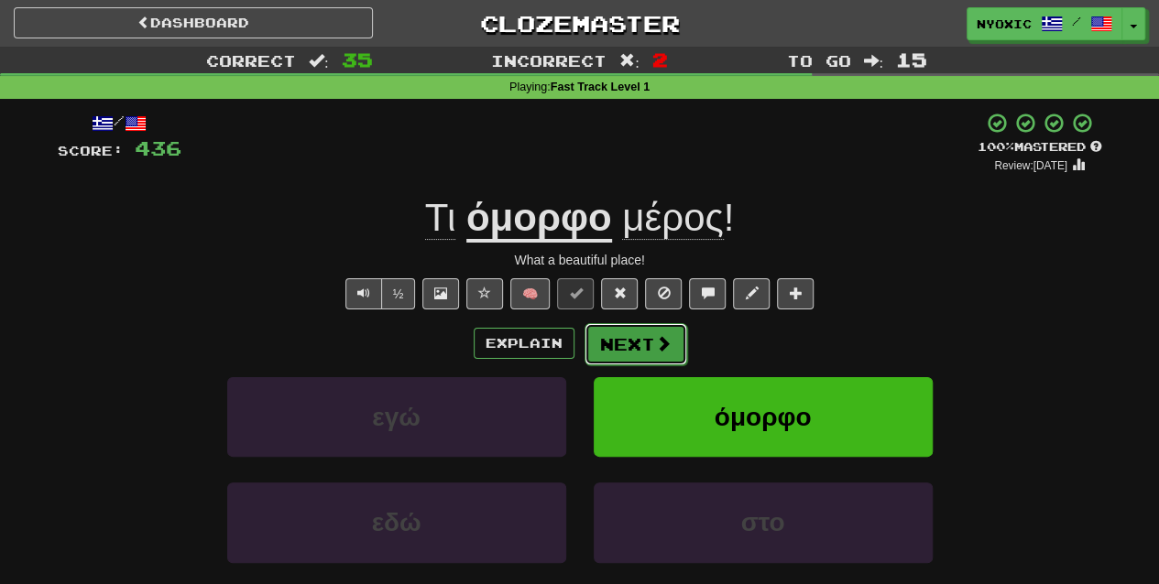
click at [670, 333] on button "Next" at bounding box center [635, 344] width 103 height 42
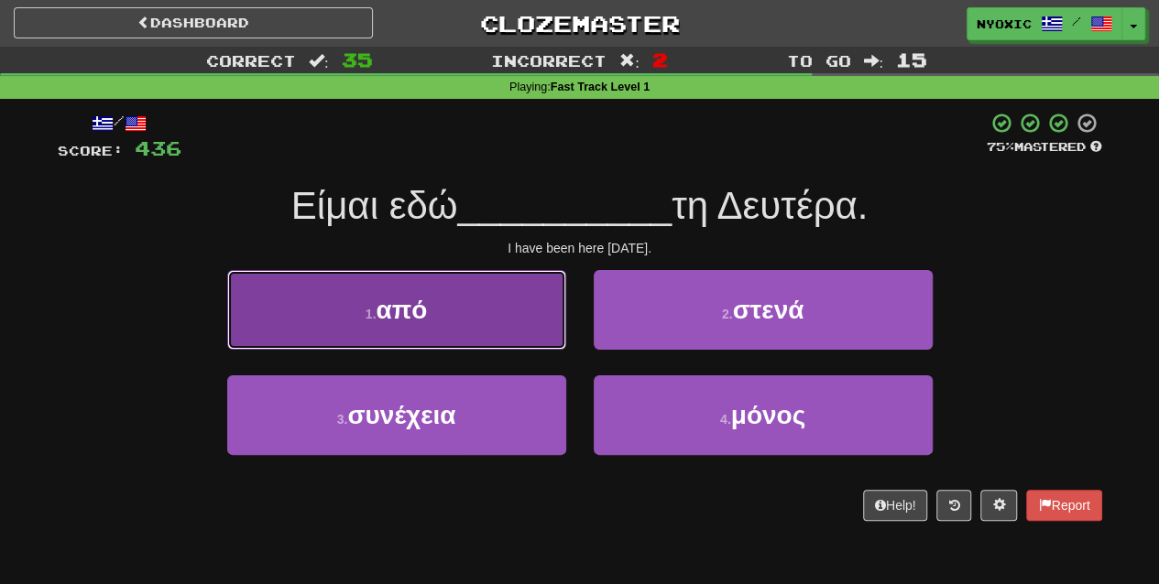
click at [524, 312] on button "1 . από" at bounding box center [396, 310] width 339 height 80
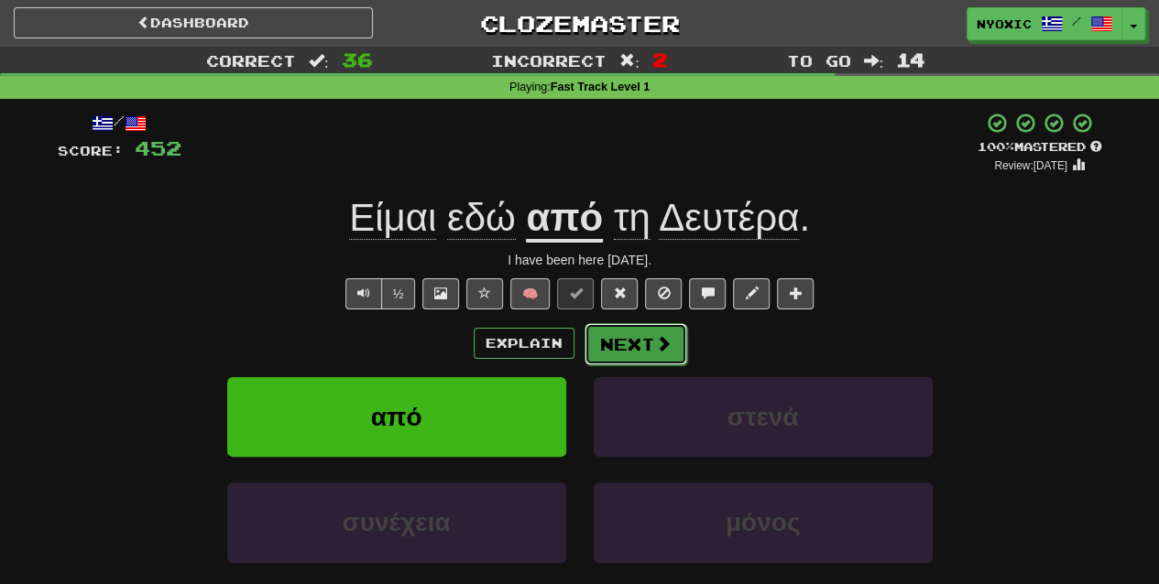
click at [654, 360] on button "Next" at bounding box center [635, 344] width 103 height 42
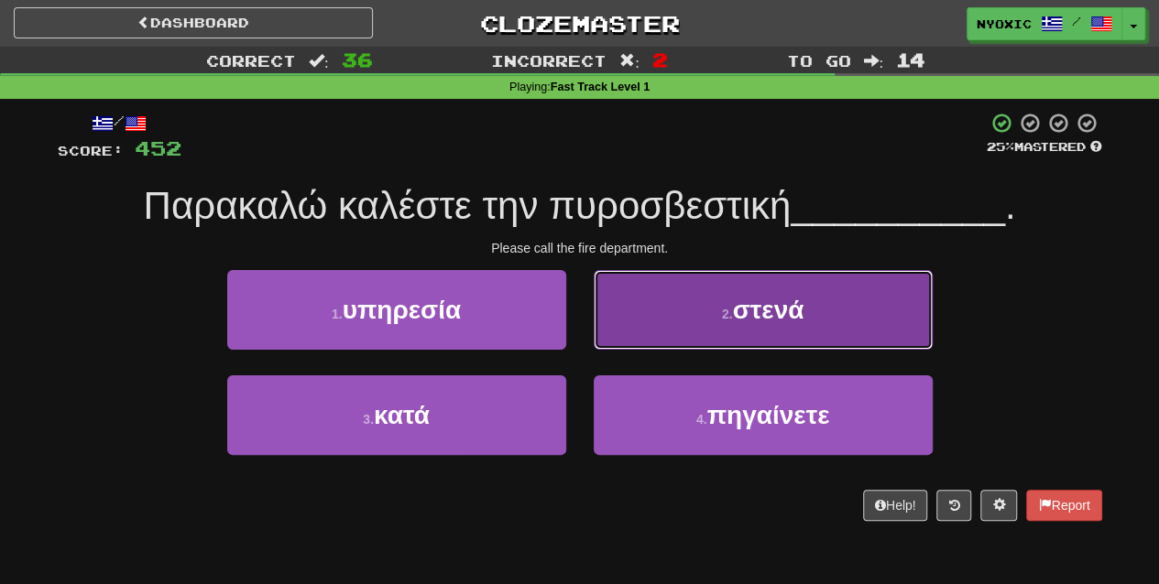
click at [685, 311] on button "2 . στενά" at bounding box center [763, 310] width 339 height 80
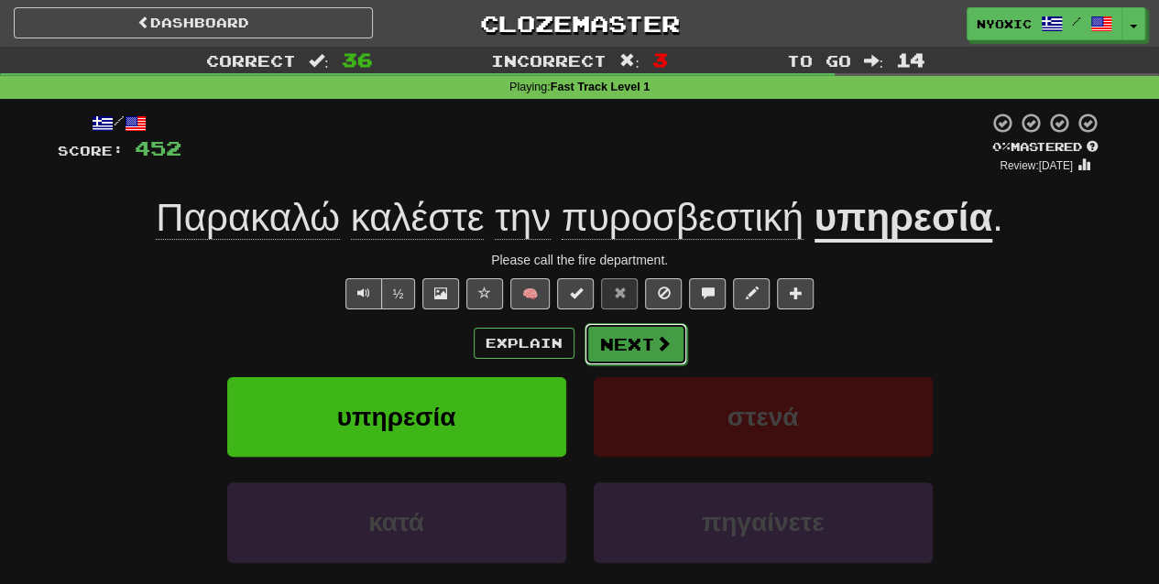
click at [655, 343] on span at bounding box center [663, 343] width 16 height 16
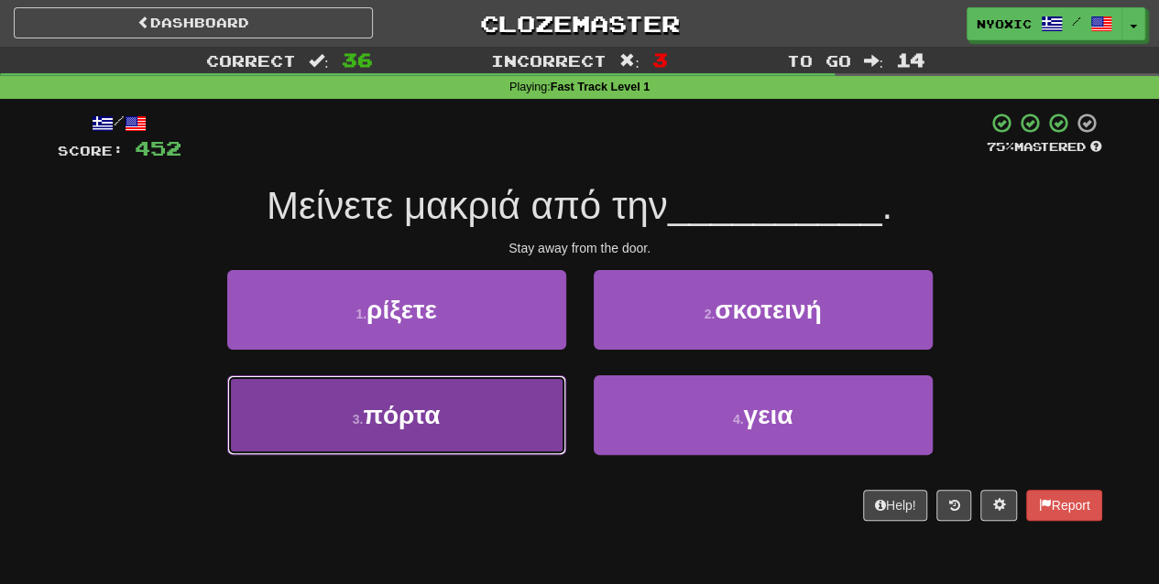
click at [544, 409] on button "3 . πόρτα" at bounding box center [396, 416] width 339 height 80
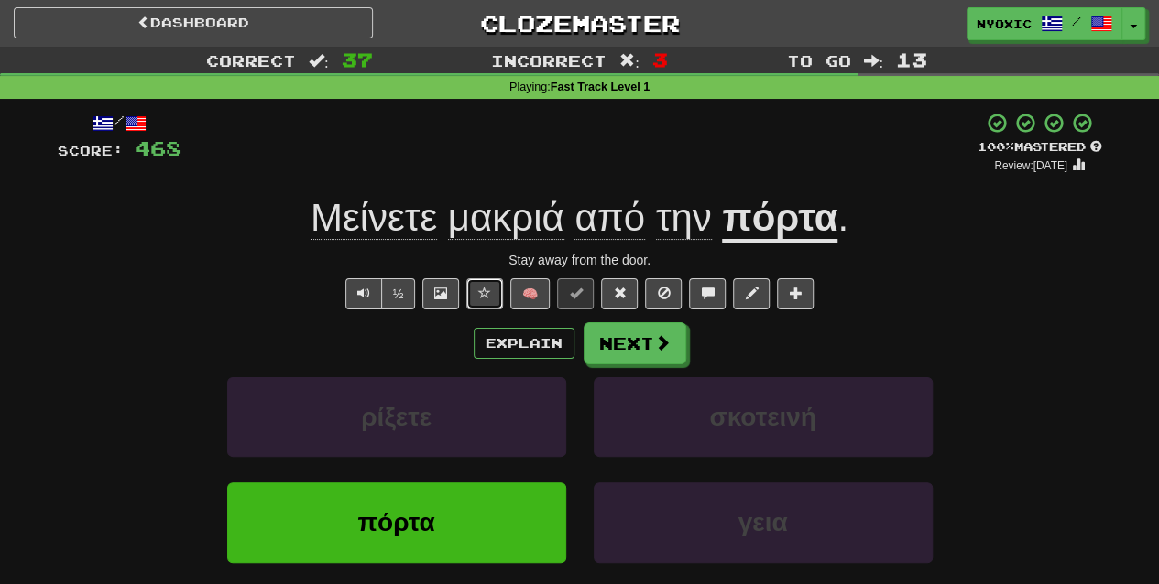
click at [495, 284] on button at bounding box center [484, 293] width 37 height 31
click at [612, 330] on button "Next" at bounding box center [635, 344] width 103 height 42
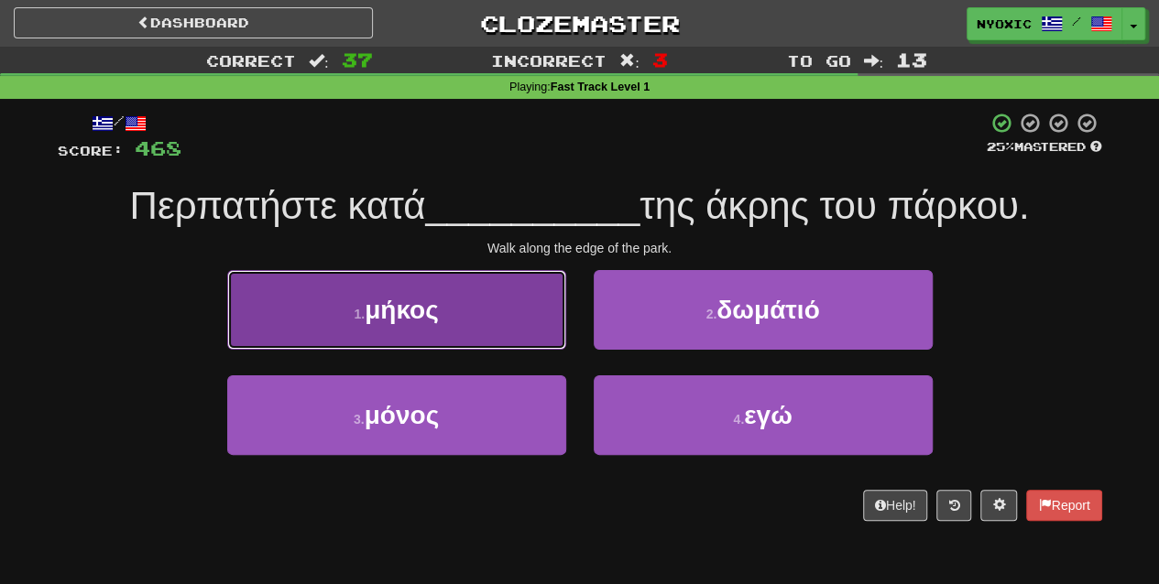
click at [552, 321] on button "1 . μήκος" at bounding box center [396, 310] width 339 height 80
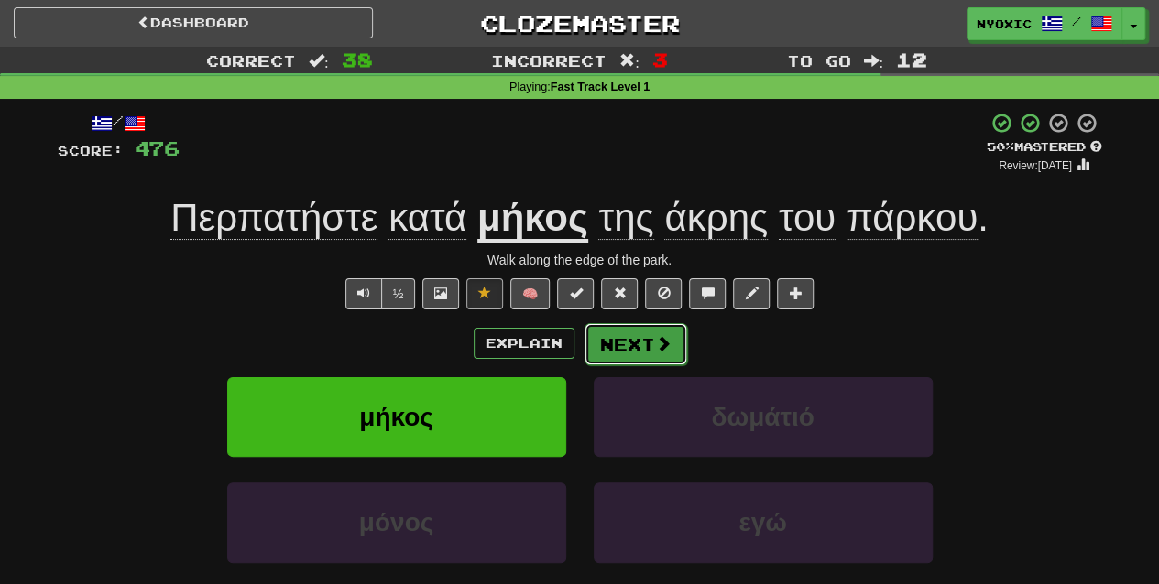
click at [600, 339] on button "Next" at bounding box center [635, 344] width 103 height 42
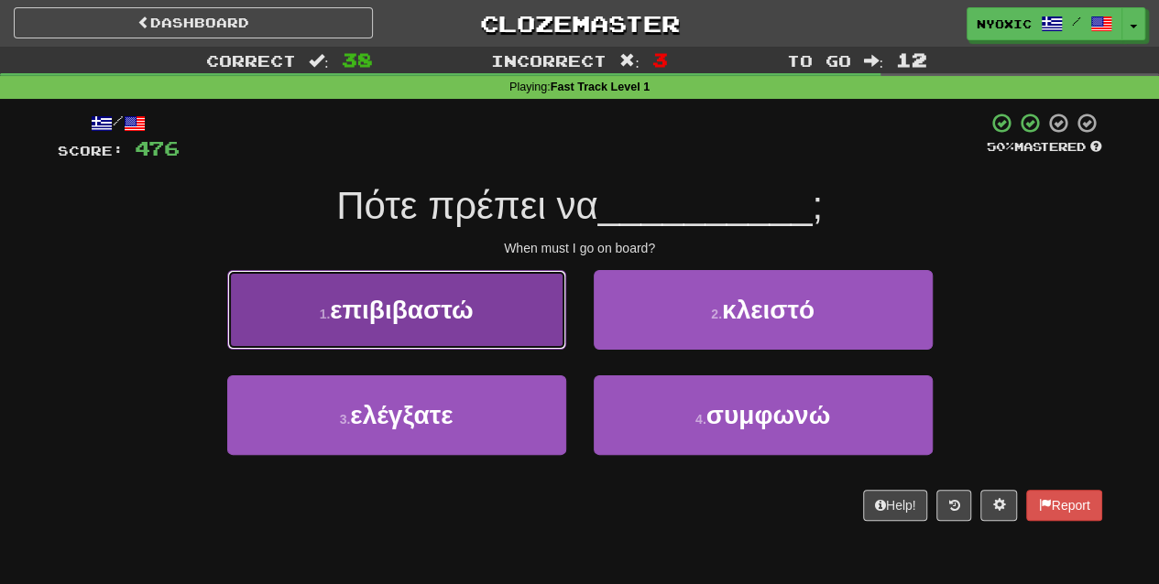
click at [543, 333] on button "1 . επιβιβαστώ" at bounding box center [396, 310] width 339 height 80
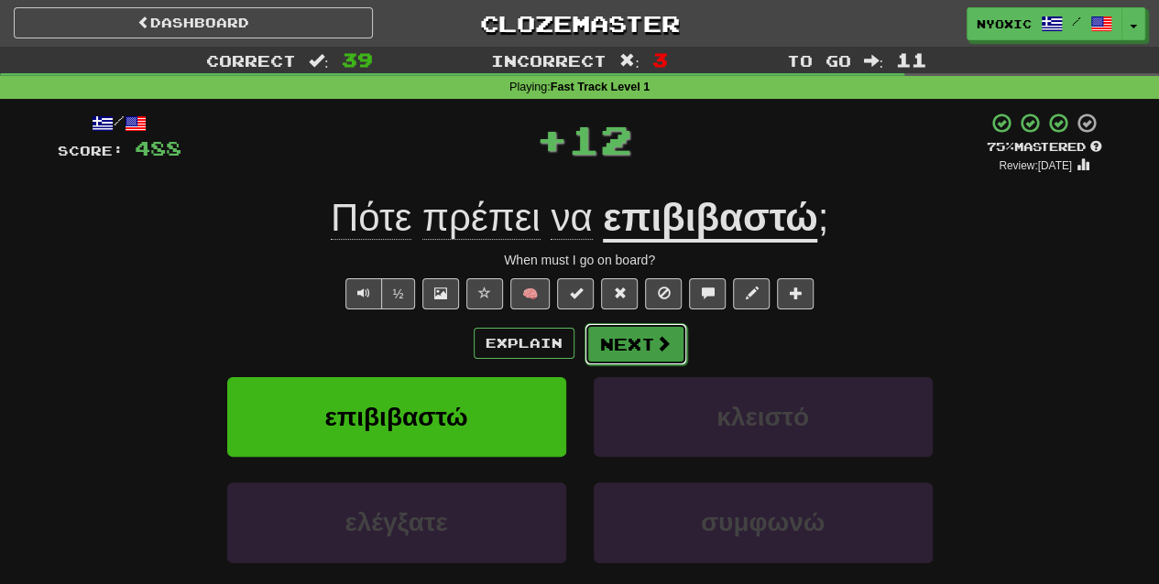
click at [600, 327] on button "Next" at bounding box center [635, 344] width 103 height 42
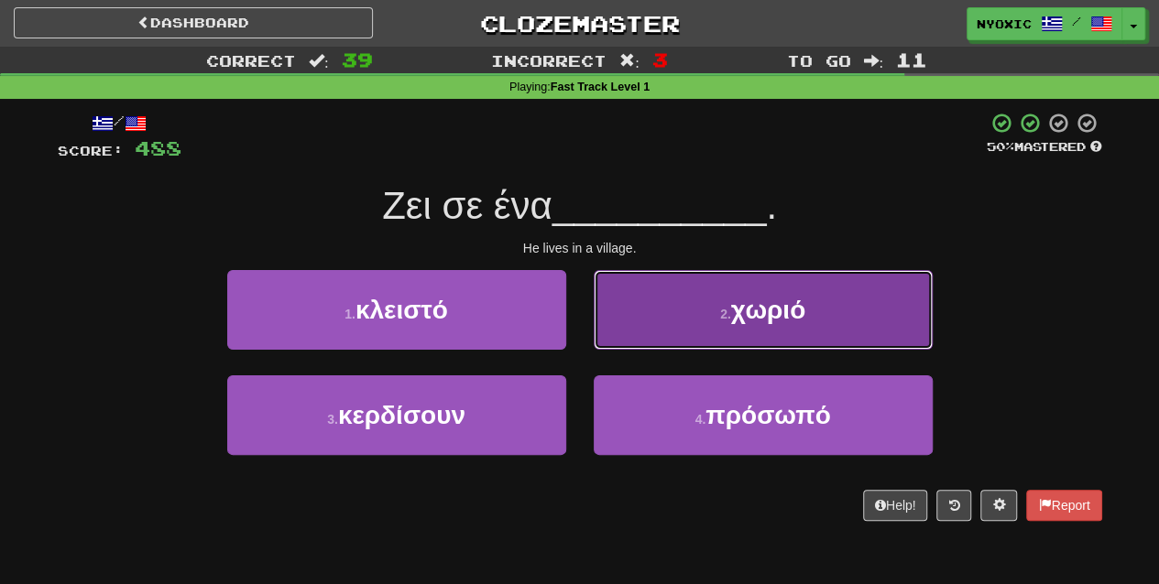
click at [709, 332] on button "2 . χωριό" at bounding box center [763, 310] width 339 height 80
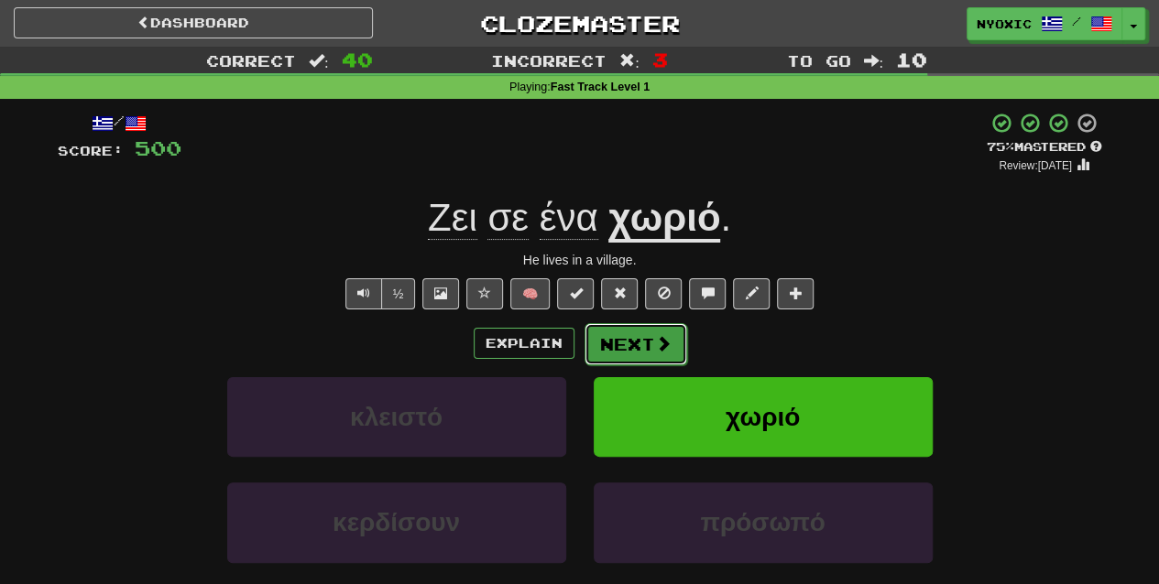
click at [670, 337] on button "Next" at bounding box center [635, 344] width 103 height 42
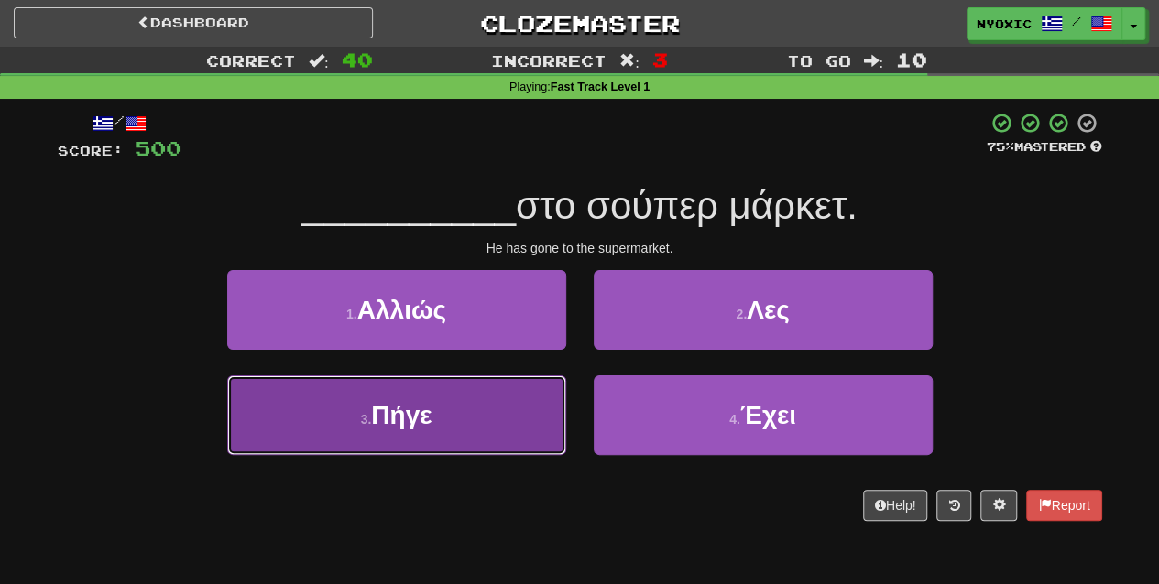
click at [546, 432] on button "3 . Πήγε" at bounding box center [396, 416] width 339 height 80
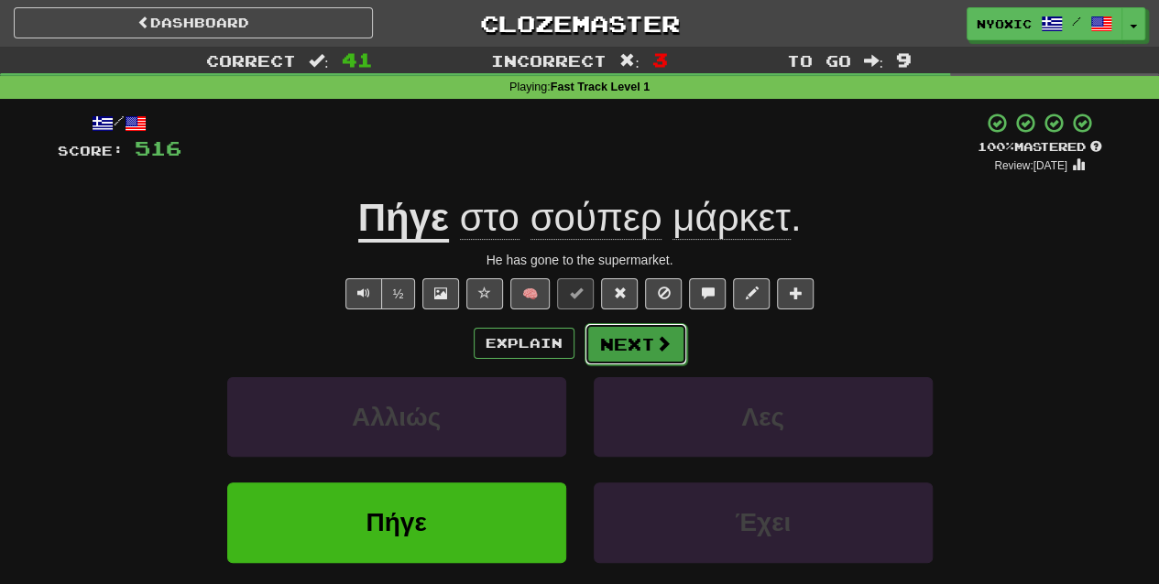
click at [607, 334] on button "Next" at bounding box center [635, 344] width 103 height 42
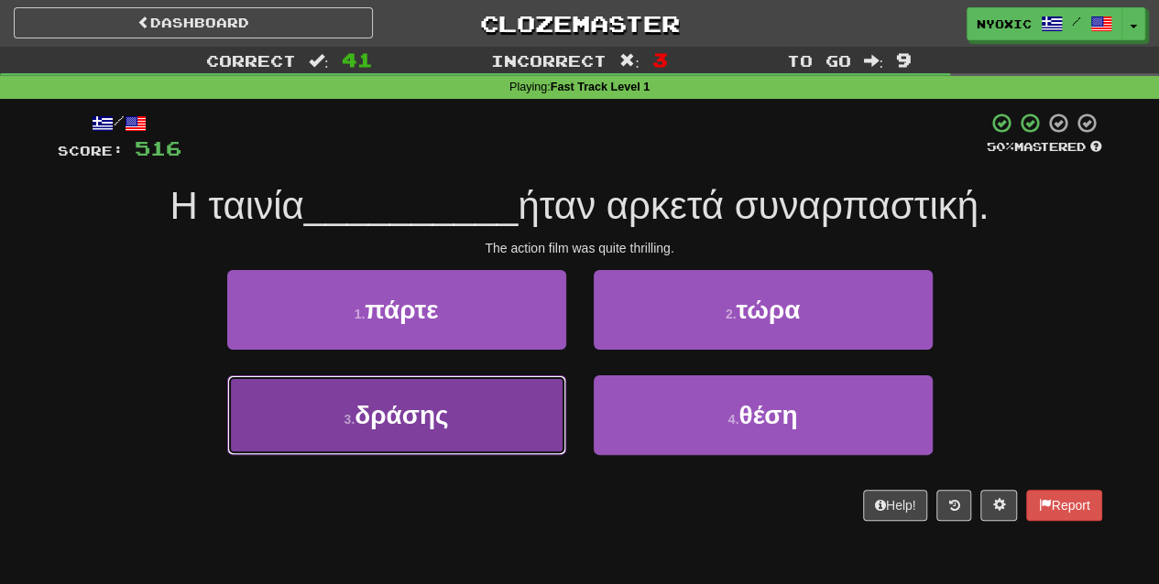
click at [484, 441] on button "3 . δράσης" at bounding box center [396, 416] width 339 height 80
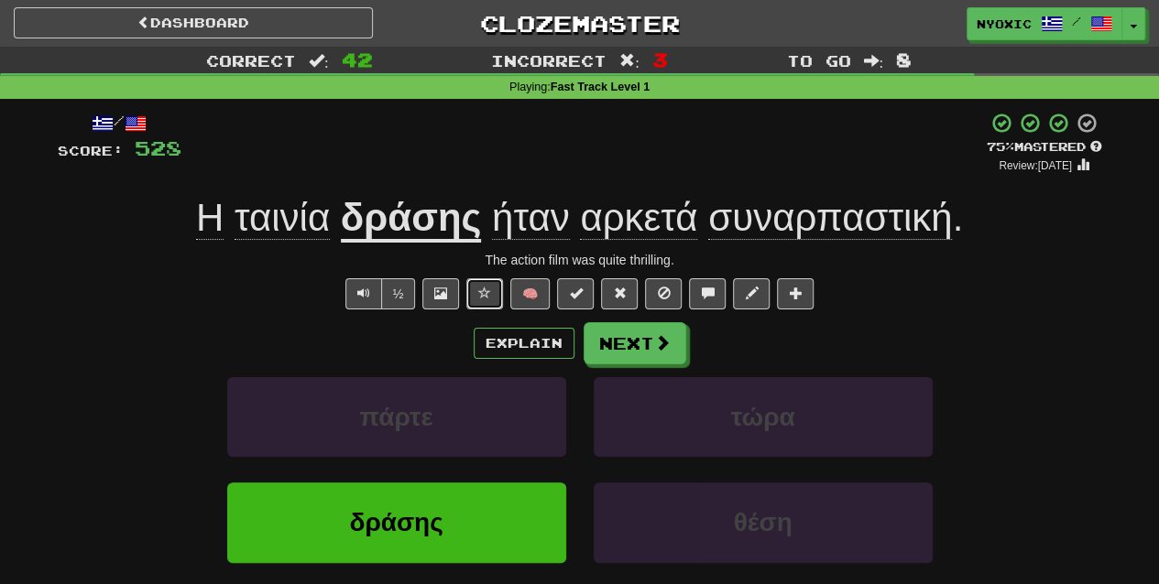
click at [481, 289] on span at bounding box center [484, 293] width 13 height 13
click at [630, 336] on button "Next" at bounding box center [635, 344] width 103 height 42
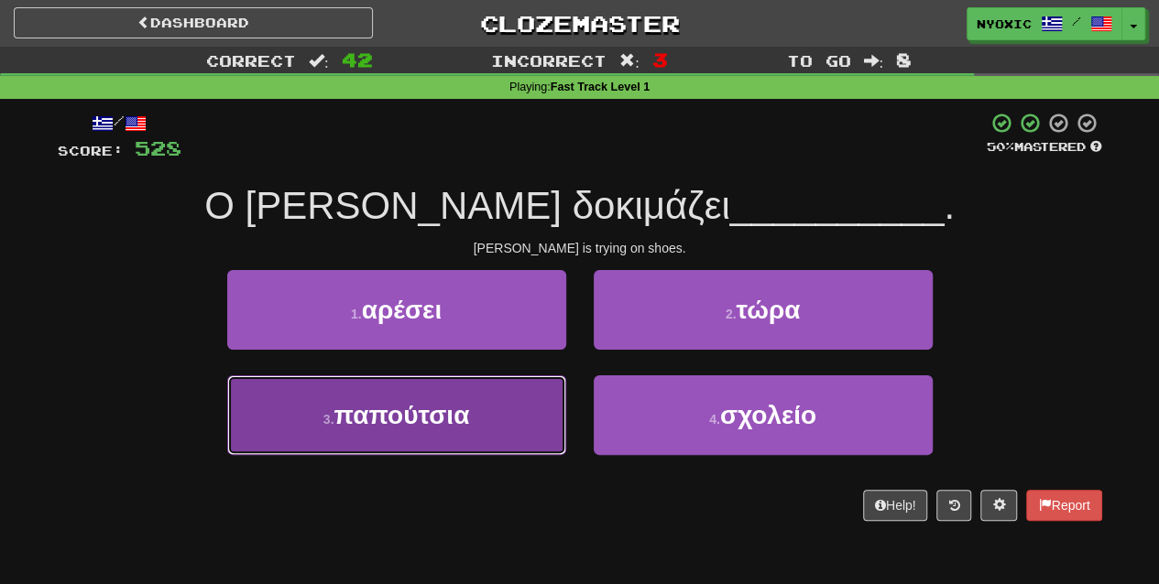
click at [487, 412] on button "3 . παπούτσια" at bounding box center [396, 416] width 339 height 80
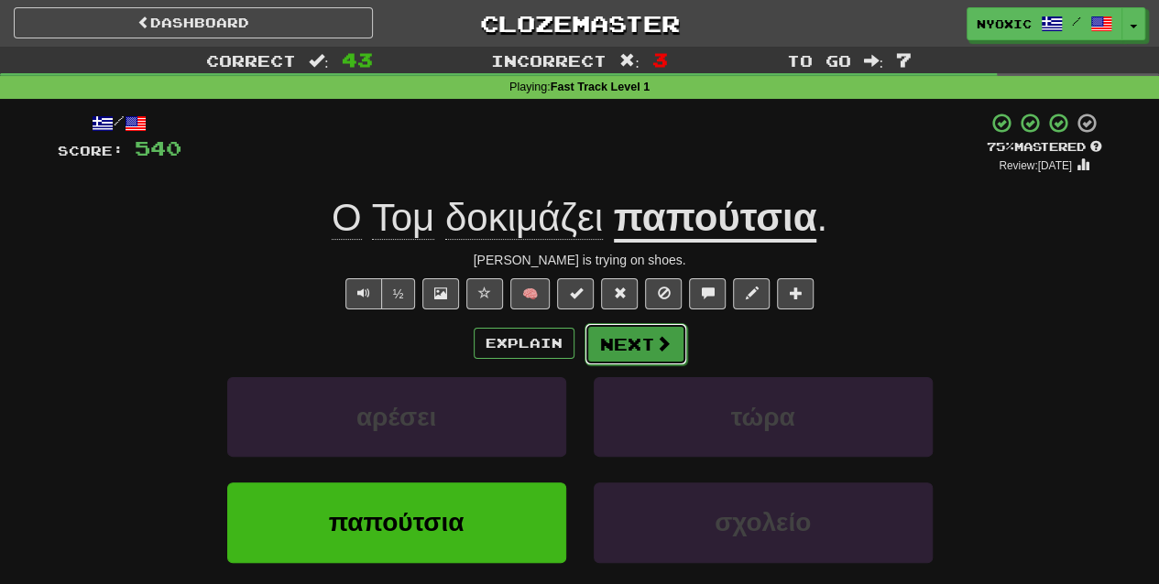
click at [625, 358] on button "Next" at bounding box center [635, 344] width 103 height 42
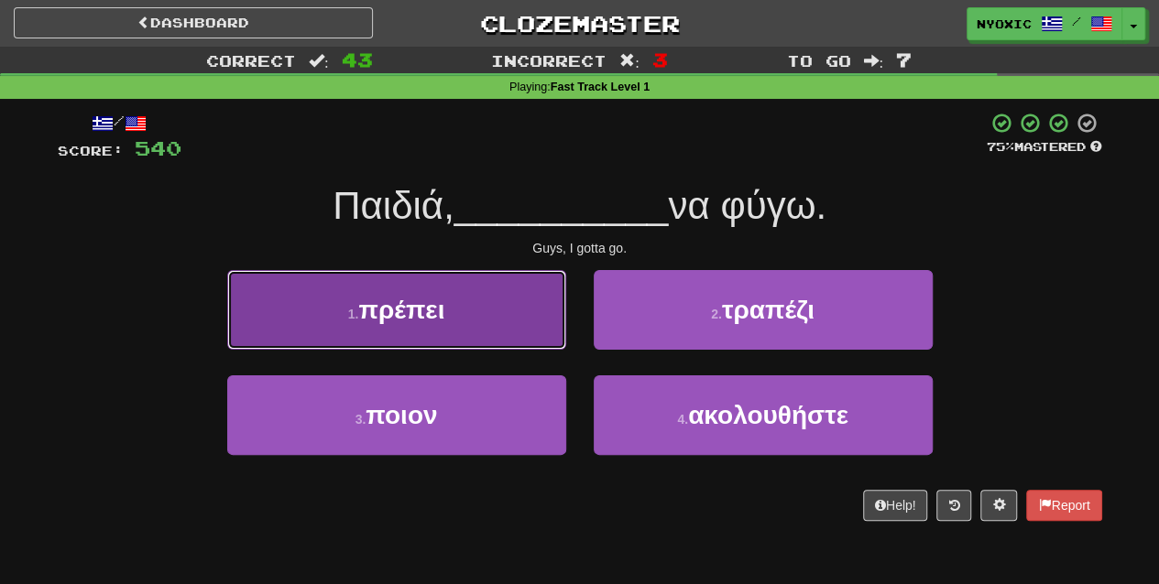
click at [538, 341] on button "1 . πρέπει" at bounding box center [396, 310] width 339 height 80
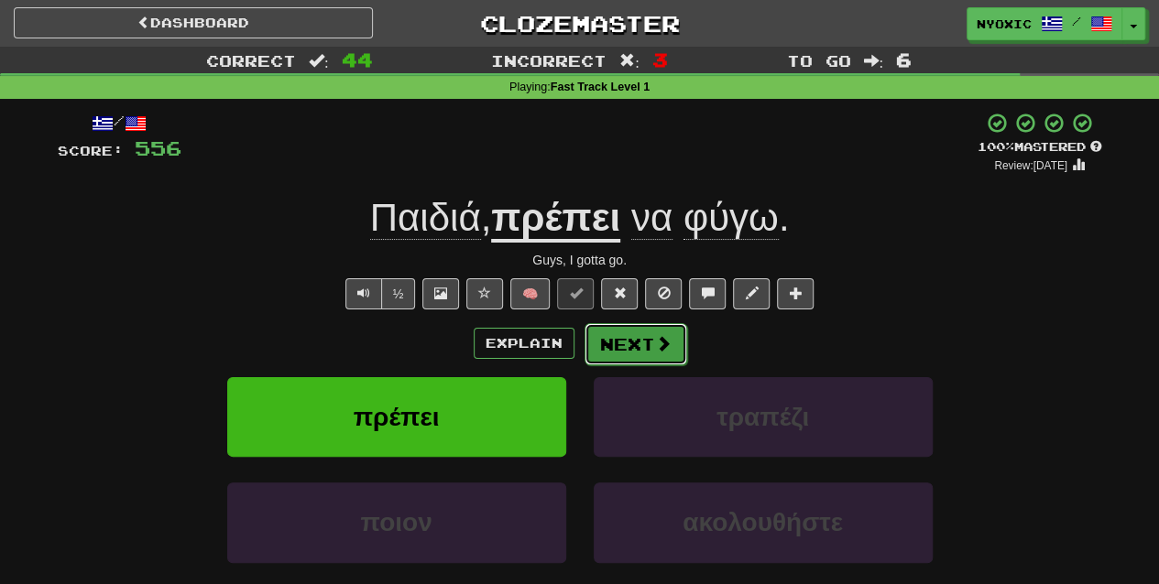
click at [636, 328] on button "Next" at bounding box center [635, 344] width 103 height 42
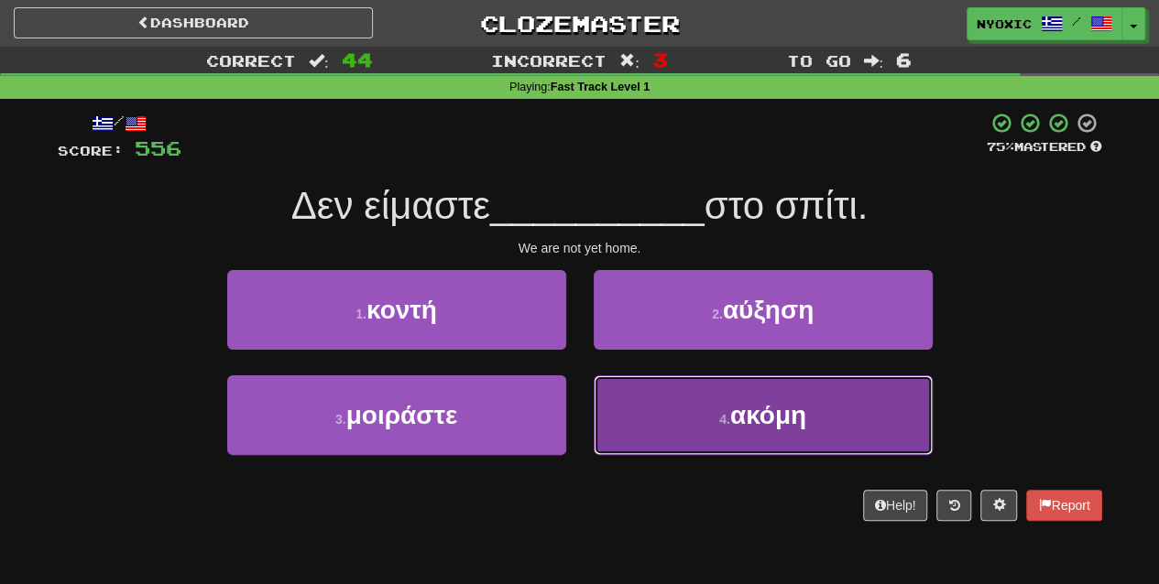
click at [675, 422] on button "4 . ακόμη" at bounding box center [763, 416] width 339 height 80
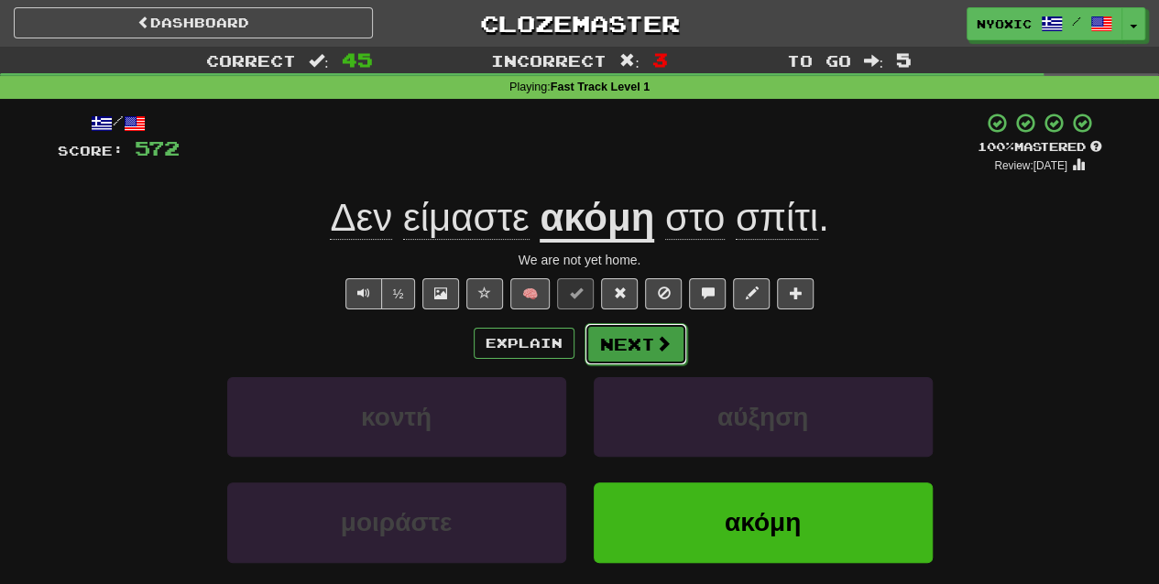
click at [649, 326] on button "Next" at bounding box center [635, 344] width 103 height 42
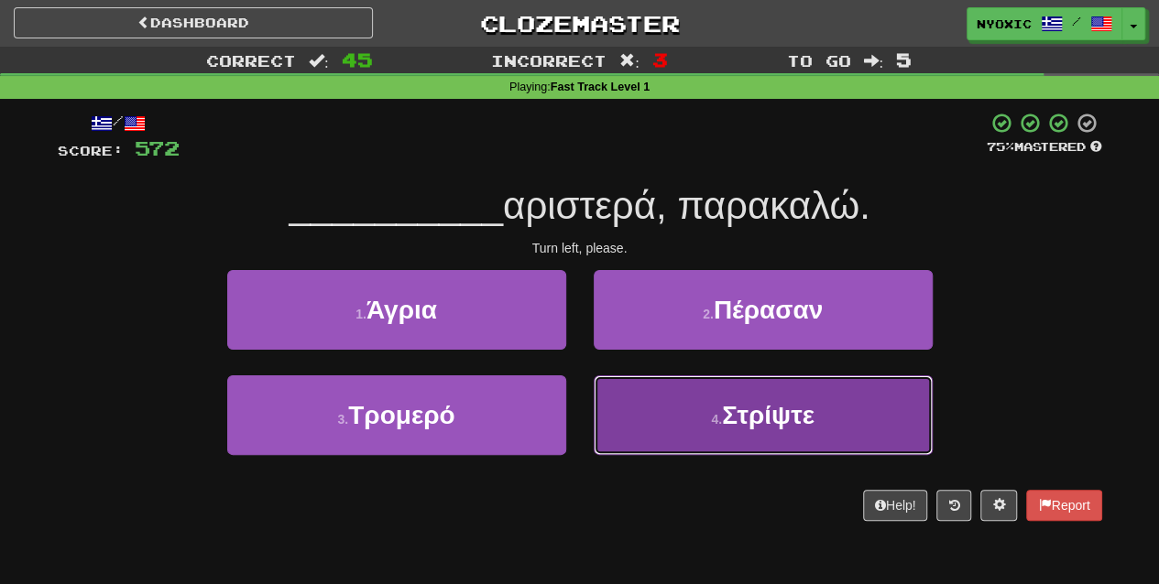
click at [680, 441] on button "4 . Στρίψτε" at bounding box center [763, 416] width 339 height 80
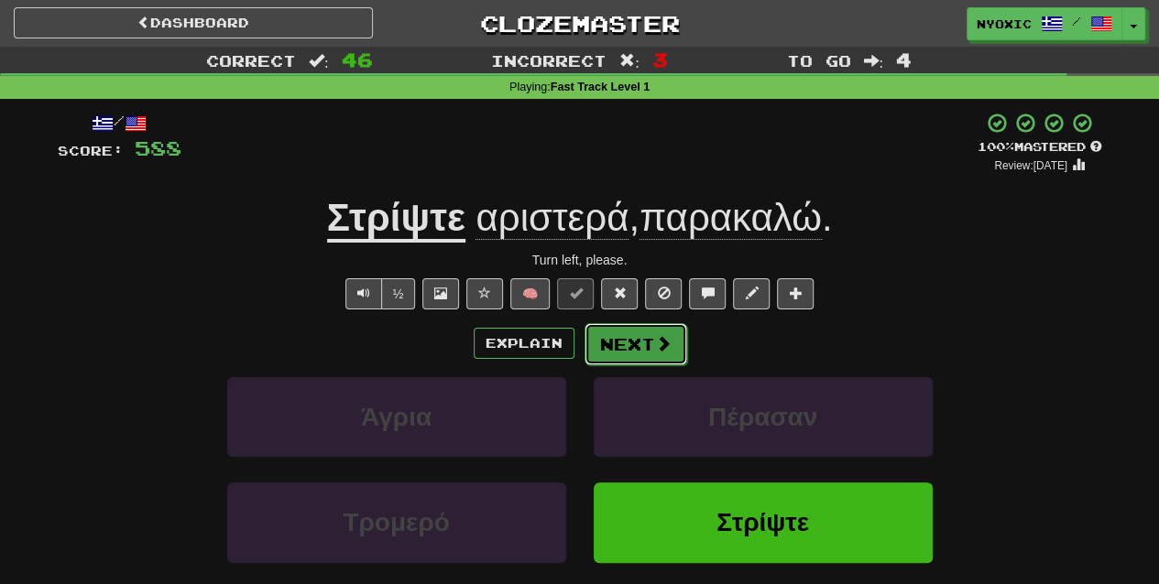
click at [663, 350] on span at bounding box center [663, 343] width 16 height 16
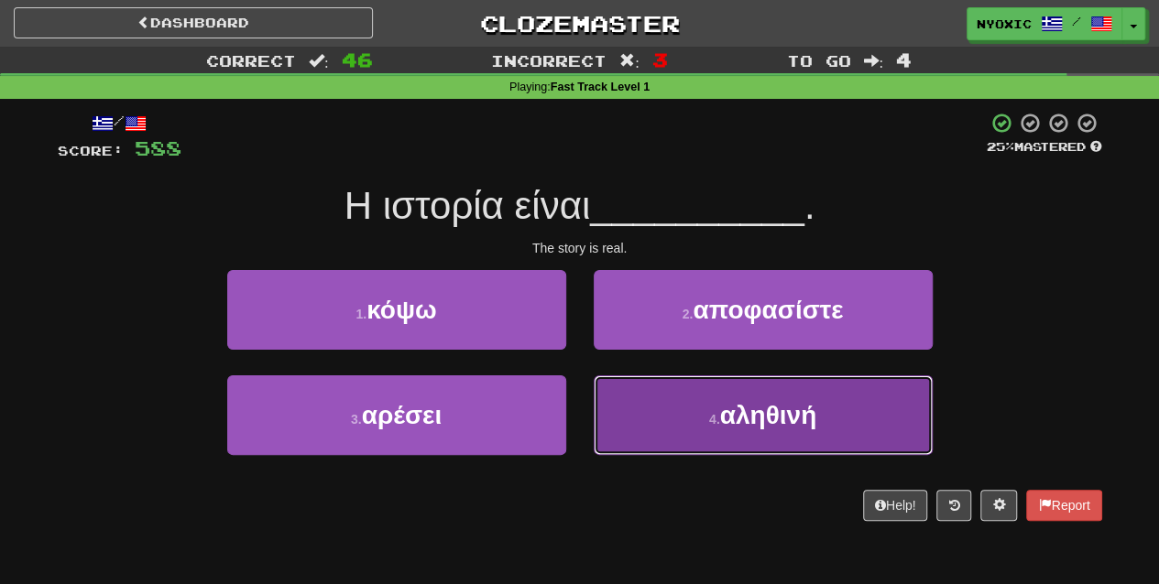
click at [649, 431] on button "4 . αληθινή" at bounding box center [763, 416] width 339 height 80
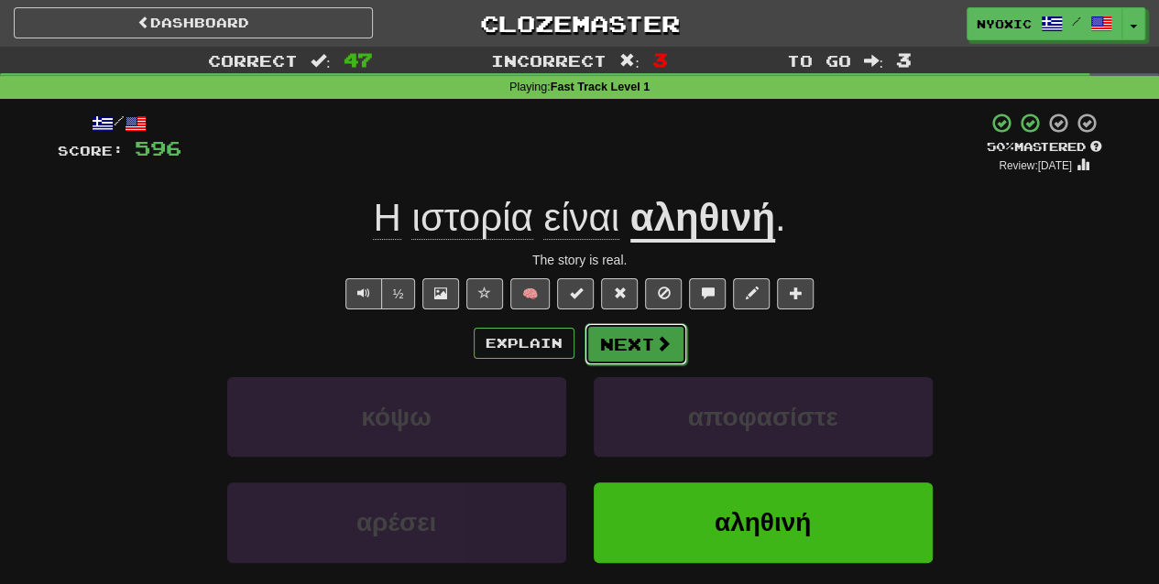
click at [661, 330] on button "Next" at bounding box center [635, 344] width 103 height 42
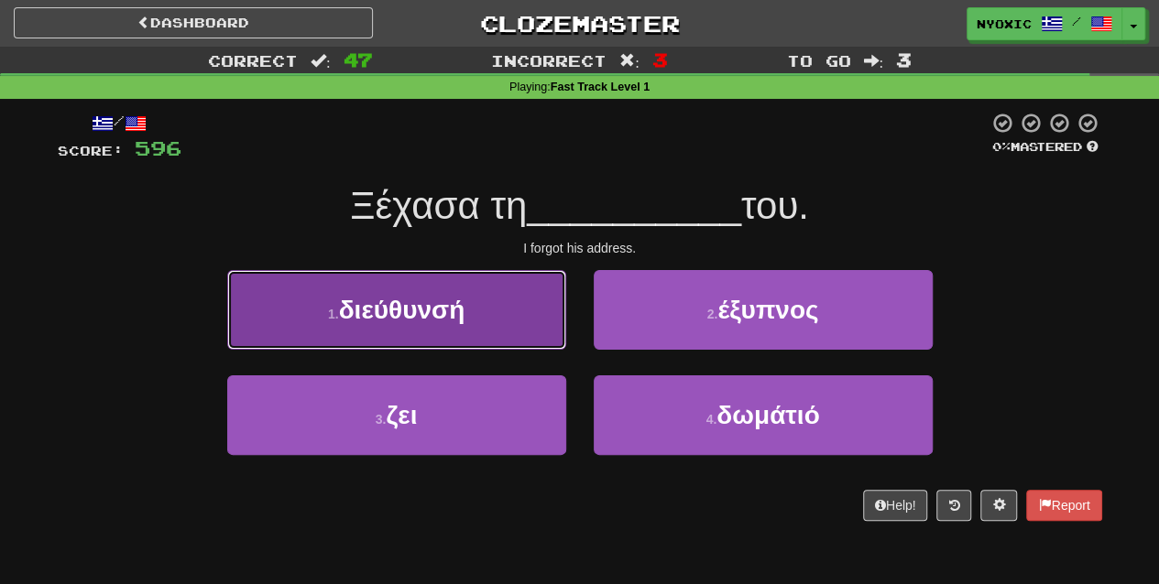
click at [543, 320] on button "1 . διεύθυνσή" at bounding box center [396, 310] width 339 height 80
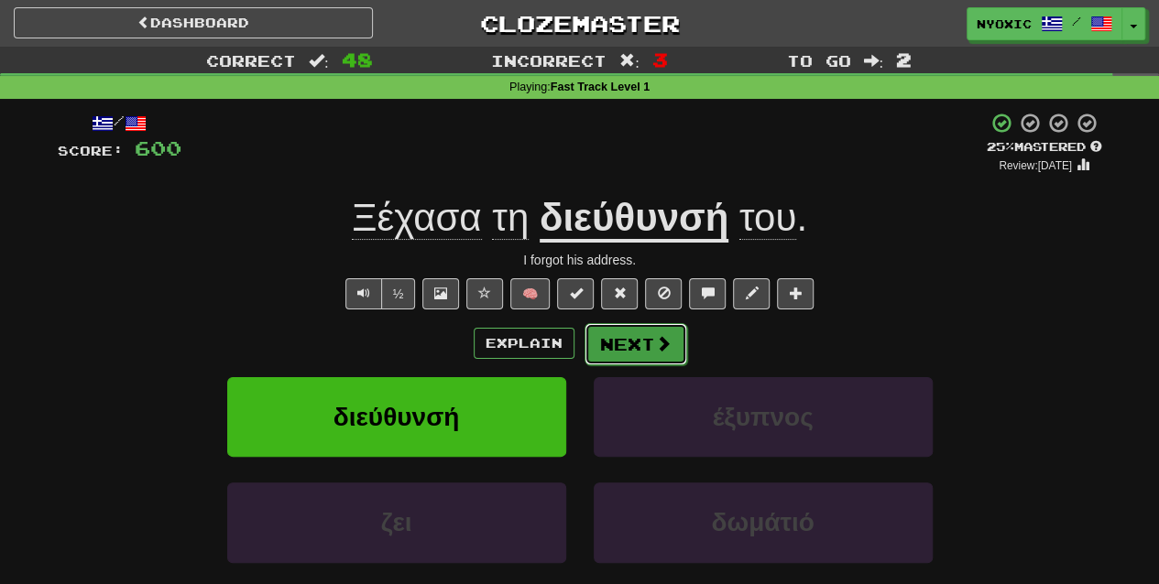
click at [663, 335] on span at bounding box center [663, 343] width 16 height 16
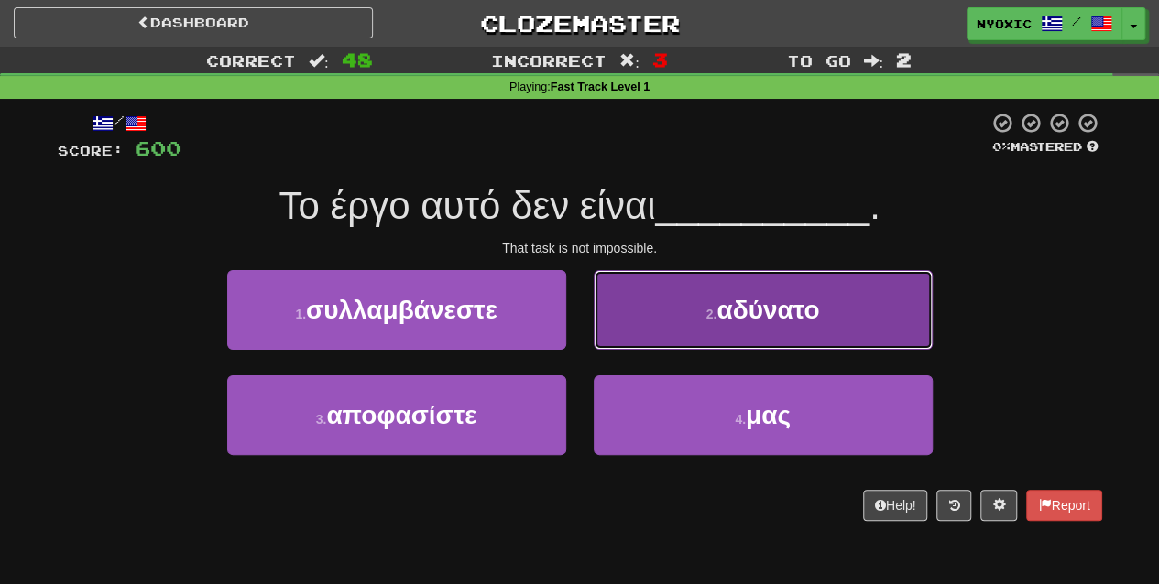
click at [742, 311] on span "αδύνατο" at bounding box center [767, 310] width 103 height 28
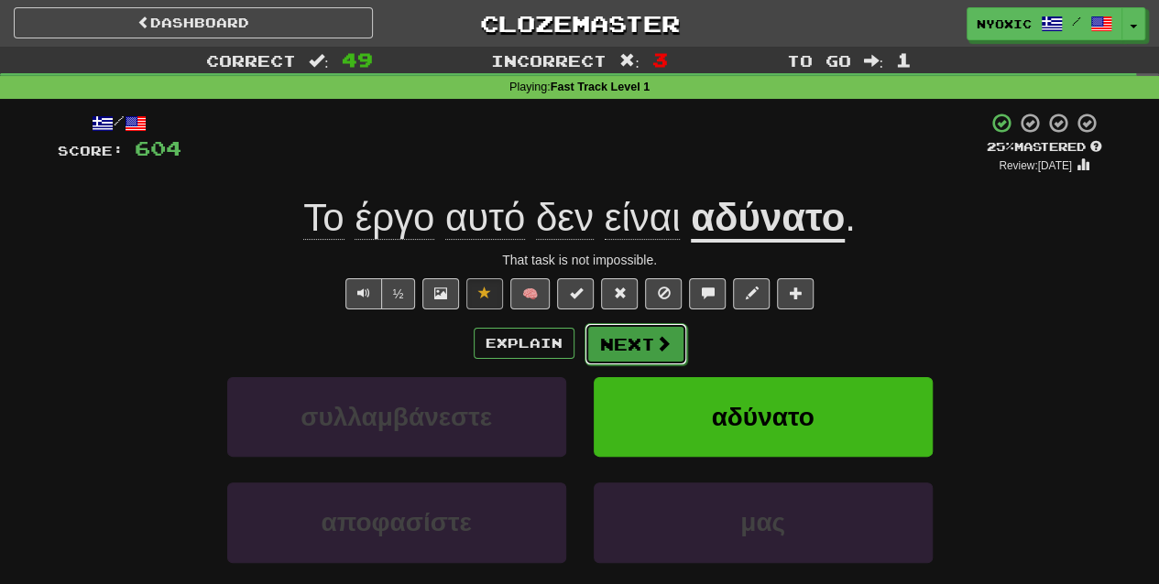
click at [659, 328] on button "Next" at bounding box center [635, 344] width 103 height 42
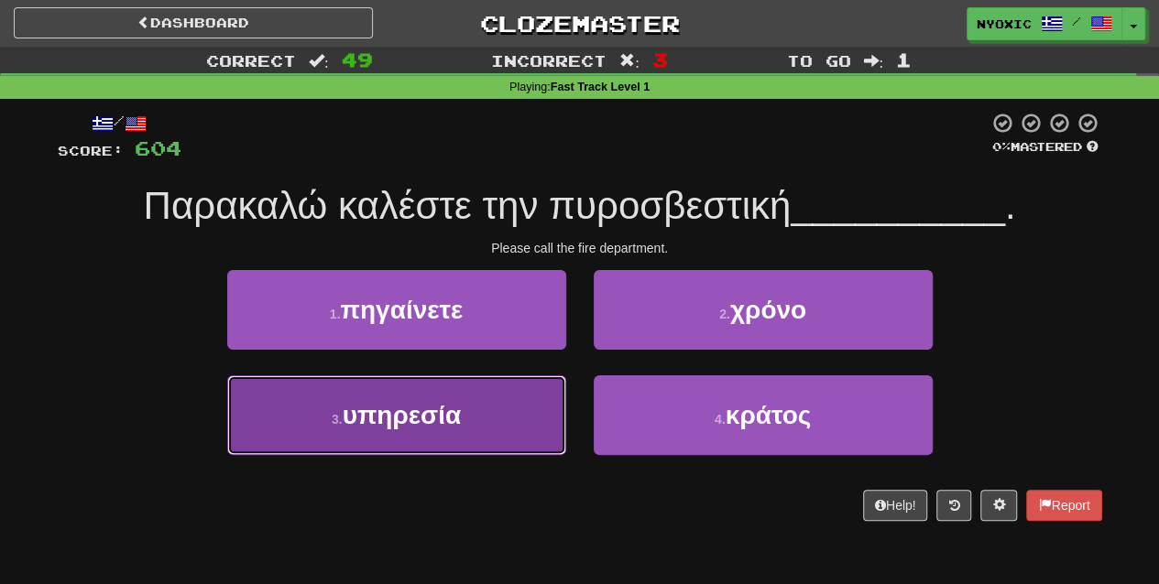
click at [553, 432] on button "3 . υπηρεσία" at bounding box center [396, 416] width 339 height 80
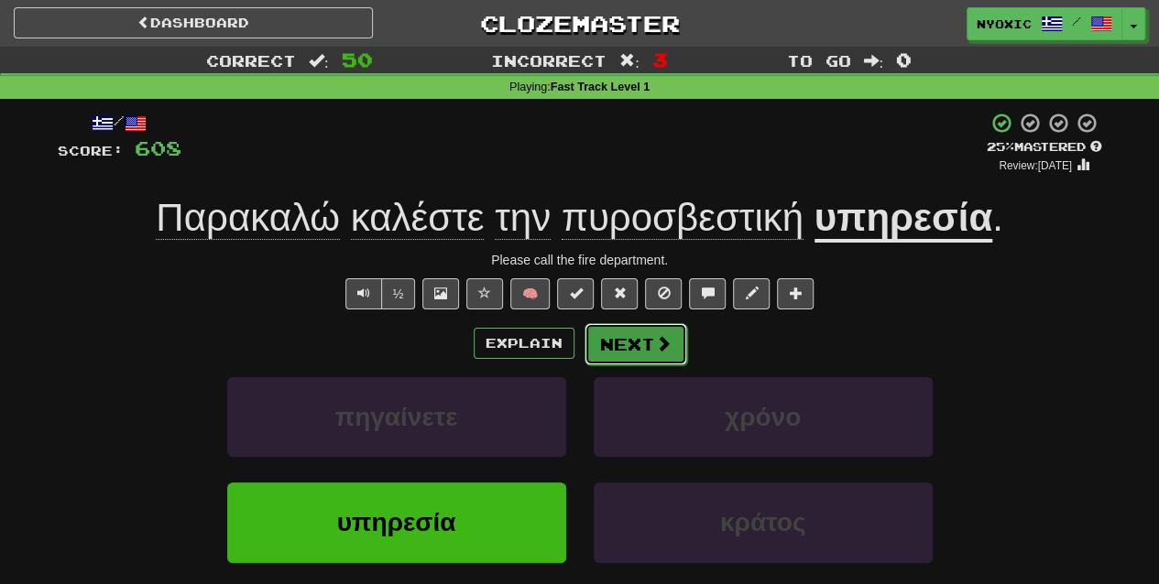
click at [593, 353] on button "Next" at bounding box center [635, 344] width 103 height 42
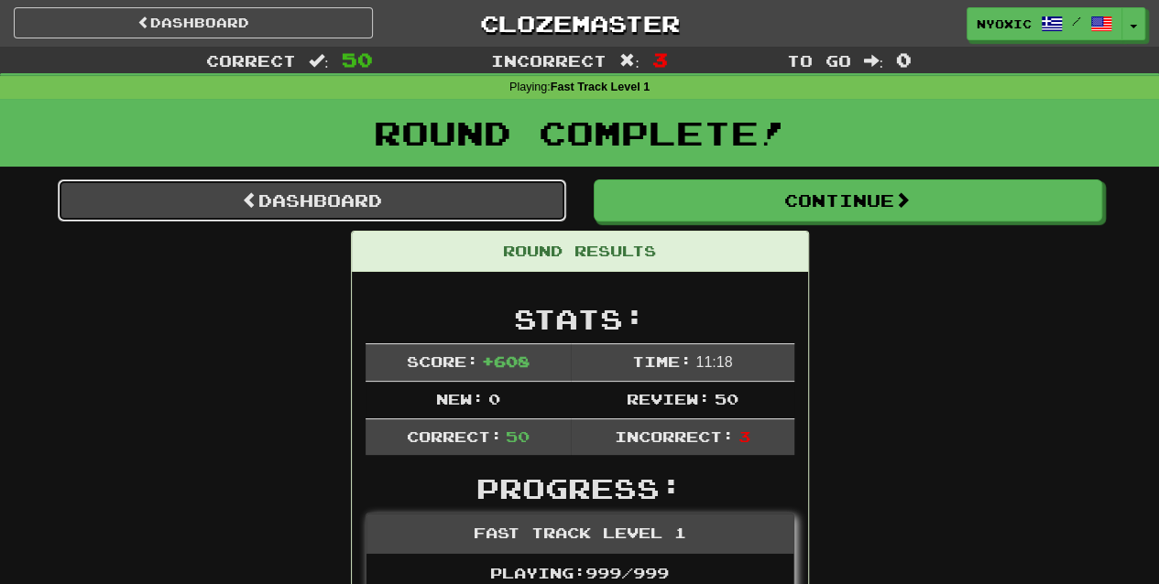
click at [450, 195] on link "Dashboard" at bounding box center [312, 201] width 508 height 42
